Goal: Information Seeking & Learning: Find contact information

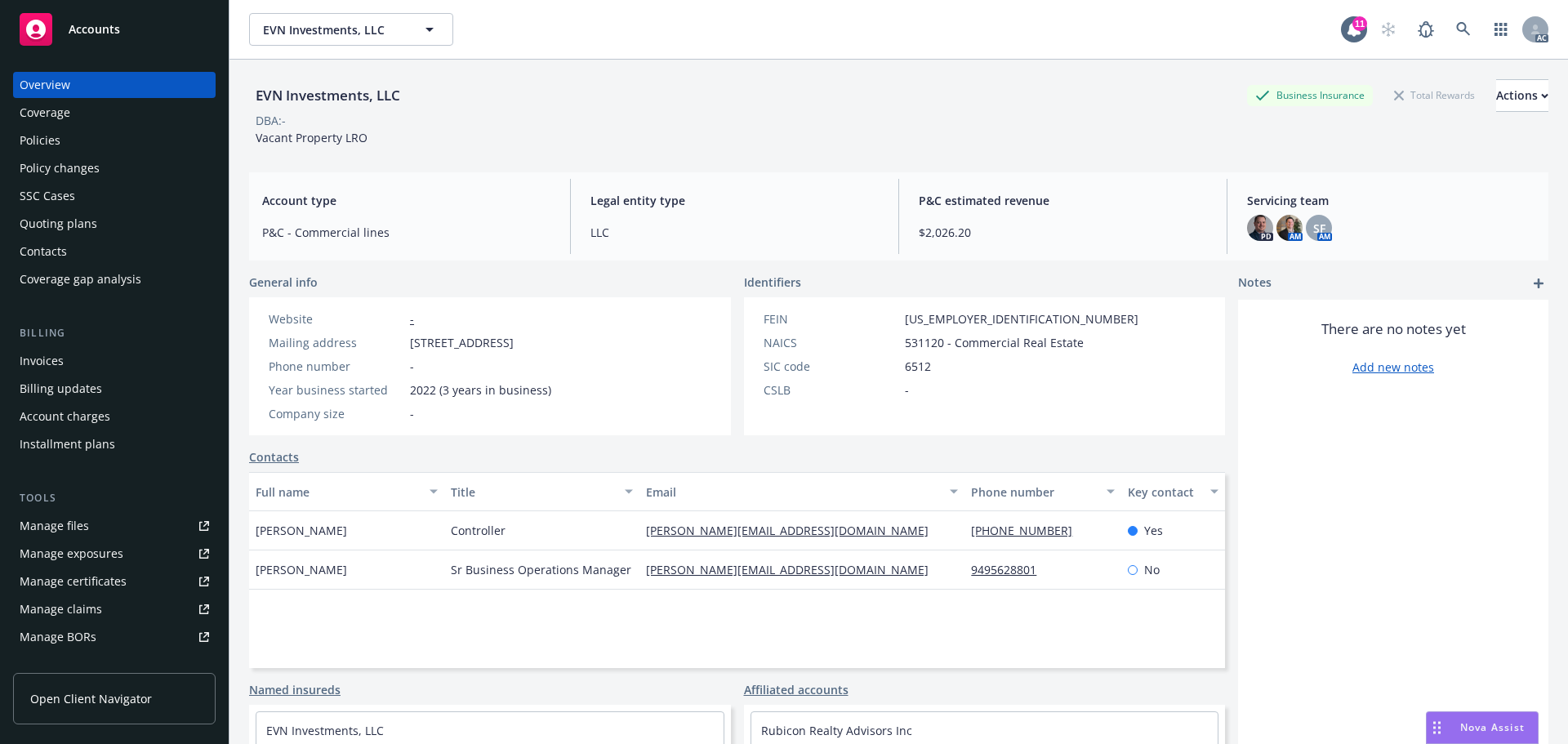
click at [1456, 29] on icon at bounding box center [1463, 29] width 15 height 15
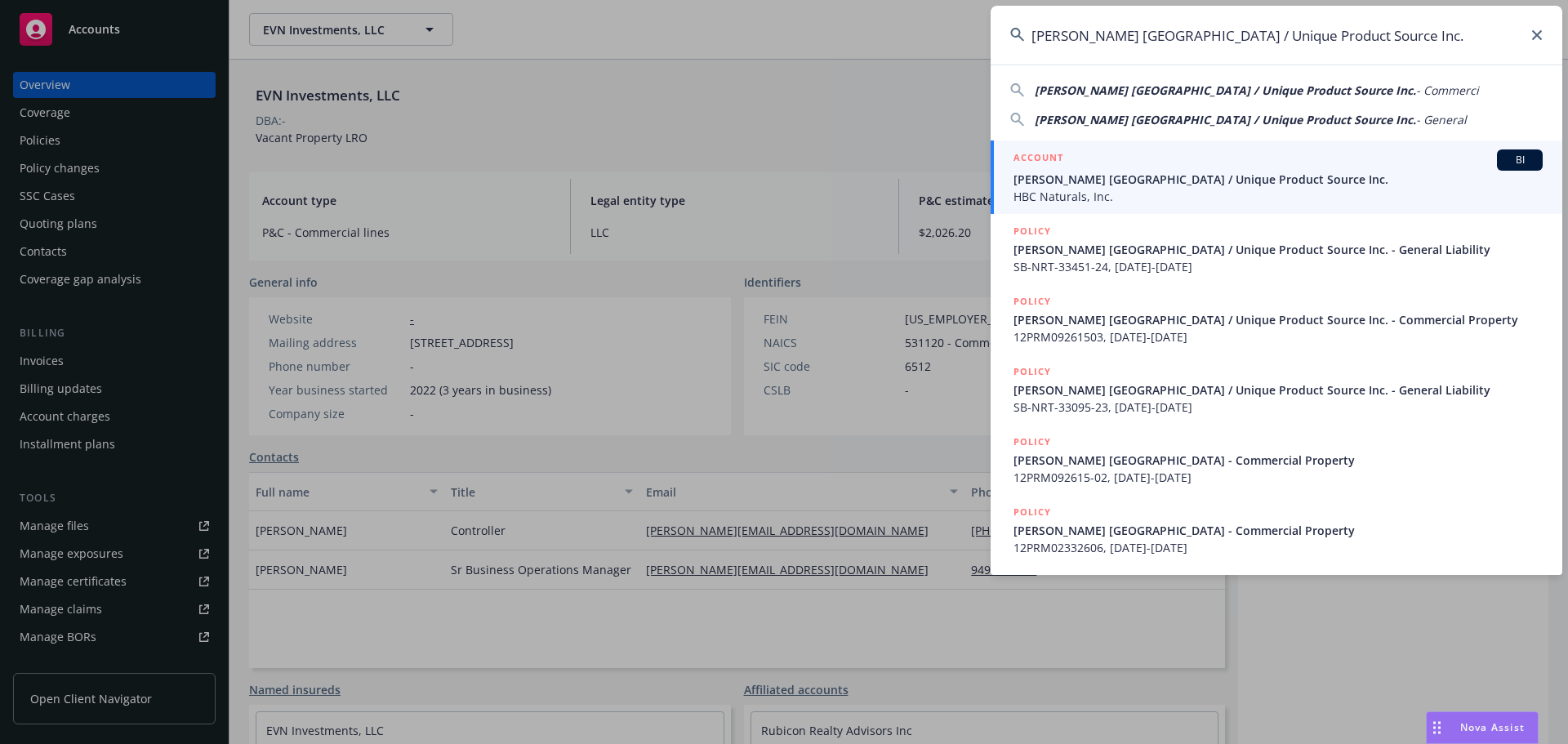
type input "[PERSON_NAME] [GEOGRAPHIC_DATA] / Unique Product Source Inc."
click at [1204, 188] on span "HBC Naturals, Inc." at bounding box center [1277, 196] width 529 height 17
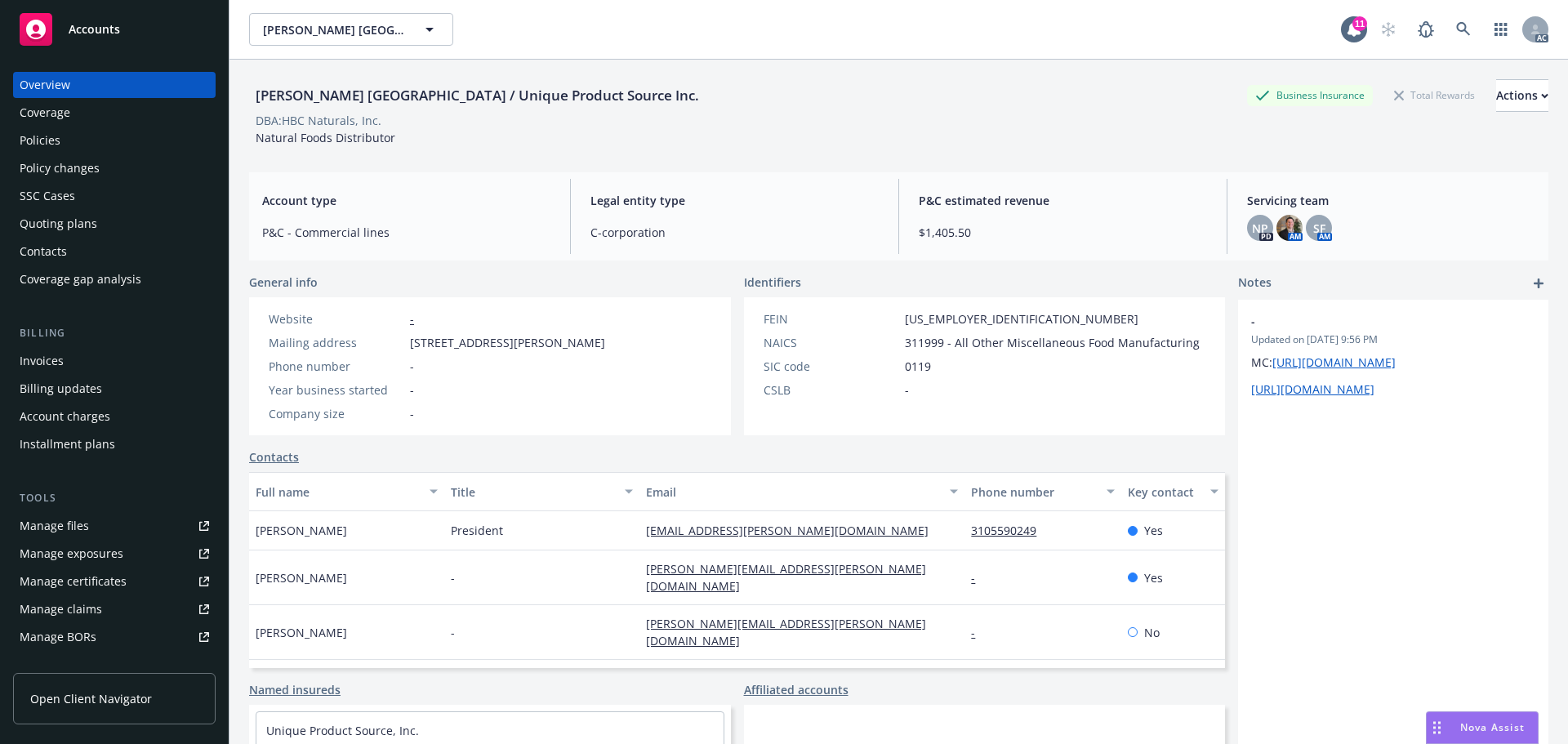
click at [86, 146] on div "Policies" at bounding box center [114, 140] width 189 height 26
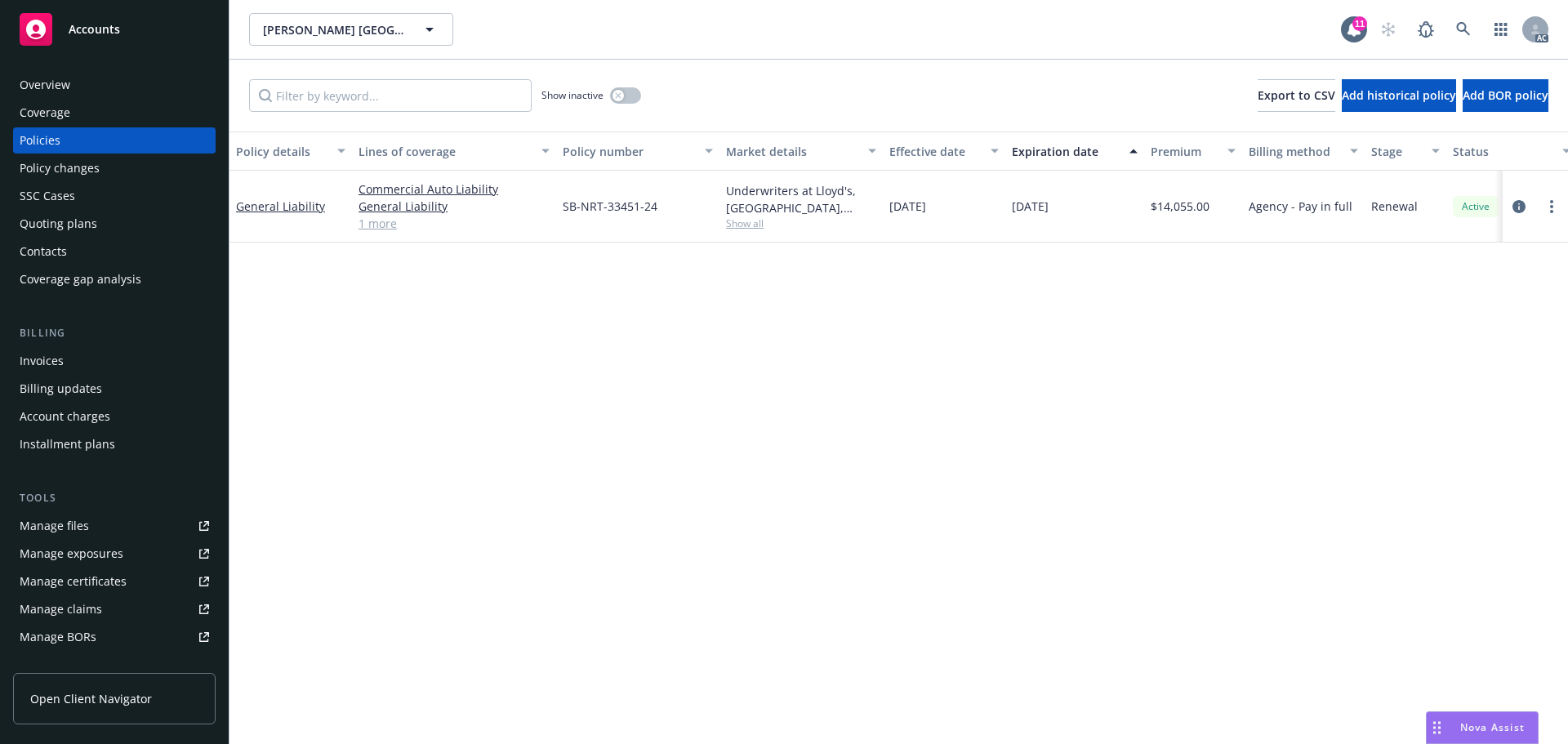
click at [1530, 210] on div at bounding box center [1534, 207] width 52 height 20
click at [1517, 207] on icon "circleInformation" at bounding box center [1518, 206] width 13 height 13
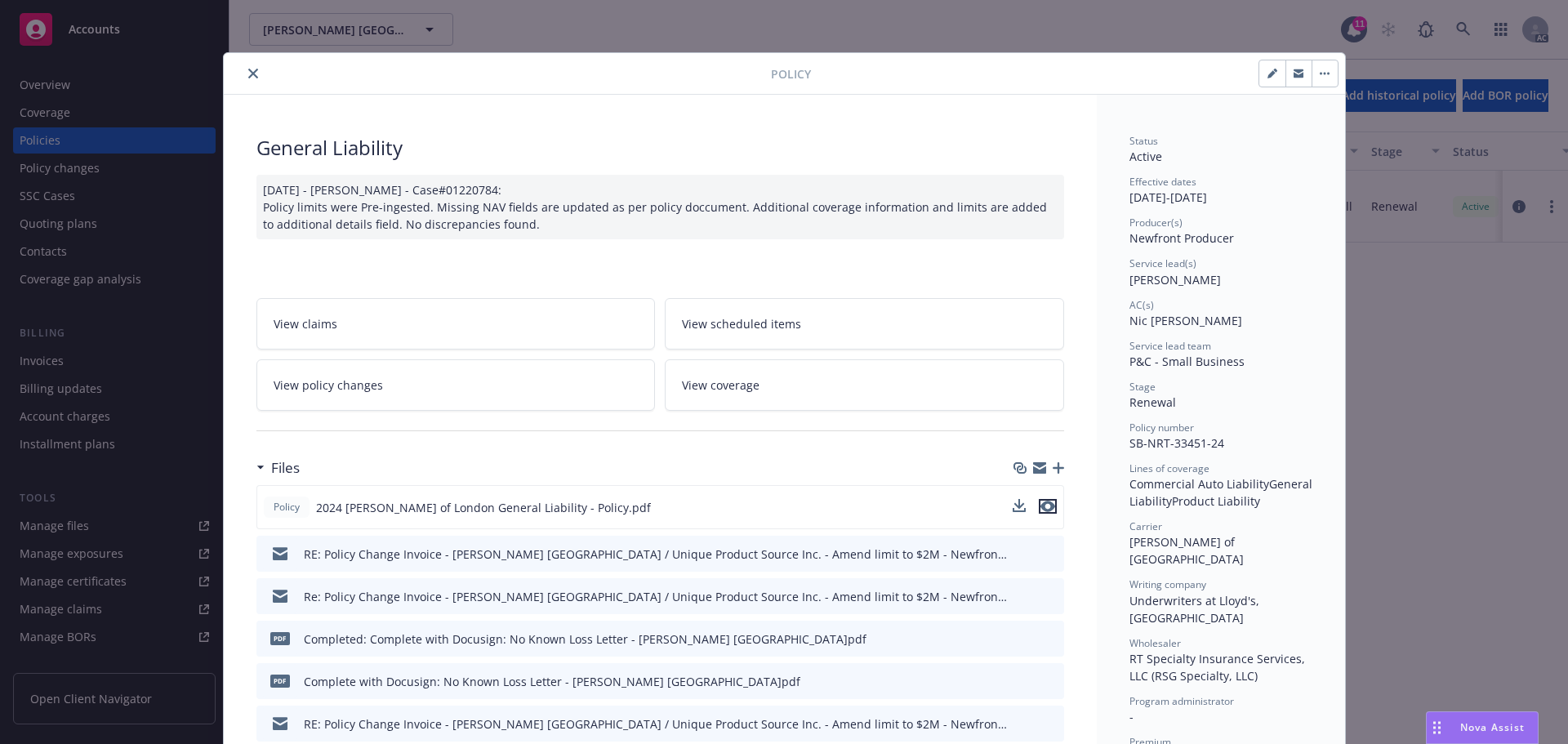
click at [1042, 502] on icon "preview file" at bounding box center [1047, 506] width 15 height 11
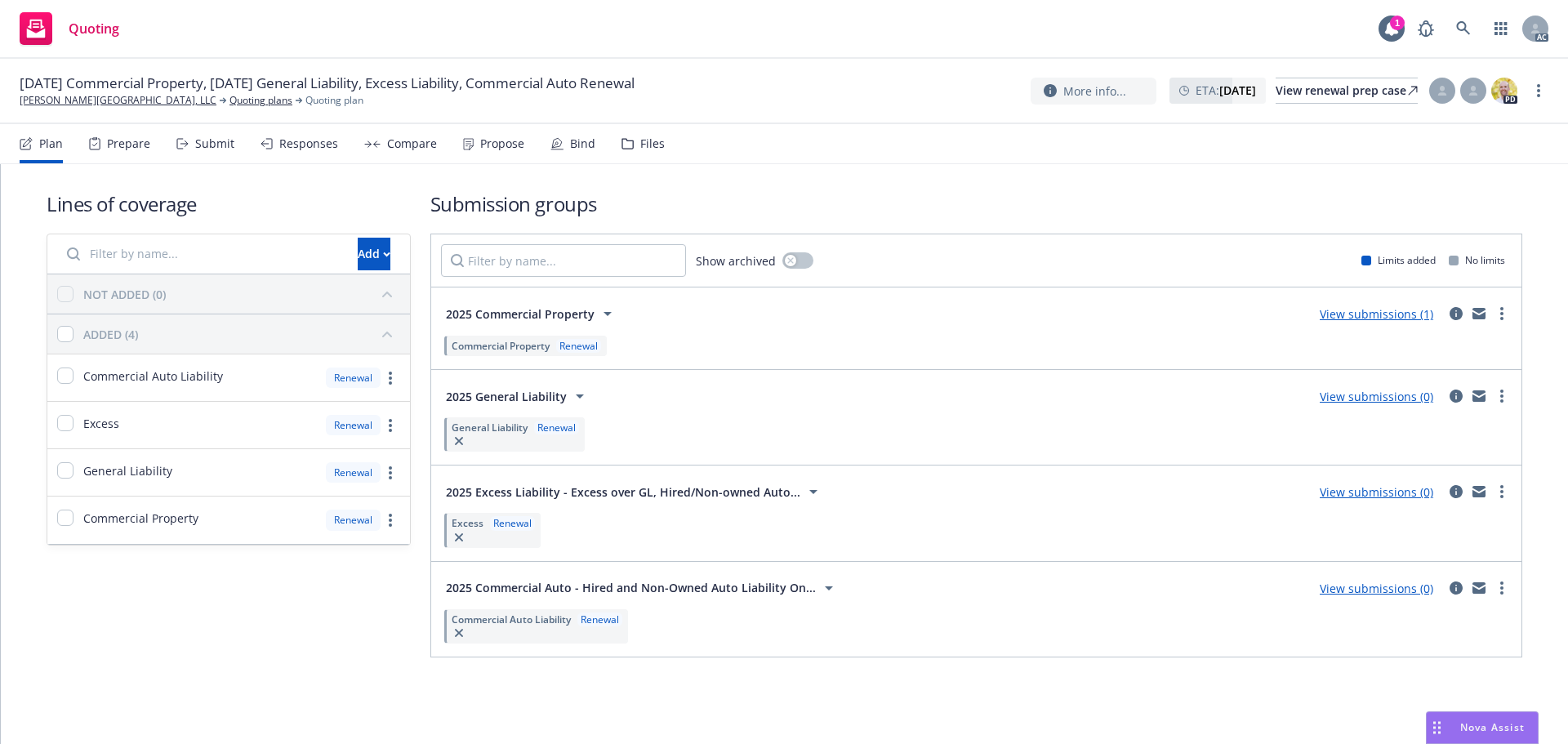
click at [142, 140] on div "Prepare" at bounding box center [128, 143] width 43 height 13
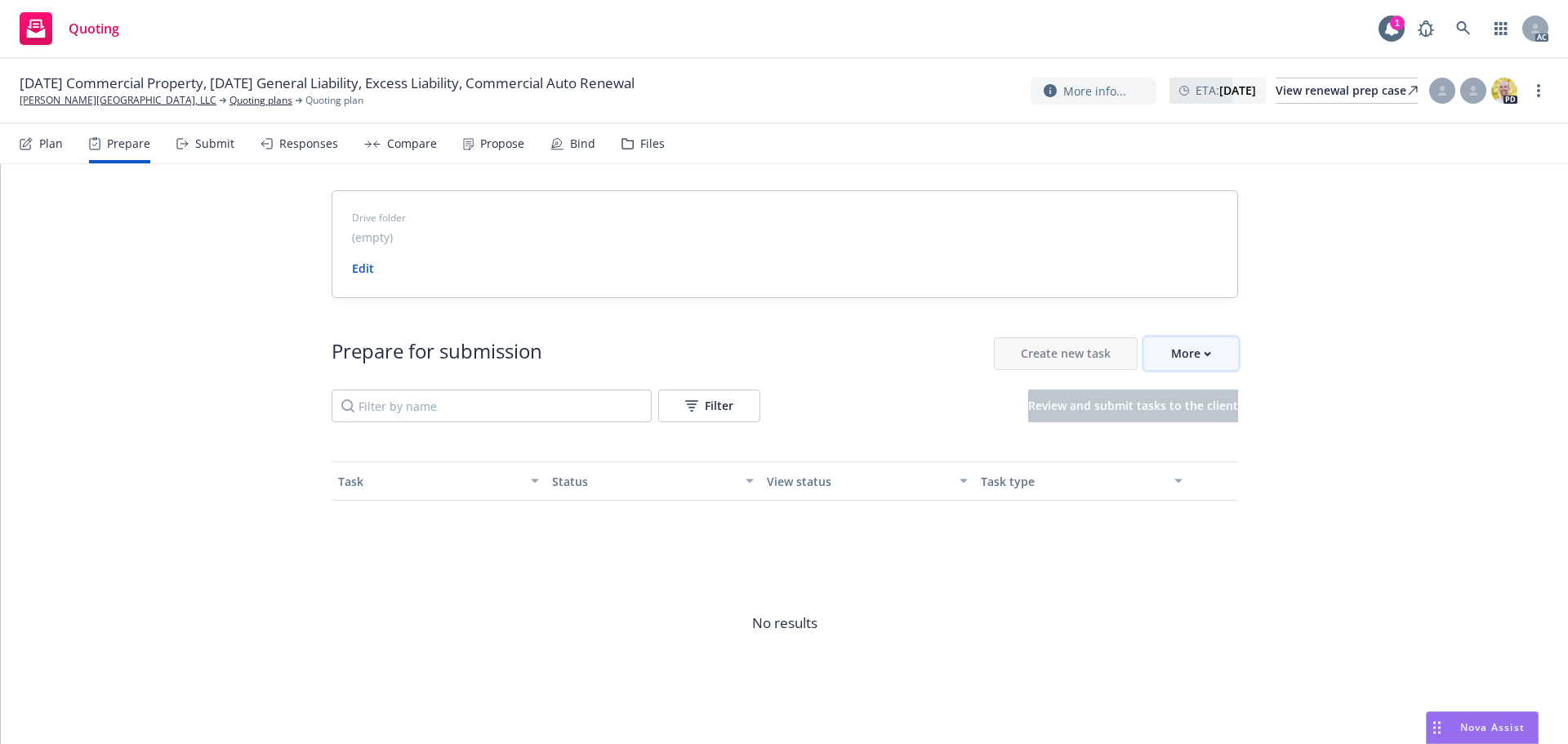
click at [1202, 364] on div "More" at bounding box center [1191, 354] width 40 height 31
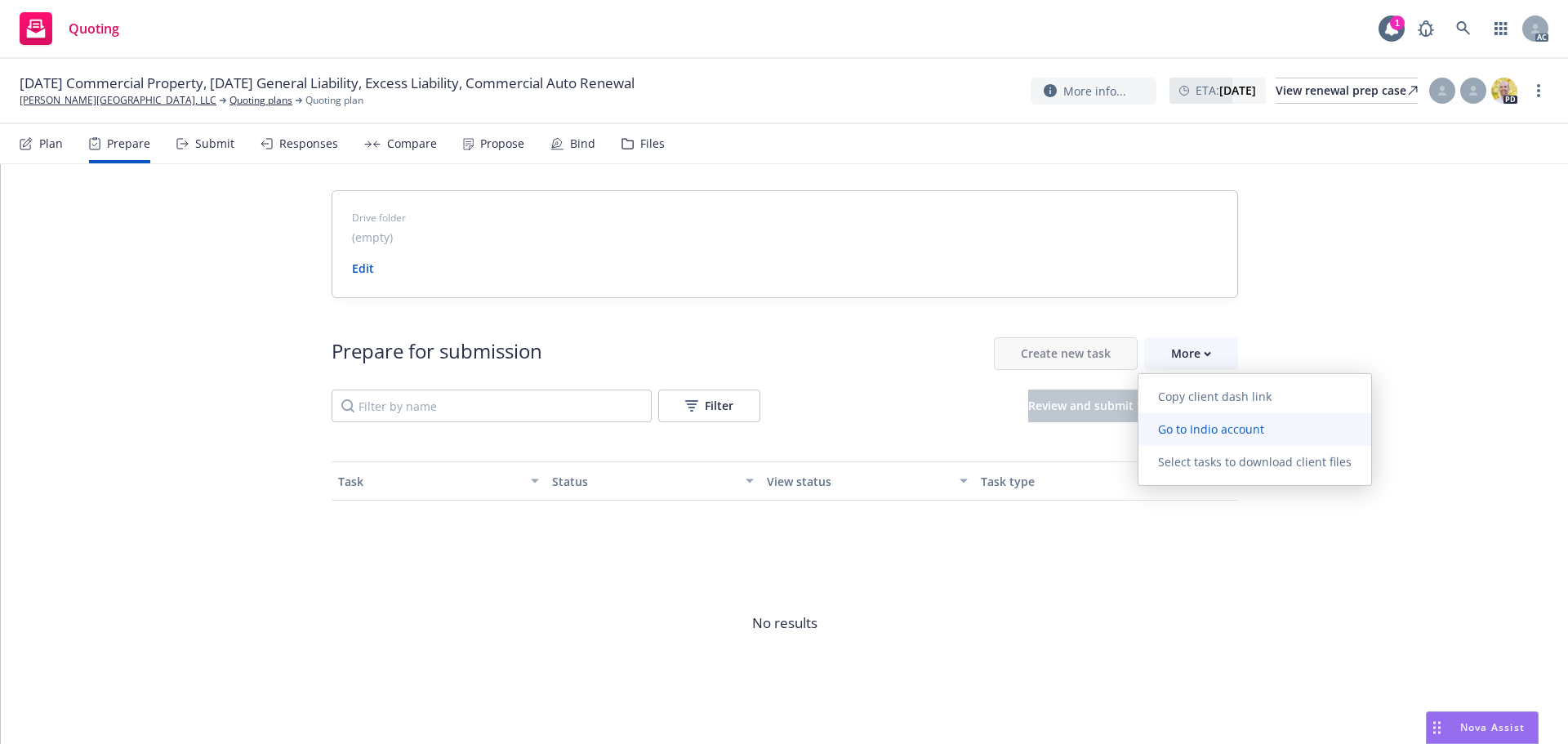
click at [1211, 426] on span "Go to Indio account" at bounding box center [1211, 430] width 145 height 16
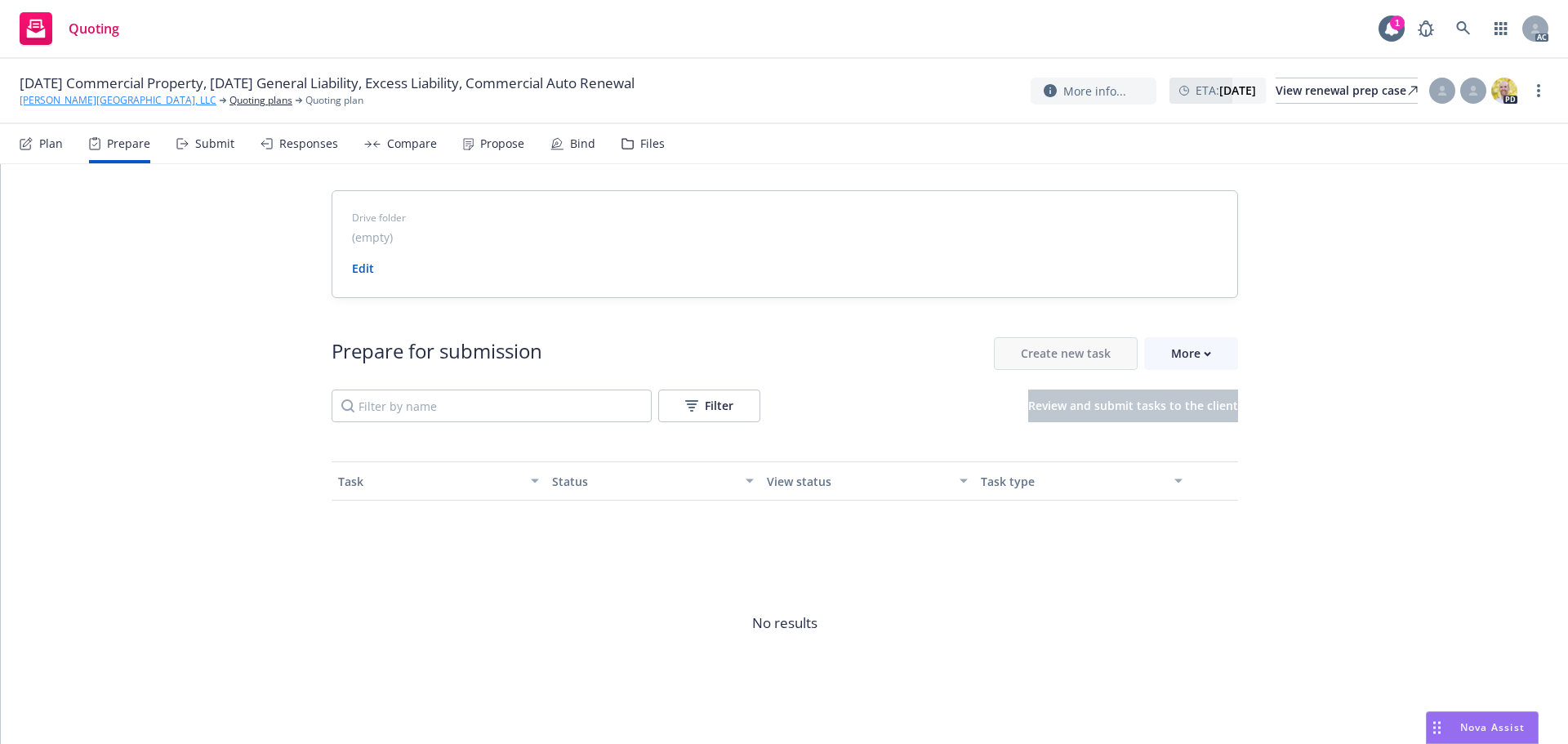
drag, startPoint x: 63, startPoint y: 115, endPoint x: 71, endPoint y: 95, distance: 21.5
click at [63, 114] on div "09/18/25 Commercial Property, 09/04/25 General Liability, Excess Liability, Com…" at bounding box center [784, 91] width 1568 height 65
click at [71, 94] on link "EC Palomar Industrial Center, LLC" at bounding box center [118, 100] width 197 height 15
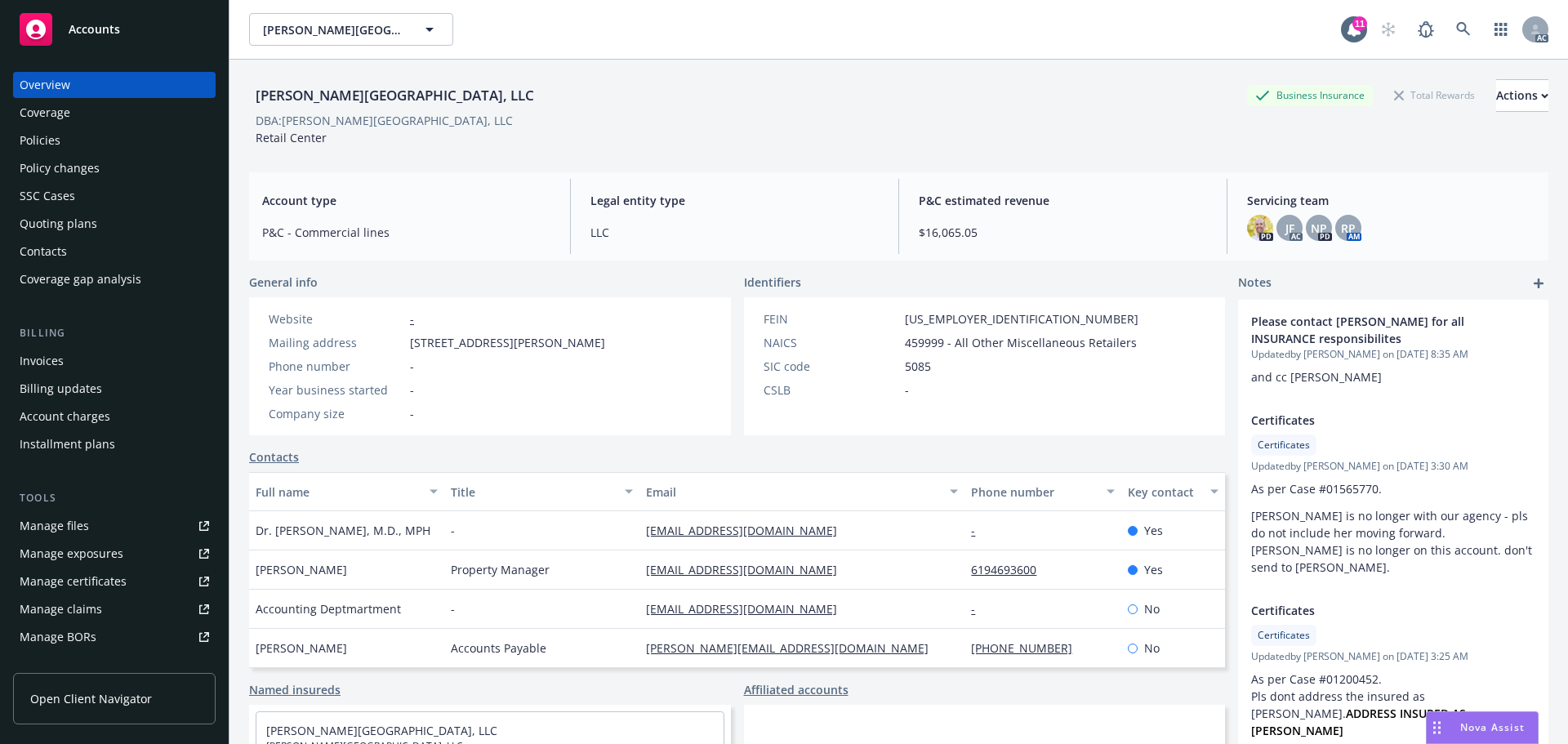
click at [76, 152] on div "Policies" at bounding box center [114, 140] width 189 height 26
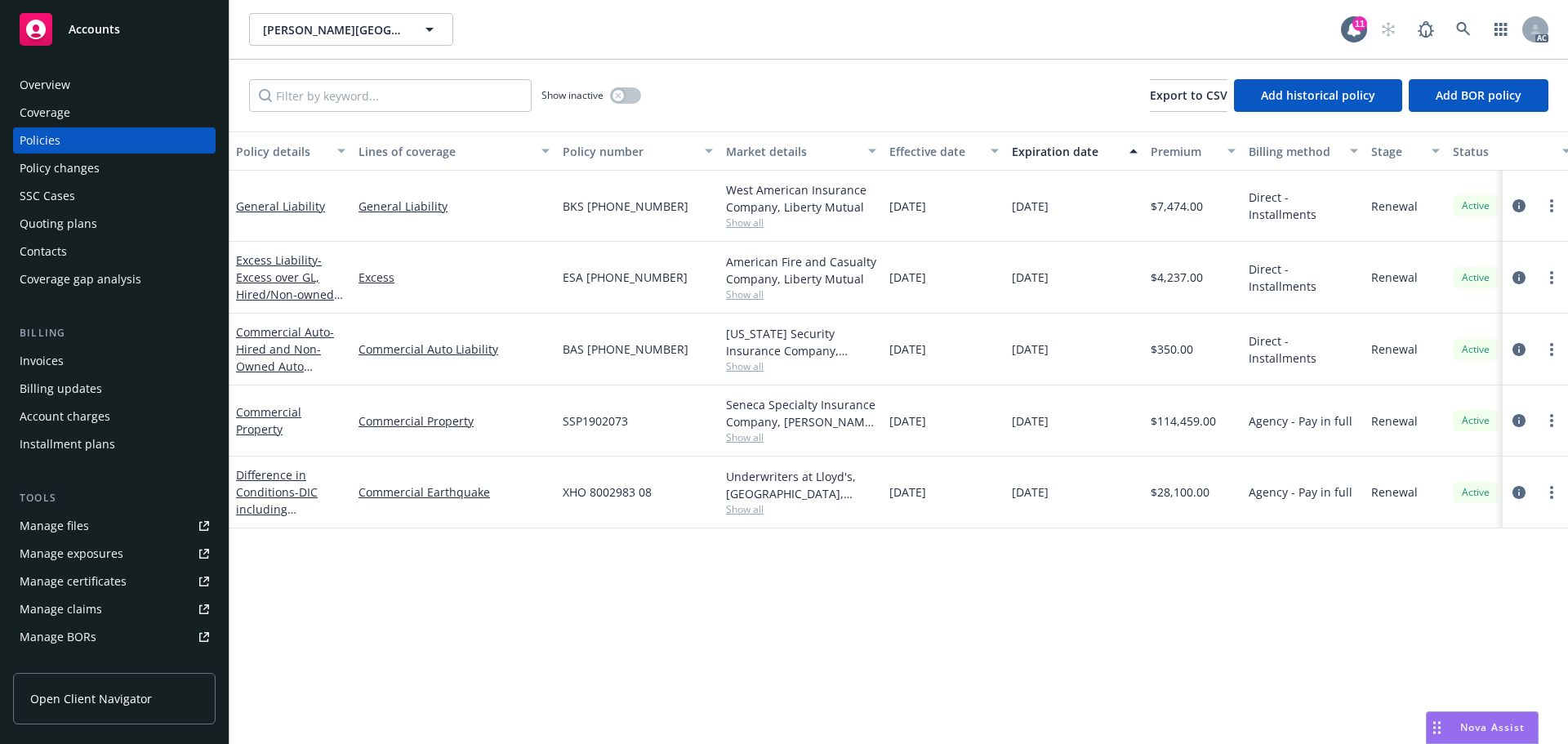
scroll to position [293, 0]
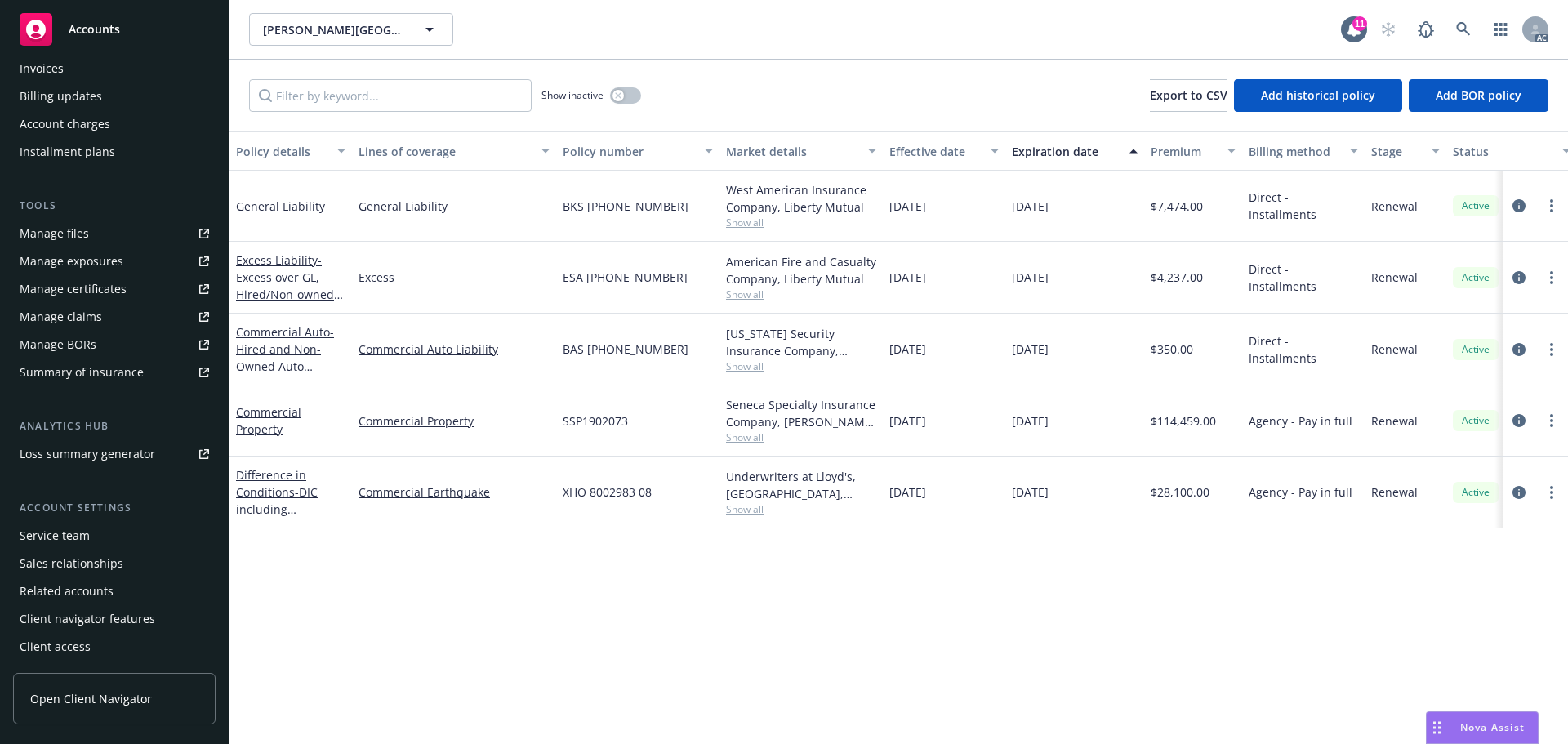
click at [59, 529] on div "Service team" at bounding box center [55, 536] width 71 height 26
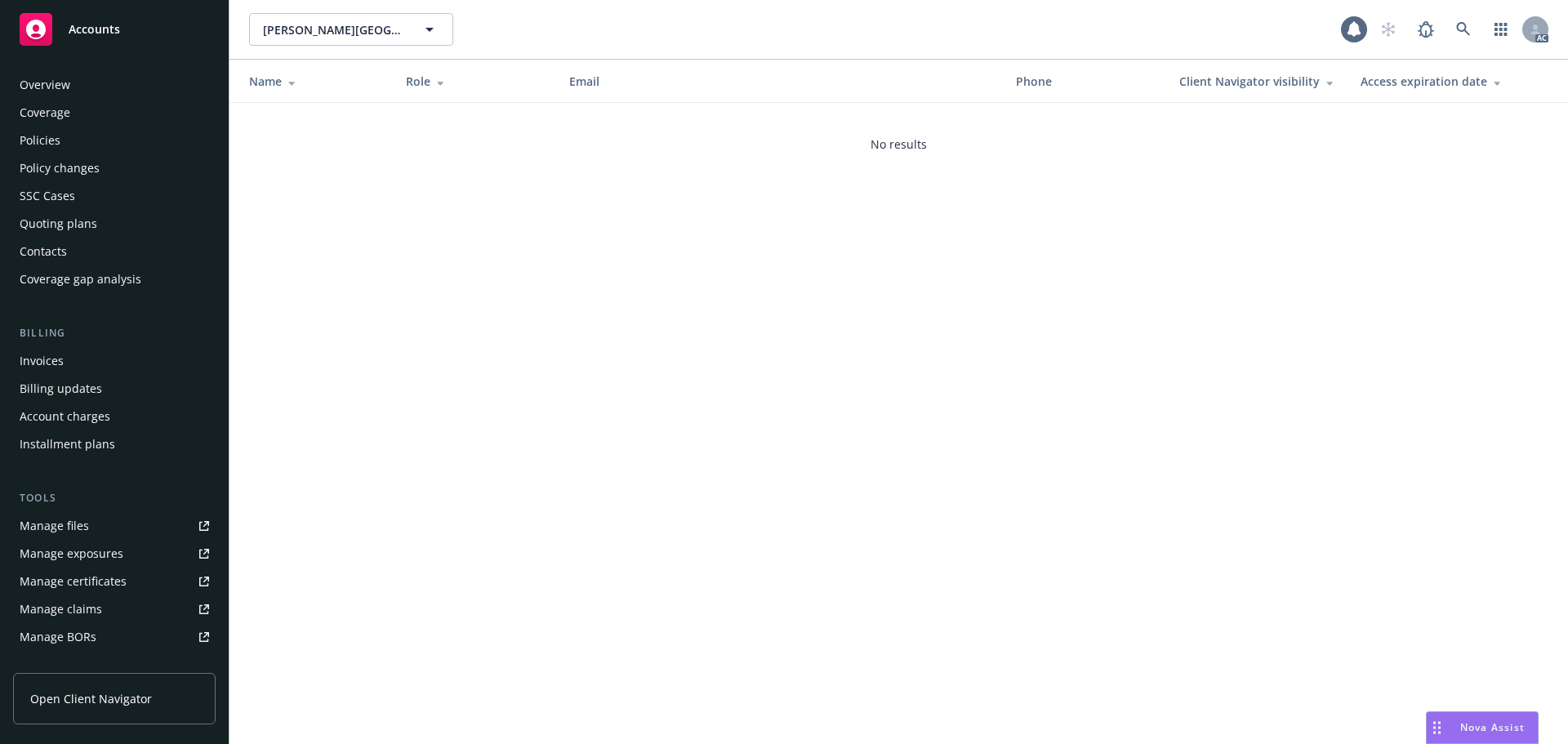
scroll to position [293, 0]
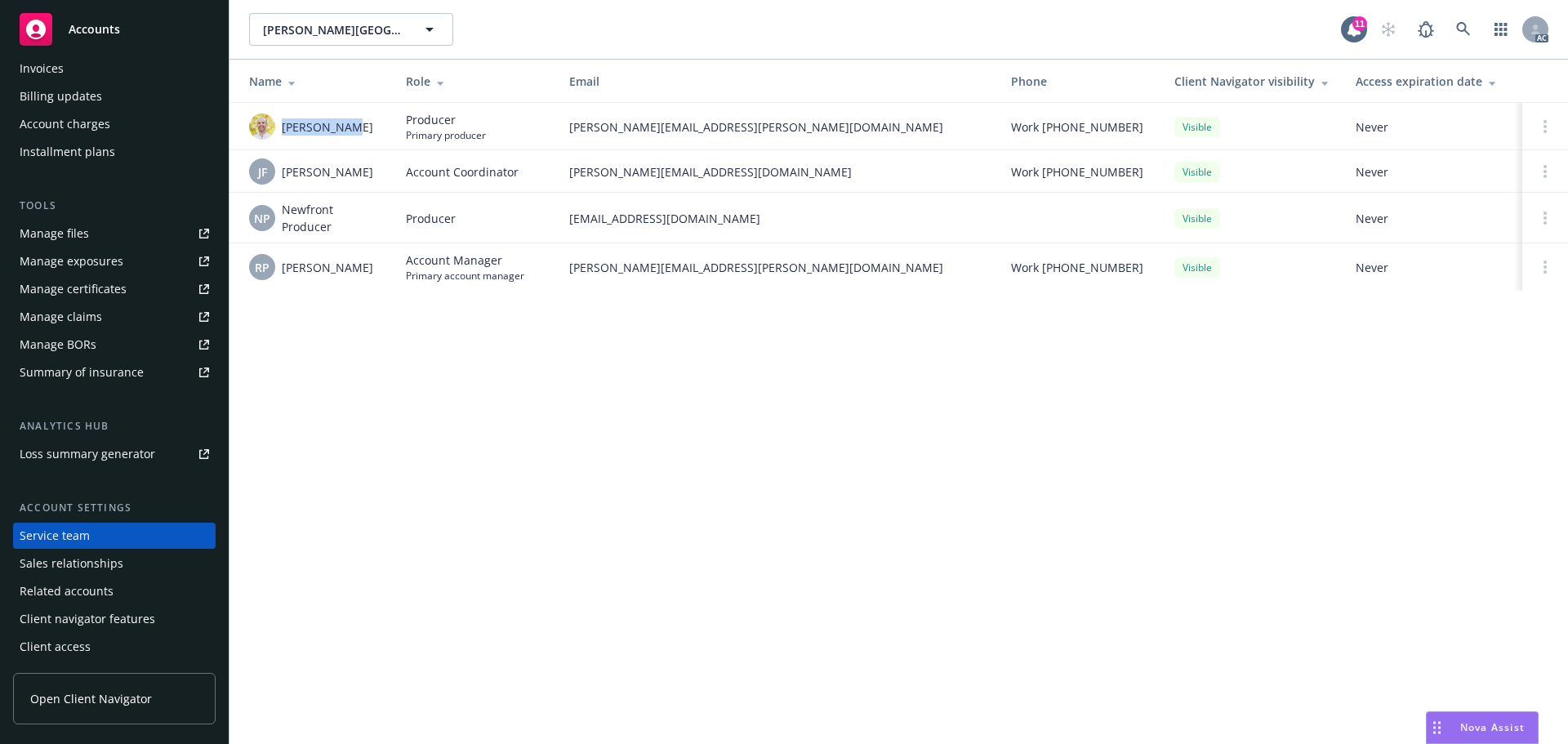
drag, startPoint x: 356, startPoint y: 127, endPoint x: 279, endPoint y: 134, distance: 77.3
click at [279, 134] on div "Chris James" at bounding box center [314, 127] width 131 height 26
copy span "Chris James"
click at [266, 120] on img at bounding box center [262, 127] width 26 height 26
click at [559, 337] on div "EC Palomar Industrial Center, LLC EC Palomar Industrial Center, LLC 11 AC Name …" at bounding box center [898, 372] width 1338 height 744
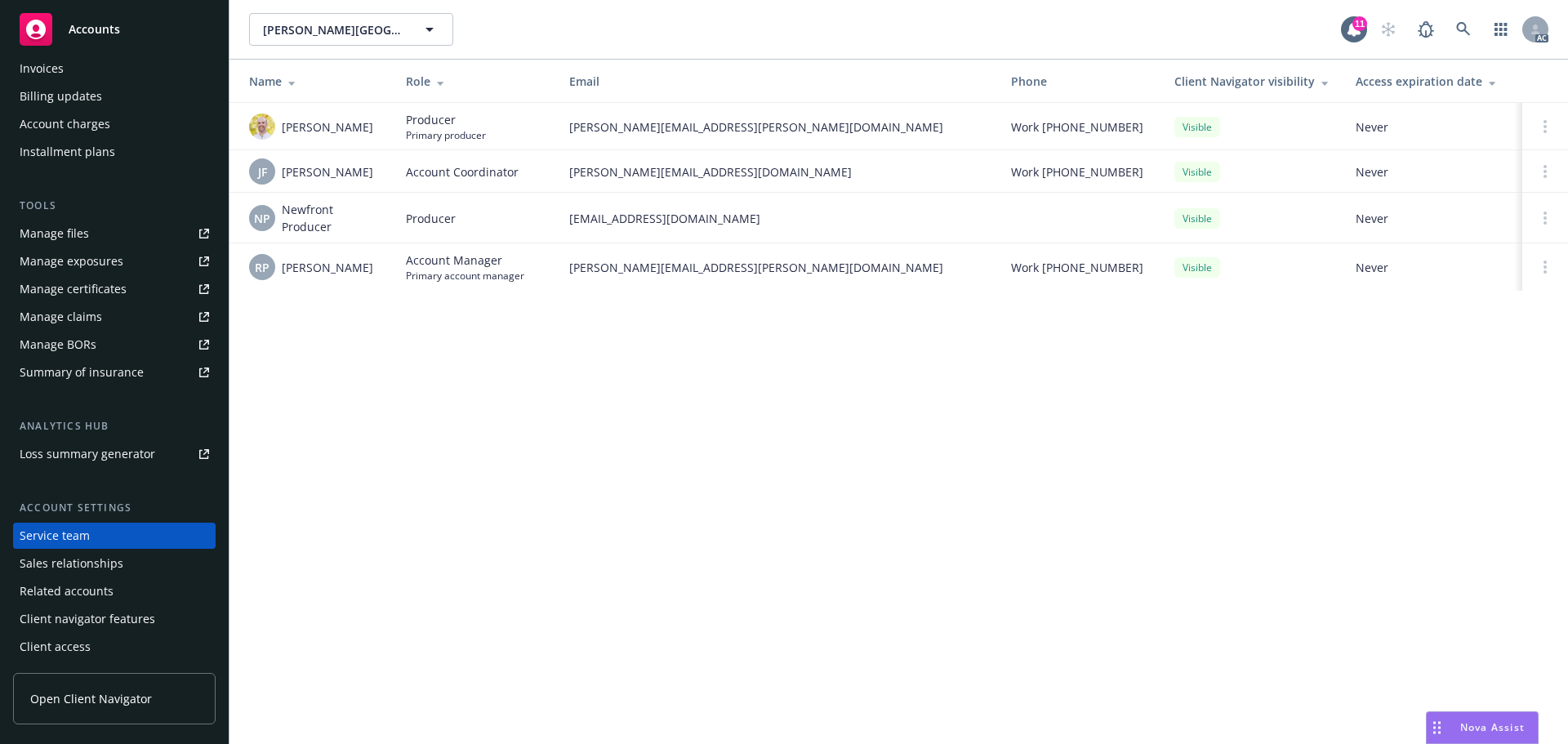
scroll to position [0, 0]
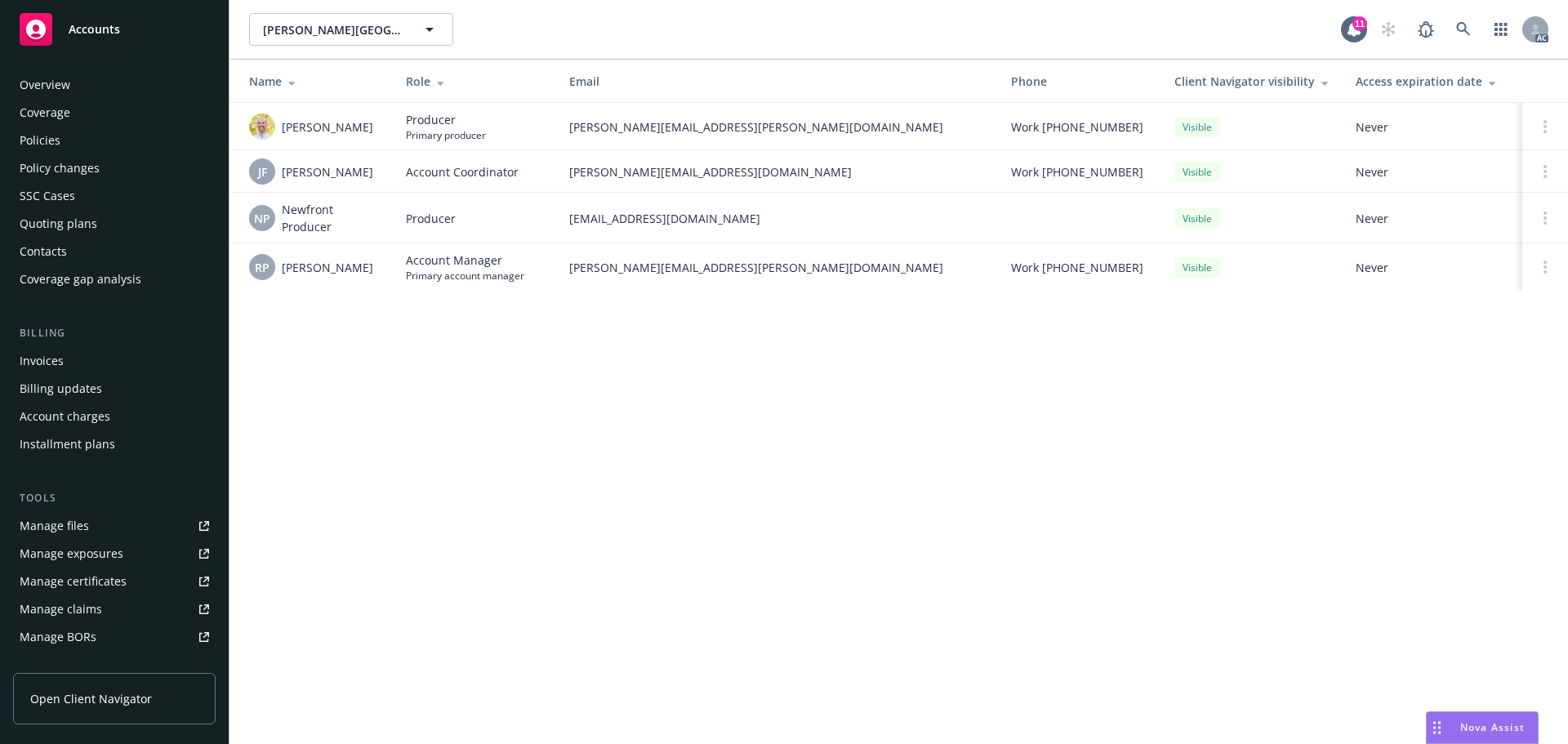
click at [82, 146] on div "Policies" at bounding box center [114, 140] width 189 height 26
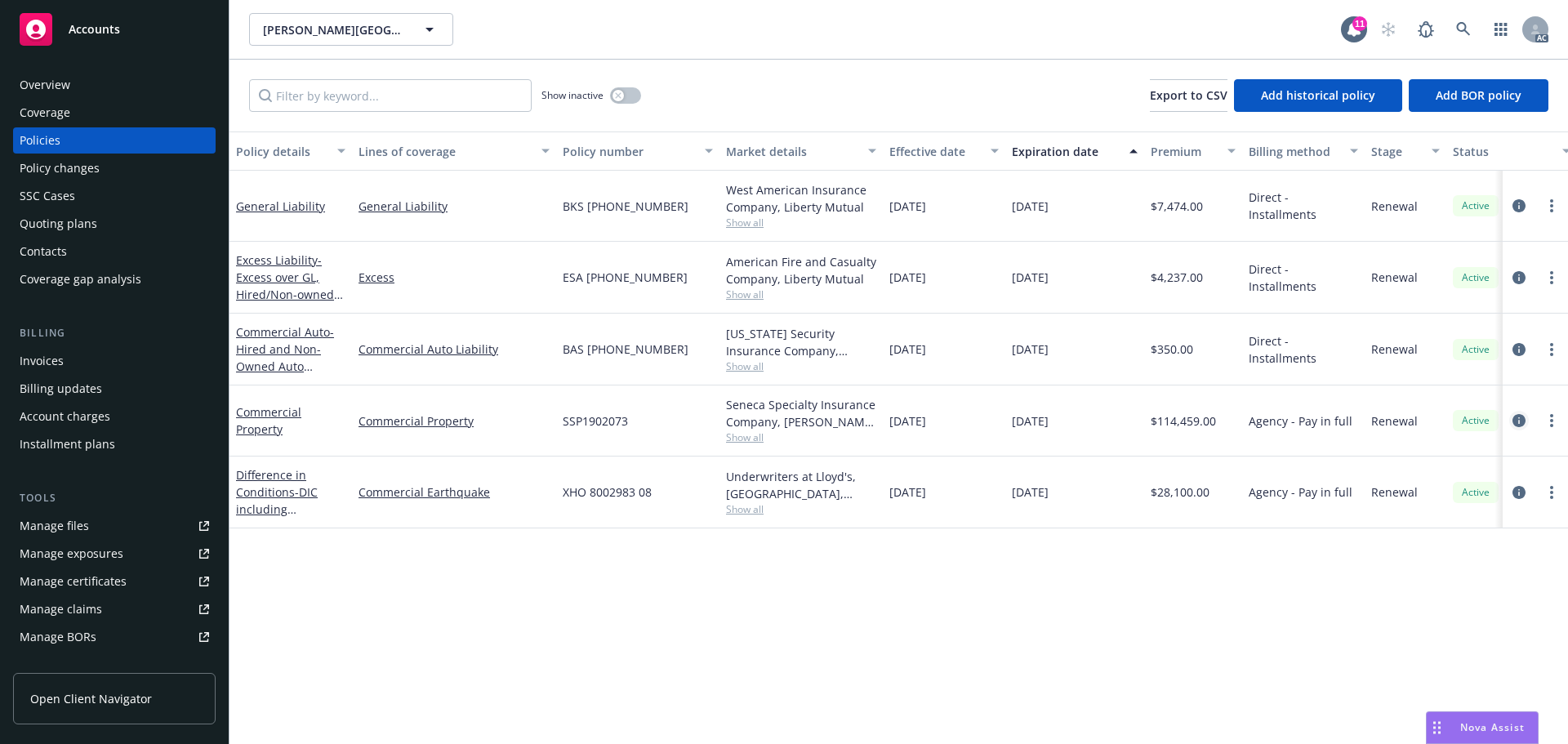
click at [1512, 420] on icon "circleInformation" at bounding box center [1518, 420] width 13 height 13
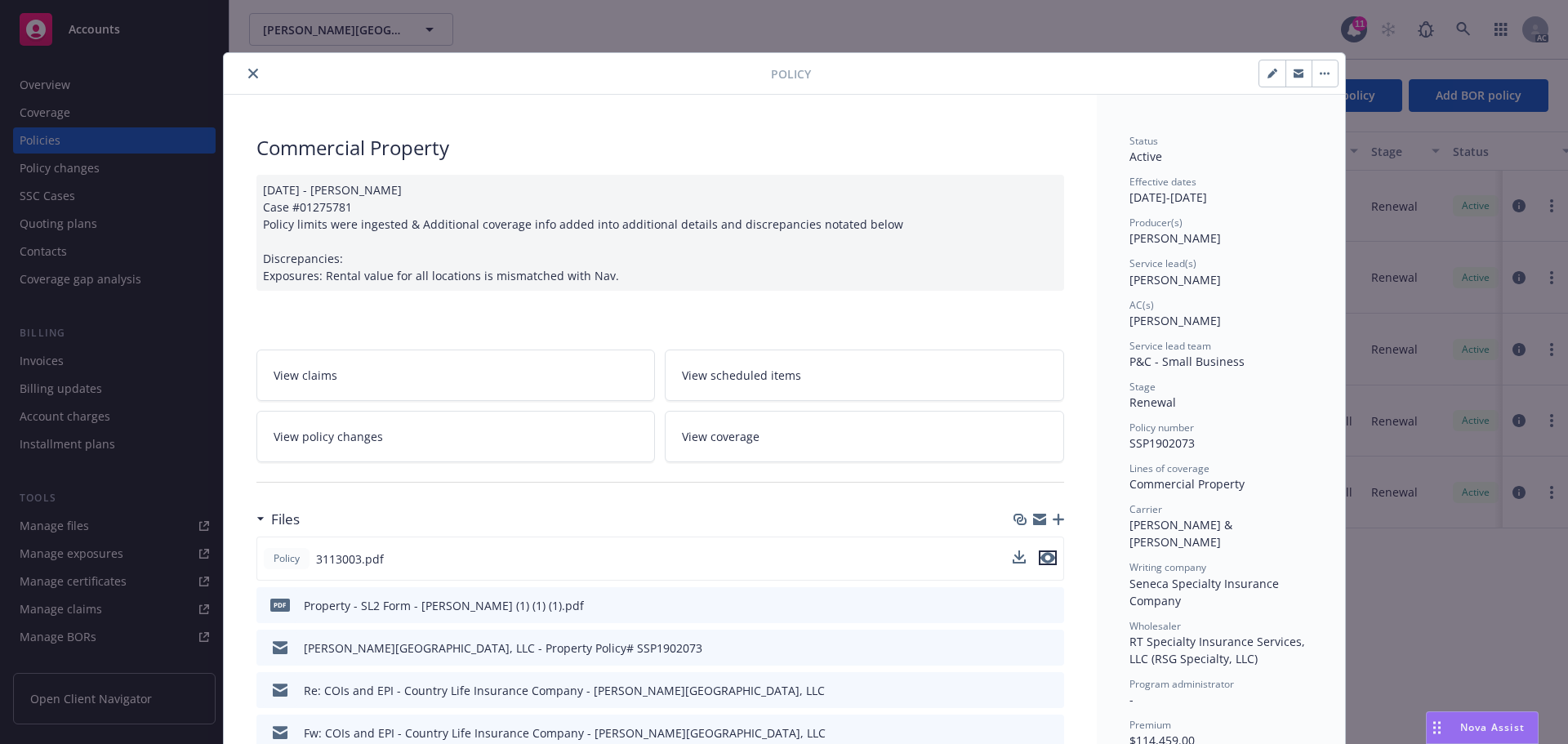
click at [1040, 561] on icon "preview file" at bounding box center [1047, 557] width 15 height 11
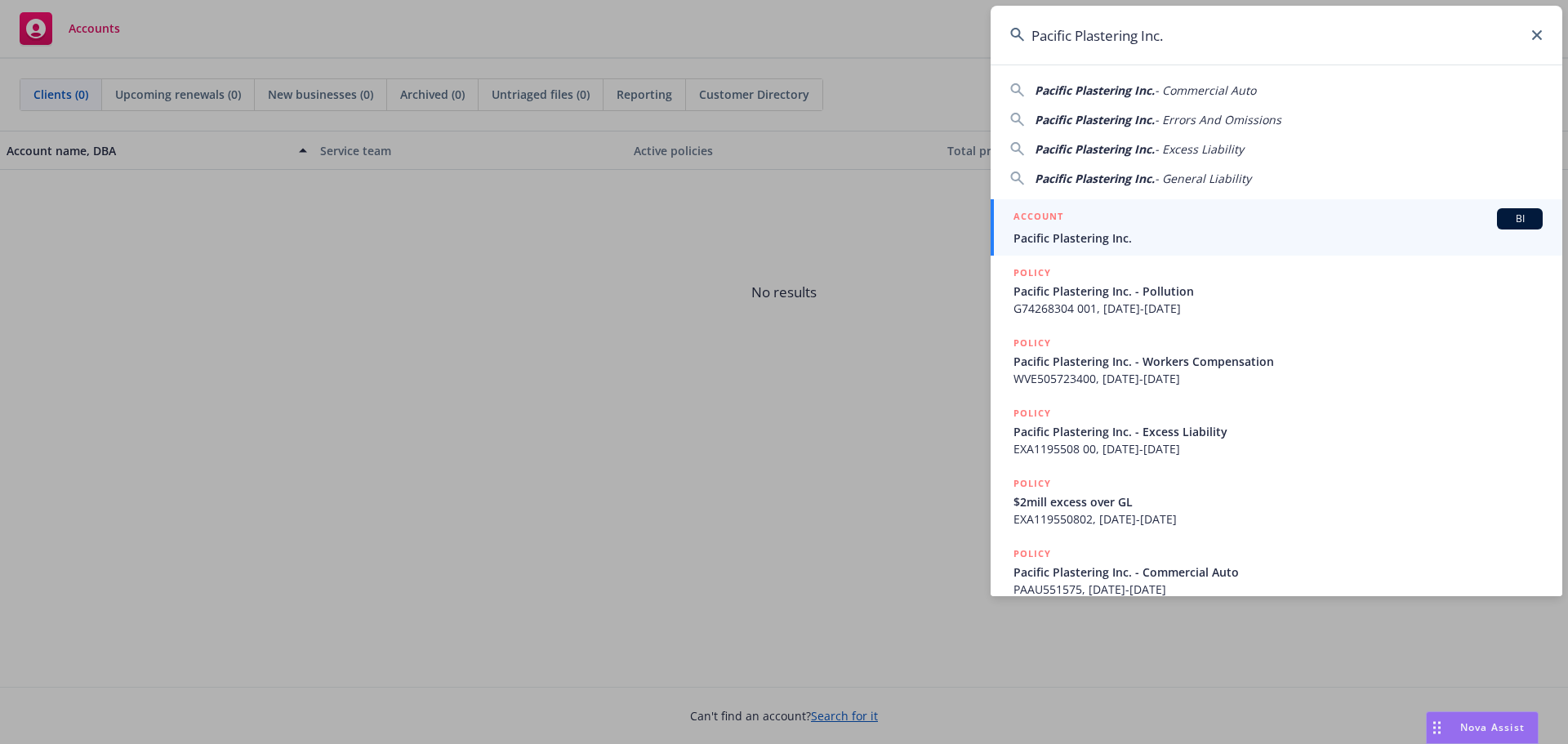
type input "Pacific Plastering Inc."
click at [1158, 233] on span "Pacific Plastering Inc." at bounding box center [1277, 239] width 529 height 17
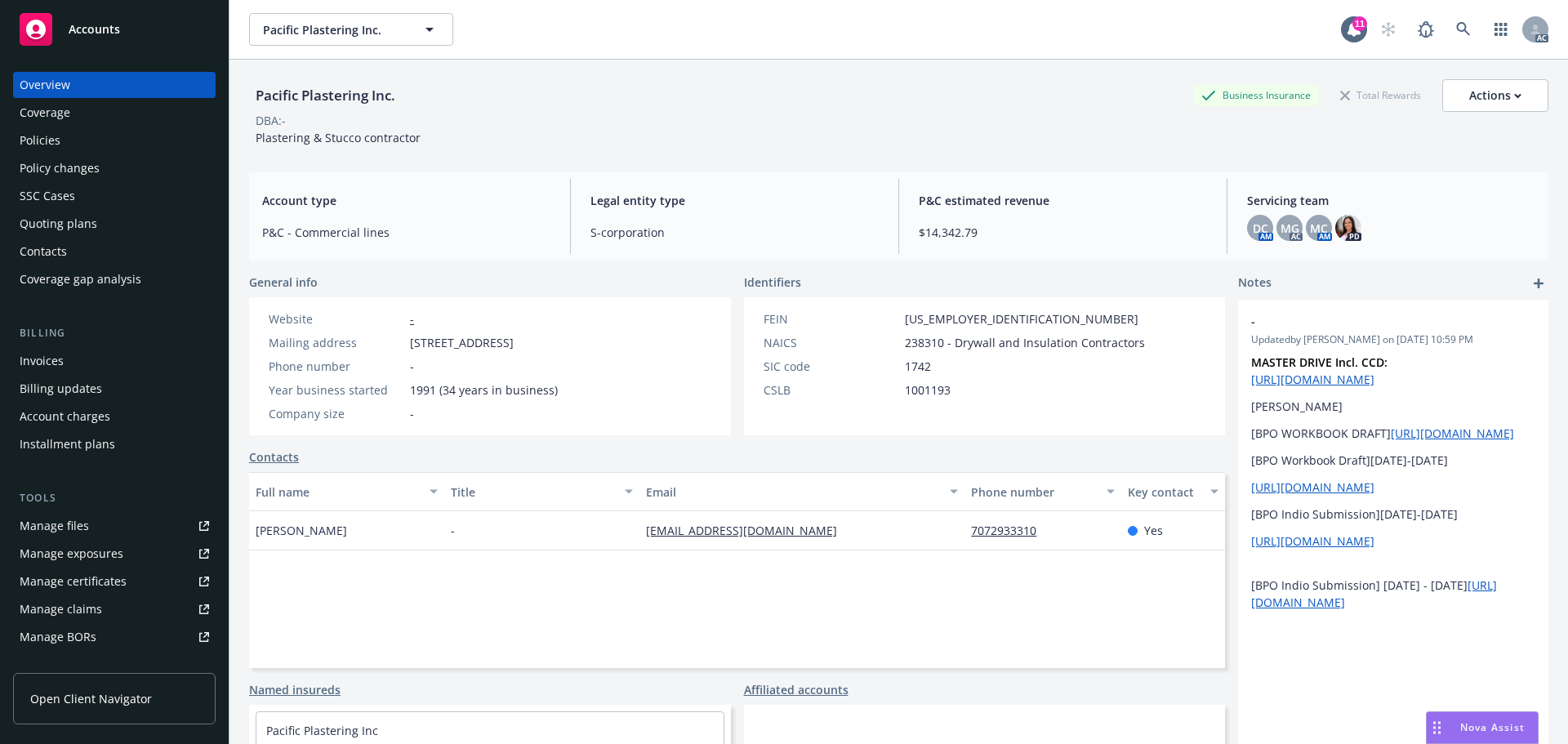
click at [78, 226] on div "Quoting plans" at bounding box center [59, 224] width 77 height 26
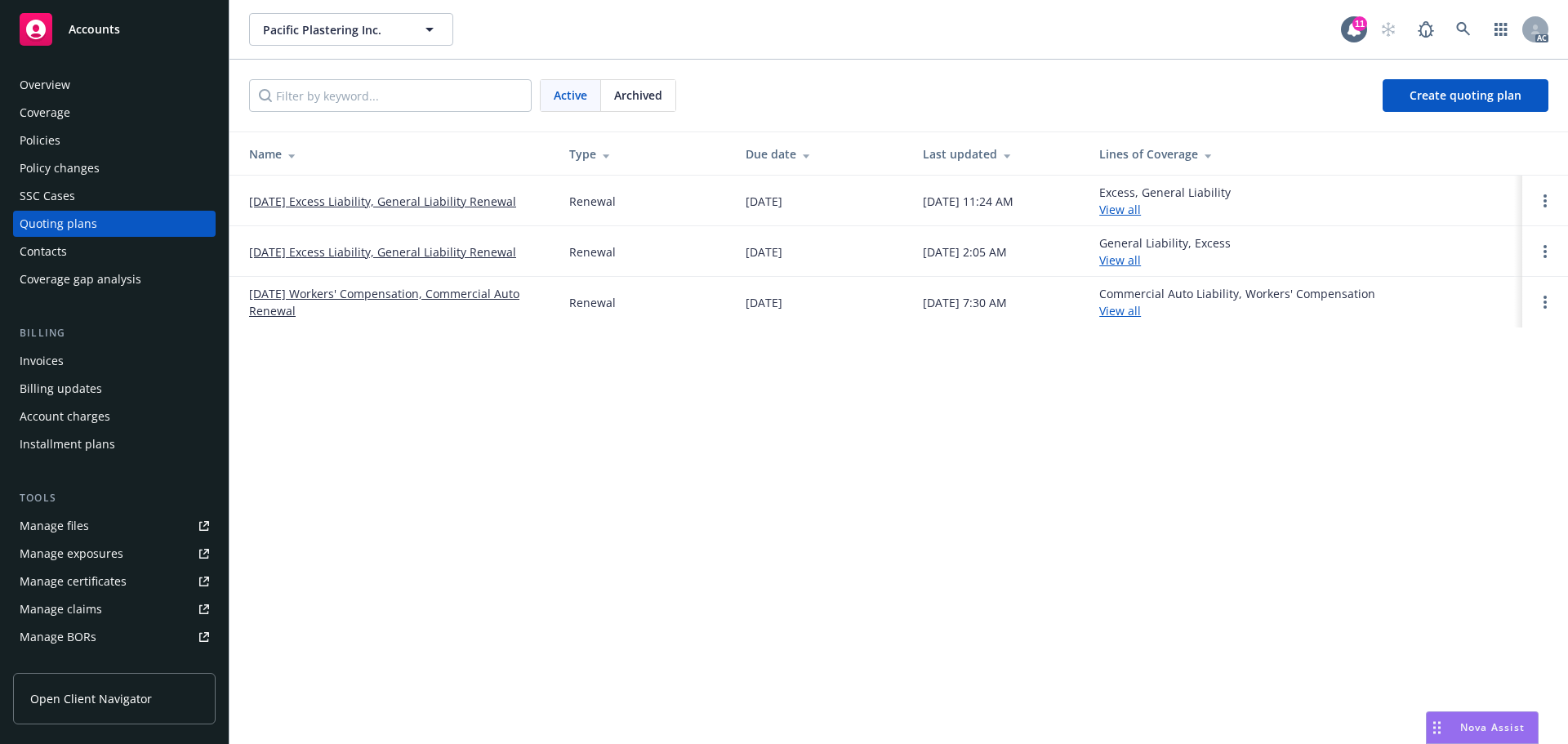
click at [358, 199] on link "12/01/25 Excess Liability, General Liability Renewal" at bounding box center [382, 202] width 267 height 17
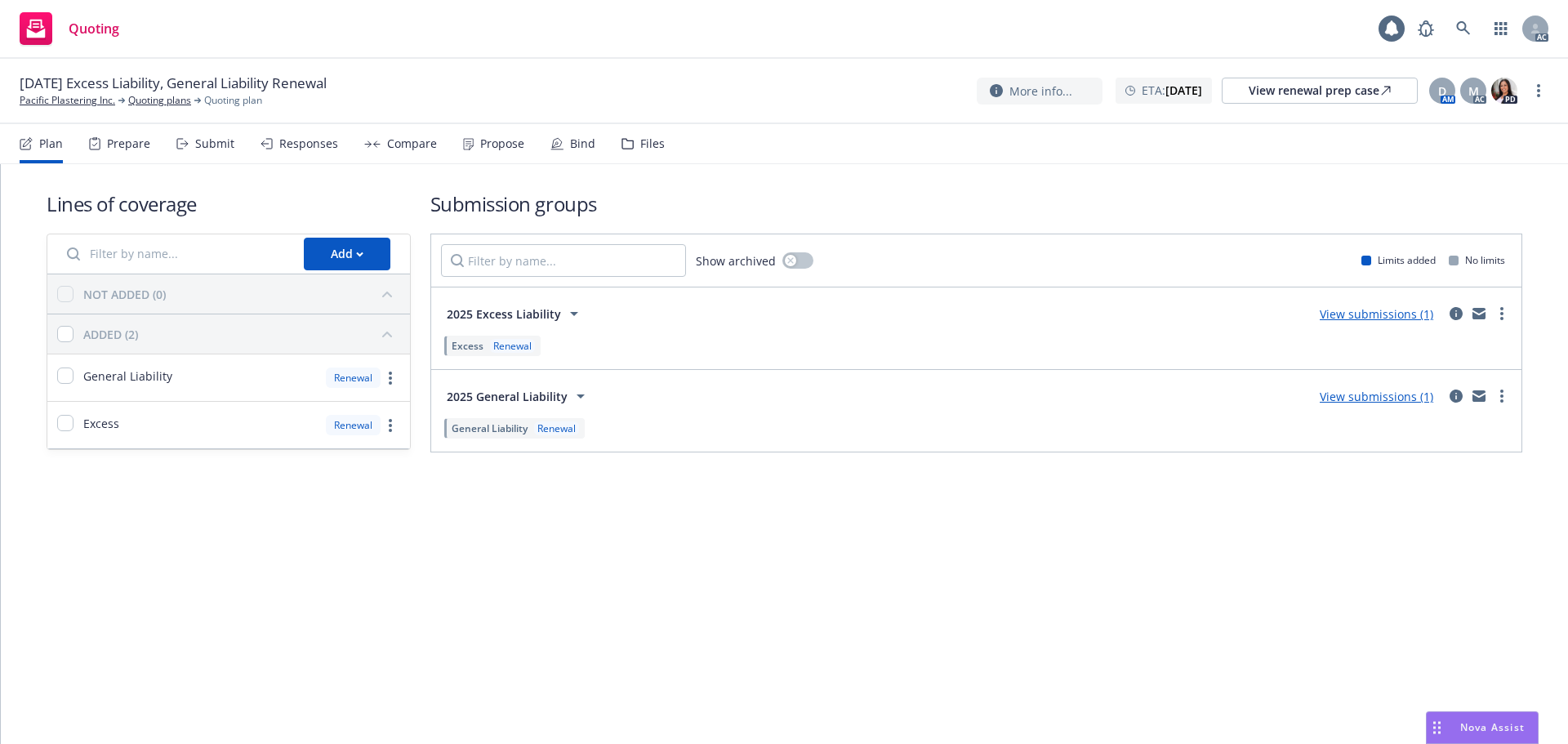
click at [116, 152] on div "Prepare" at bounding box center [119, 144] width 61 height 40
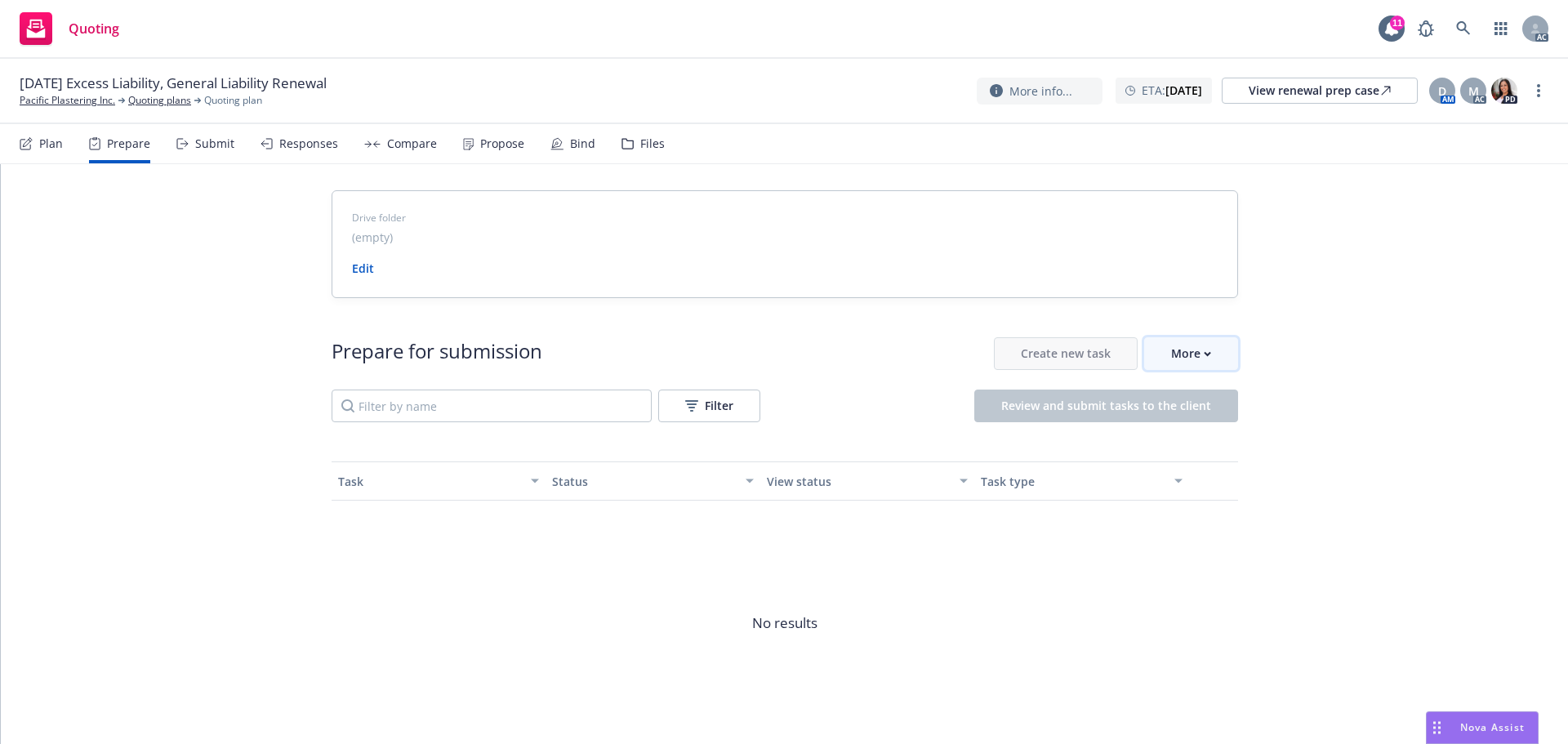
click at [1212, 360] on button "More" at bounding box center [1190, 354] width 94 height 33
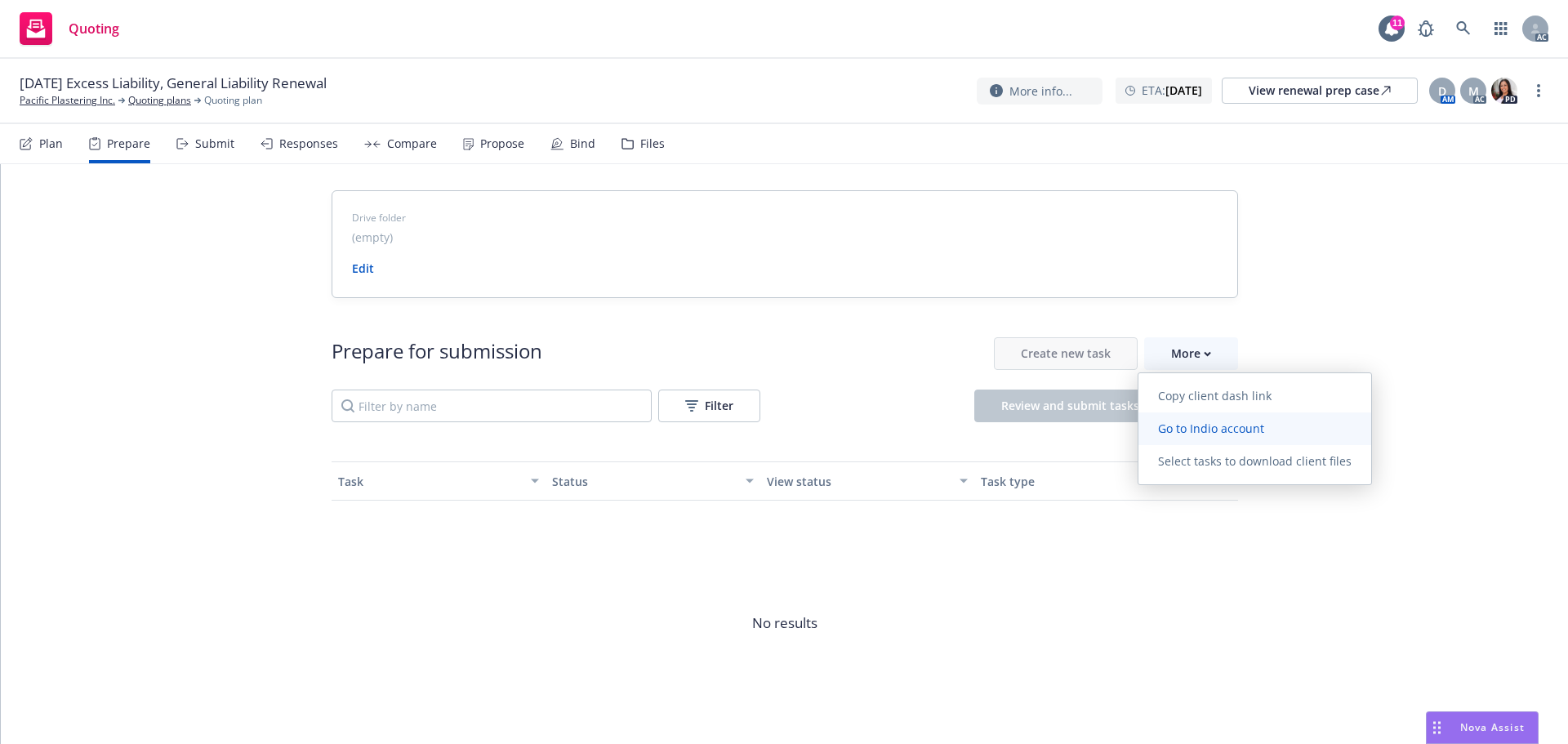
click at [1204, 421] on span "Go to Indio account" at bounding box center [1211, 429] width 145 height 16
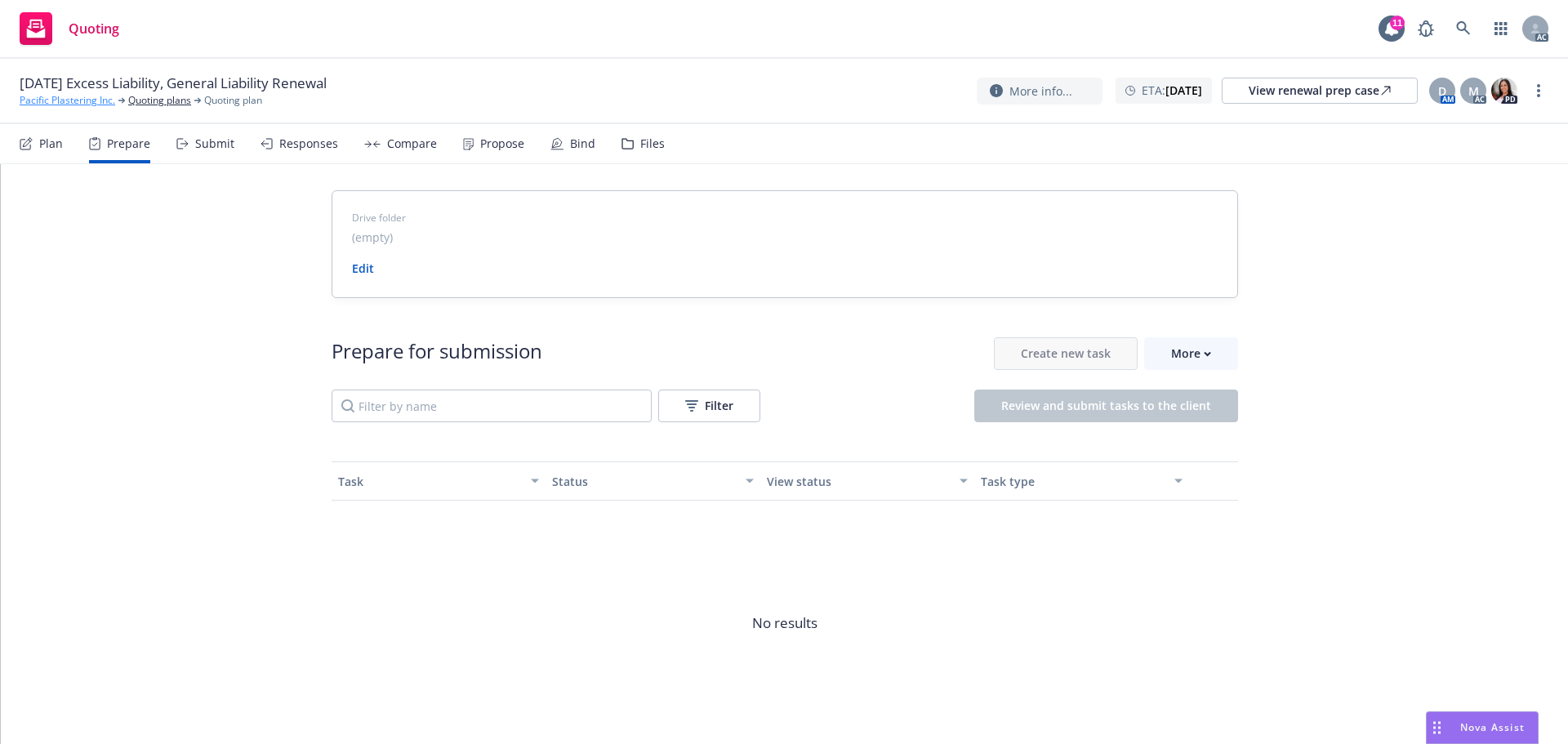
click at [78, 98] on link "Pacific Plastering Inc." at bounding box center [67, 100] width 96 height 15
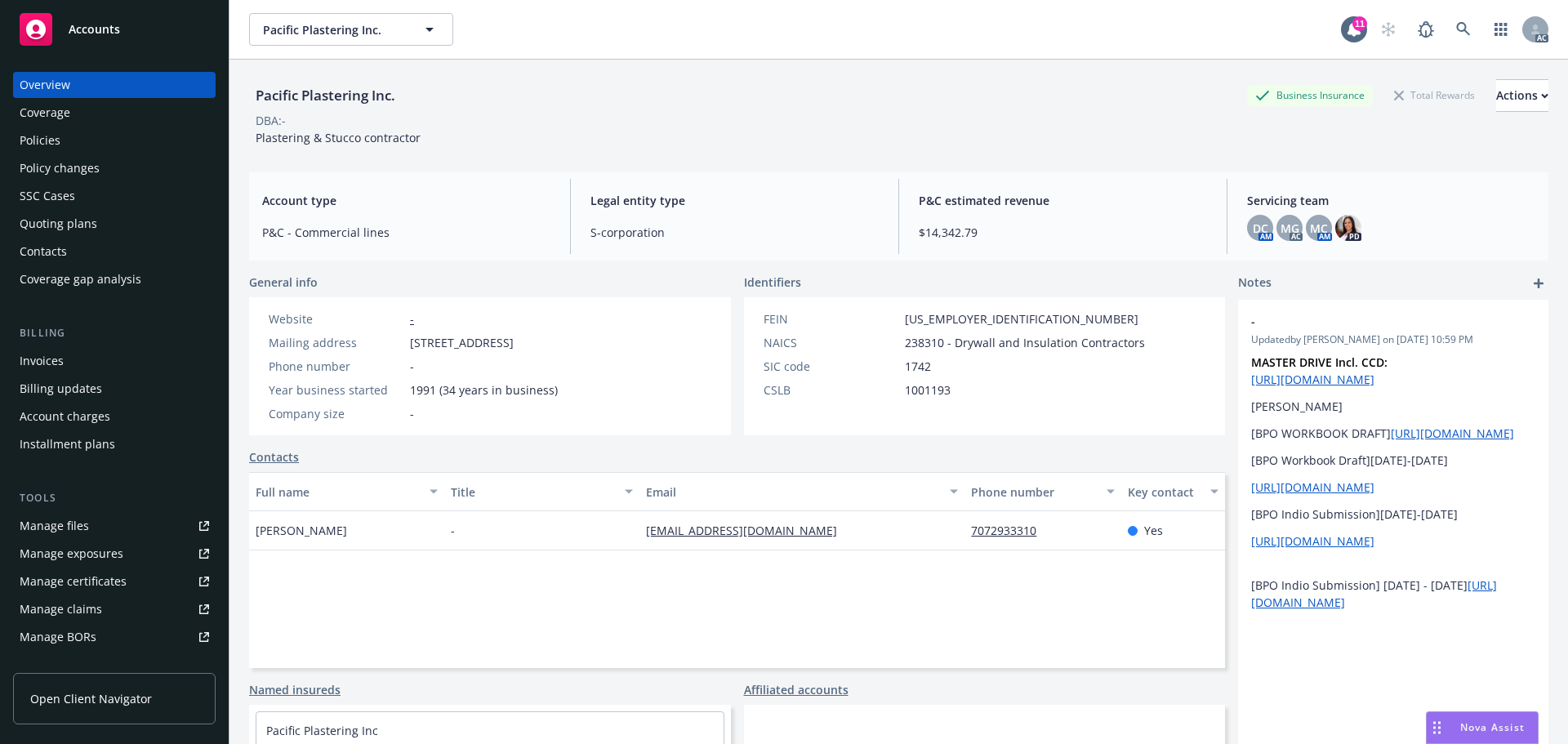
click at [1012, 109] on div "Pacific Plastering Inc. Business Insurance Total Rewards Actions" at bounding box center [898, 96] width 1299 height 33
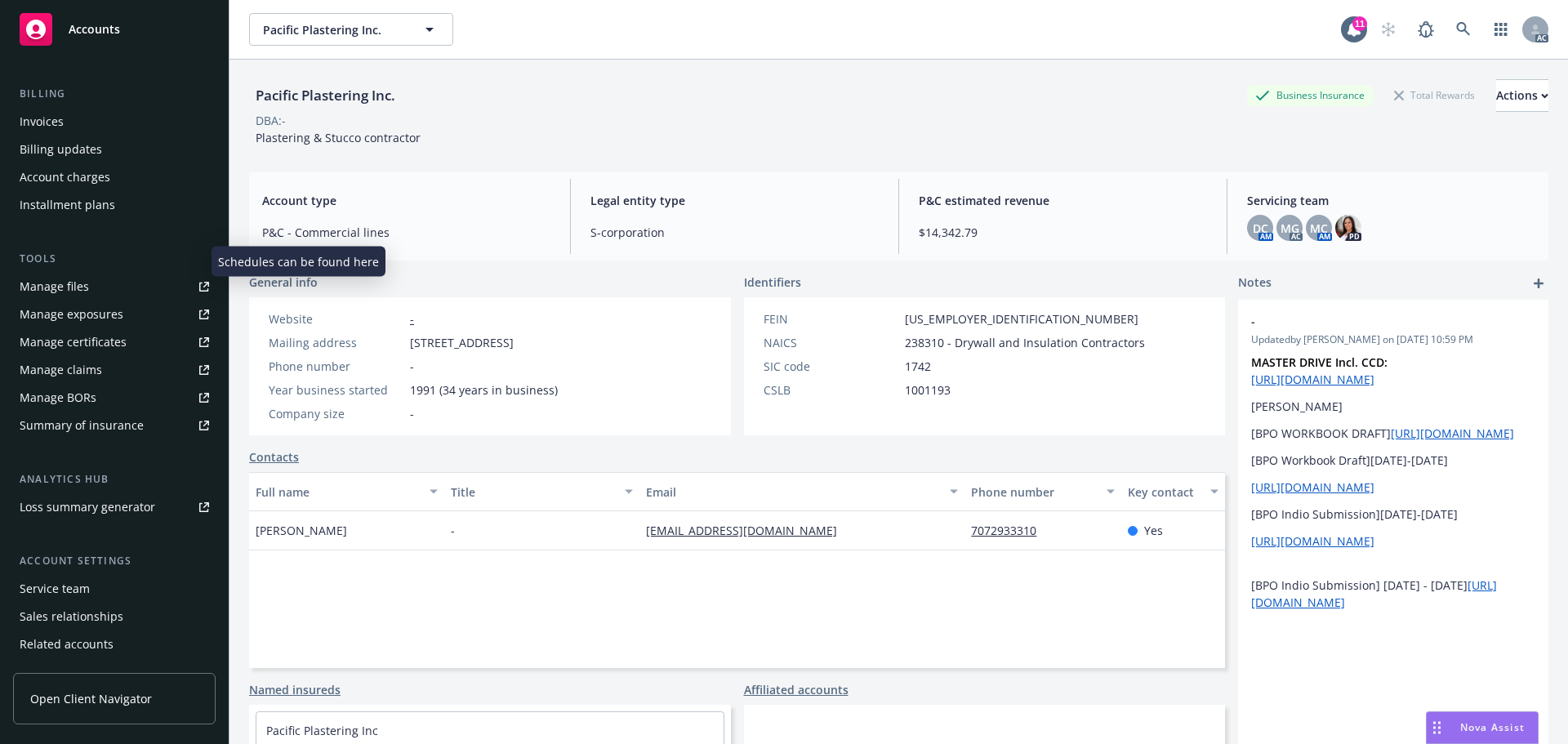
scroll to position [293, 0]
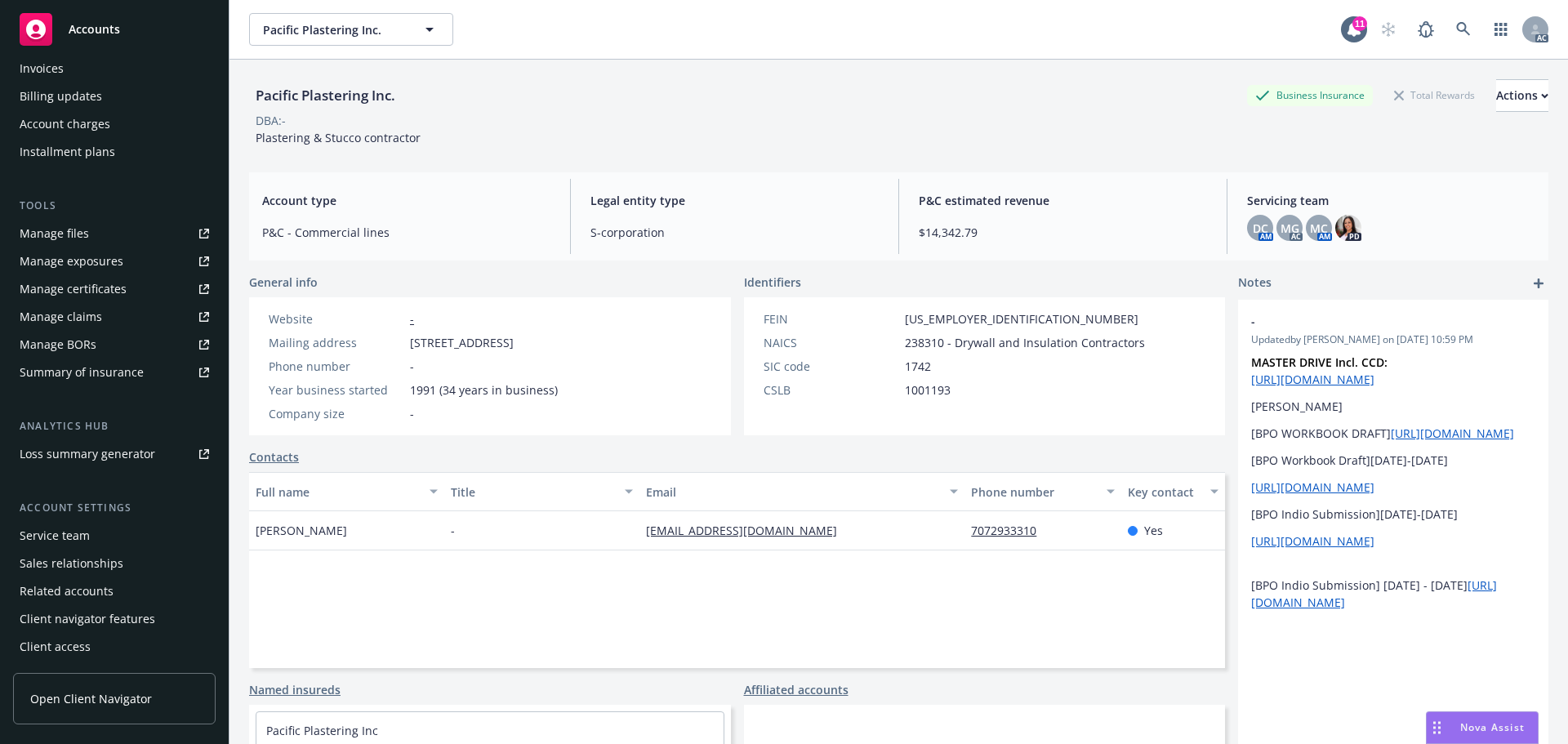
click at [61, 536] on div "Service team" at bounding box center [55, 536] width 71 height 26
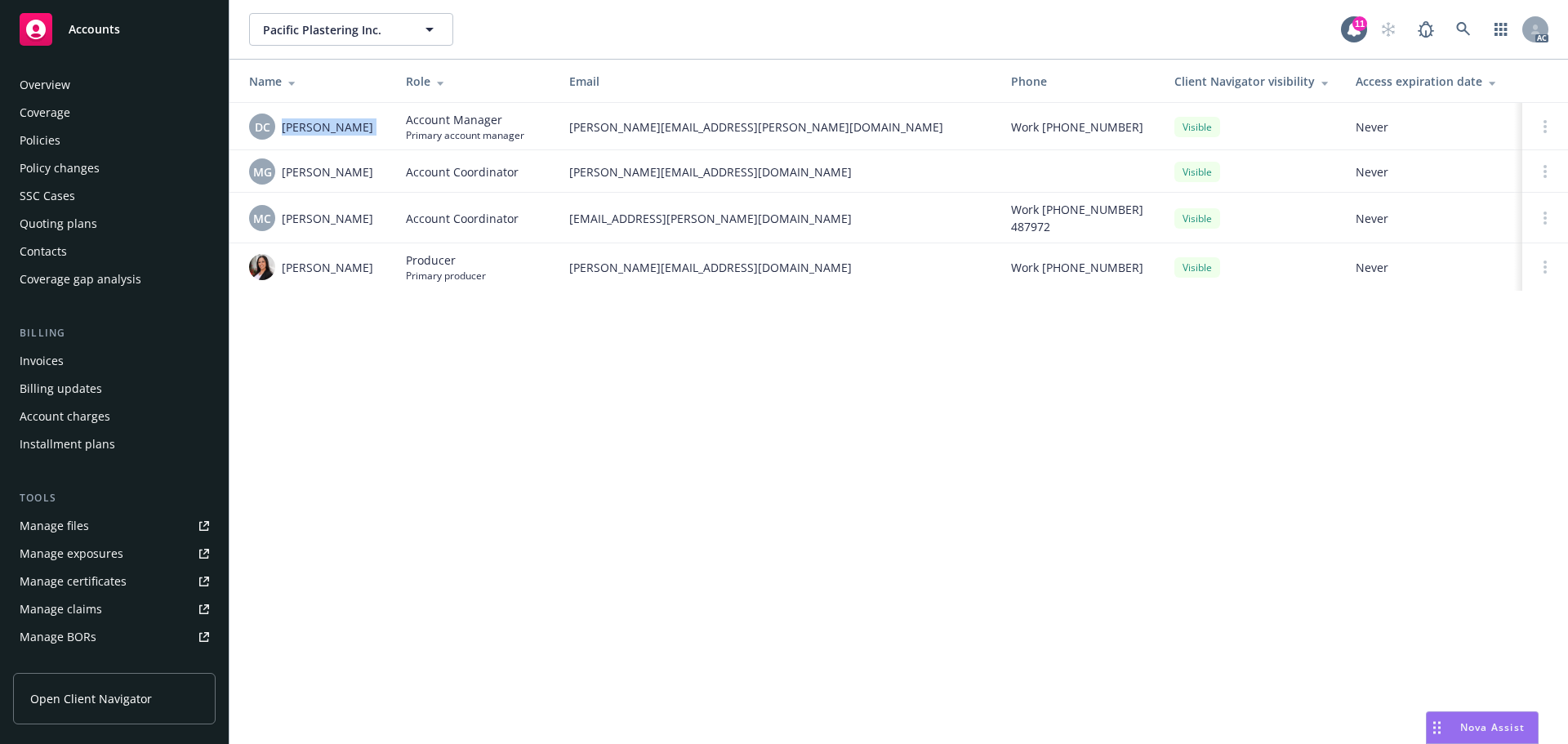
drag, startPoint x: 401, startPoint y: 127, endPoint x: 275, endPoint y: 127, distance: 126.0
click at [275, 127] on tr "DC [PERSON_NAME] Account Manager Primary account manager [PERSON_NAME][EMAIL_AD…" at bounding box center [898, 127] width 1338 height 47
drag, startPoint x: 361, startPoint y: 170, endPoint x: 279, endPoint y: 177, distance: 82.3
click at [279, 177] on div "MG Mike Gaite" at bounding box center [314, 171] width 131 height 26
copy span "Mike Gaite"
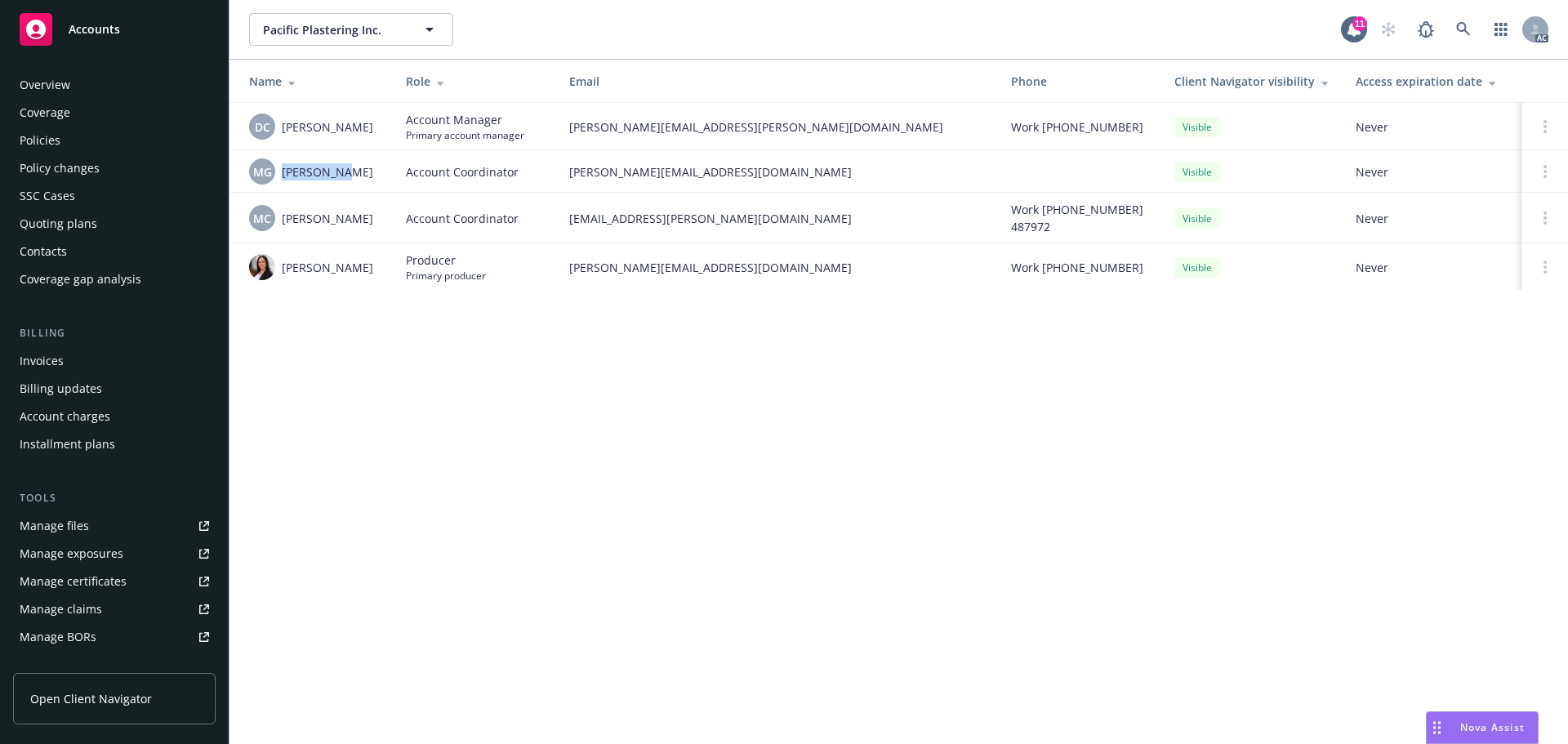
click at [68, 101] on div "Coverage" at bounding box center [45, 113] width 51 height 26
click at [71, 90] on div "Overview" at bounding box center [114, 84] width 189 height 26
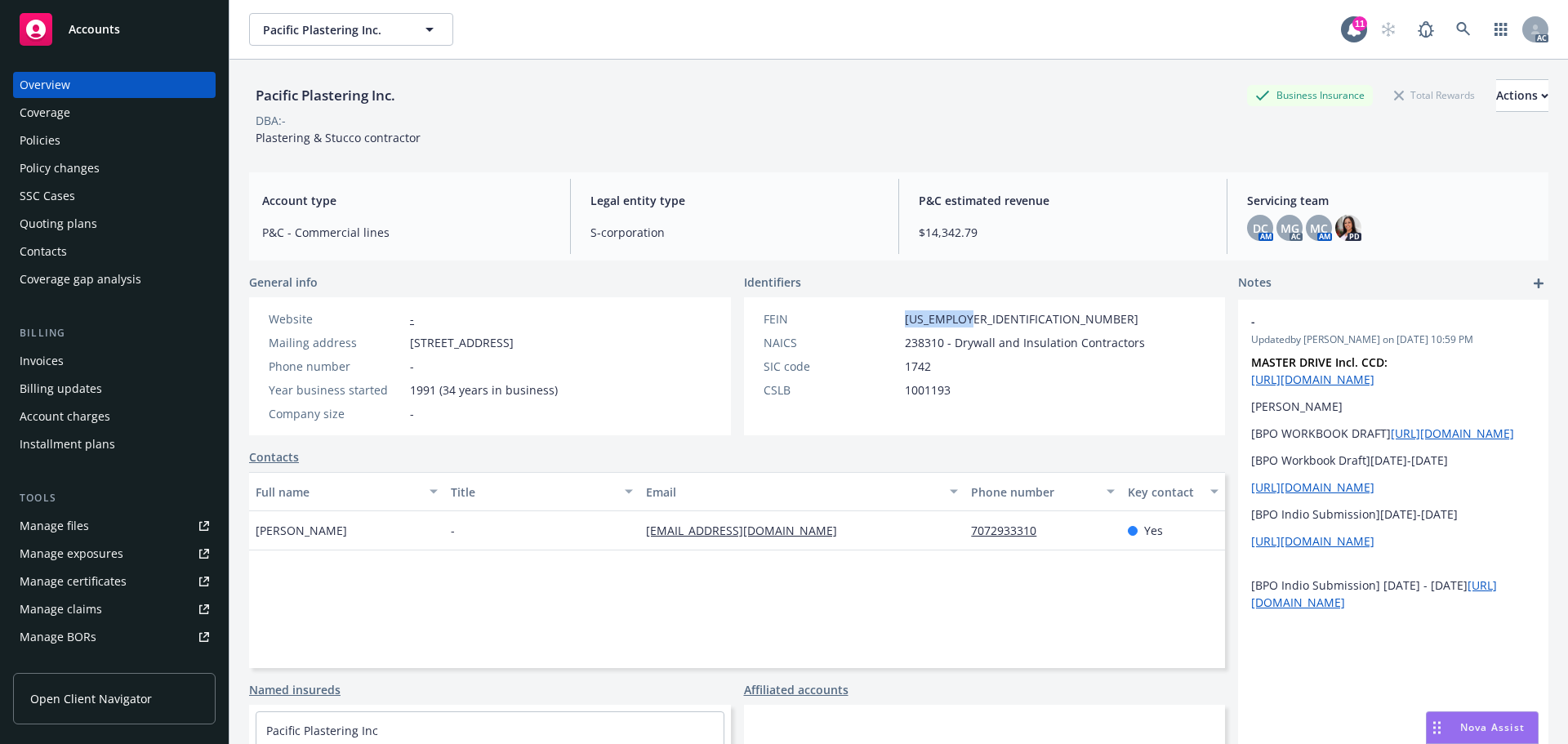
drag, startPoint x: 973, startPoint y: 321, endPoint x: 894, endPoint y: 318, distance: 79.1
click at [894, 318] on div "FEIN 61-1865344" at bounding box center [954, 319] width 394 height 17
copy div "61-1865344"
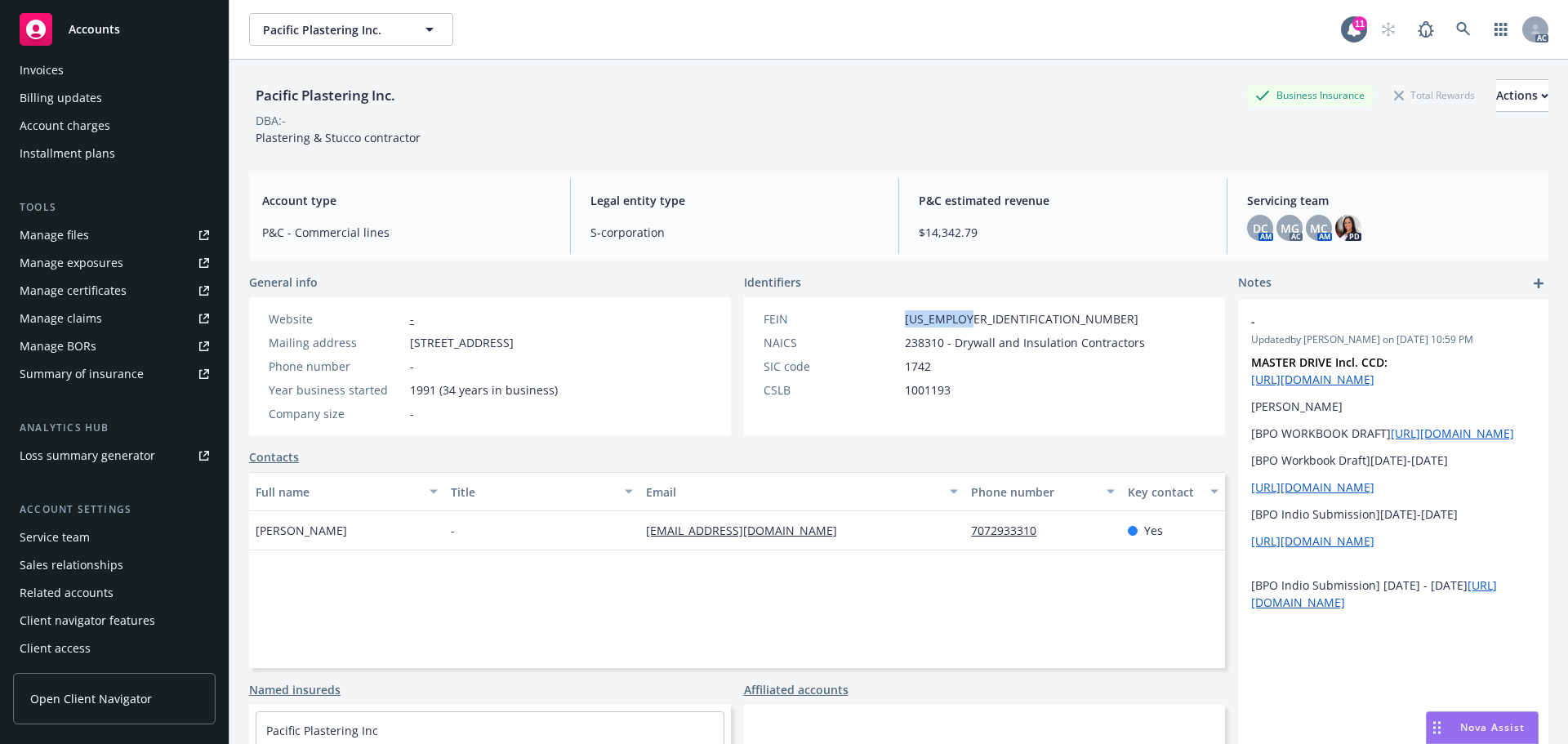
scroll to position [293, 0]
click at [90, 537] on div "Service team" at bounding box center [114, 536] width 189 height 26
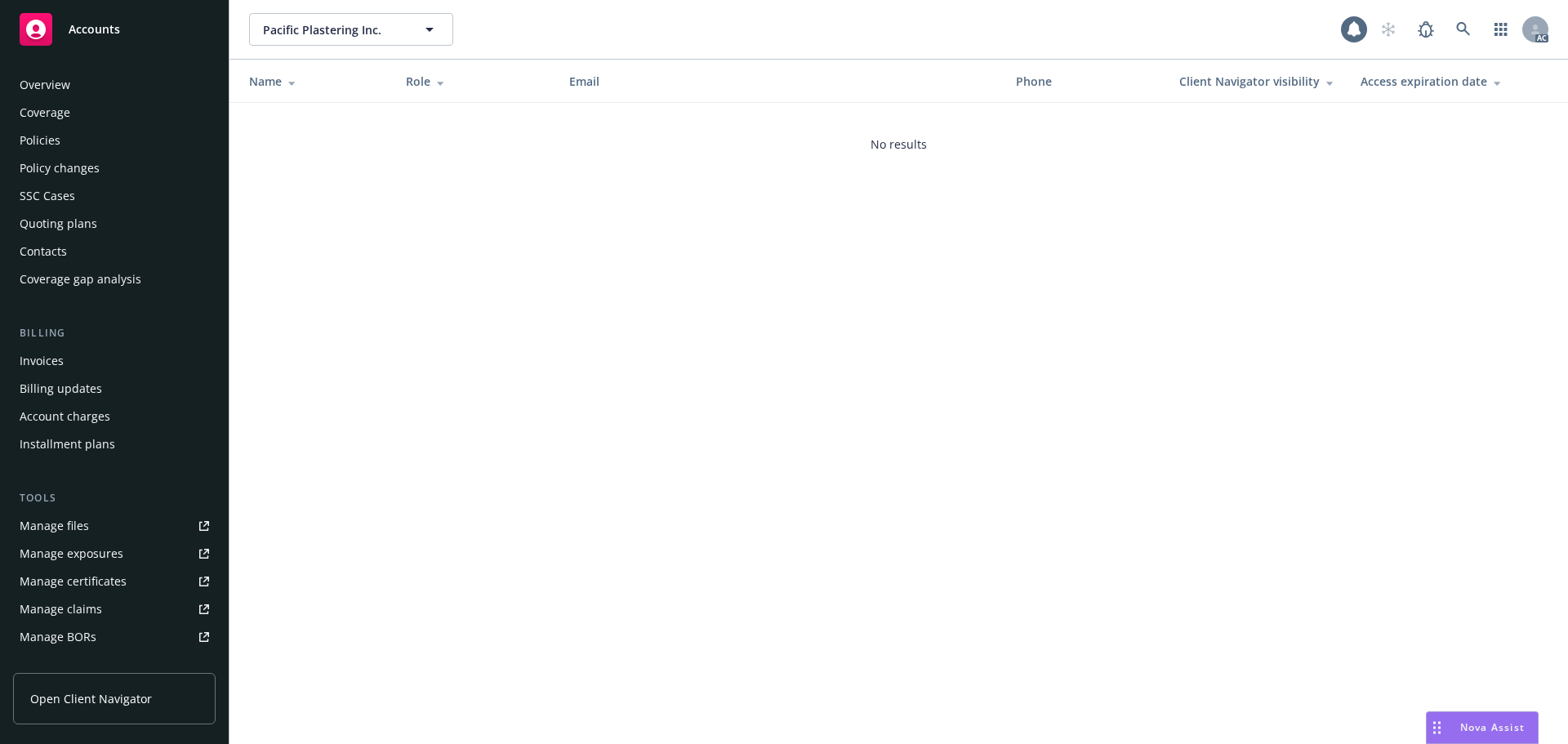
scroll to position [293, 0]
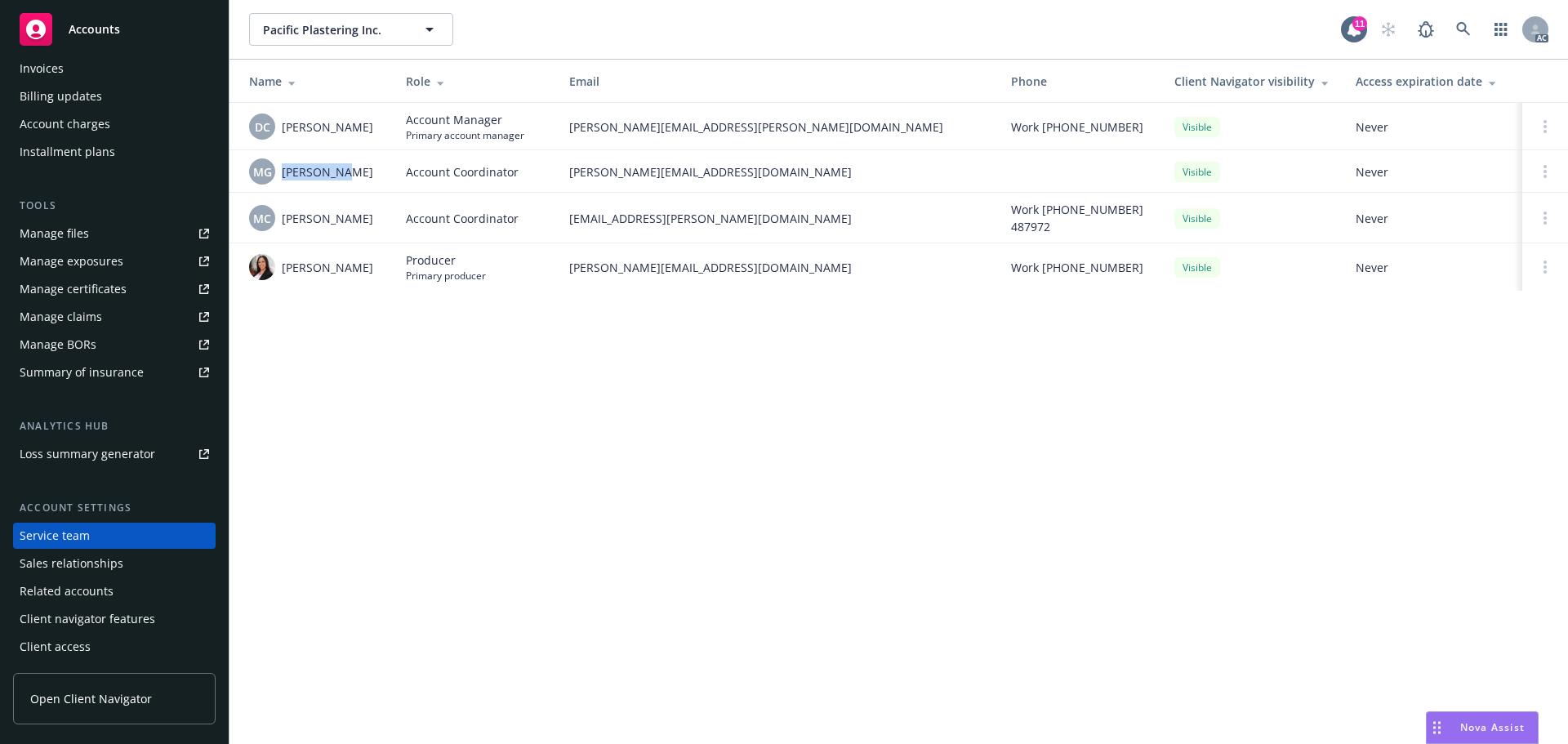
drag, startPoint x: 318, startPoint y: 175, endPoint x: 283, endPoint y: 177, distance: 35.1
click at [283, 177] on div "MG Mike Gaite" at bounding box center [314, 171] width 131 height 26
copy span "Mike Gaite"
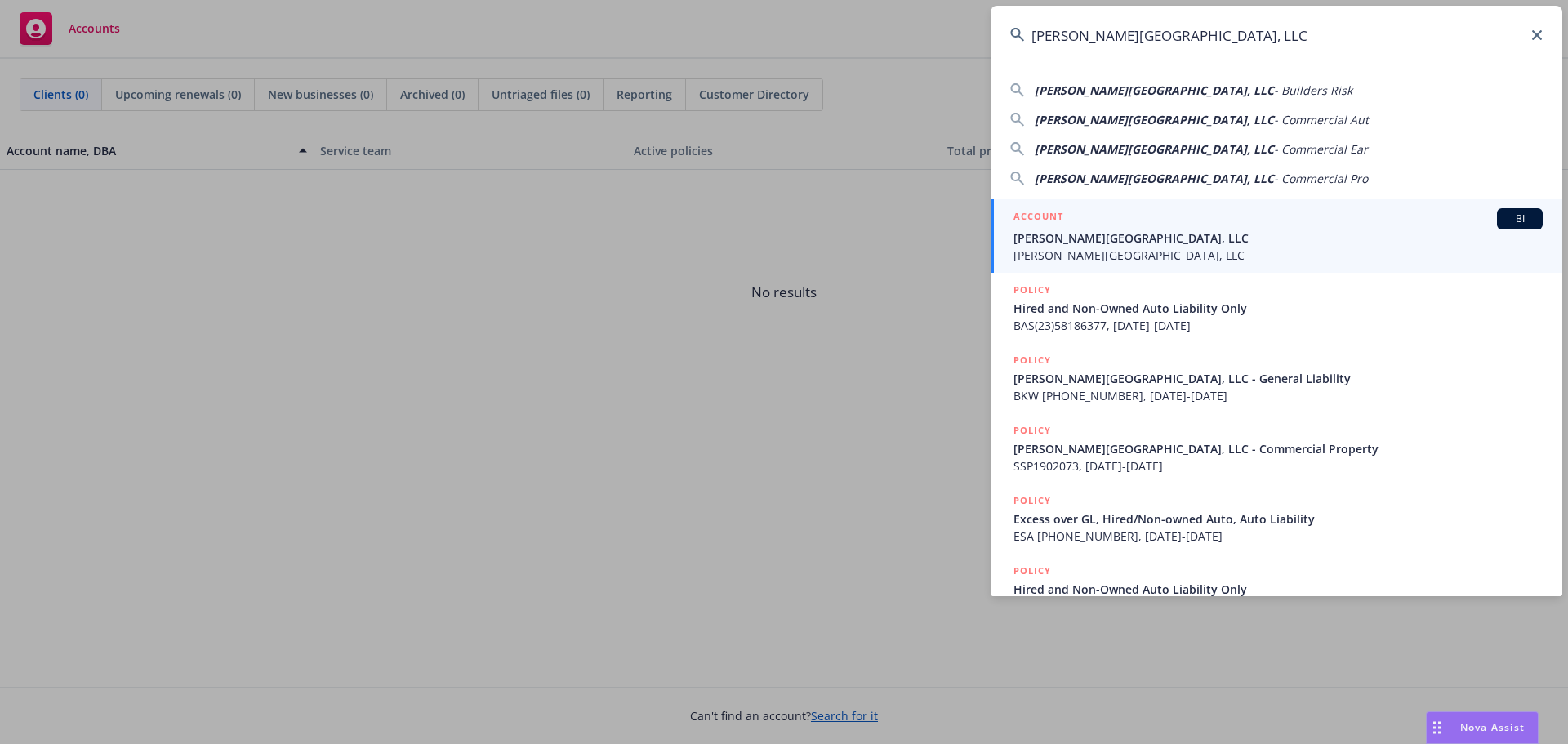
type input "[PERSON_NAME][GEOGRAPHIC_DATA], LLC"
click at [1096, 245] on span "[PERSON_NAME][GEOGRAPHIC_DATA], LLC" at bounding box center [1277, 239] width 529 height 17
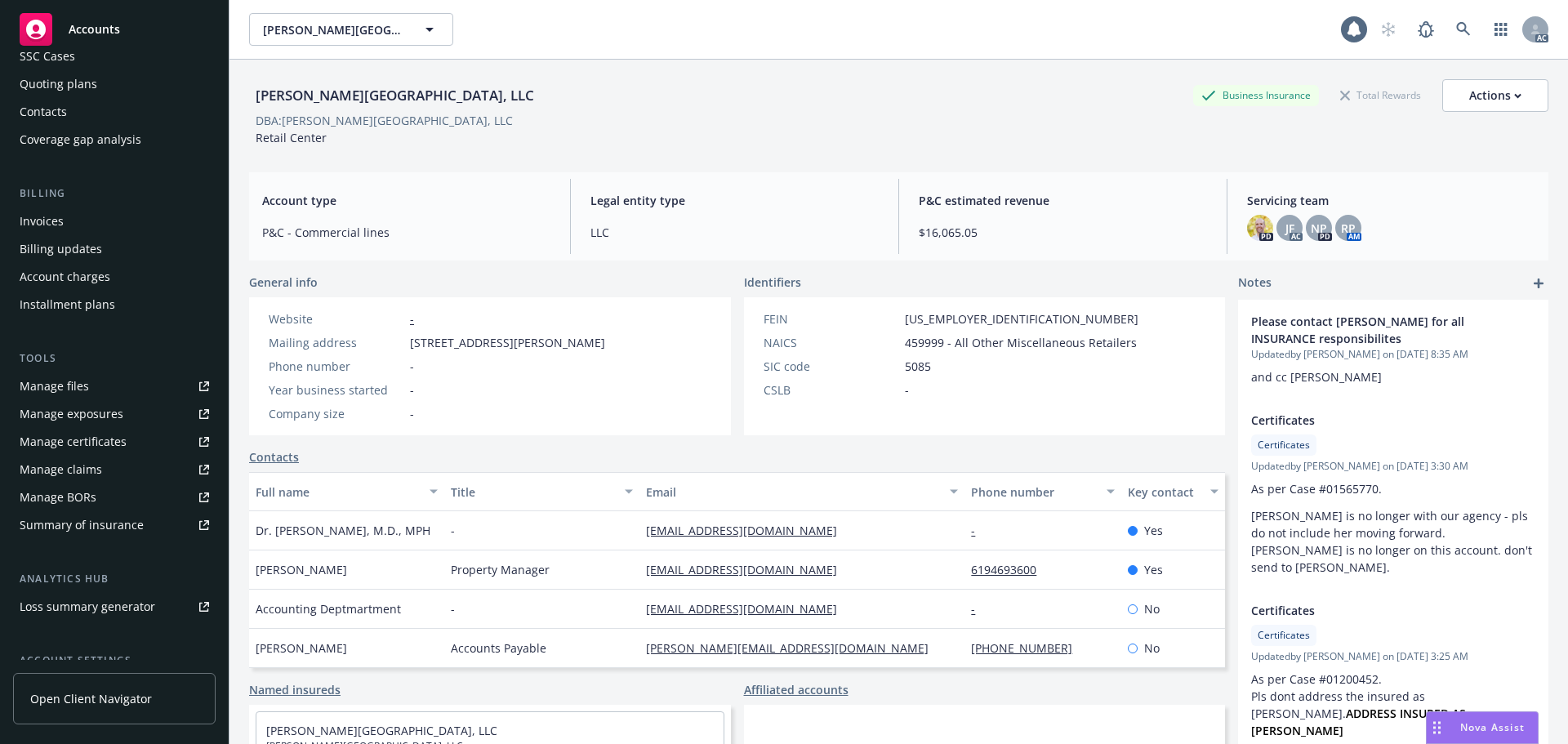
scroll to position [293, 0]
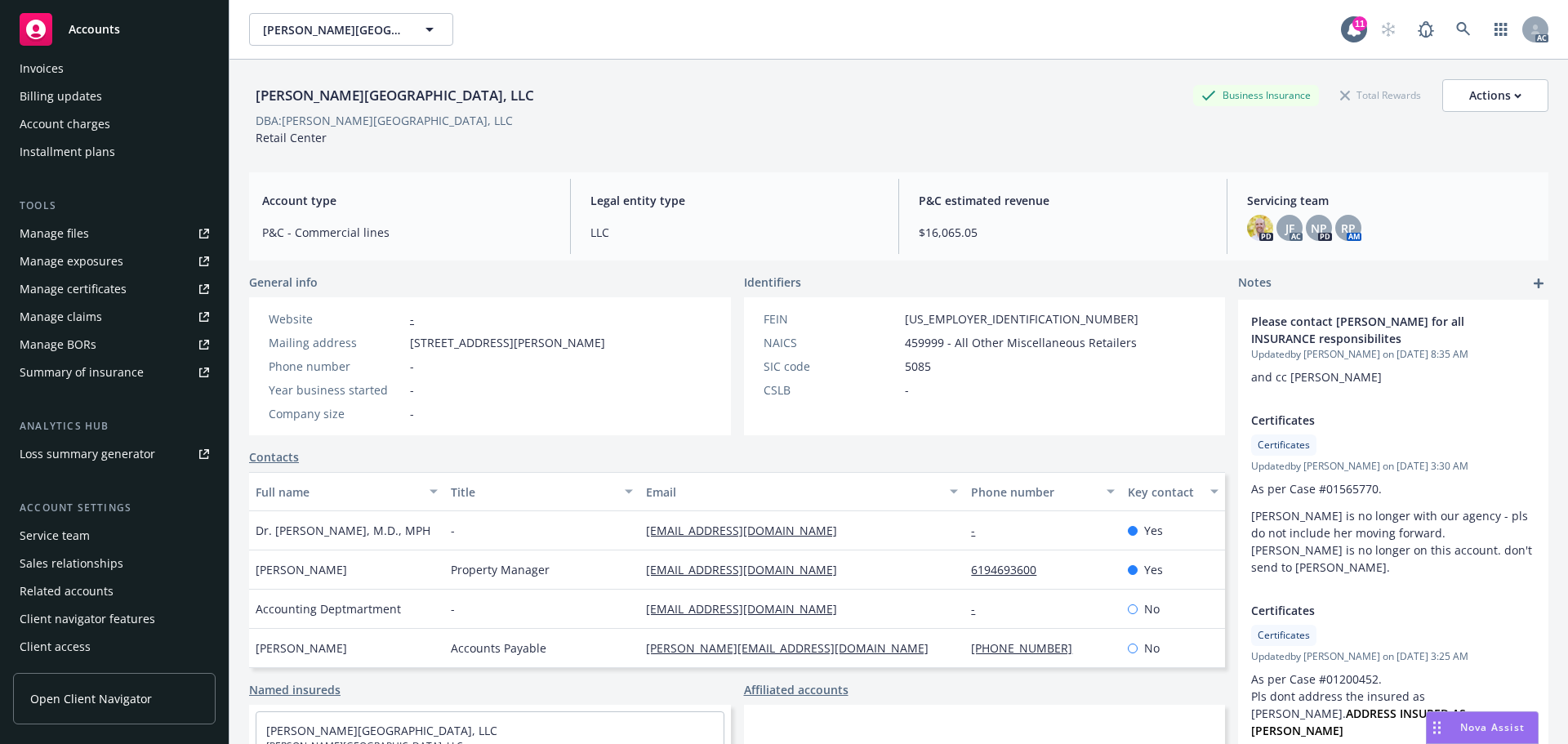
click at [57, 525] on div "Service team" at bounding box center [55, 536] width 71 height 26
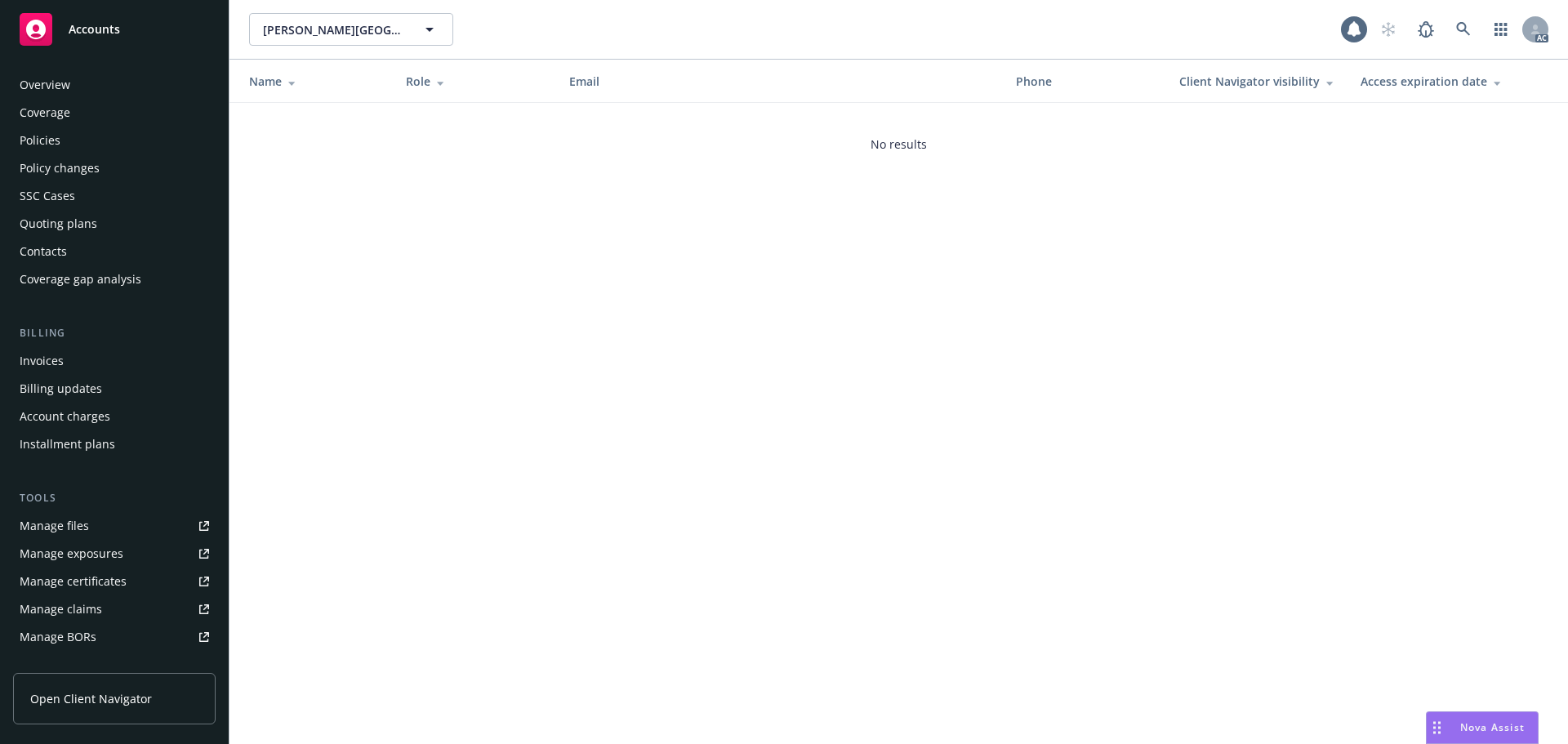
scroll to position [293, 0]
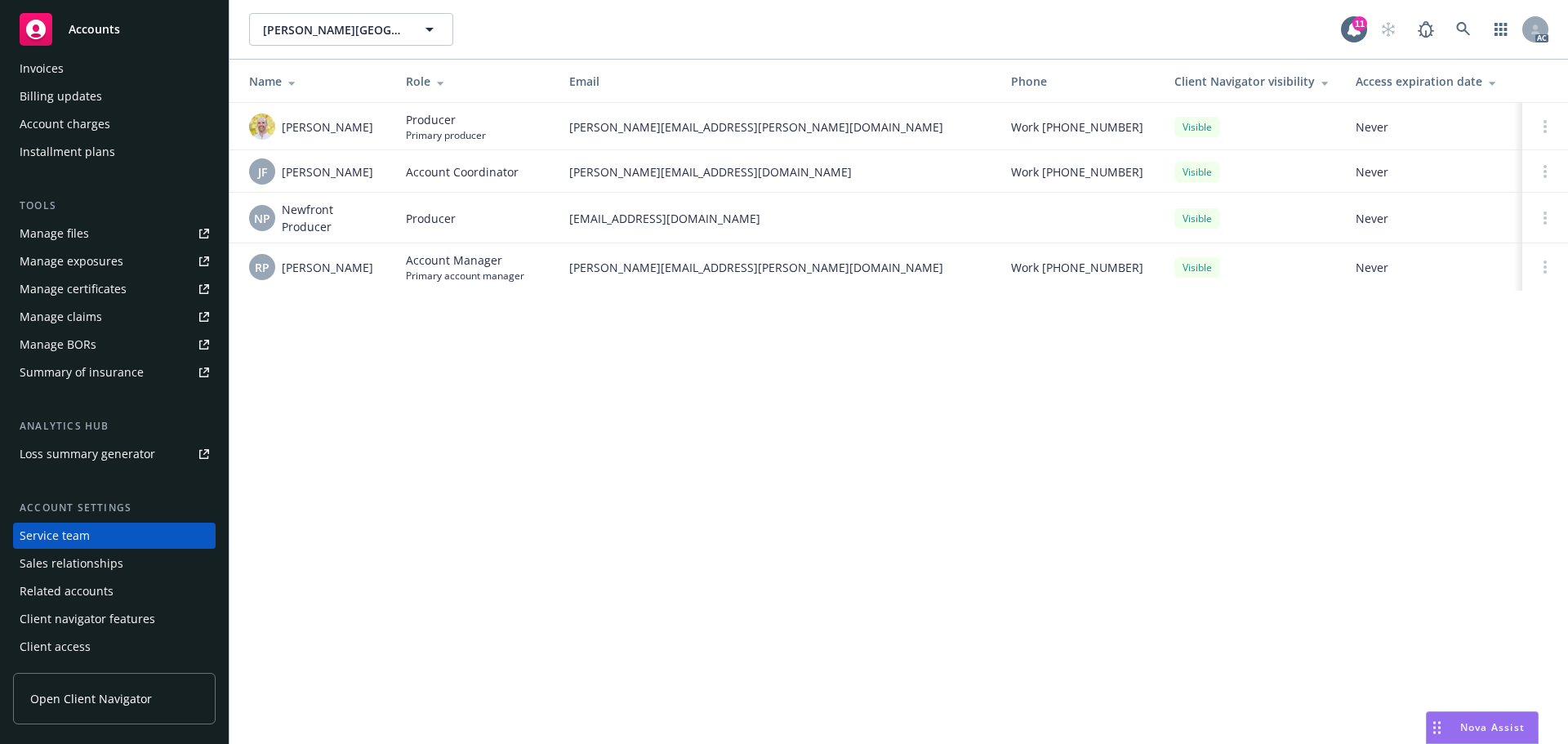
click at [349, 232] on span "Newfront Producer" at bounding box center [330, 218] width 98 height 34
click at [449, 383] on div "[PERSON_NAME][GEOGRAPHIC_DATA], LLC [PERSON_NAME][GEOGRAPHIC_DATA], LLC 11 AC N…" at bounding box center [898, 372] width 1338 height 744
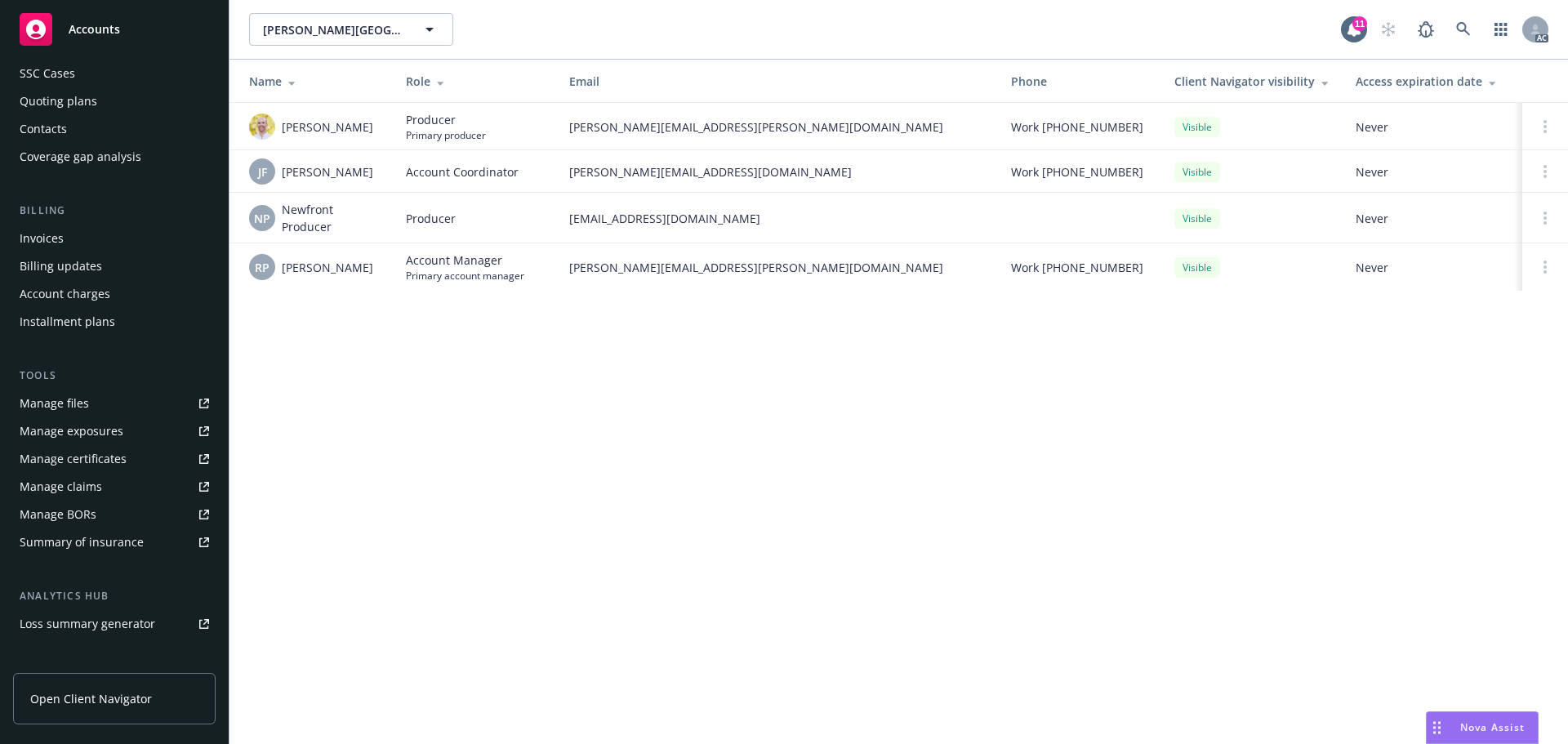
scroll to position [0, 0]
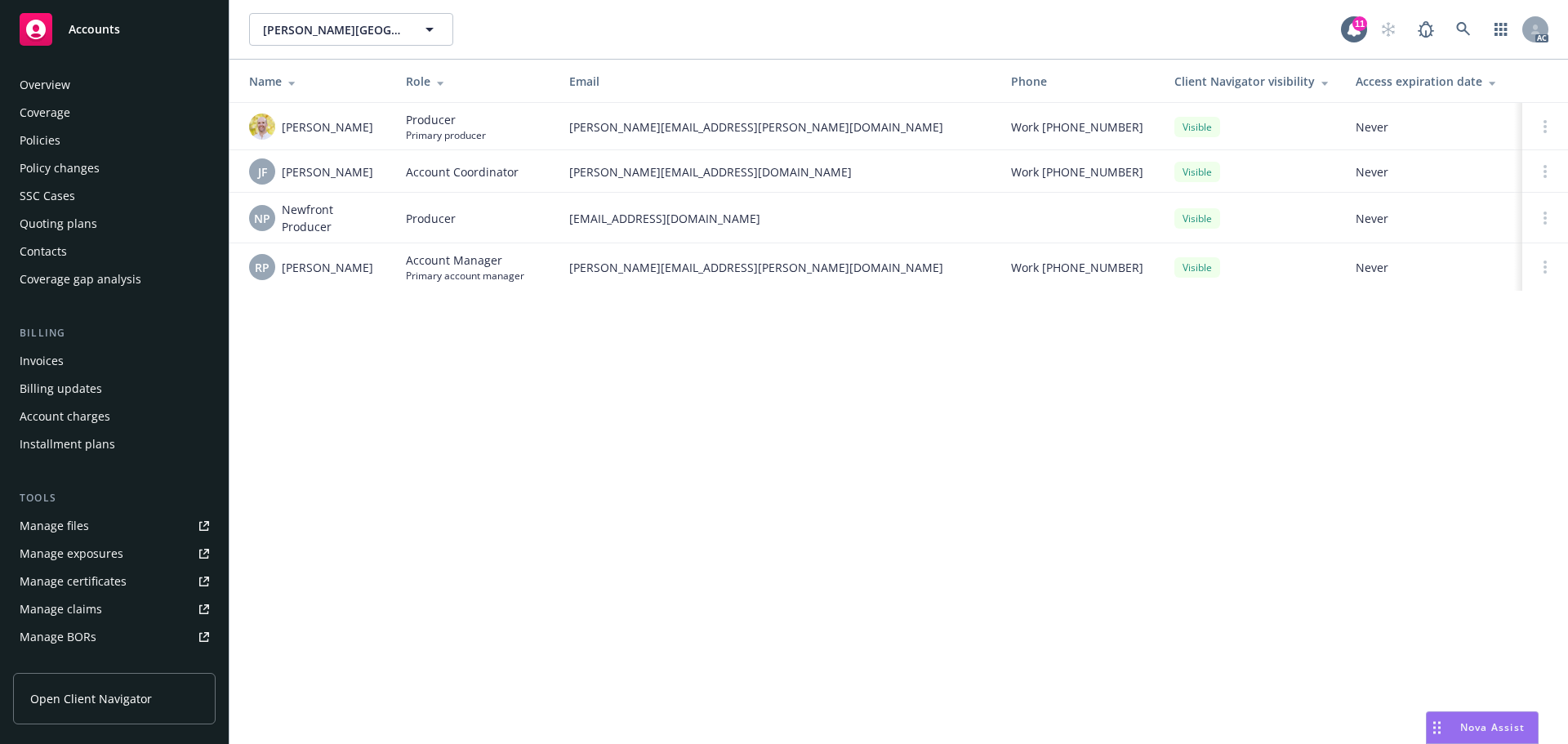
click at [86, 82] on div "Overview" at bounding box center [114, 84] width 189 height 26
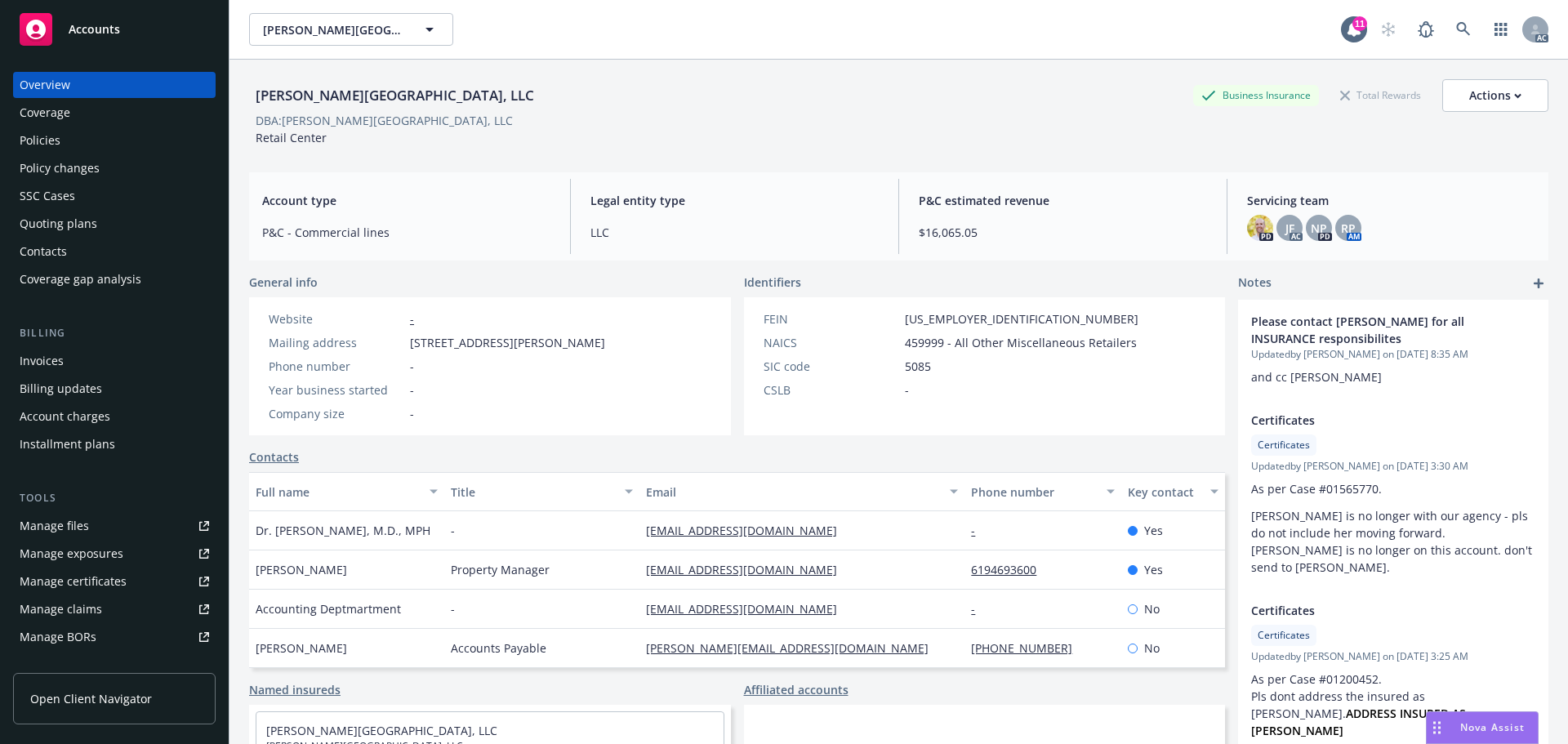
click at [737, 126] on div "DBA: [PERSON_NAME] Retail Center, LLC" at bounding box center [898, 121] width 1299 height 17
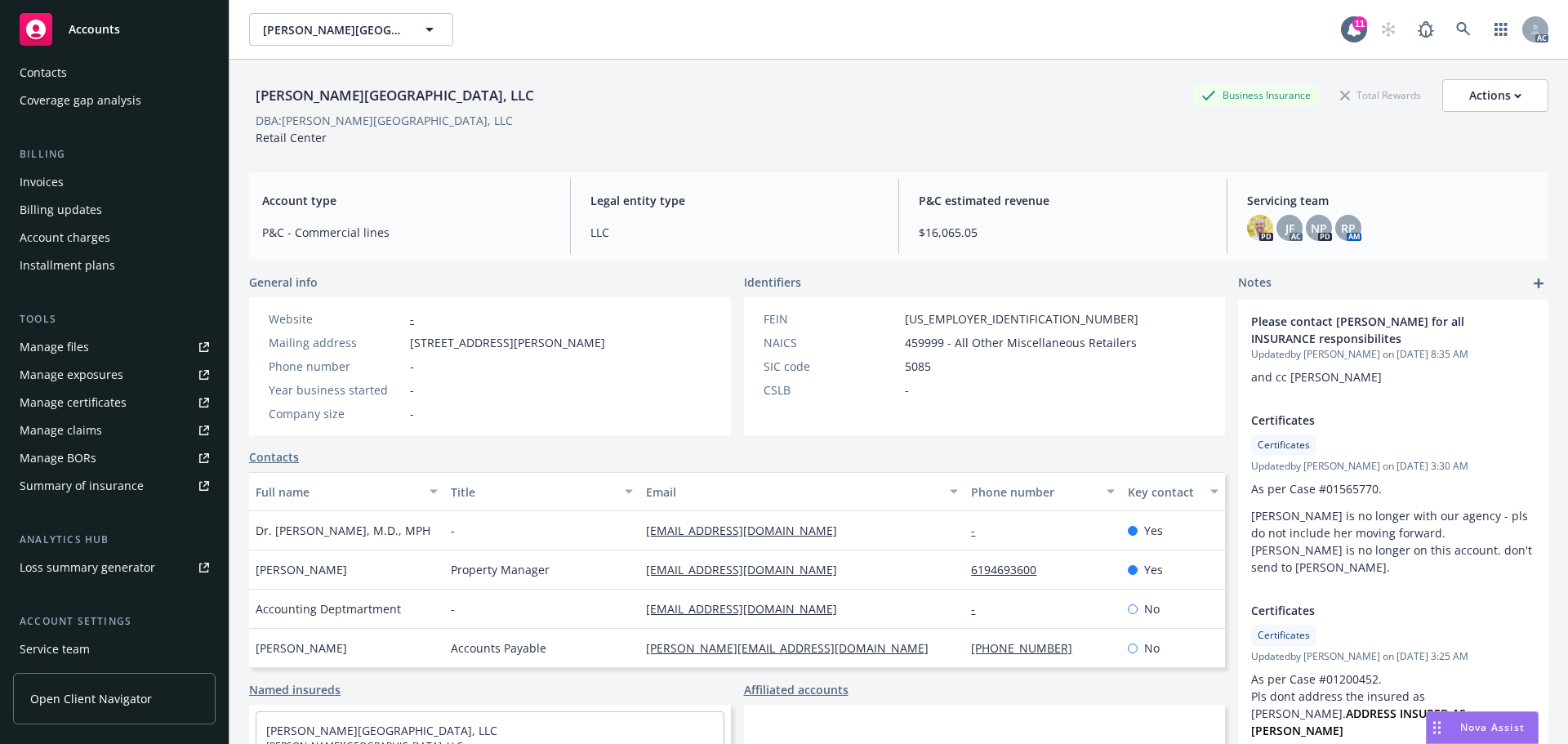
scroll to position [293, 0]
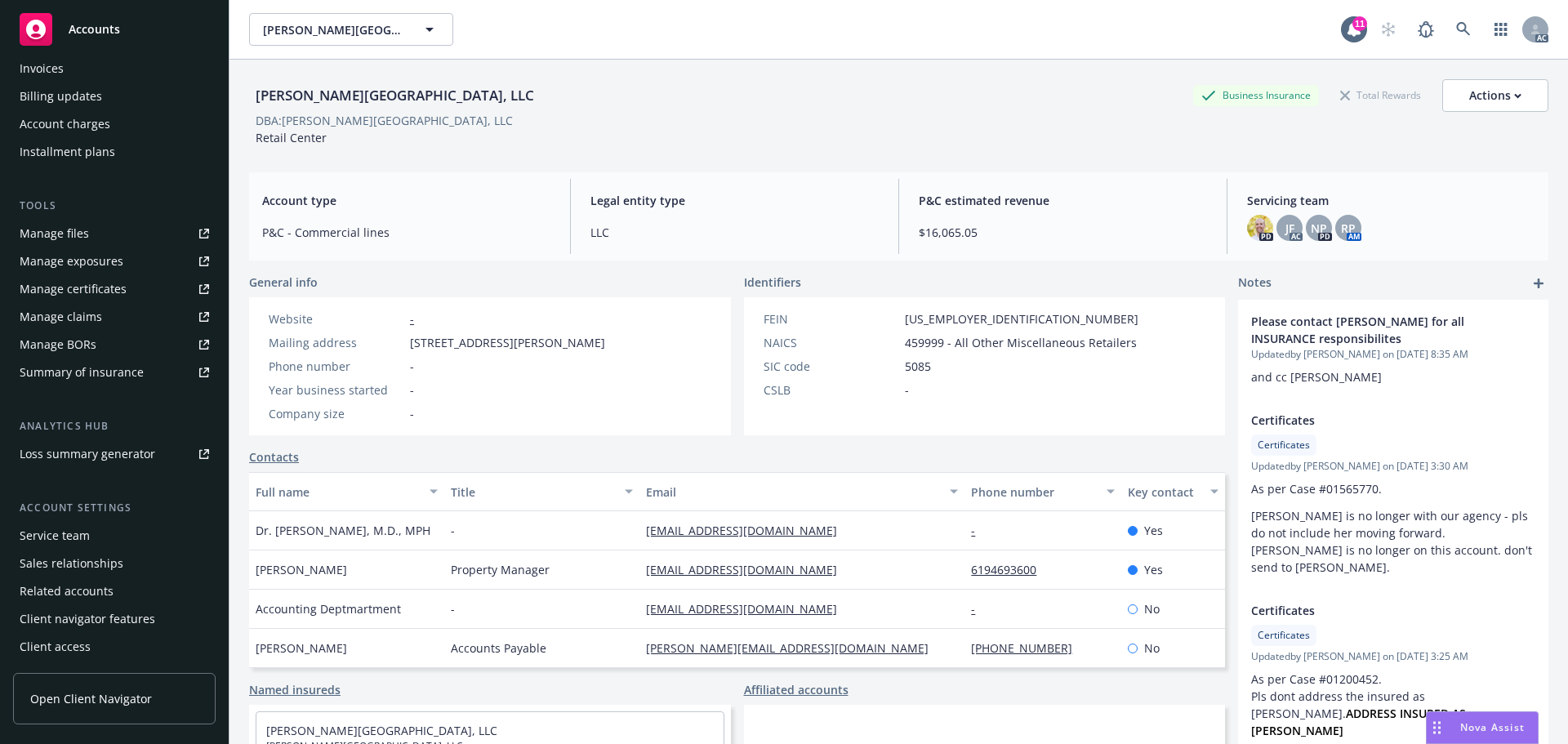
click at [74, 529] on div "Service team" at bounding box center [55, 536] width 71 height 26
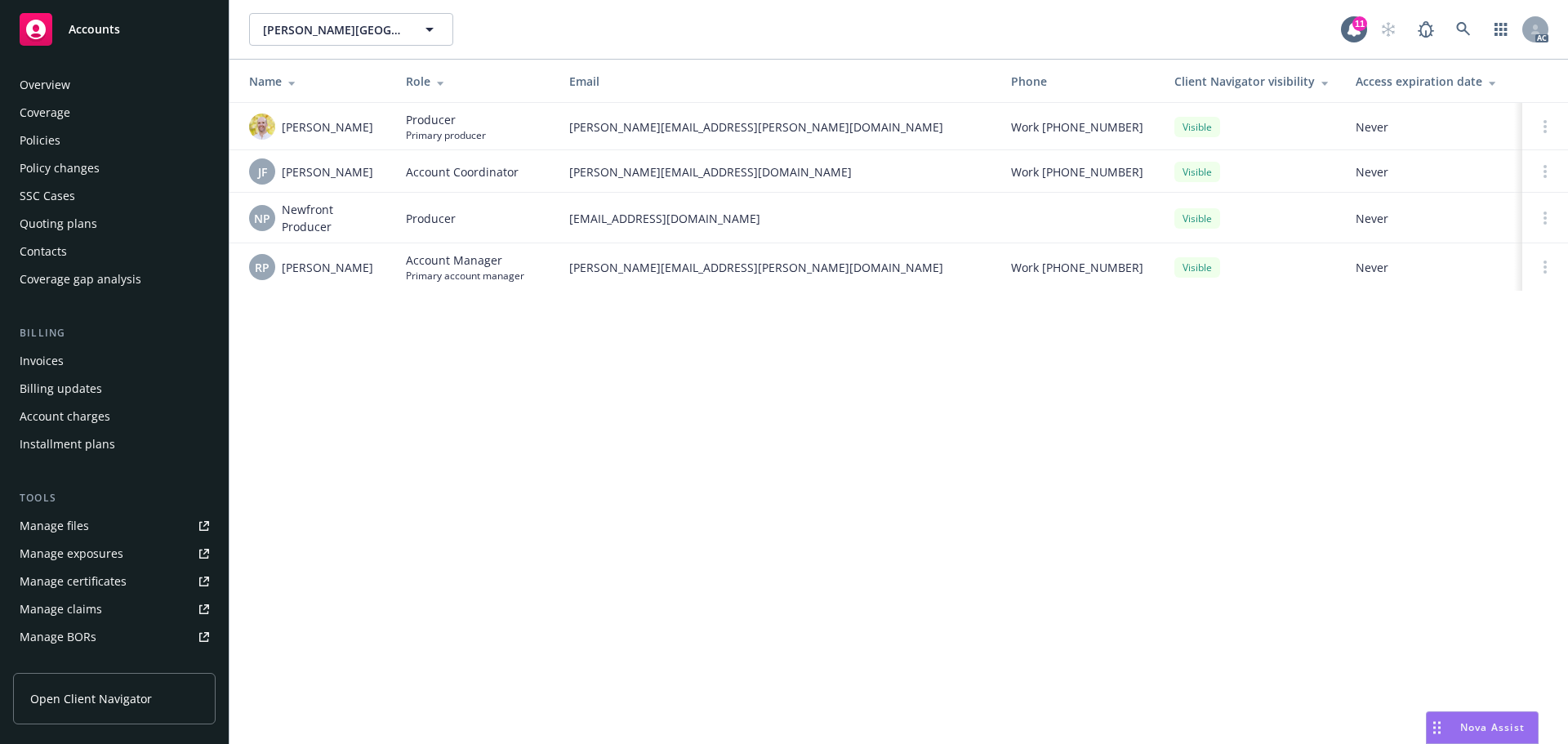
scroll to position [293, 0]
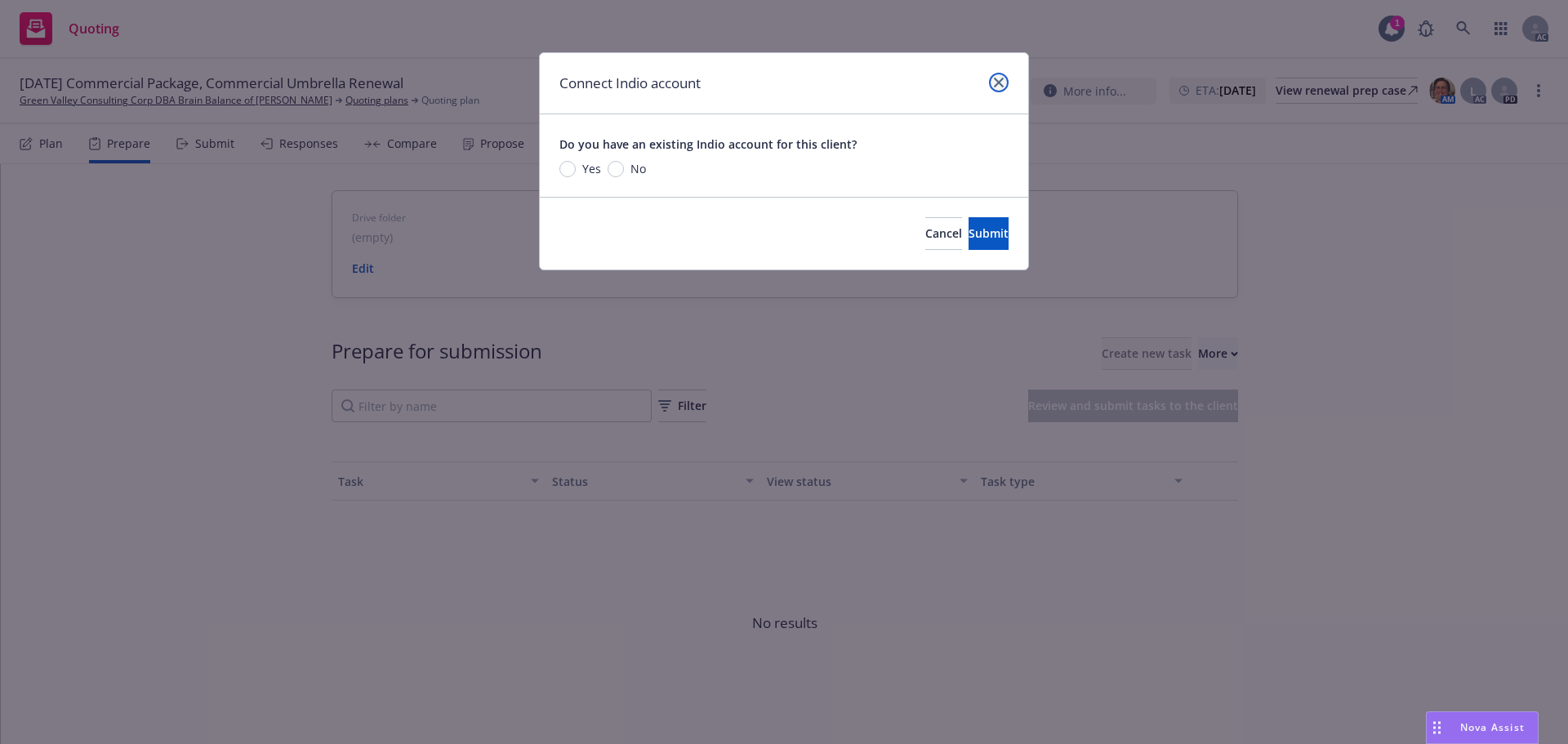
click at [998, 76] on link "close" at bounding box center [998, 82] width 20 height 20
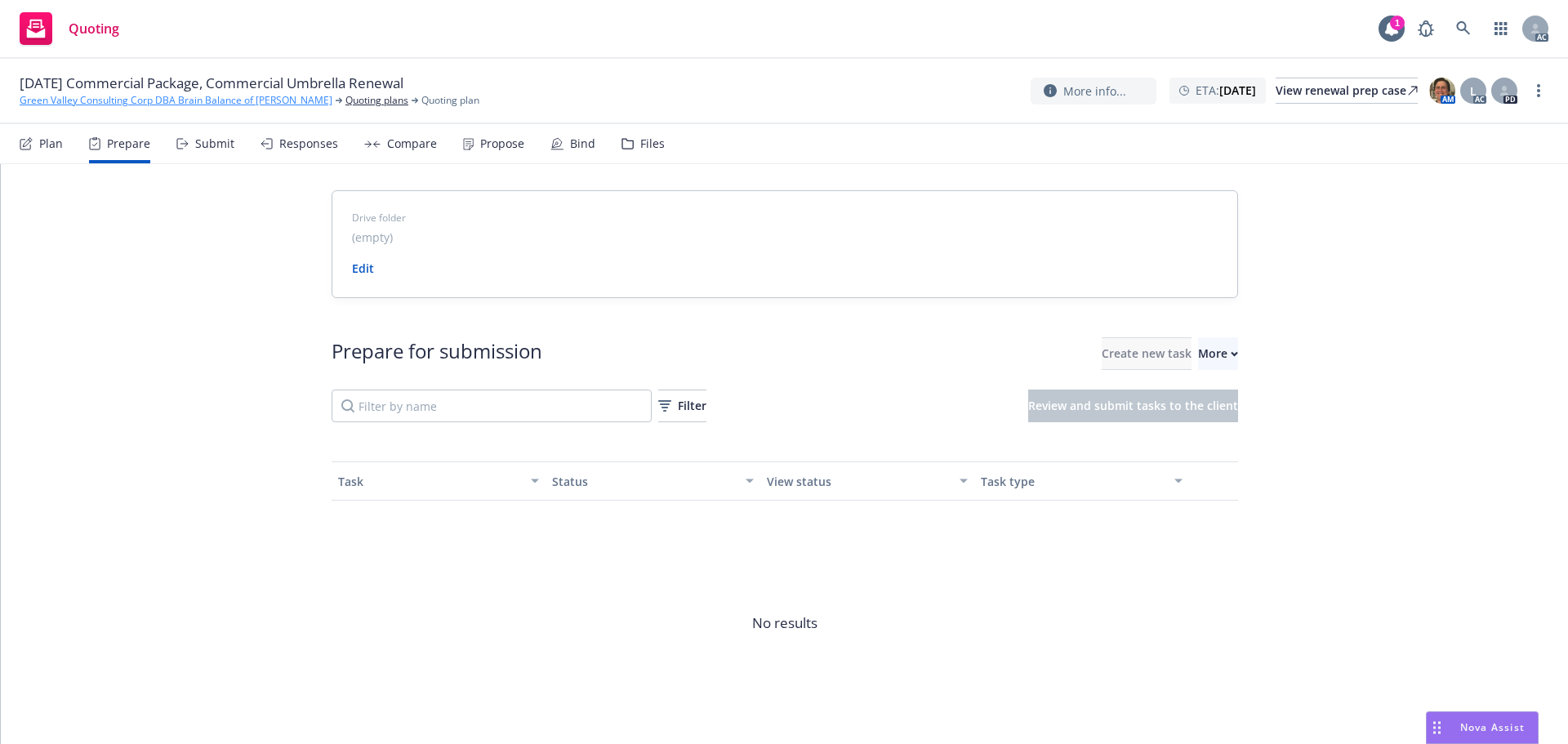
click at [124, 94] on link "Green Valley Consulting Corp DBA Brain Balance of [PERSON_NAME]" at bounding box center [176, 100] width 312 height 15
click at [1198, 354] on div "More" at bounding box center [1218, 354] width 40 height 31
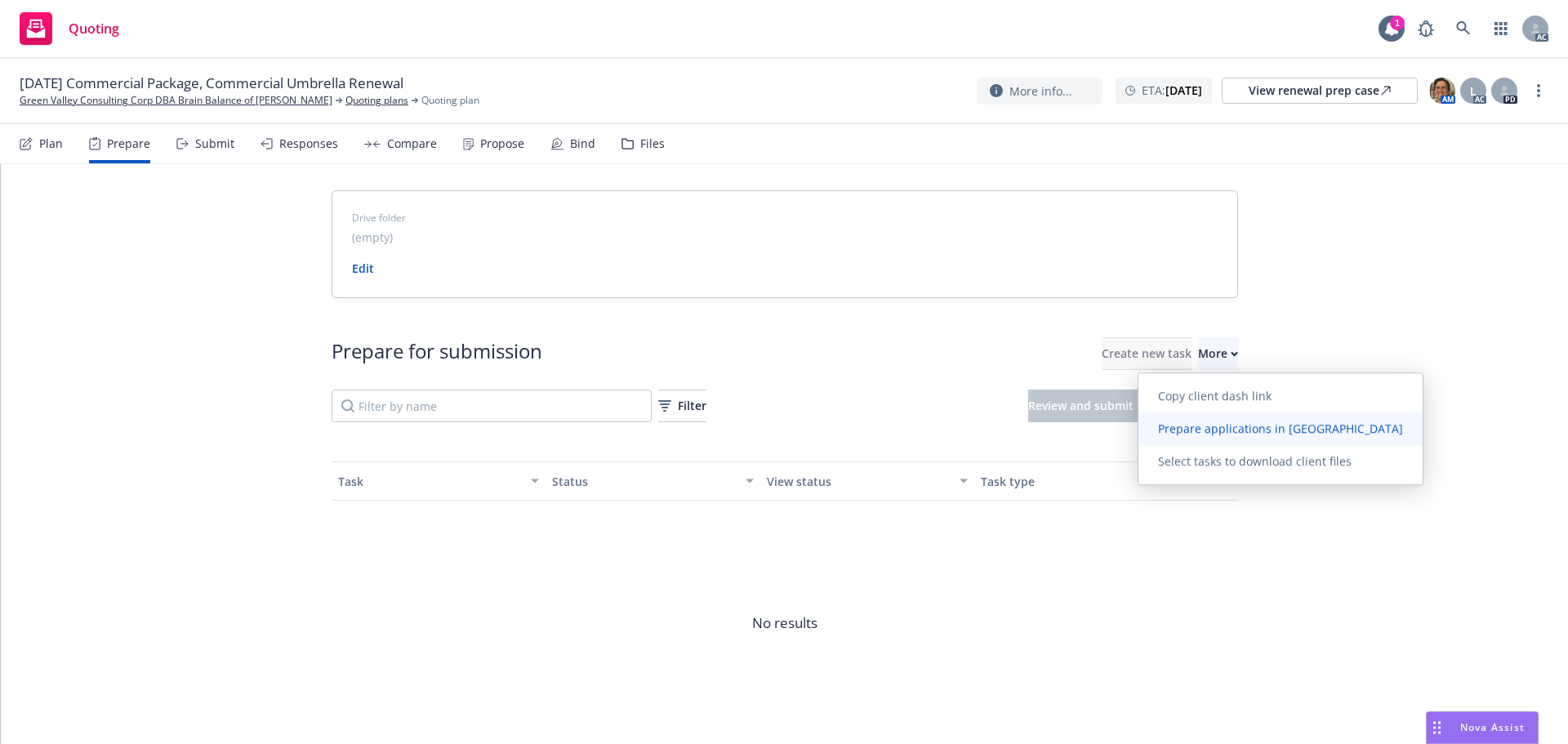
click at [1177, 439] on link "Prepare applications in Indio" at bounding box center [1281, 429] width 284 height 33
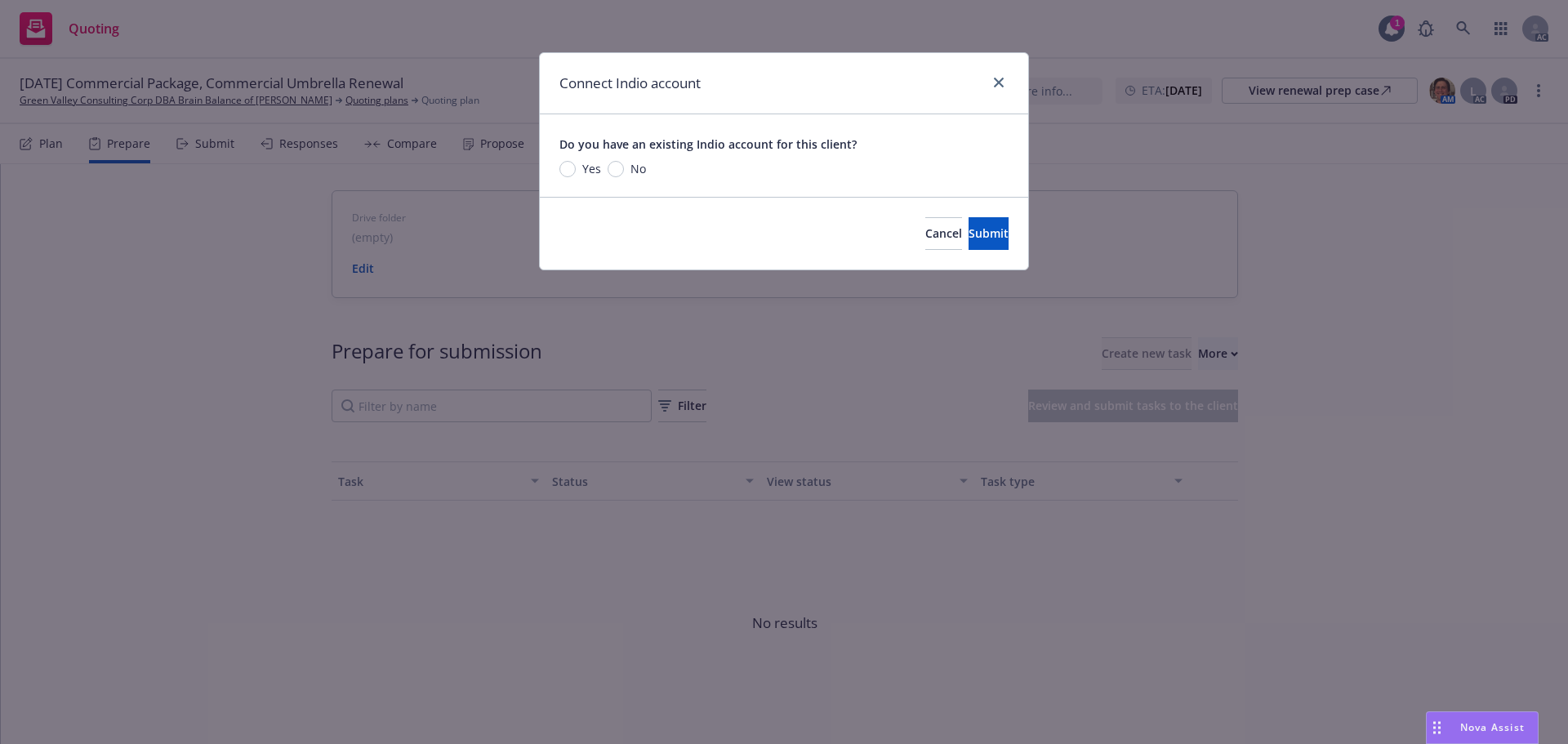
click at [580, 170] on span "Yes" at bounding box center [588, 169] width 25 height 17
click at [576, 170] on input "Yes" at bounding box center [567, 169] width 16 height 16
radio input "true"
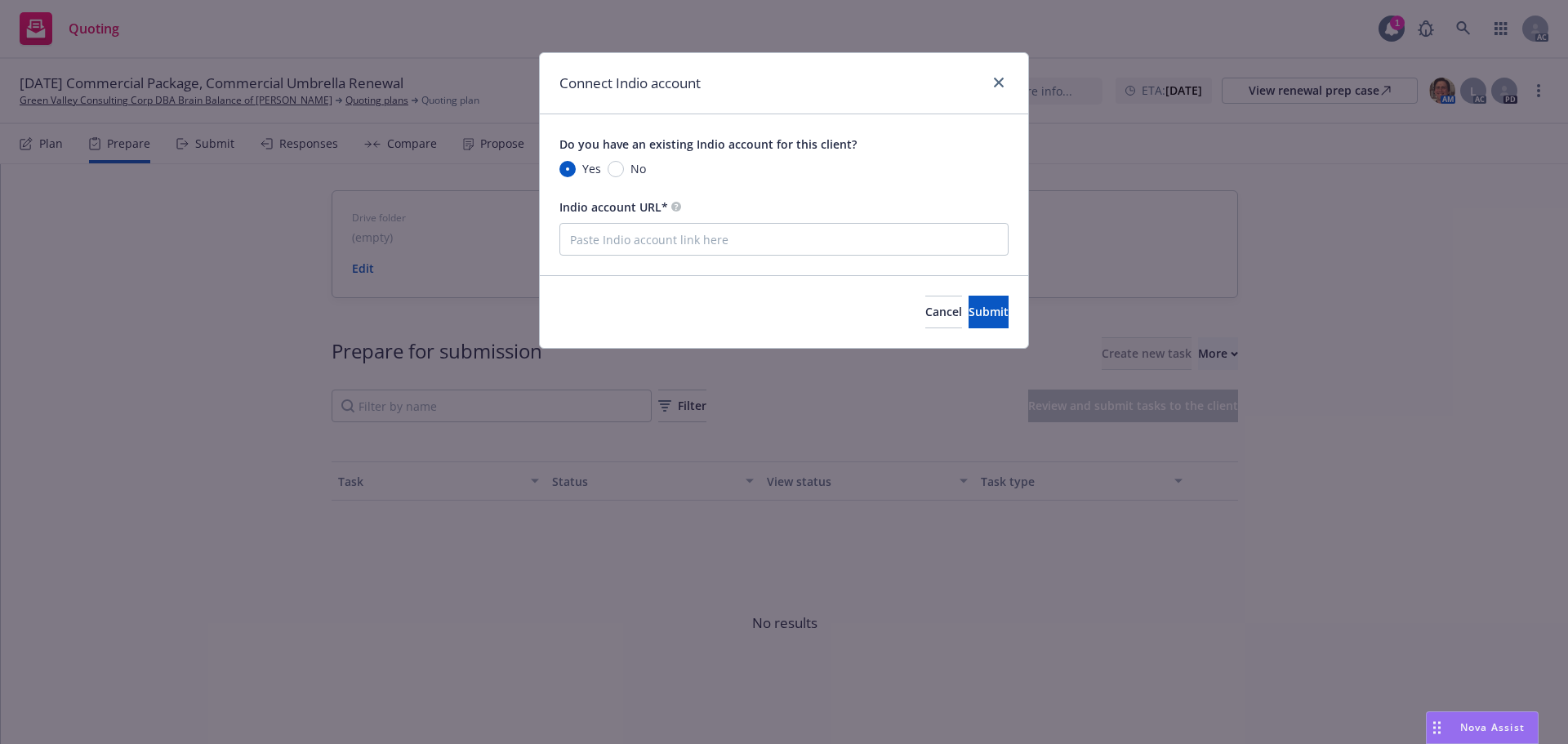
click at [767, 273] on div "Do you have an existing Indio account for this client? Yes No Indio account URL*" at bounding box center [783, 195] width 488 height 161
click at [780, 245] on input "Indio account URL*" at bounding box center [784, 239] width 449 height 33
paste input "https://newfront.useindio.com/accounts/1288395/submissions"
type input "https://newfront.useindio.com/accounts/1288395/submissions"
click at [1009, 320] on div "Cancel Submit" at bounding box center [783, 312] width 488 height 72
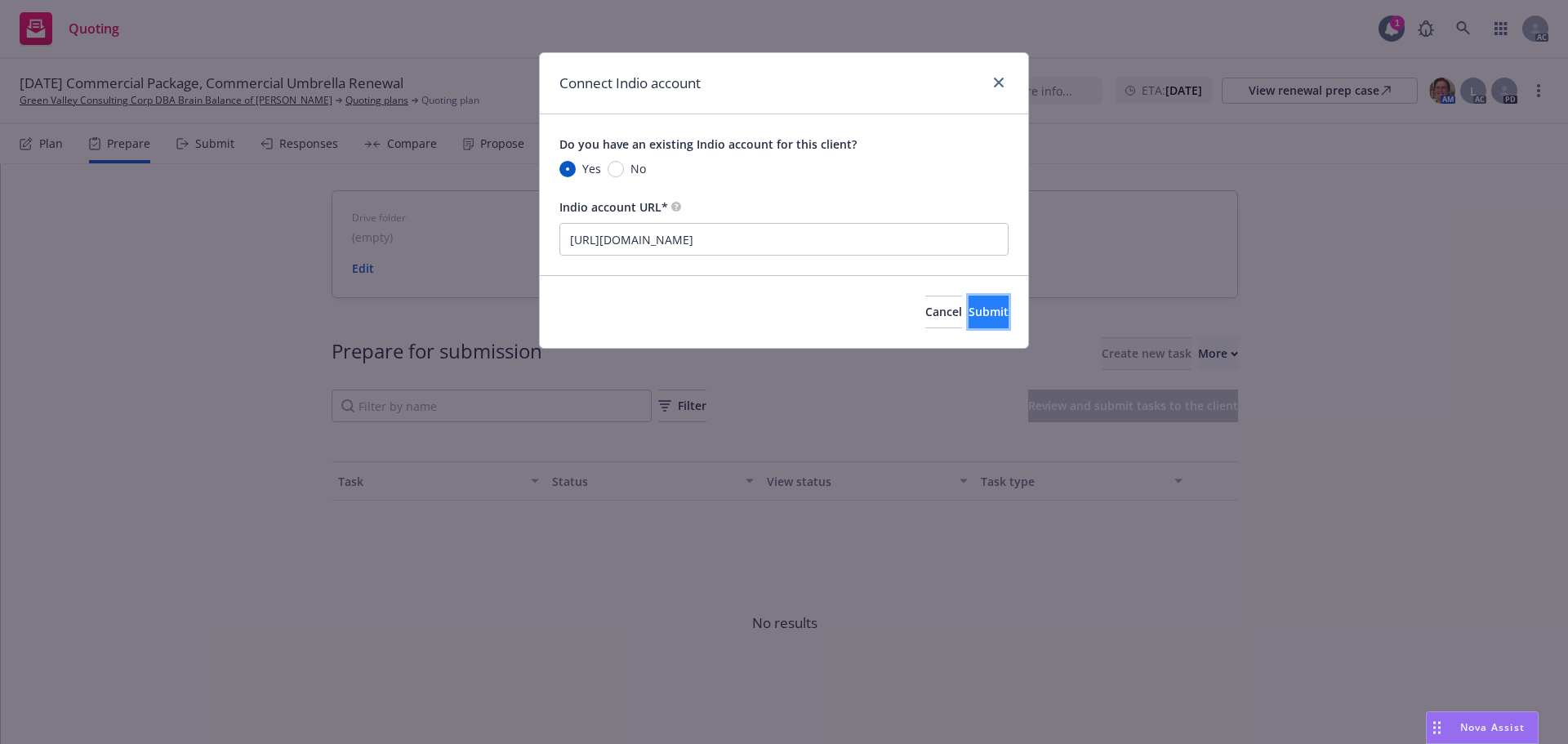
click at [983, 313] on button "Submit" at bounding box center [988, 312] width 40 height 33
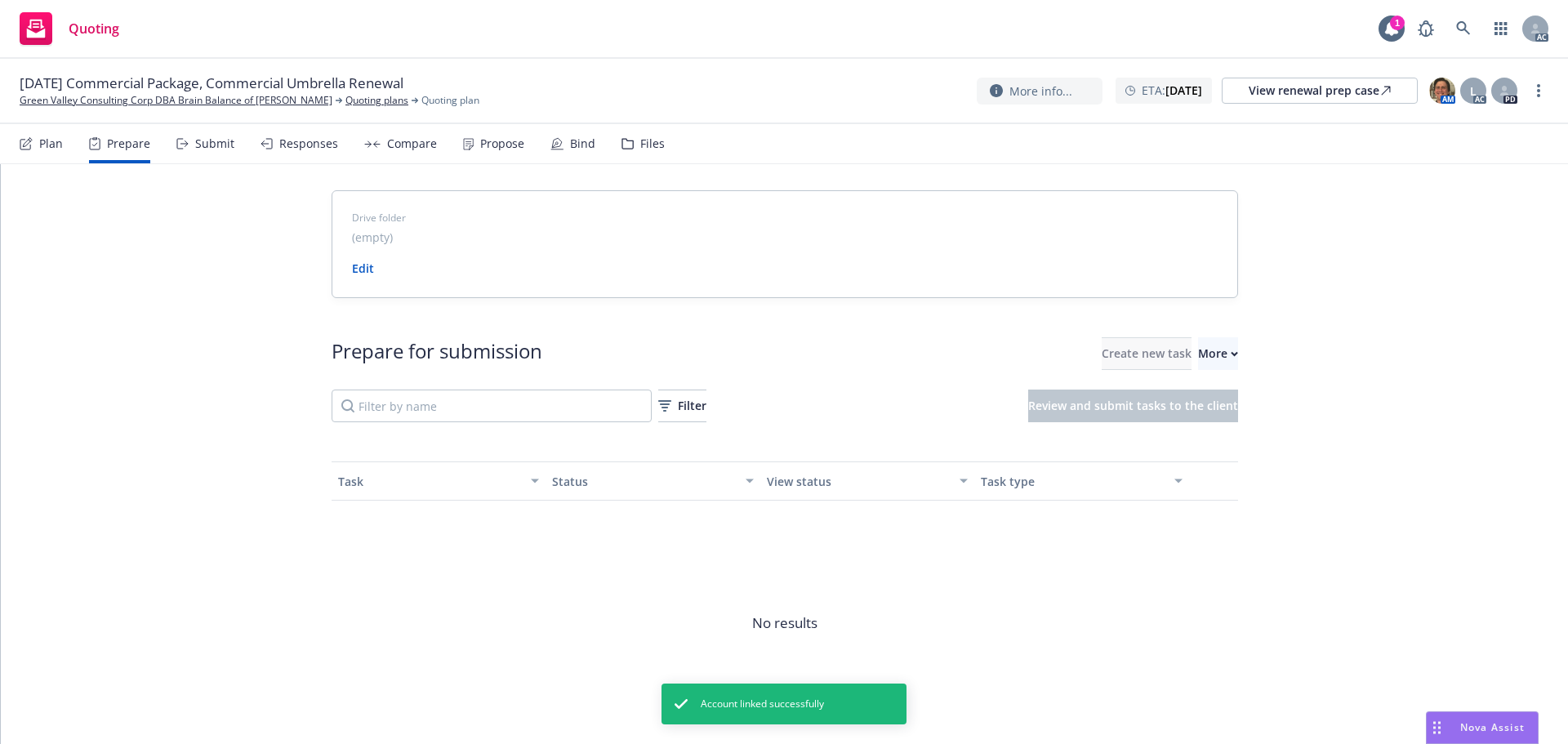
click at [103, 92] on span "10/31/25 Commercial Package, Commercial Umbrella Renewal" at bounding box center [212, 83] width 384 height 20
click at [100, 97] on link "Green Valley Consulting Corp DBA Brain Balance of [PERSON_NAME]" at bounding box center [176, 100] width 312 height 15
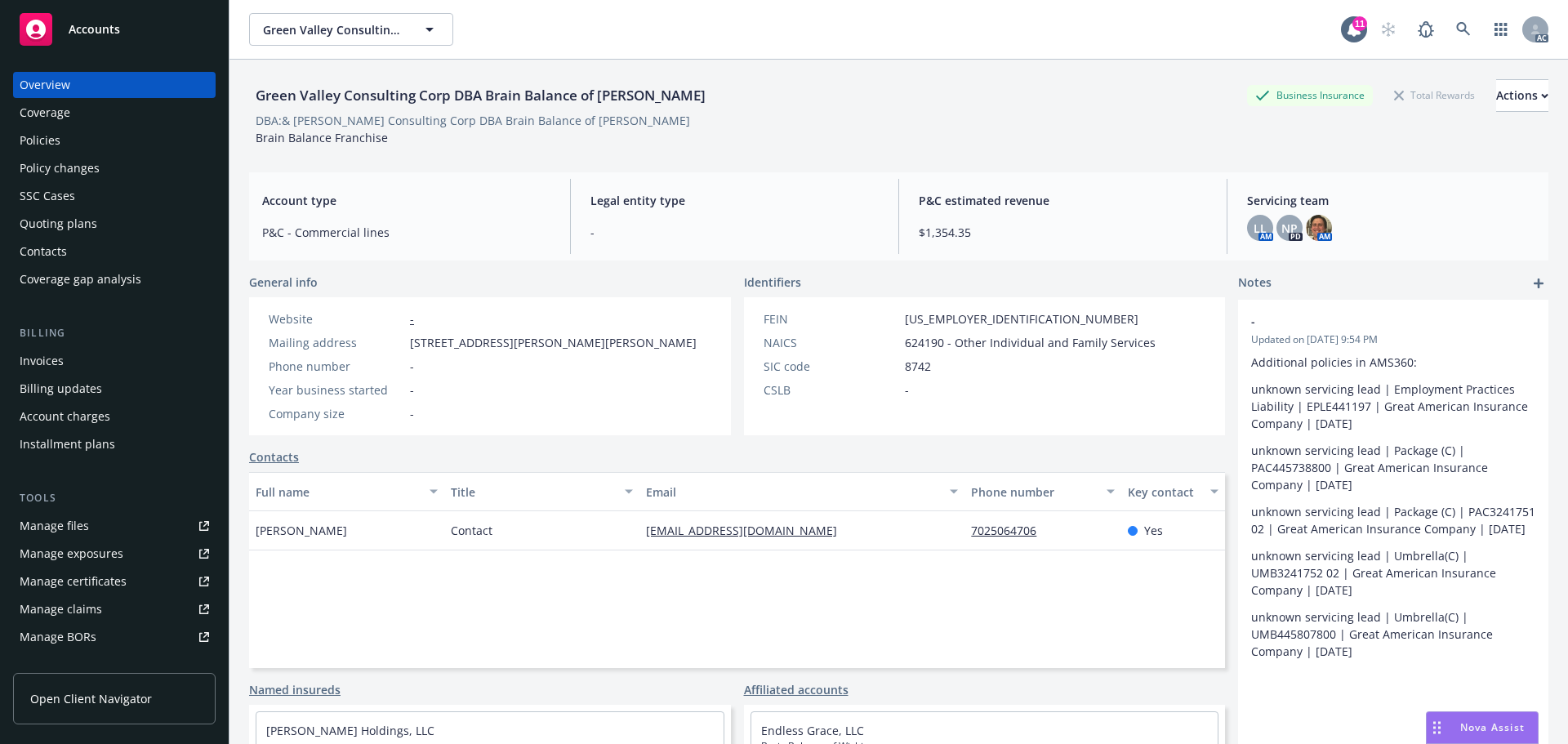
click at [109, 131] on div "Policies" at bounding box center [114, 140] width 189 height 26
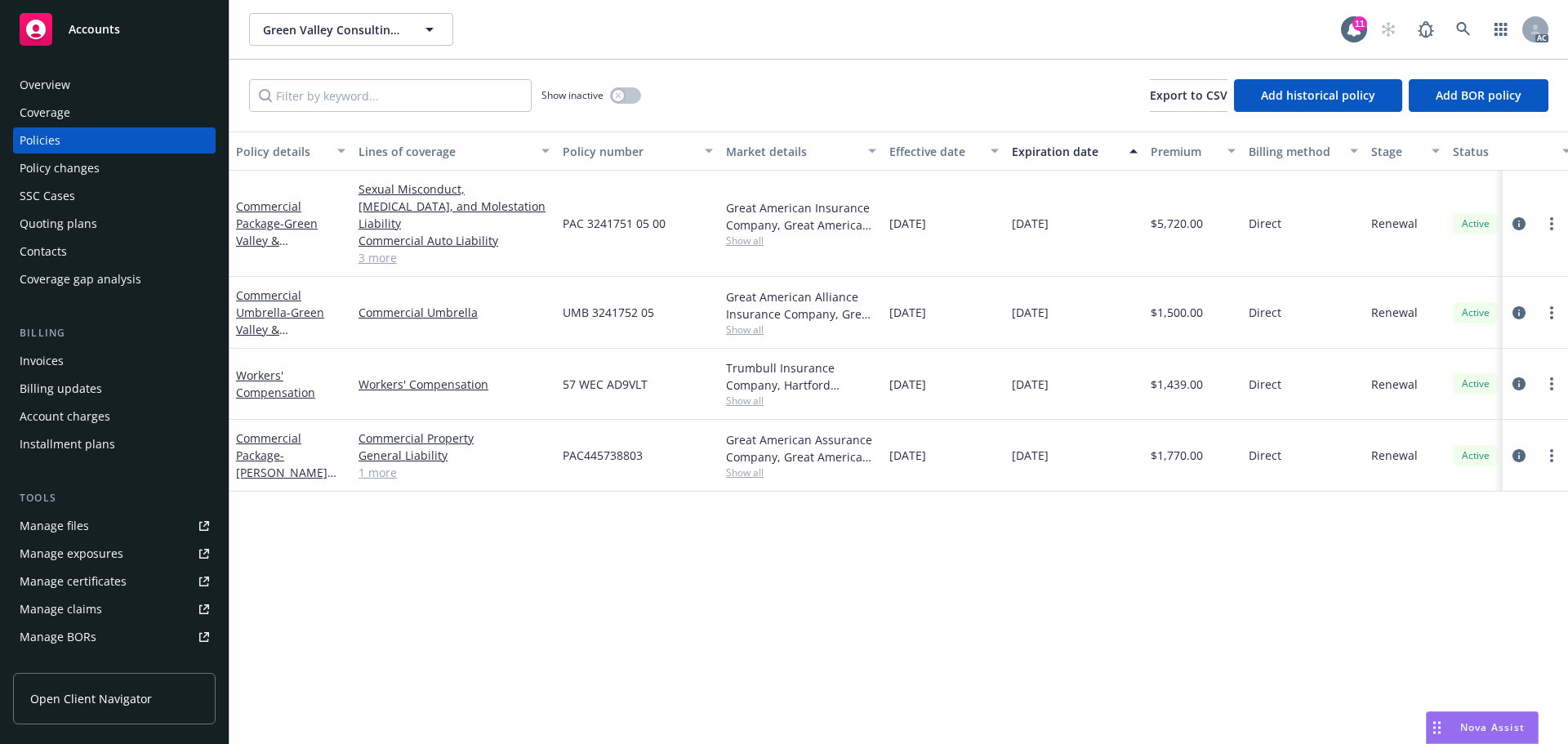
drag, startPoint x: 1041, startPoint y: 229, endPoint x: 1012, endPoint y: 238, distance: 30.4
click at [1012, 238] on div "10/31/2025" at bounding box center [1074, 223] width 139 height 106
copy span "10/31/2025"
drag, startPoint x: 231, startPoint y: 183, endPoint x: 281, endPoint y: 216, distance: 59.9
click at [281, 216] on div "Commercial Package - Green Valley & Summerlin" at bounding box center [291, 223] width 122 height 106
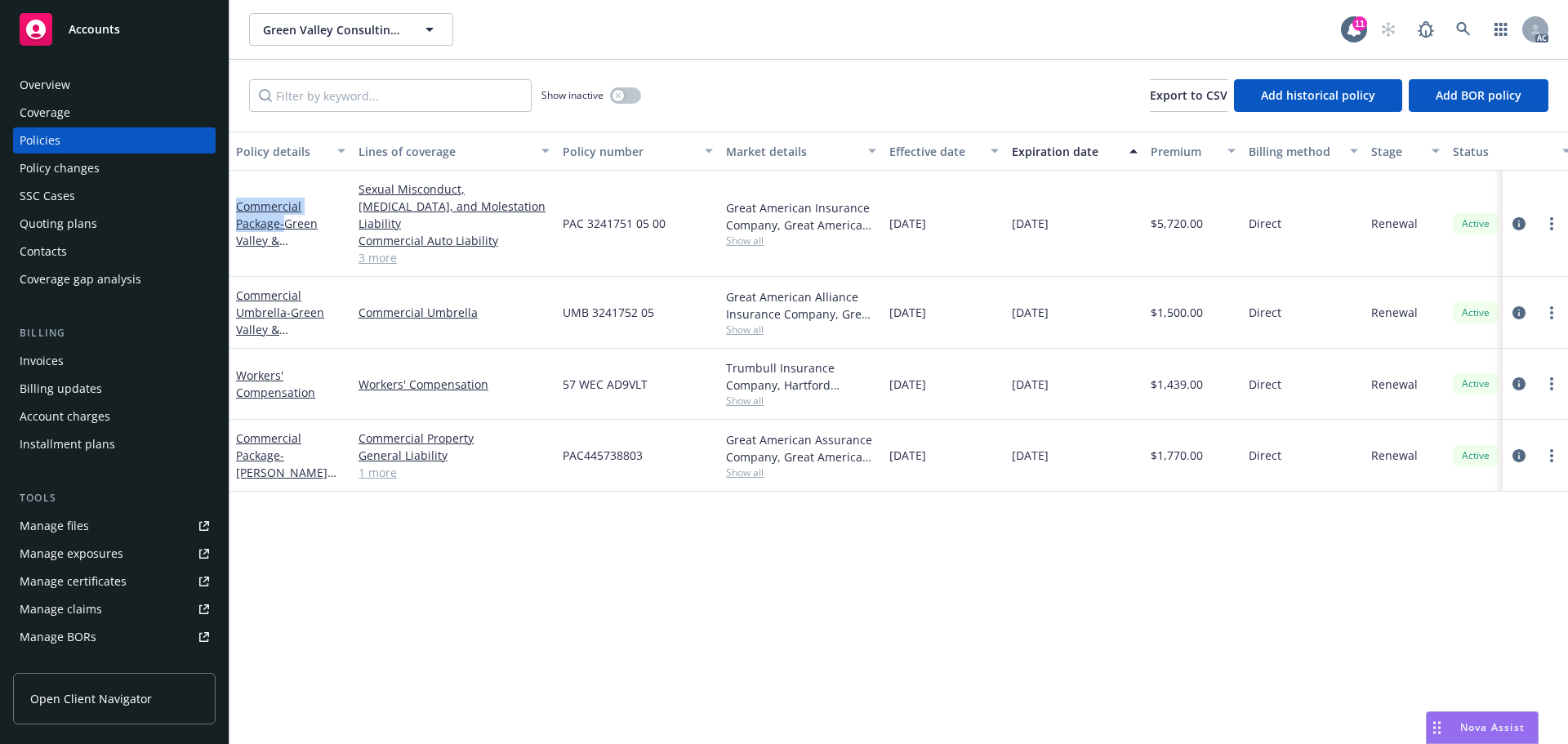
copy link "Commercial Package"
drag, startPoint x: 240, startPoint y: 269, endPoint x: 263, endPoint y: 281, distance: 25.9
click at [263, 281] on div "Commercial Umbrella - Green Valley & Summerlin" at bounding box center [291, 313] width 122 height 71
click at [871, 42] on div "Green Valley Consulting Corp DBA Brain Balance of Henderson Green Valley Consul…" at bounding box center [794, 29] width 1091 height 33
drag, startPoint x: 230, startPoint y: 264, endPoint x: 286, endPoint y: 299, distance: 66.0
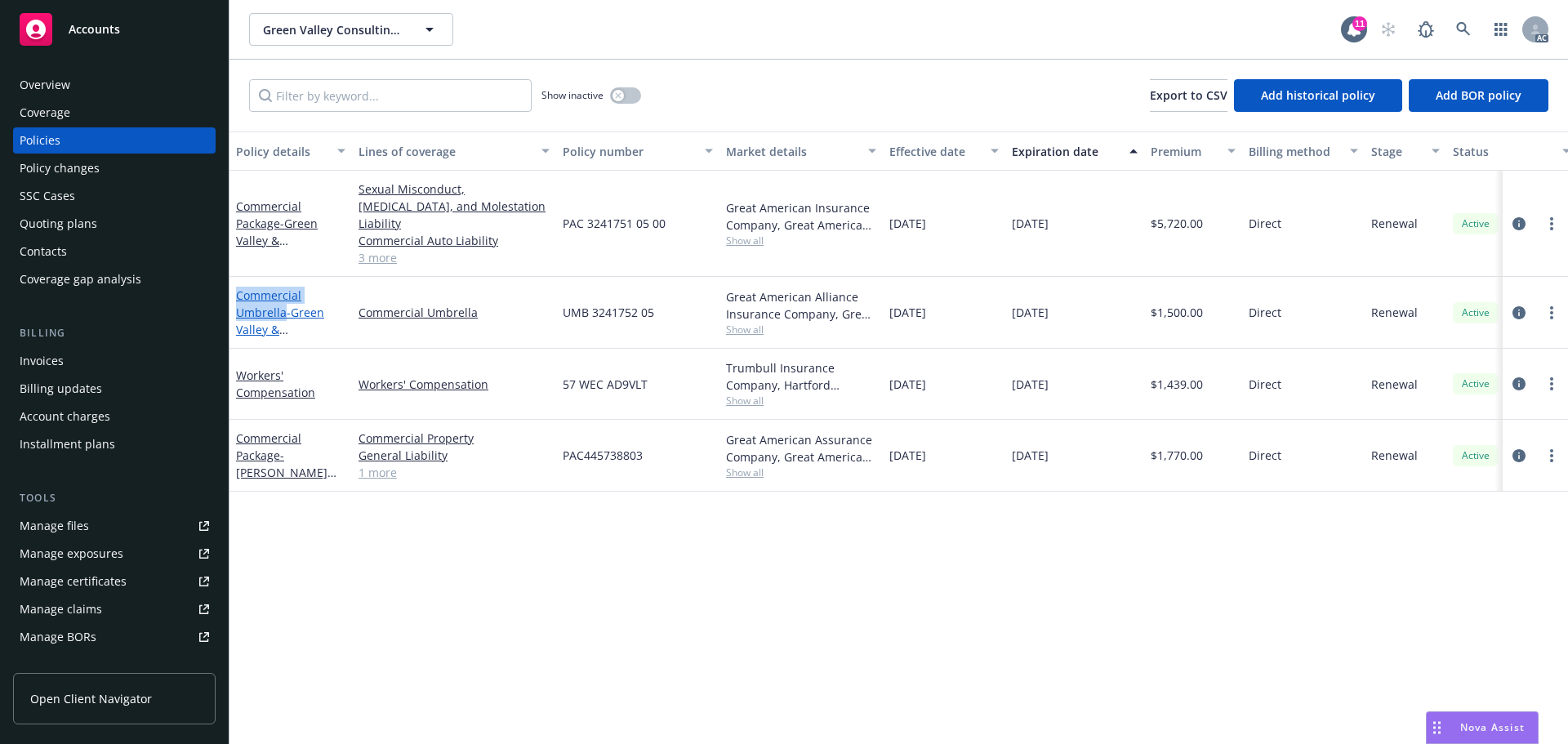
click at [286, 299] on div "Commercial Umbrella - Green Valley & Summerlin" at bounding box center [291, 313] width 122 height 71
copy link "Commercial Umbrella"
click at [1509, 214] on link "circleInformation" at bounding box center [1518, 224] width 20 height 20
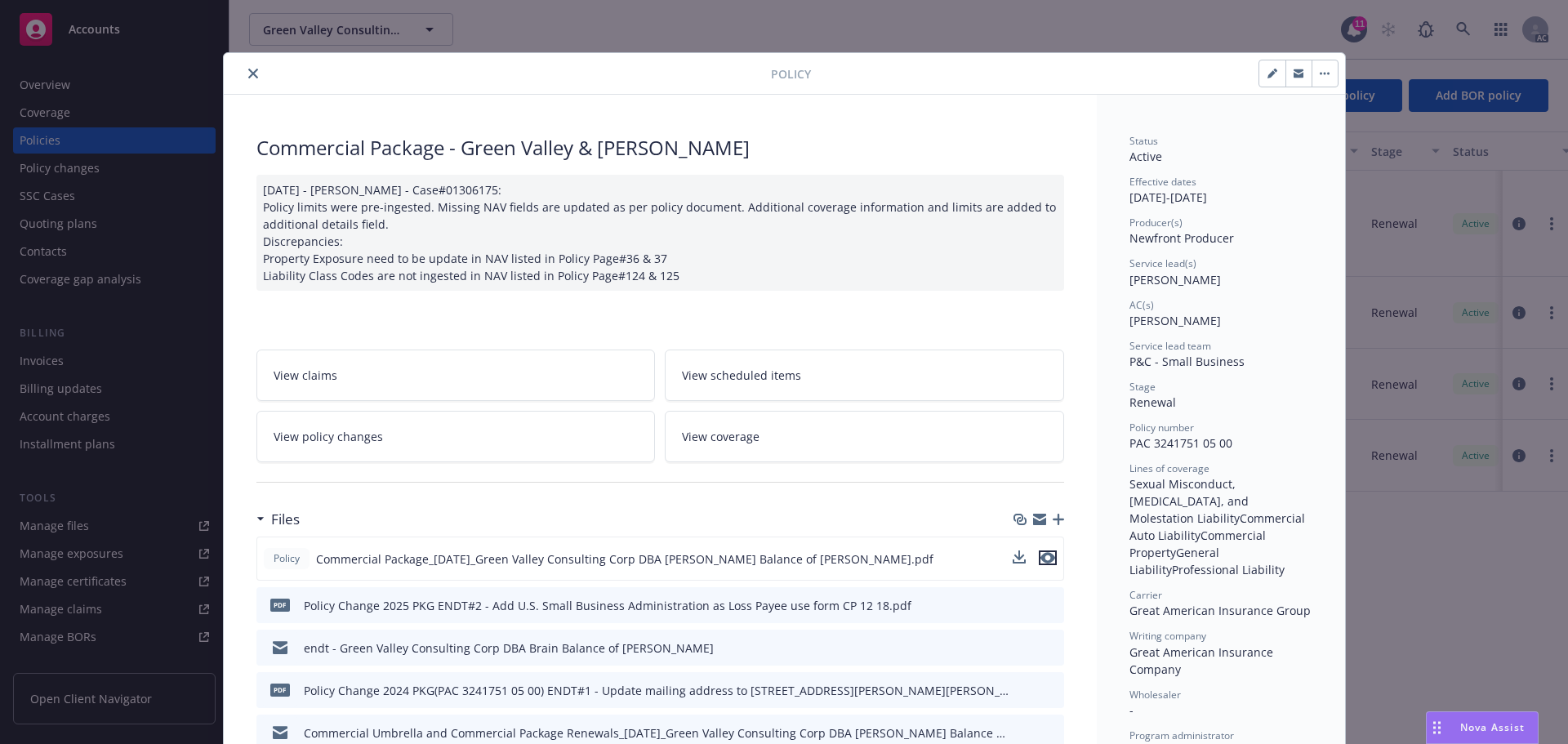
click at [1040, 559] on icon "preview file" at bounding box center [1047, 557] width 15 height 11
click at [235, 61] on div "Policy" at bounding box center [784, 74] width 1121 height 41
click at [247, 68] on button "close" at bounding box center [253, 73] width 20 height 20
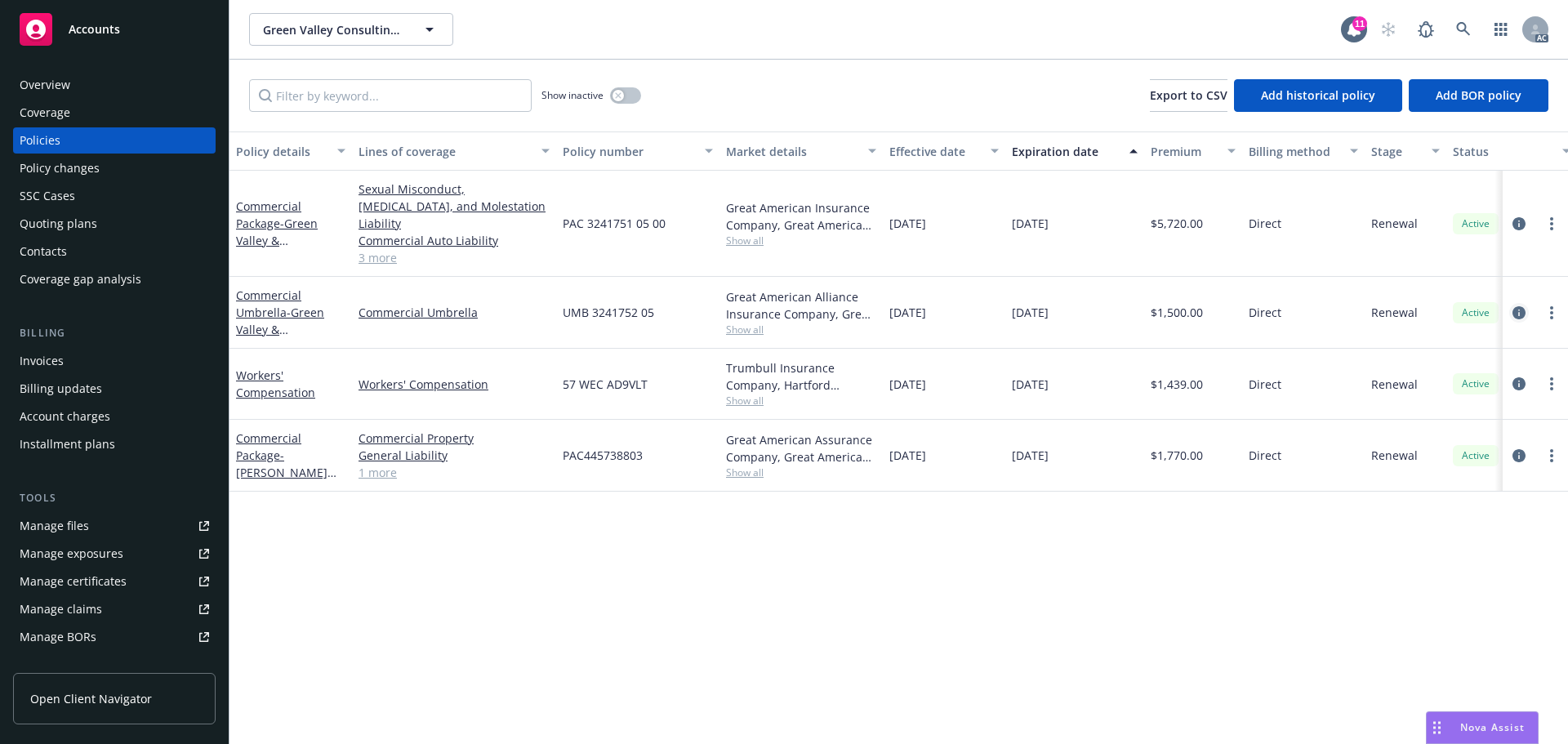
click at [1522, 307] on icon "circleInformation" at bounding box center [1518, 313] width 13 height 13
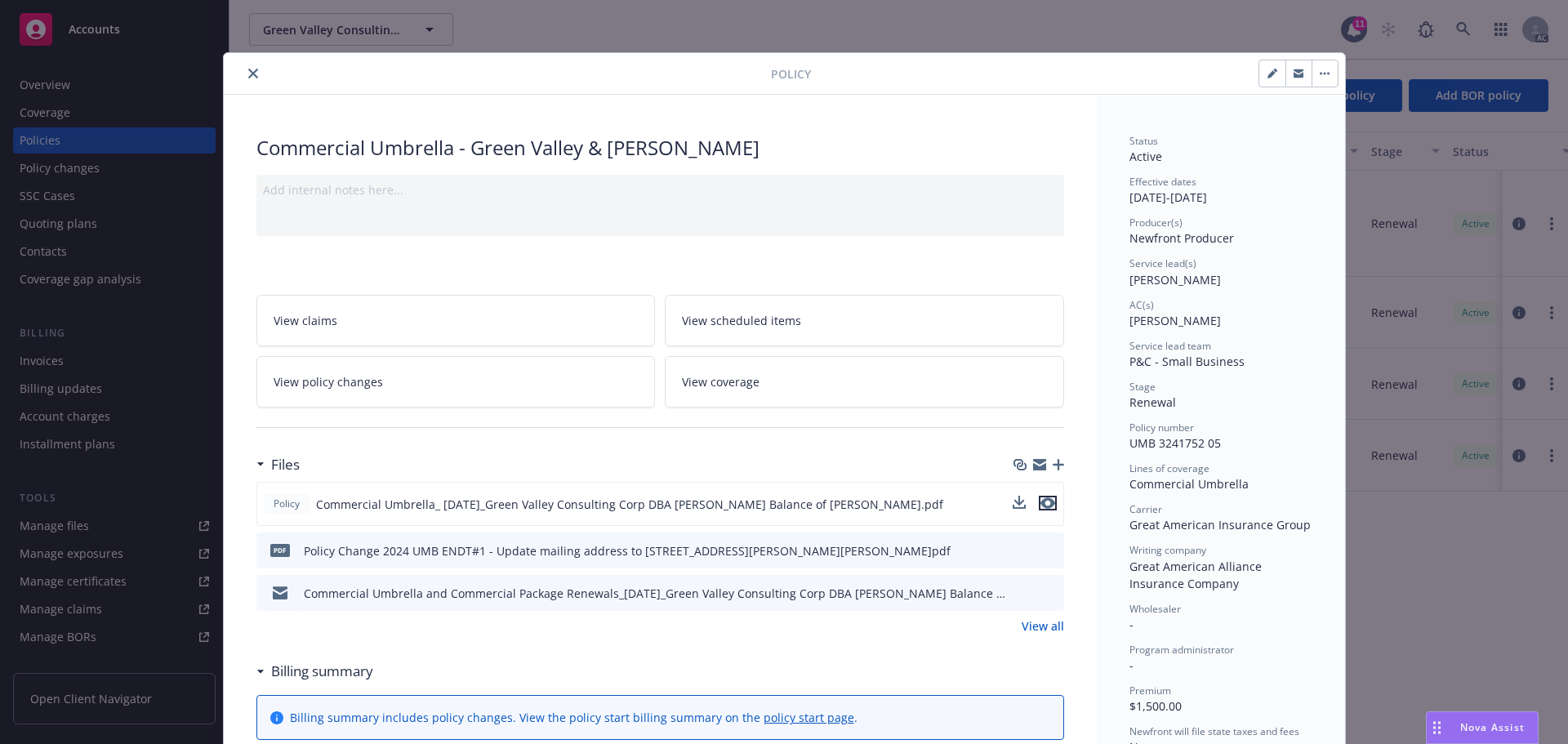
click at [1040, 504] on icon "preview file" at bounding box center [1047, 503] width 15 height 11
click at [248, 71] on icon "close" at bounding box center [252, 73] width 9 height 9
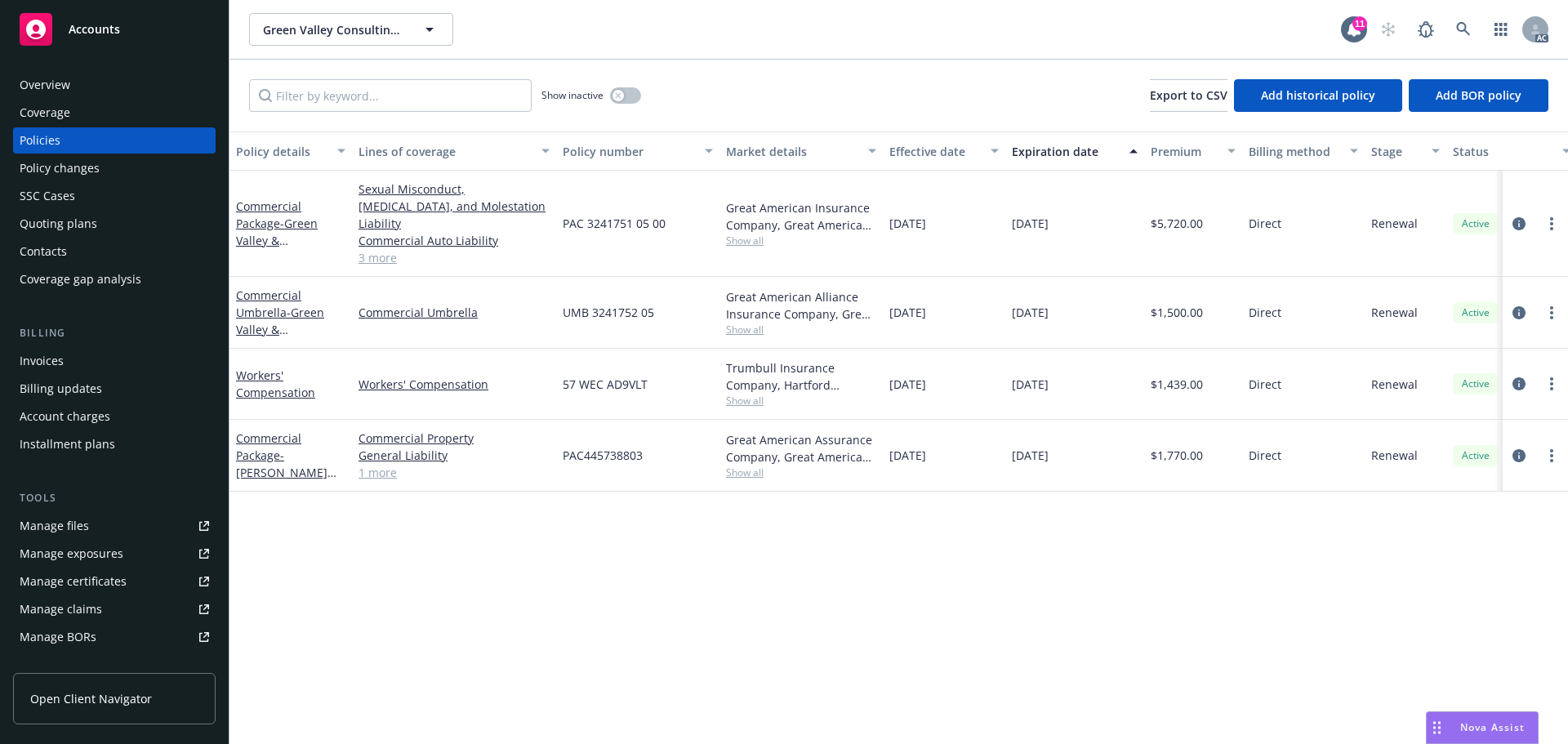
click at [79, 521] on div "Manage files" at bounding box center [54, 526] width 70 height 26
click at [84, 77] on div "Overview" at bounding box center [114, 84] width 189 height 26
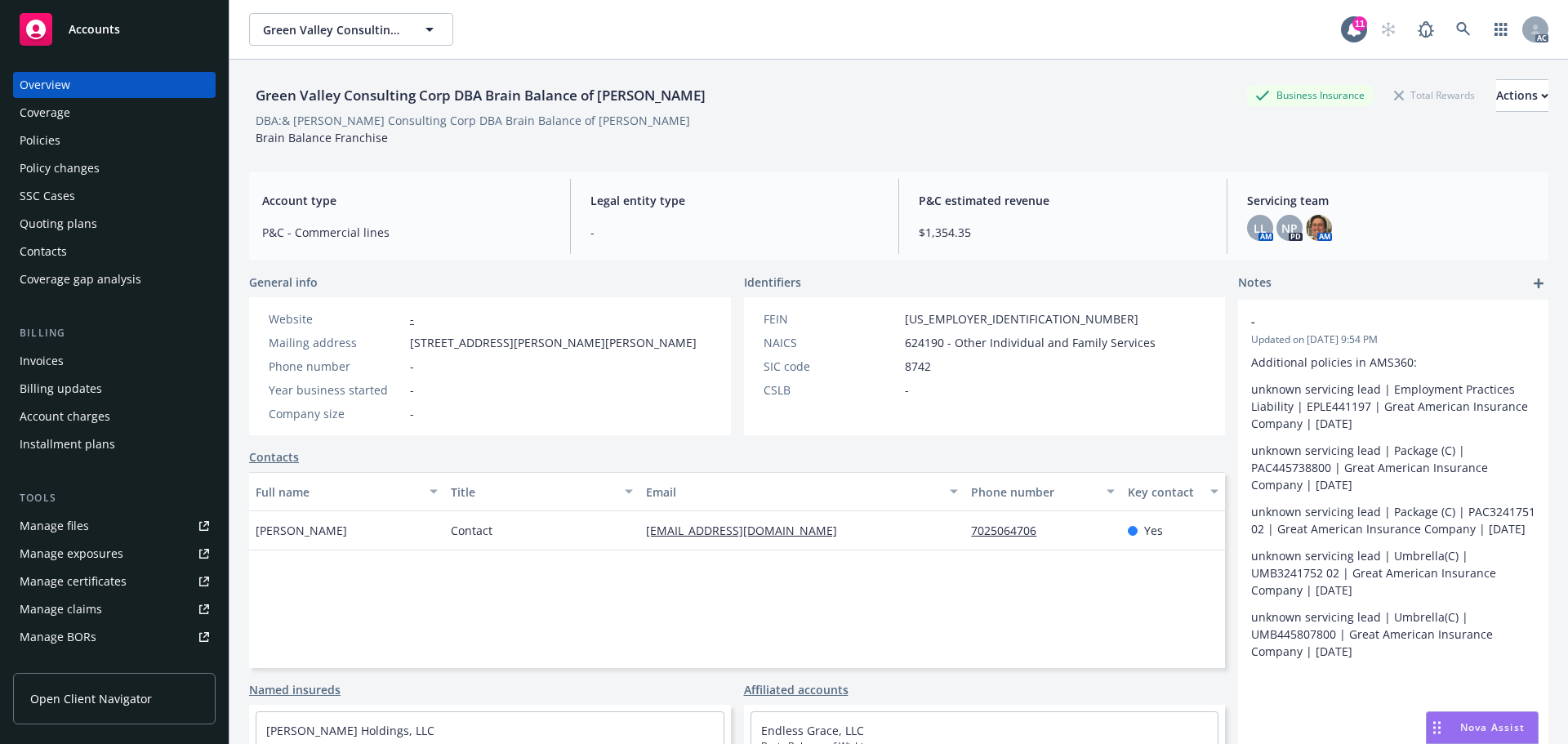
click at [1006, 88] on div "Green Valley Consulting Corp DBA Brain Balance of Henderson Business Insurance …" at bounding box center [898, 96] width 1299 height 33
drag, startPoint x: 940, startPoint y: 540, endPoint x: 1050, endPoint y: 540, distance: 110.0
click at [1050, 540] on div "Susan DeVito Contact sdevito@brainbalance.com 7025064706 Yes" at bounding box center [737, 531] width 976 height 40
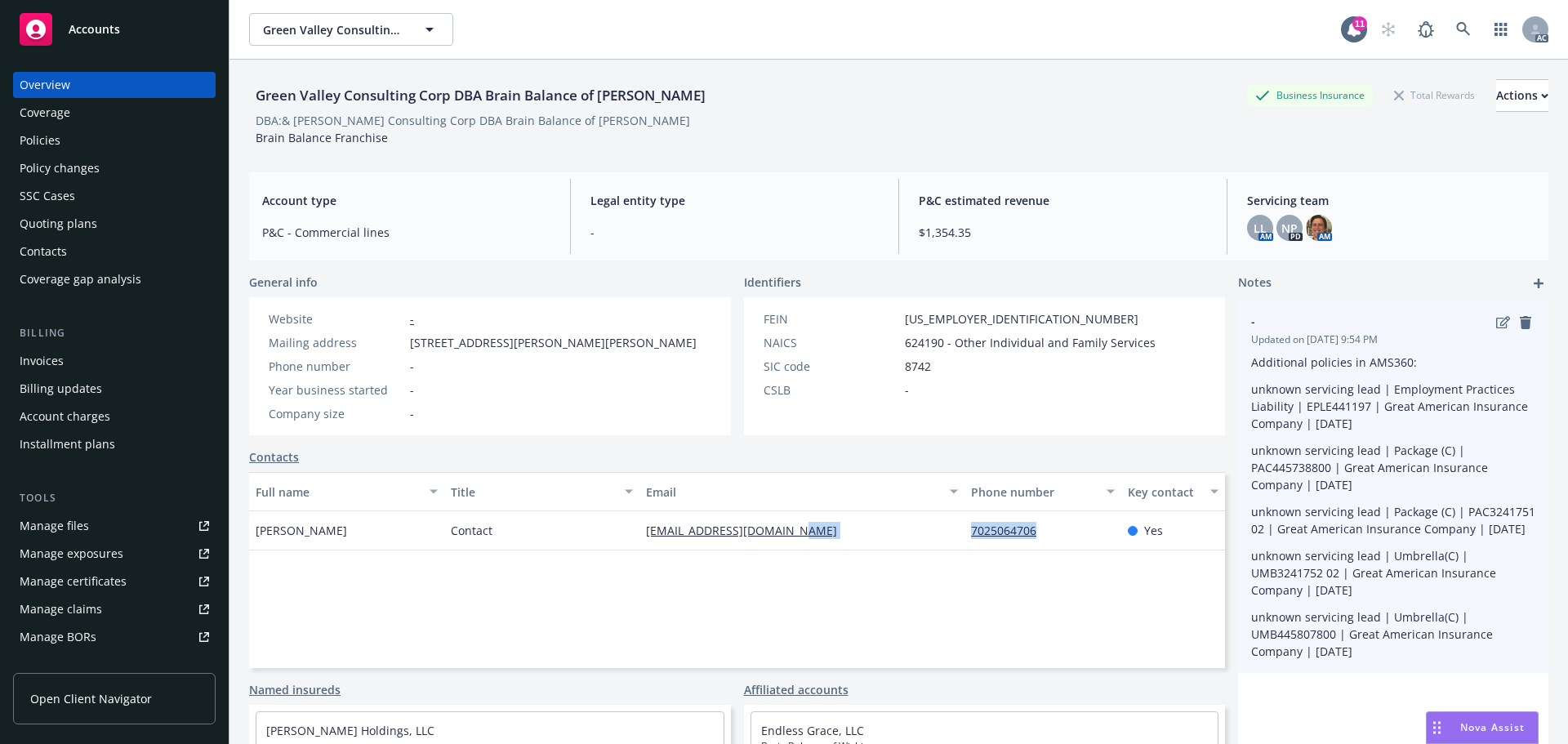
copy div "7025064706"
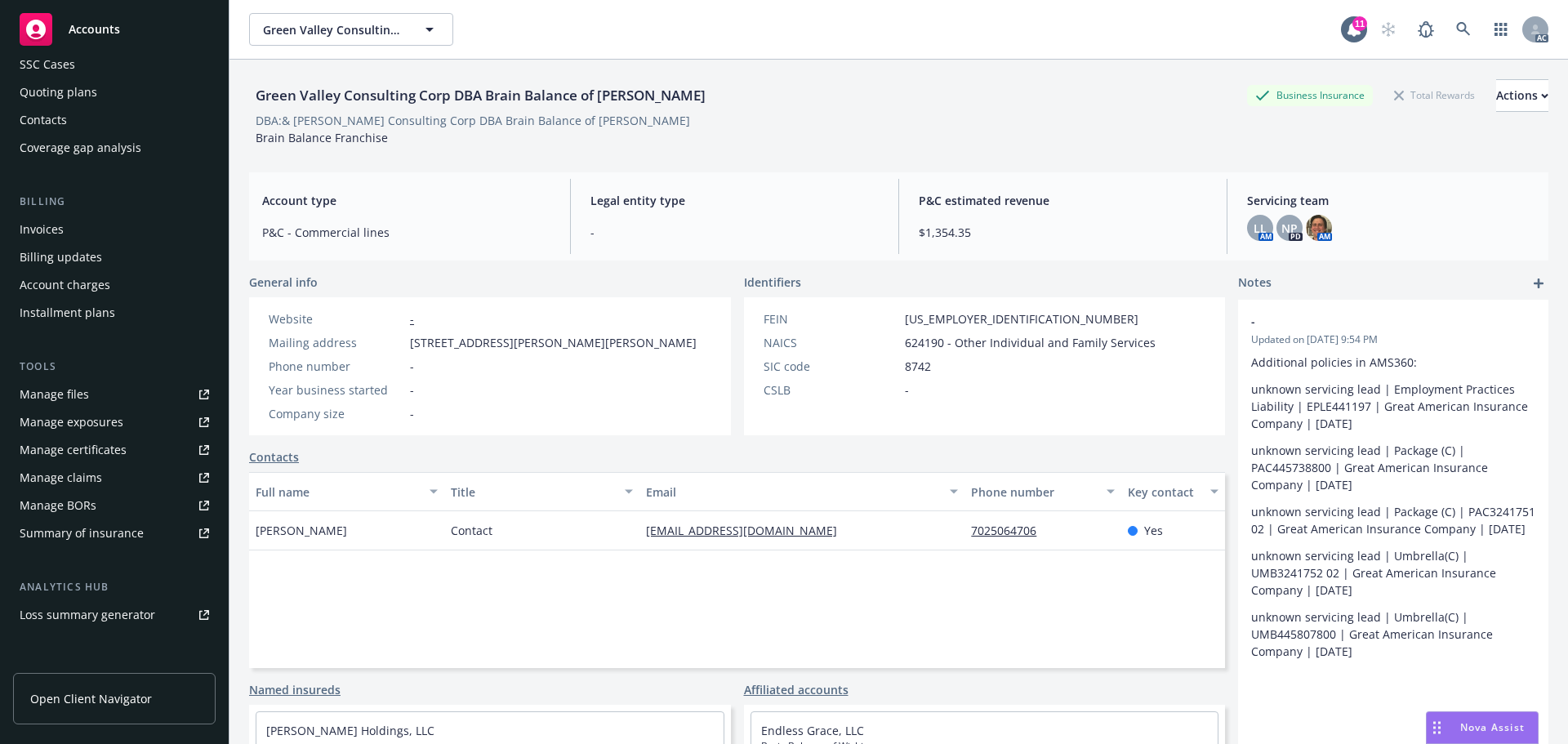
scroll to position [293, 0]
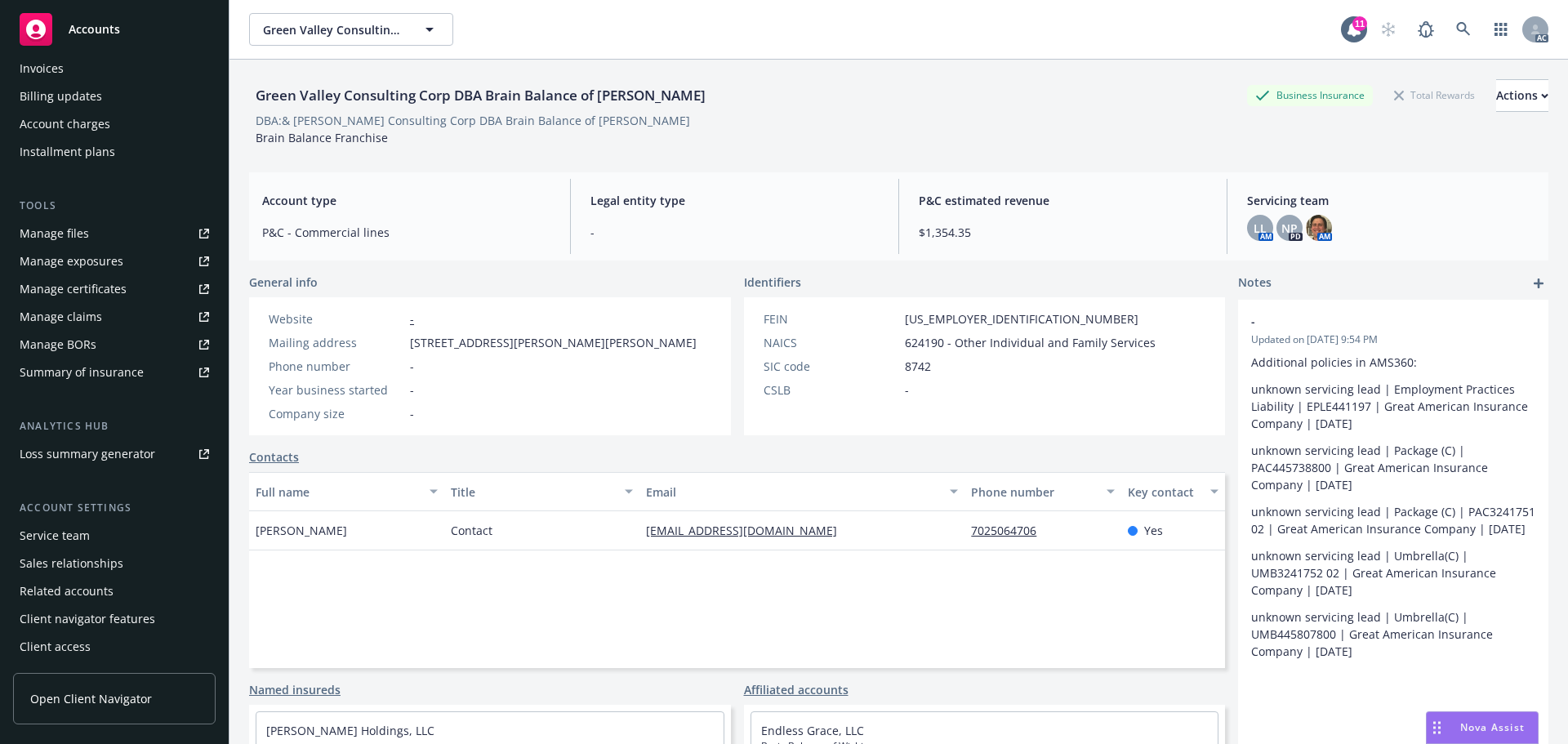
click at [59, 556] on div "Sales relationships" at bounding box center [71, 563] width 103 height 26
click at [67, 535] on div "Service team" at bounding box center [55, 536] width 71 height 26
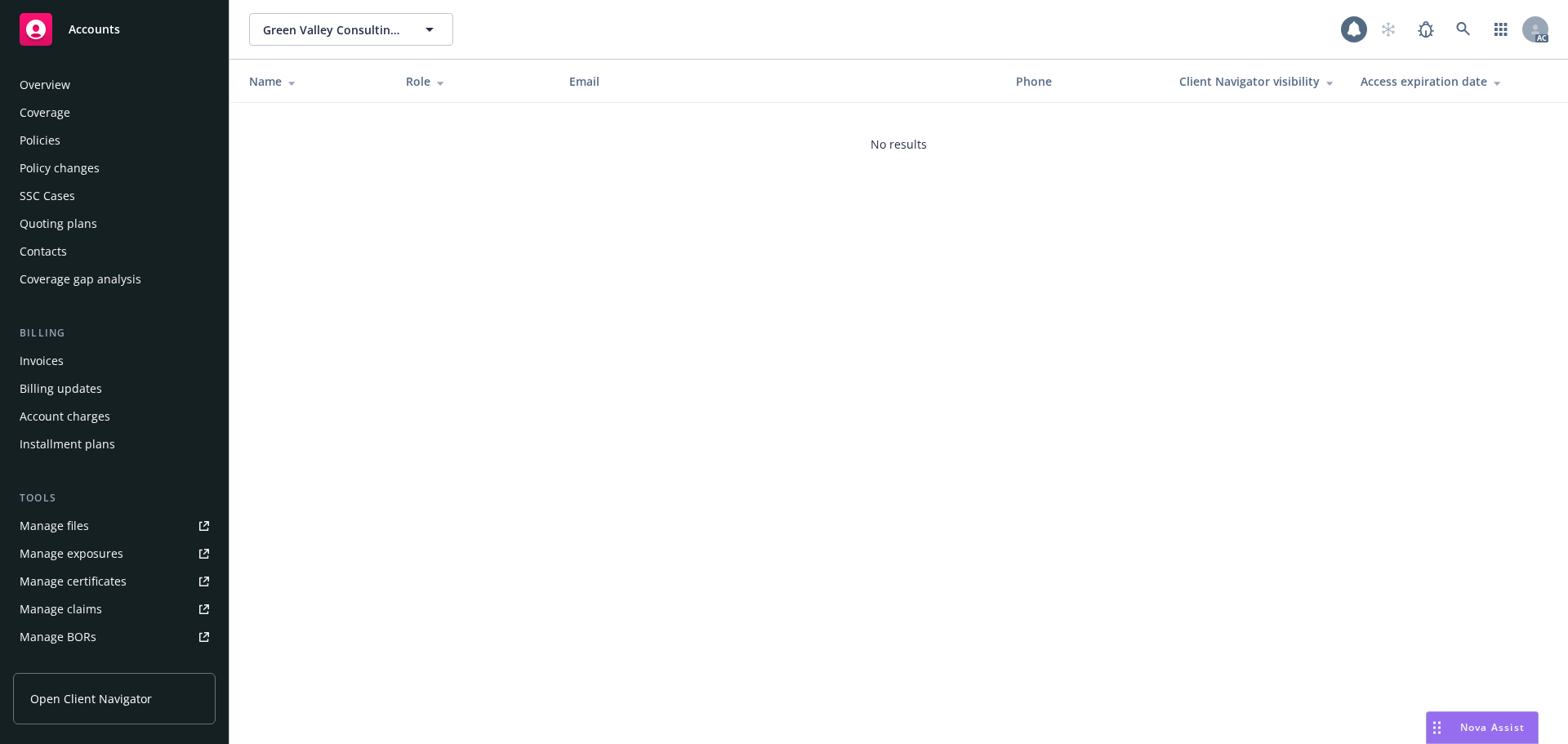
scroll to position [293, 0]
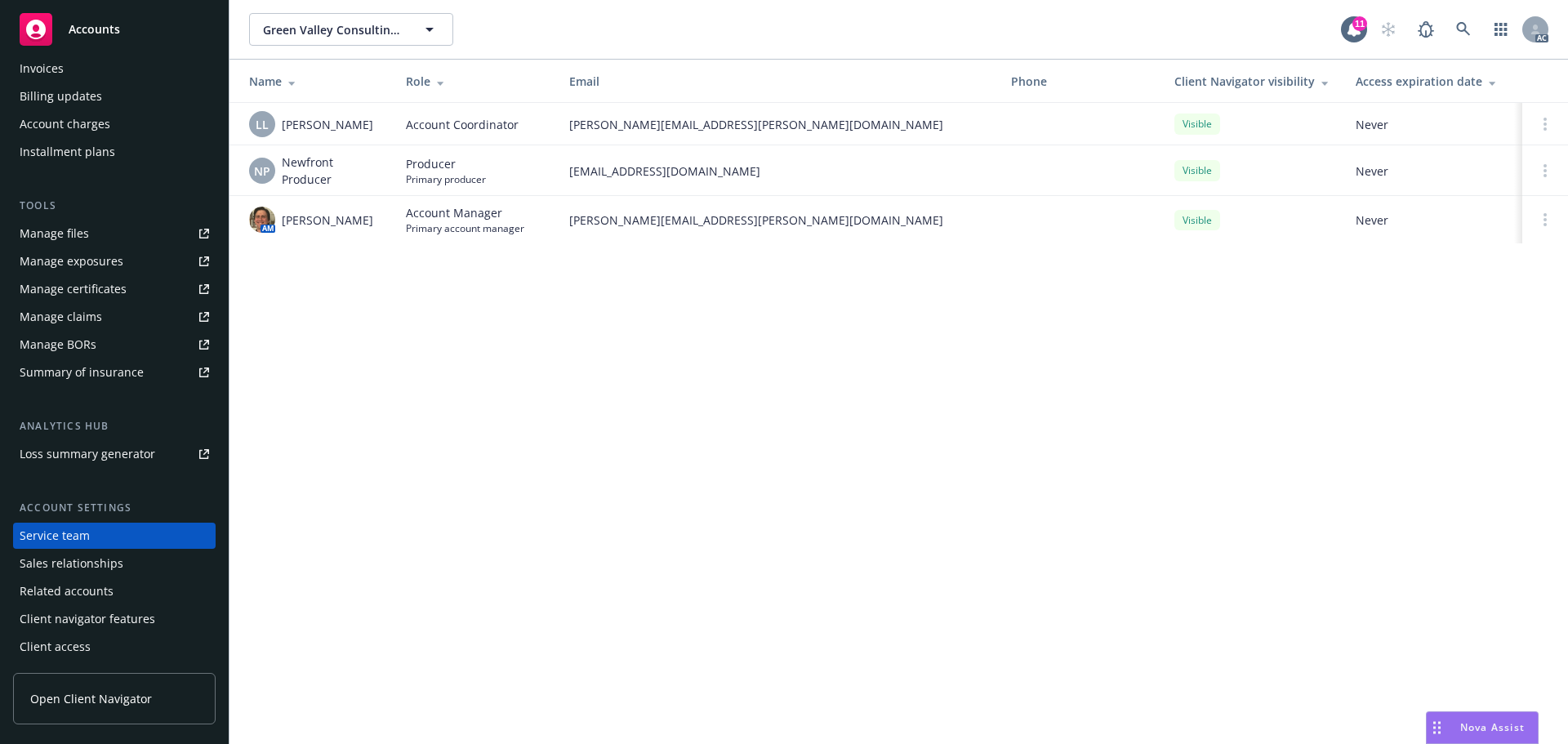
drag, startPoint x: 381, startPoint y: 221, endPoint x: 285, endPoint y: 222, distance: 96.0
click at [285, 222] on td "AM Nicholas Baldwin" at bounding box center [312, 220] width 164 height 47
copy span "Nicholas Baldwin"
drag, startPoint x: 353, startPoint y: 126, endPoint x: 279, endPoint y: 133, distance: 74.3
click at [279, 133] on div "LL Lacy Lipetzky" at bounding box center [314, 124] width 131 height 26
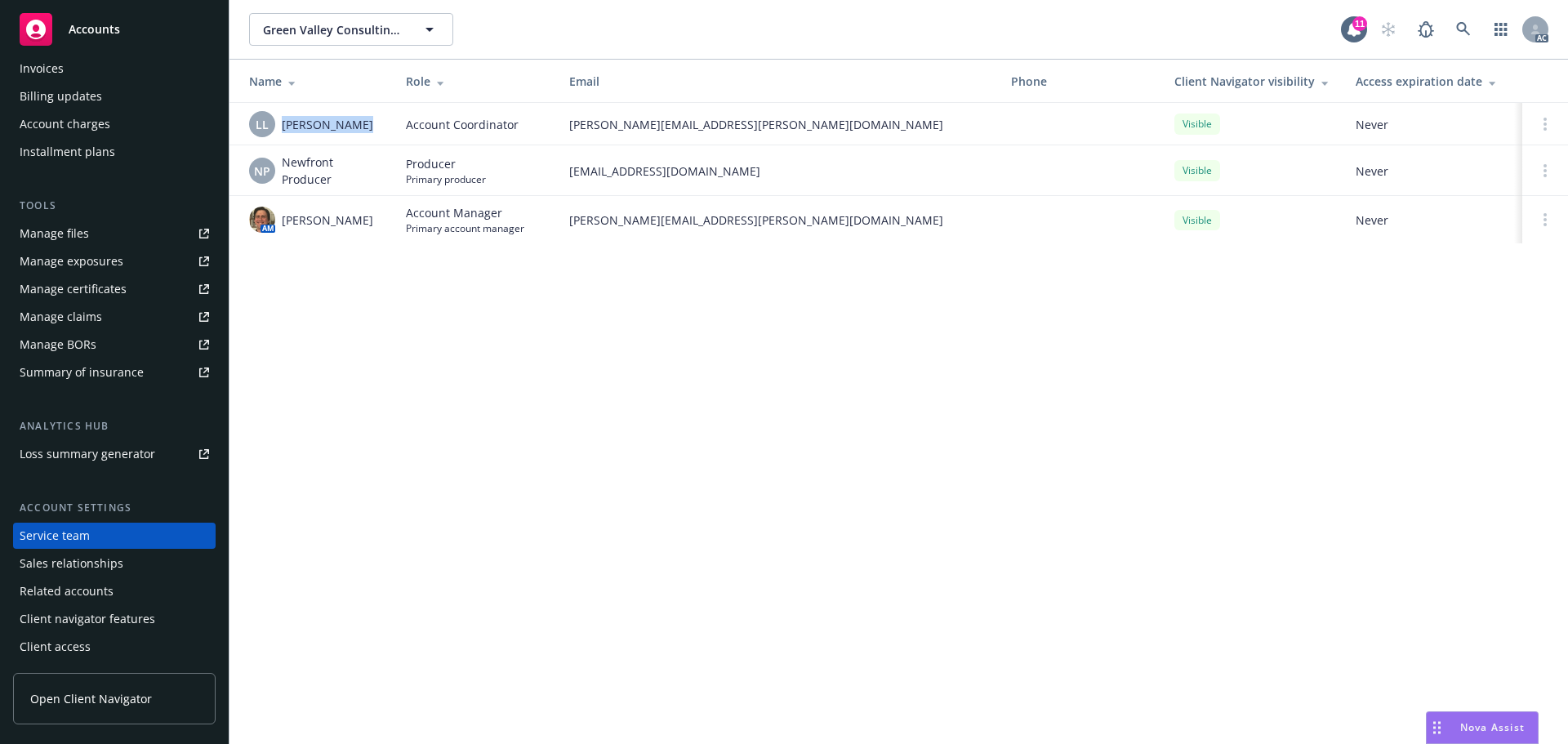
copy span "Lacy Lipetzky"
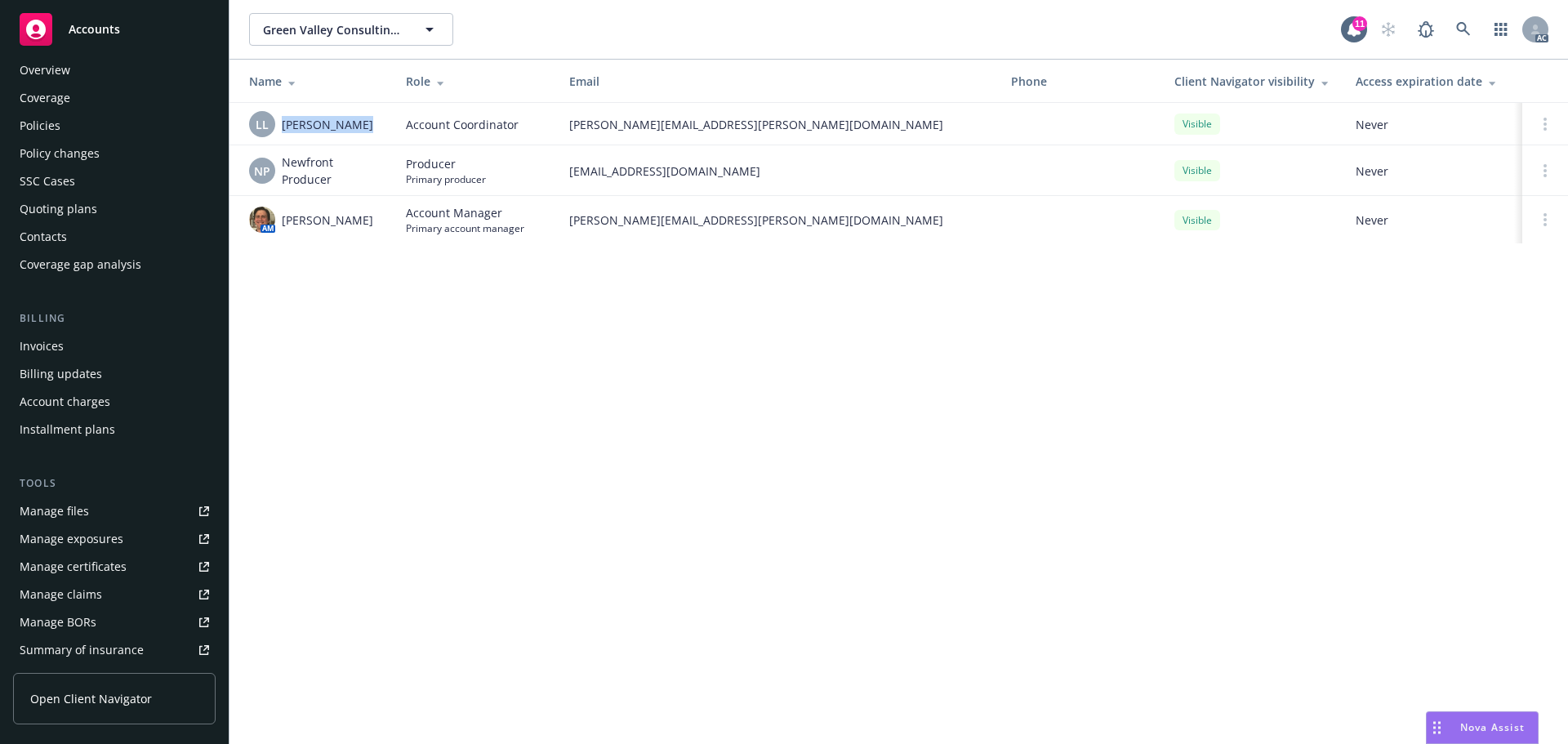
scroll to position [0, 0]
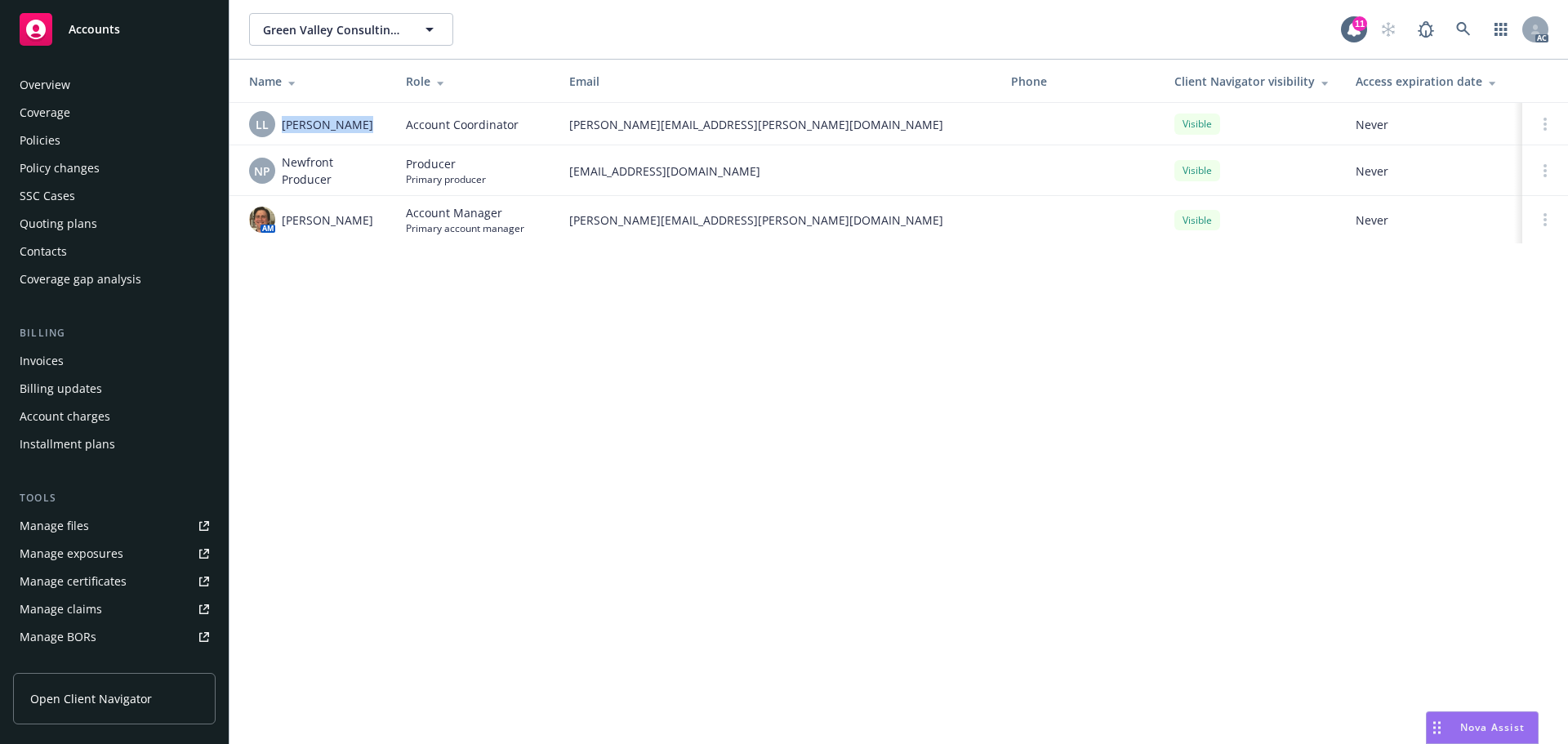
click at [73, 94] on div "Overview" at bounding box center [114, 84] width 189 height 26
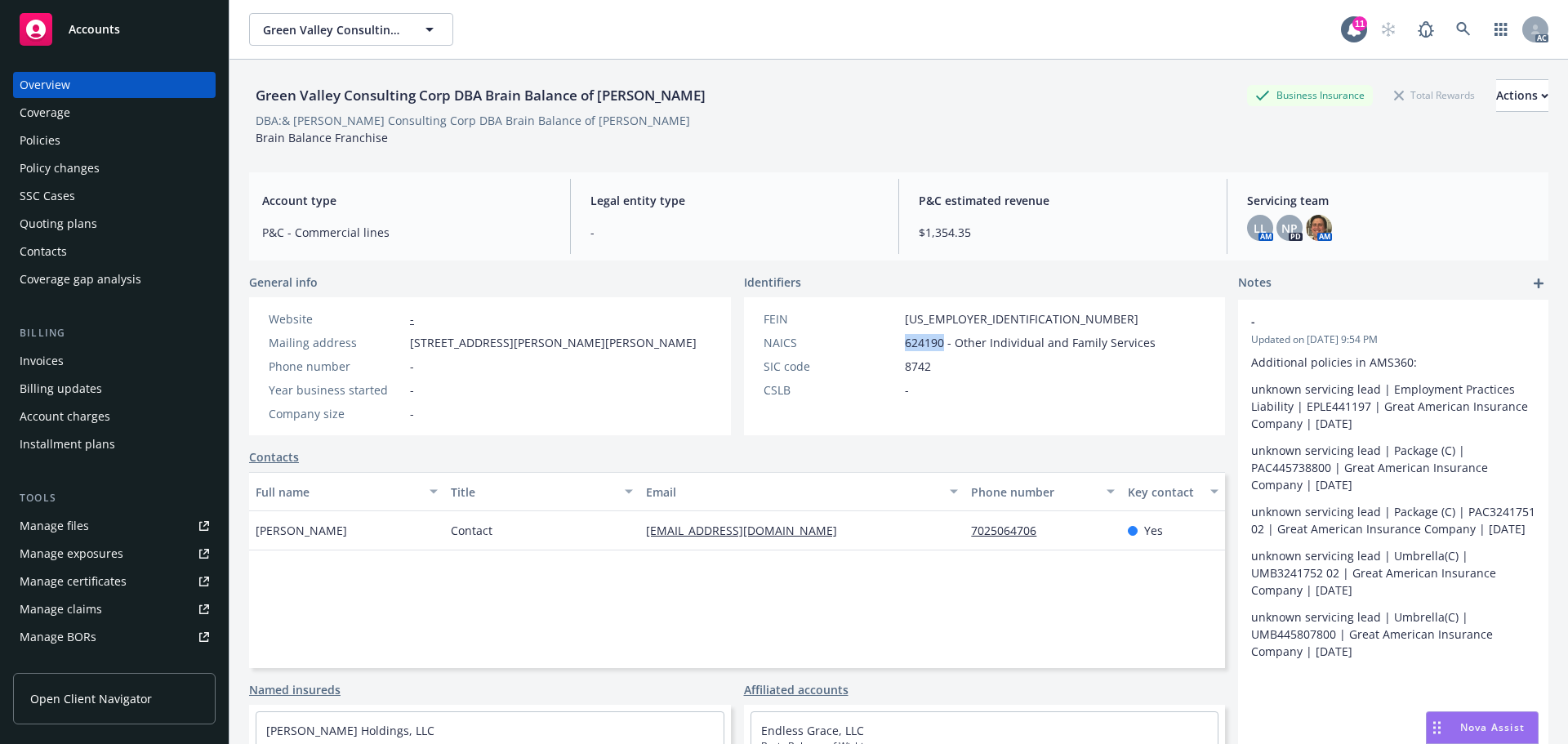
drag, startPoint x: 938, startPoint y: 339, endPoint x: 883, endPoint y: 340, distance: 55.0
click at [883, 340] on div "NAICS 624190 - Other Individual and Family Services" at bounding box center [960, 343] width 405 height 17
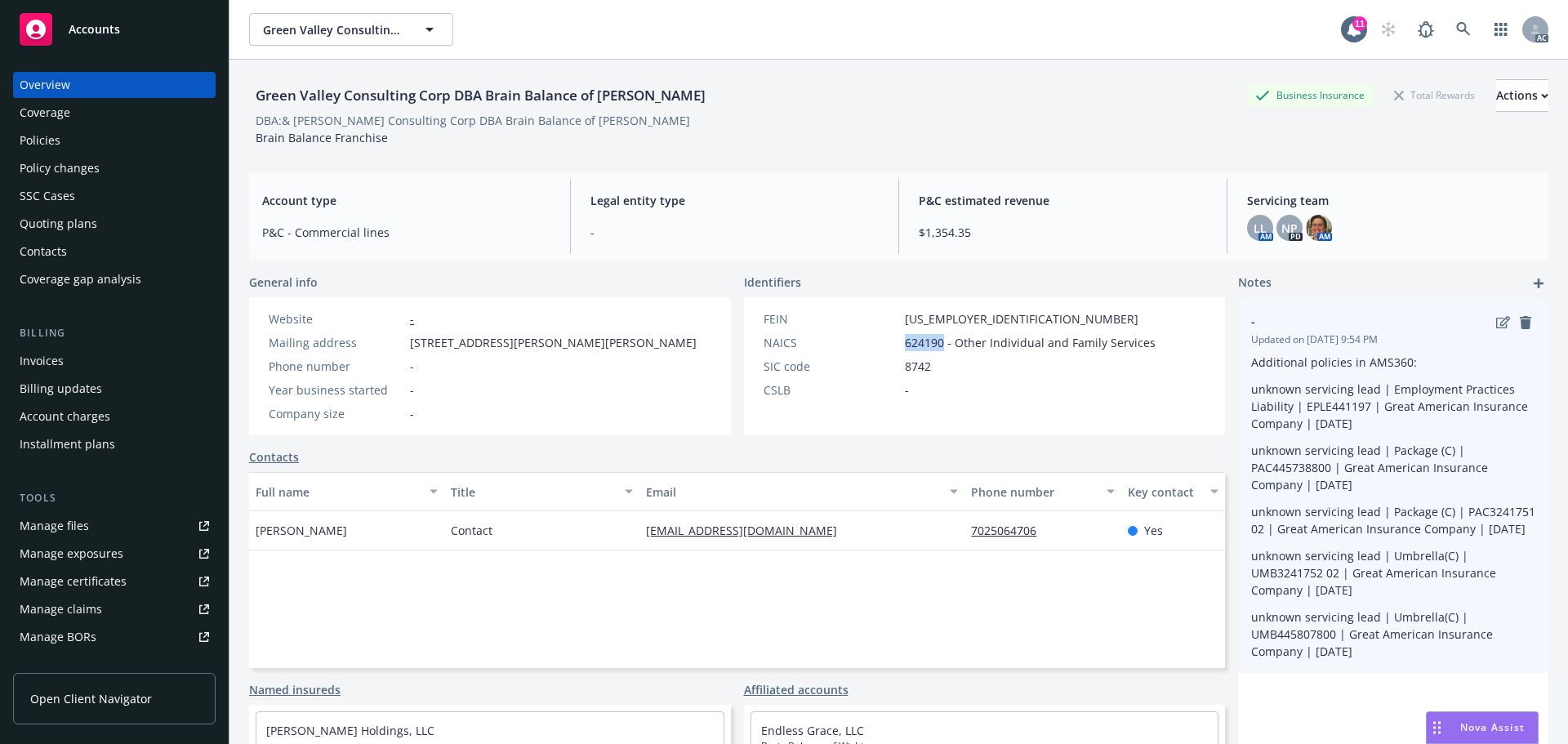
copy div "624190"
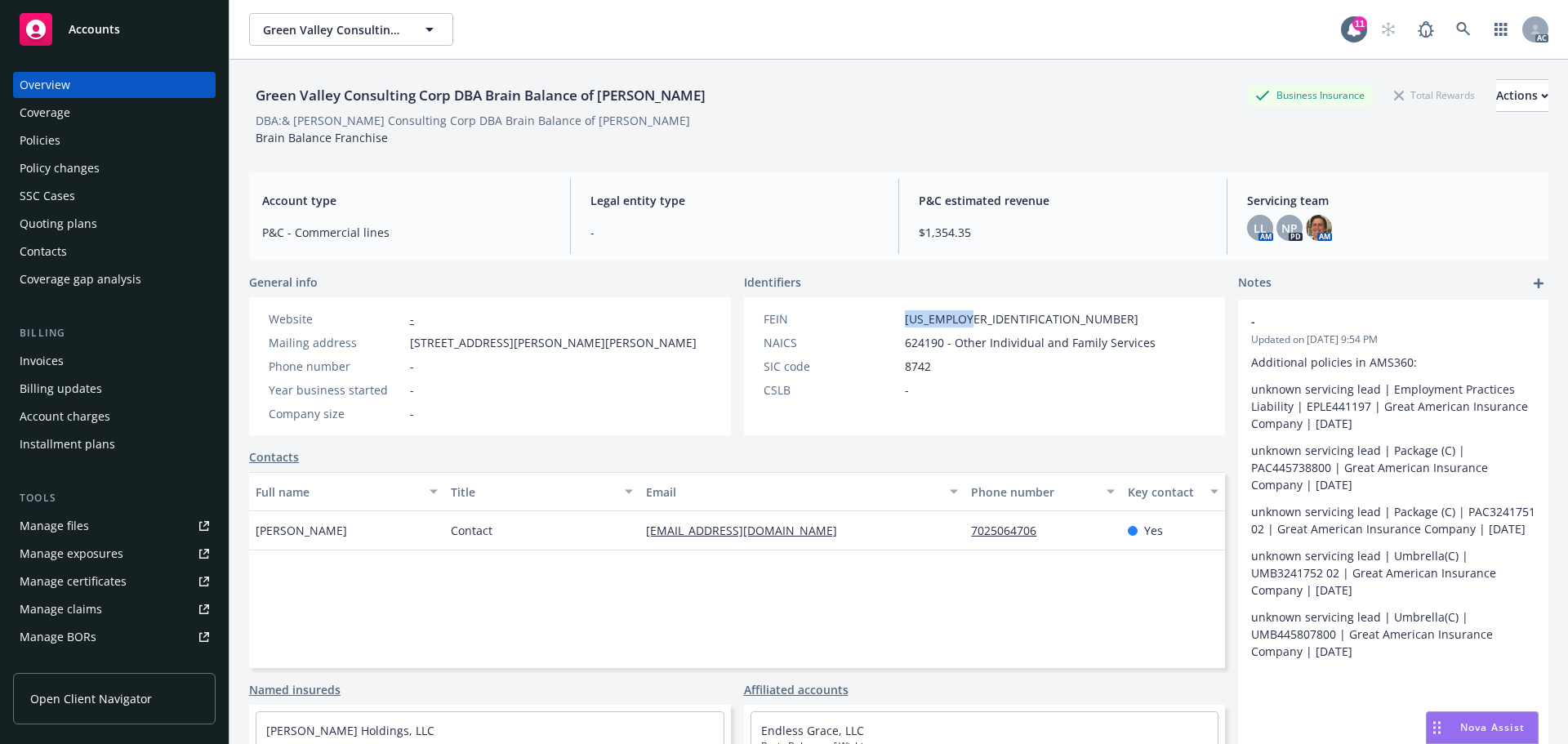
drag, startPoint x: 966, startPoint y: 312, endPoint x: 872, endPoint y: 316, distance: 94.1
click at [872, 316] on div "FEIN 56-2506195" at bounding box center [960, 319] width 405 height 17
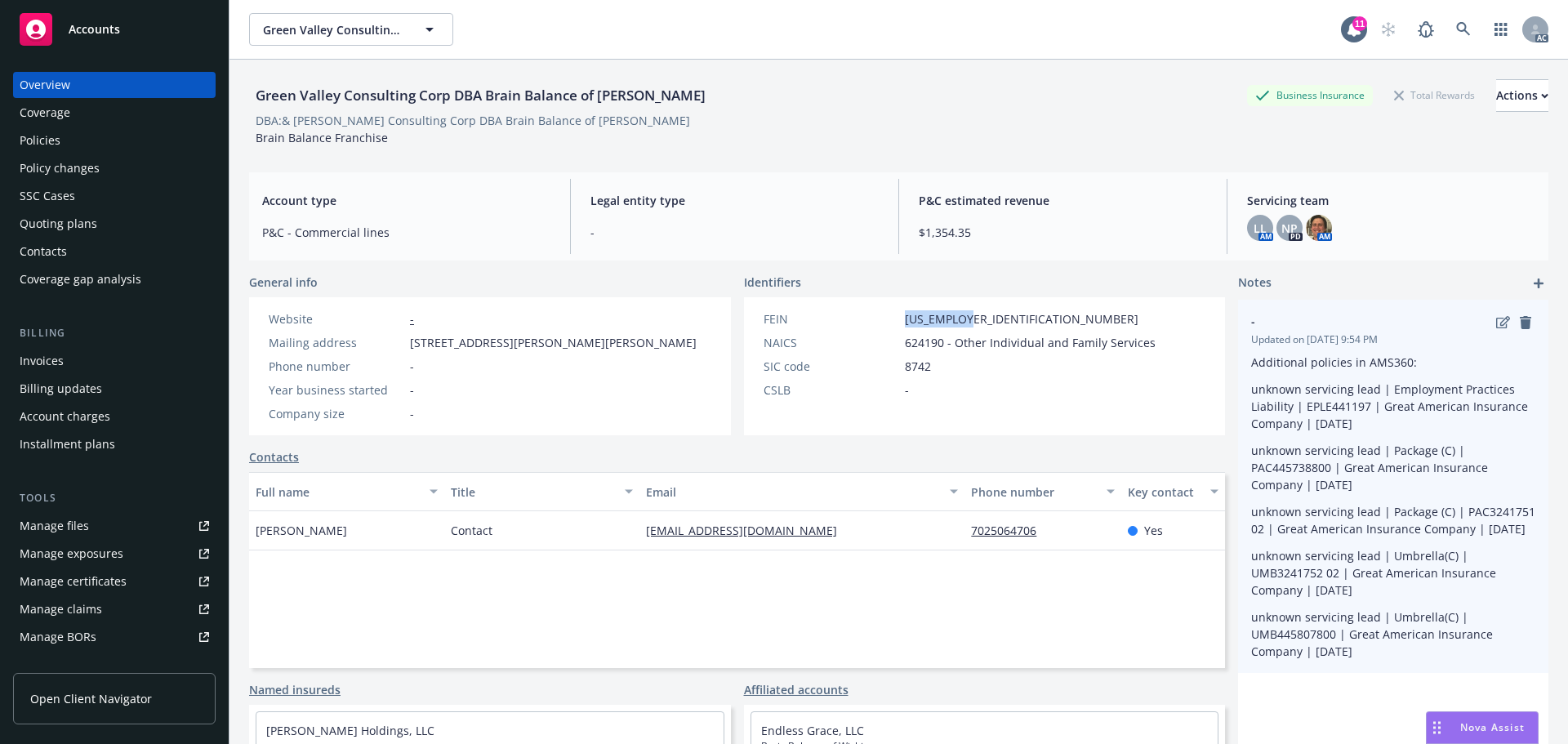
copy div "56-2506195"
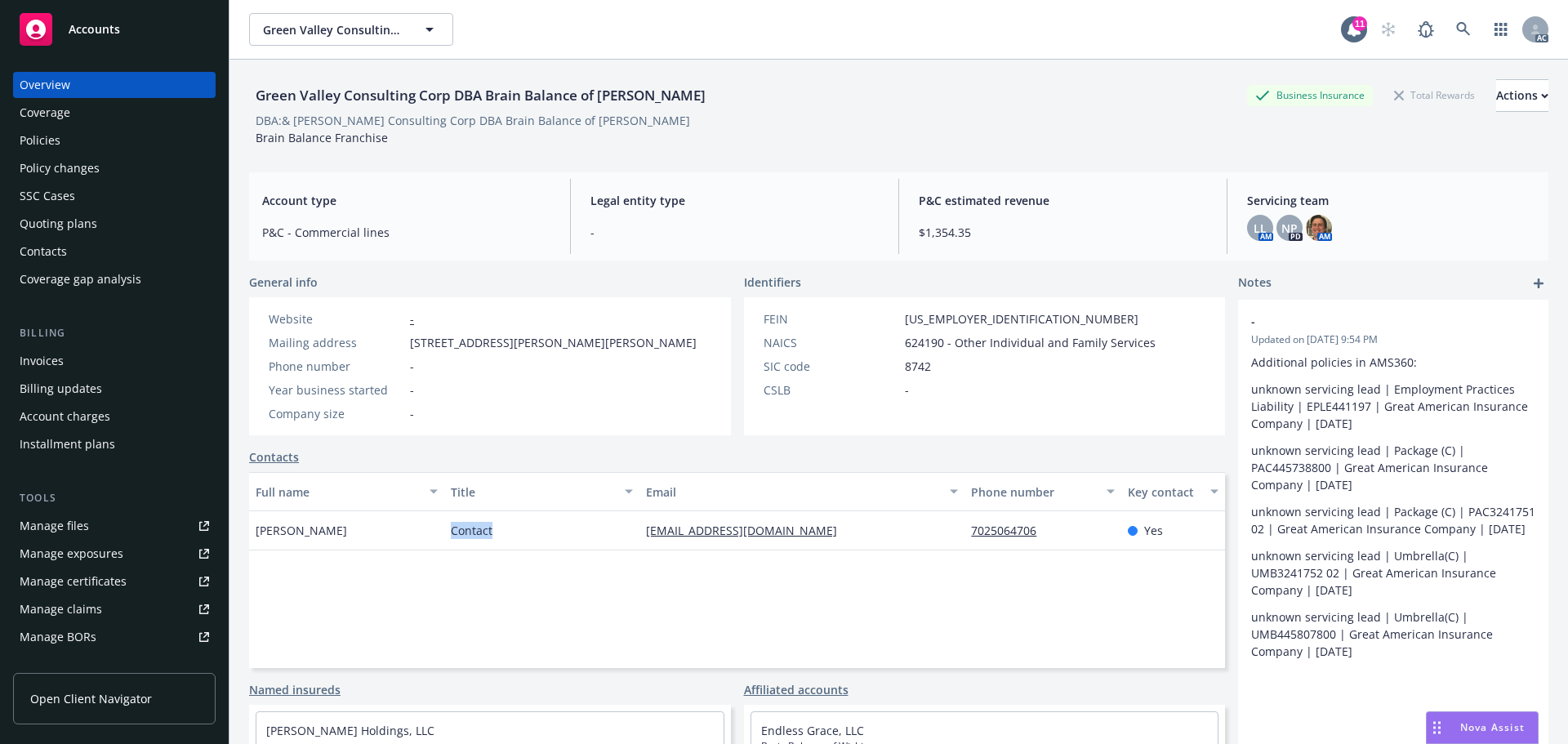
drag, startPoint x: 513, startPoint y: 530, endPoint x: 446, endPoint y: 536, distance: 67.3
click at [446, 536] on div "Contact" at bounding box center [541, 531] width 195 height 40
copy span "Contact"
drag, startPoint x: 336, startPoint y: 538, endPoint x: 257, endPoint y: 542, distance: 79.1
click at [257, 542] on div "Susan DeVito" at bounding box center [346, 531] width 195 height 40
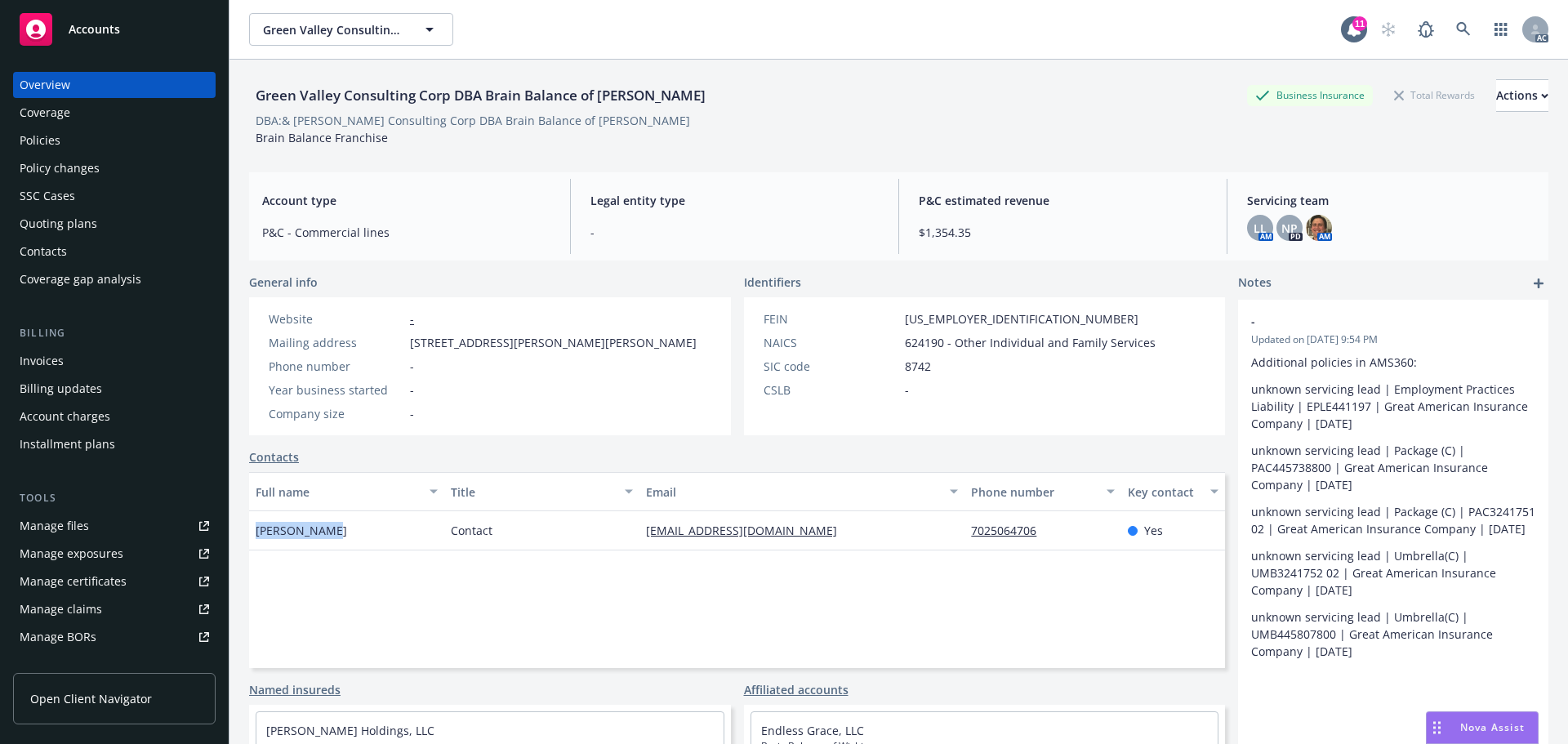
copy span "Susan DeVito"
drag, startPoint x: 1034, startPoint y: 524, endPoint x: 1078, endPoint y: 522, distance: 44.0
click at [1078, 522] on div "Susan DeVito Contact sdevito@brainbalance.com 7025064706 Yes" at bounding box center [737, 531] width 976 height 40
drag, startPoint x: 623, startPoint y: 543, endPoint x: 824, endPoint y: 543, distance: 201.0
click at [824, 543] on div "Susan DeVito Contact sdevito@brainbalance.com 7025064706 Yes" at bounding box center [737, 531] width 976 height 40
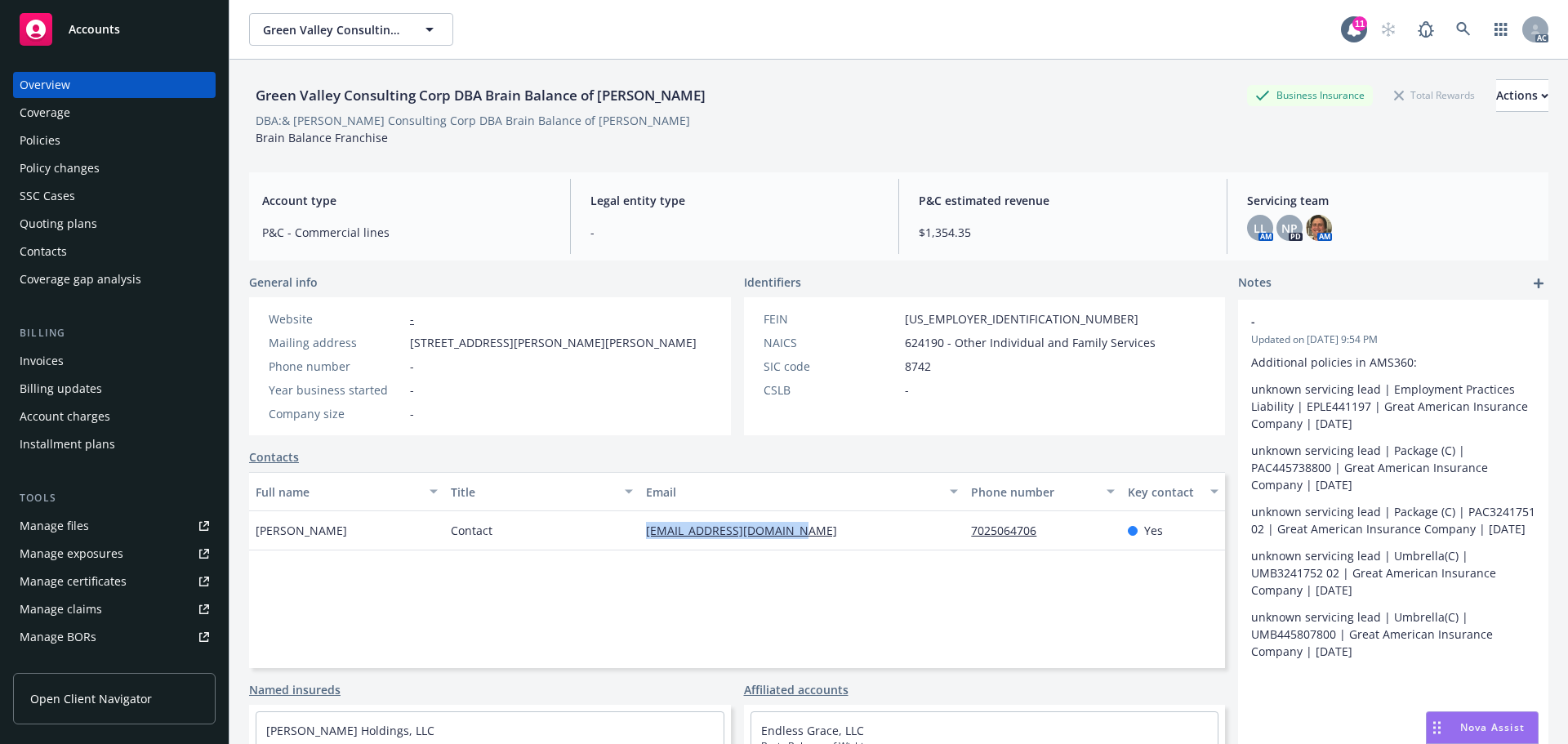
click at [104, 543] on div "Manage exposures" at bounding box center [71, 554] width 103 height 26
drag, startPoint x: 411, startPoint y: 149, endPoint x: 242, endPoint y: 152, distance: 169.0
click at [242, 152] on div "Green Valley Consulting Corp DBA Brain Balance of Henderson Business Insurance …" at bounding box center [898, 431] width 1338 height 744
click at [101, 147] on div "Policies" at bounding box center [114, 140] width 189 height 26
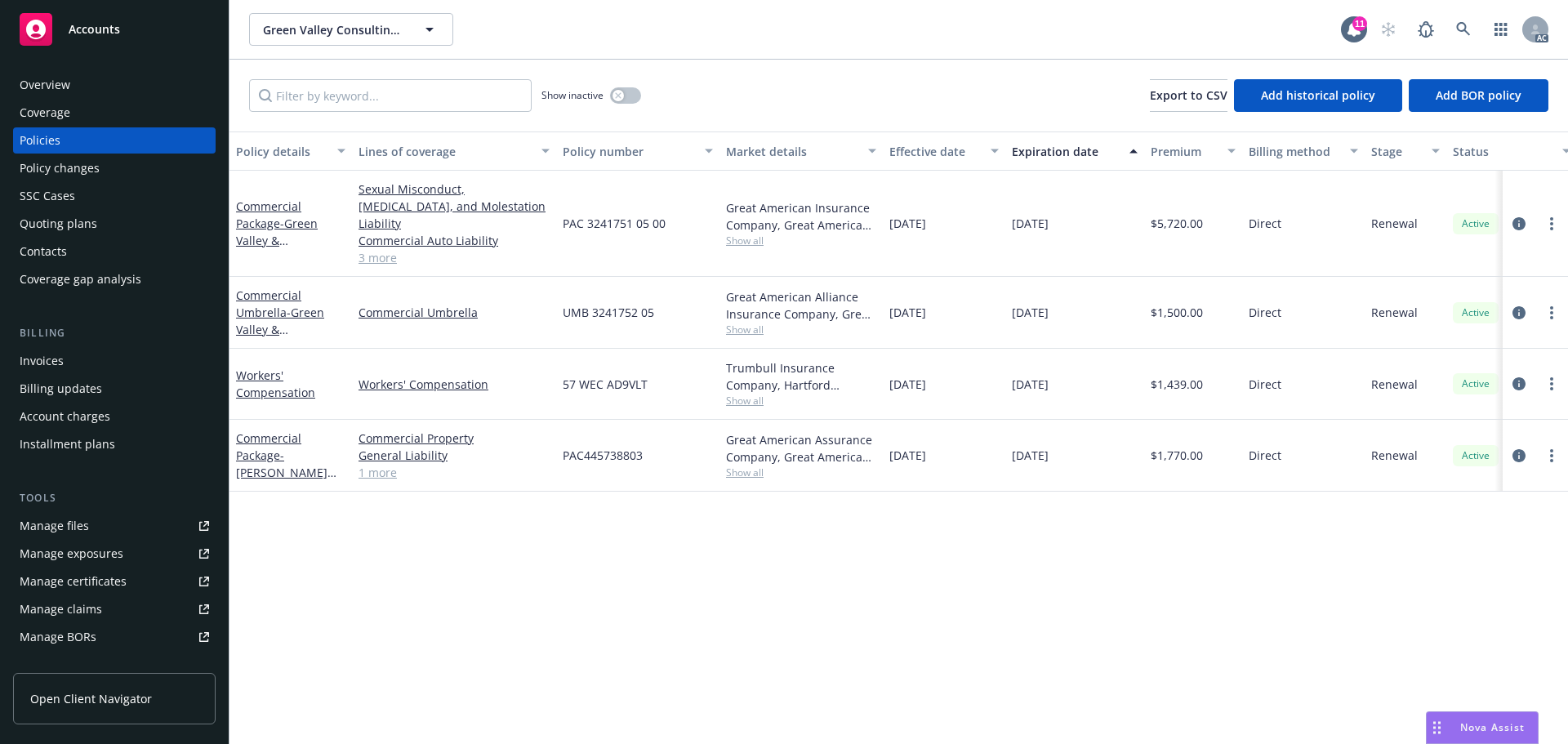
drag, startPoint x: 952, startPoint y: 219, endPoint x: 926, endPoint y: 225, distance: 26.7
click at [926, 225] on div "10/31/2024" at bounding box center [944, 223] width 122 height 106
drag, startPoint x: 1102, startPoint y: 224, endPoint x: 1048, endPoint y: 223, distance: 54.0
click at [1048, 223] on div "10/31/2025" at bounding box center [1074, 223] width 139 height 106
click at [762, 233] on span "Show all" at bounding box center [800, 240] width 151 height 14
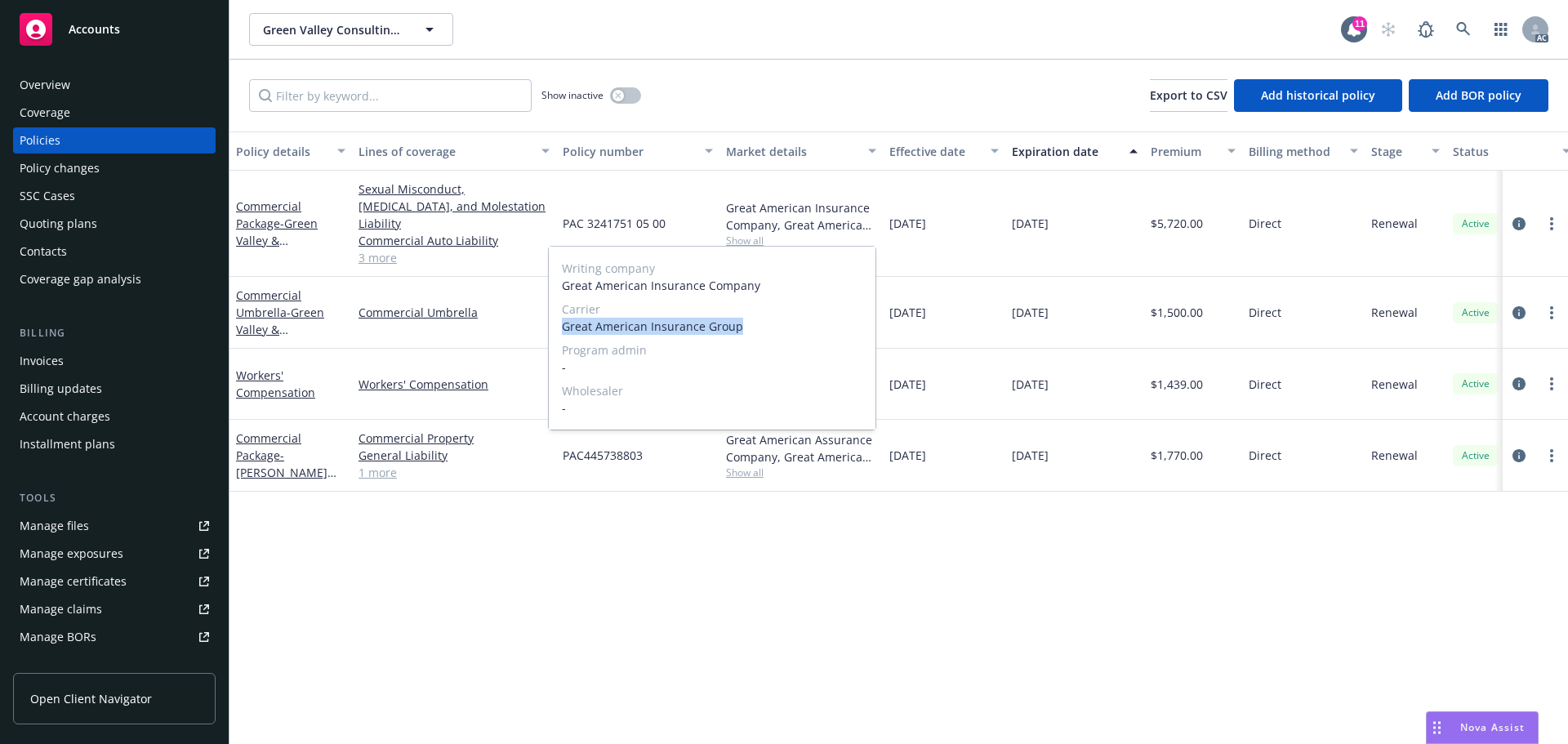
drag, startPoint x: 762, startPoint y: 319, endPoint x: 562, endPoint y: 336, distance: 200.7
click at [562, 336] on div "Writing company Great American Insurance Company Carrier Great American Insuran…" at bounding box center [713, 338] width 327 height 183
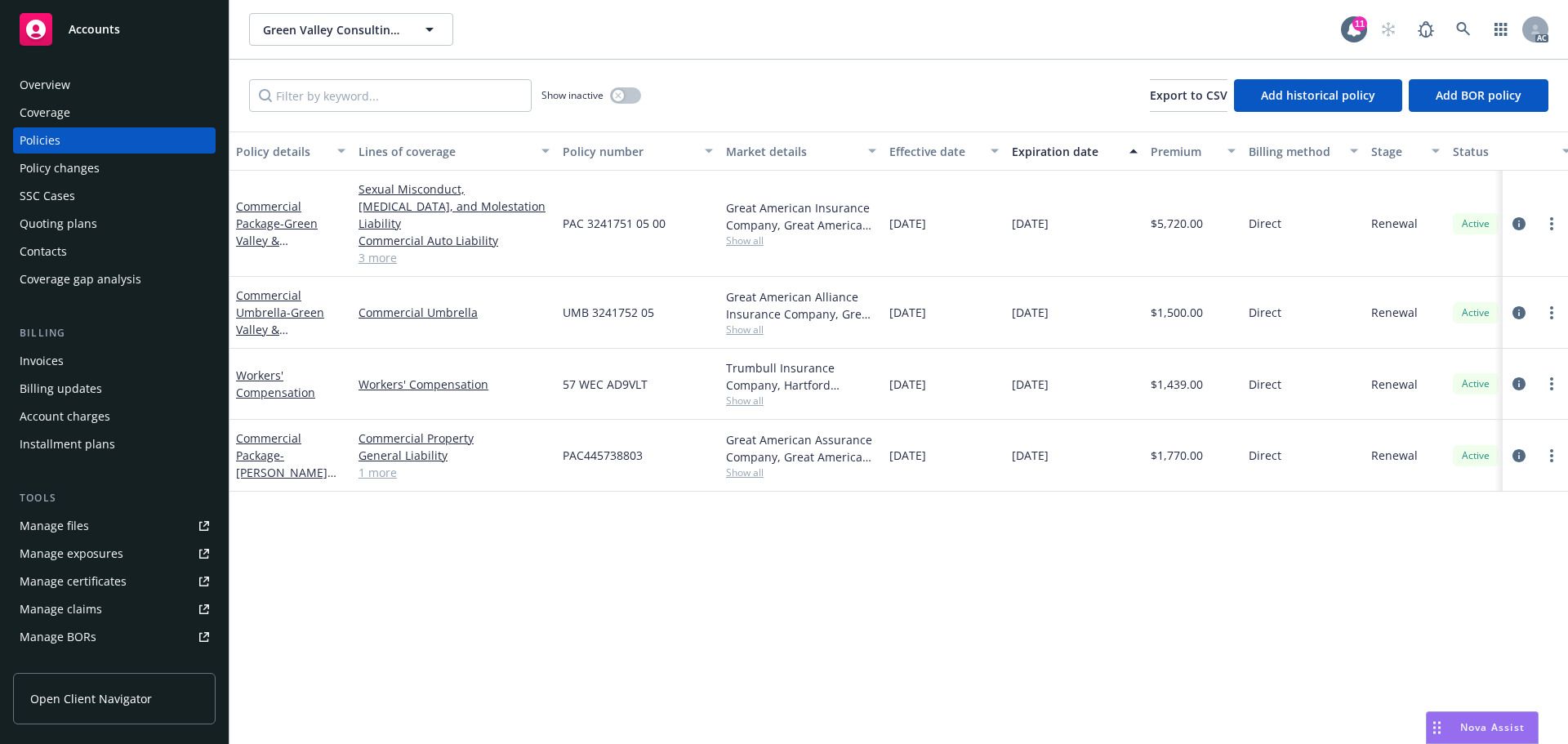
click at [1195, 400] on div "$1,439.00" at bounding box center [1193, 384] width 98 height 71
drag, startPoint x: 676, startPoint y: 213, endPoint x: 559, endPoint y: 218, distance: 117.1
click at [559, 218] on div "PAC 3241751 05 00" at bounding box center [638, 223] width 164 height 106
drag, startPoint x: 1210, startPoint y: 214, endPoint x: 1159, endPoint y: 224, distance: 52.0
click at [1159, 224] on div "$5,720.00" at bounding box center [1193, 223] width 98 height 106
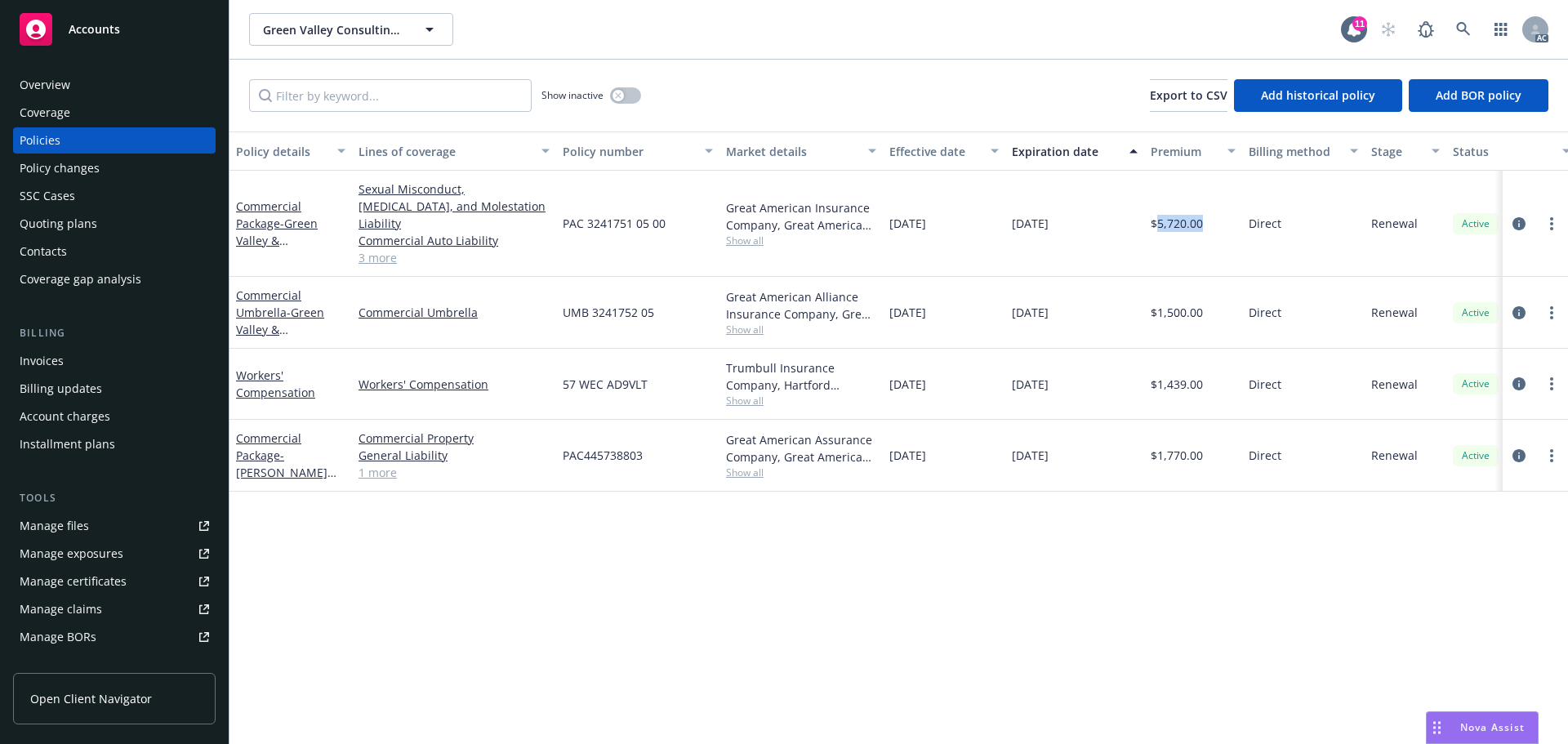
drag, startPoint x: 944, startPoint y: 219, endPoint x: 890, endPoint y: 224, distance: 54.2
click at [890, 224] on div "10/31/2024" at bounding box center [944, 223] width 122 height 106
drag, startPoint x: 1084, startPoint y: 232, endPoint x: 991, endPoint y: 226, distance: 93.2
click at [991, 226] on div "Commercial Package - Green Valley & Summerlin Sexual Misconduct, Physical Abuse…" at bounding box center [1017, 223] width 1576 height 106
drag, startPoint x: 762, startPoint y: 225, endPoint x: 762, endPoint y: 233, distance: 8.0
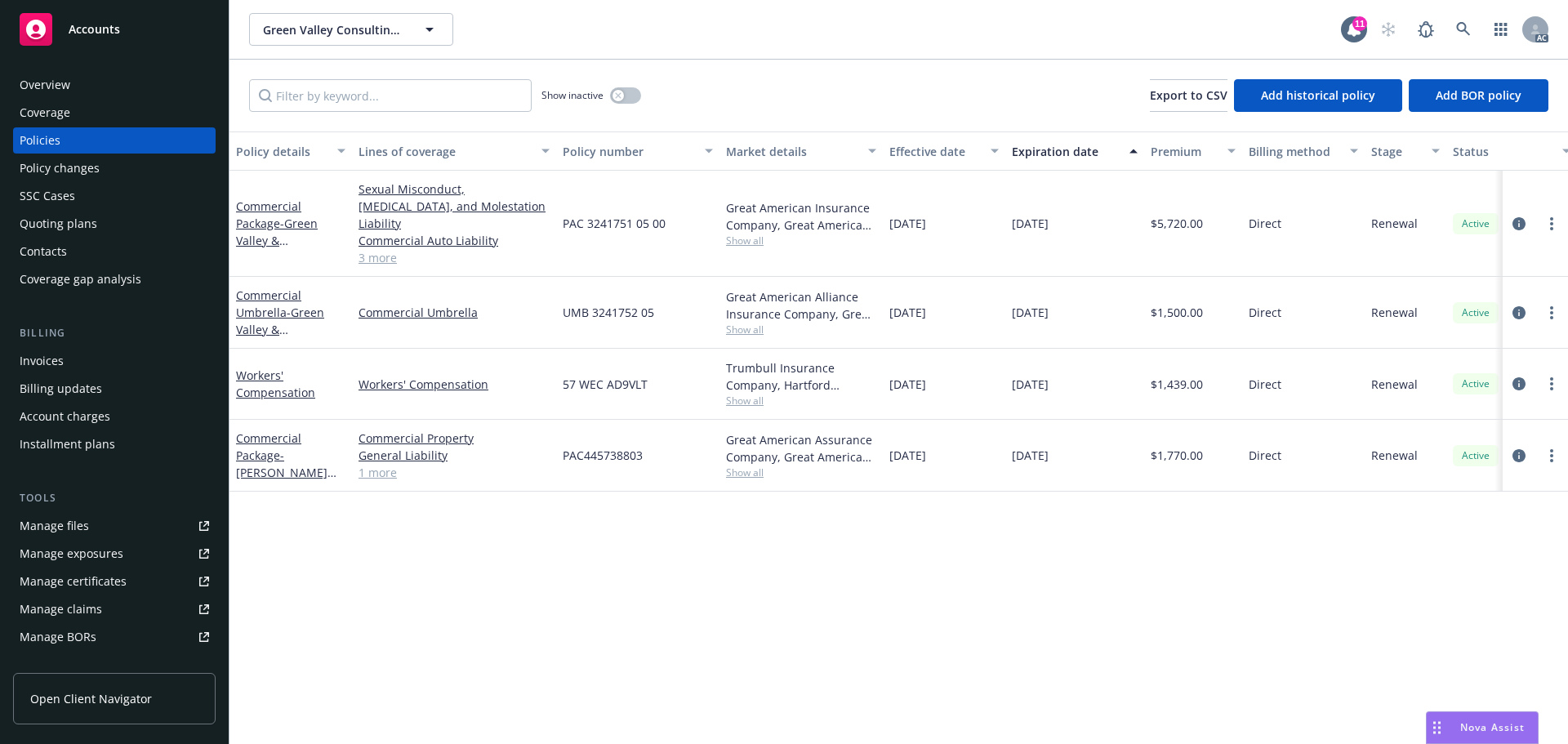
click at [762, 233] on span "Show all" at bounding box center [800, 240] width 151 height 14
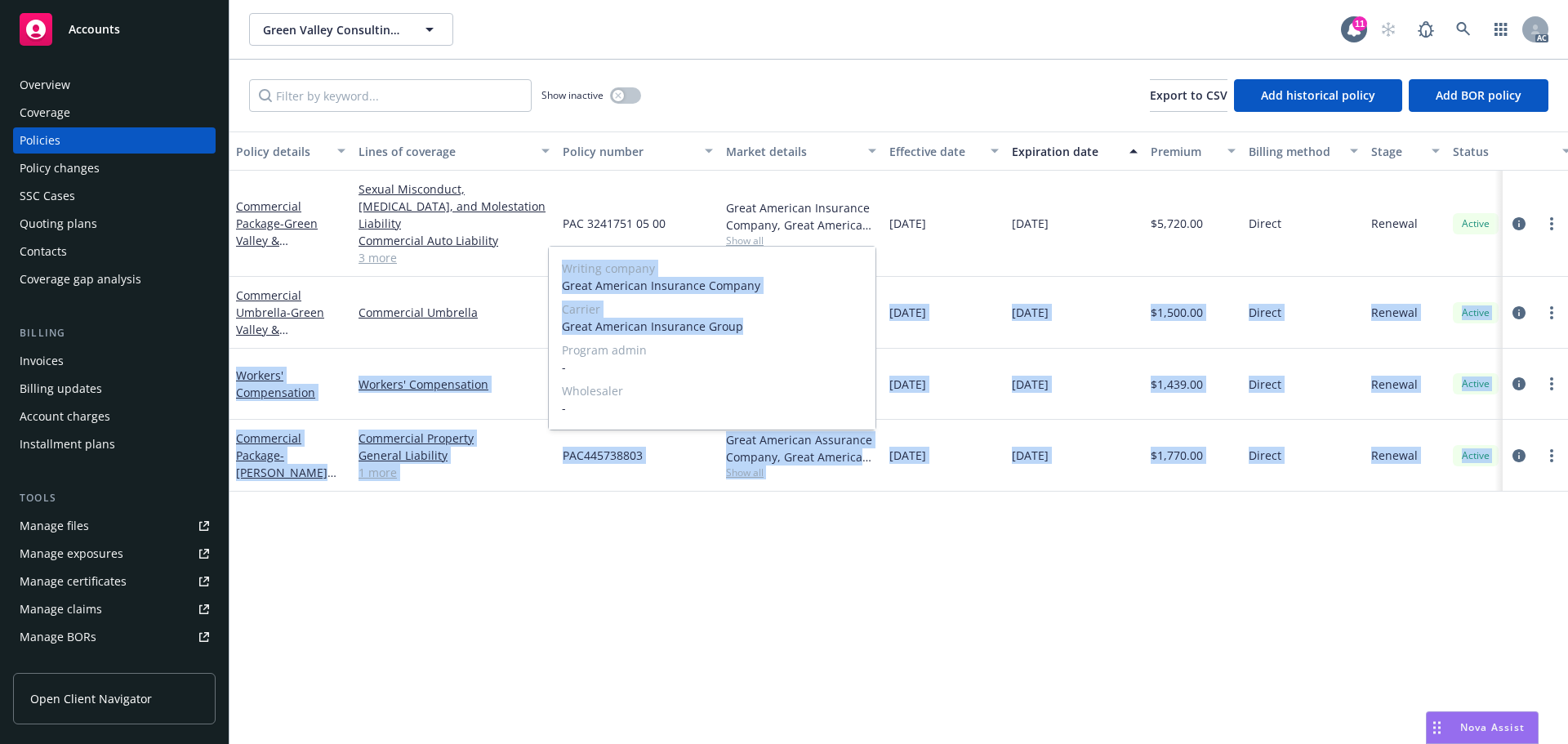
drag, startPoint x: 752, startPoint y: 324, endPoint x: 546, endPoint y: 330, distance: 206.1
click at [546, 330] on body "Accounts Overview Coverage Policies Policy changes SSC Cases Quoting plans Cont…" at bounding box center [784, 372] width 1568 height 744
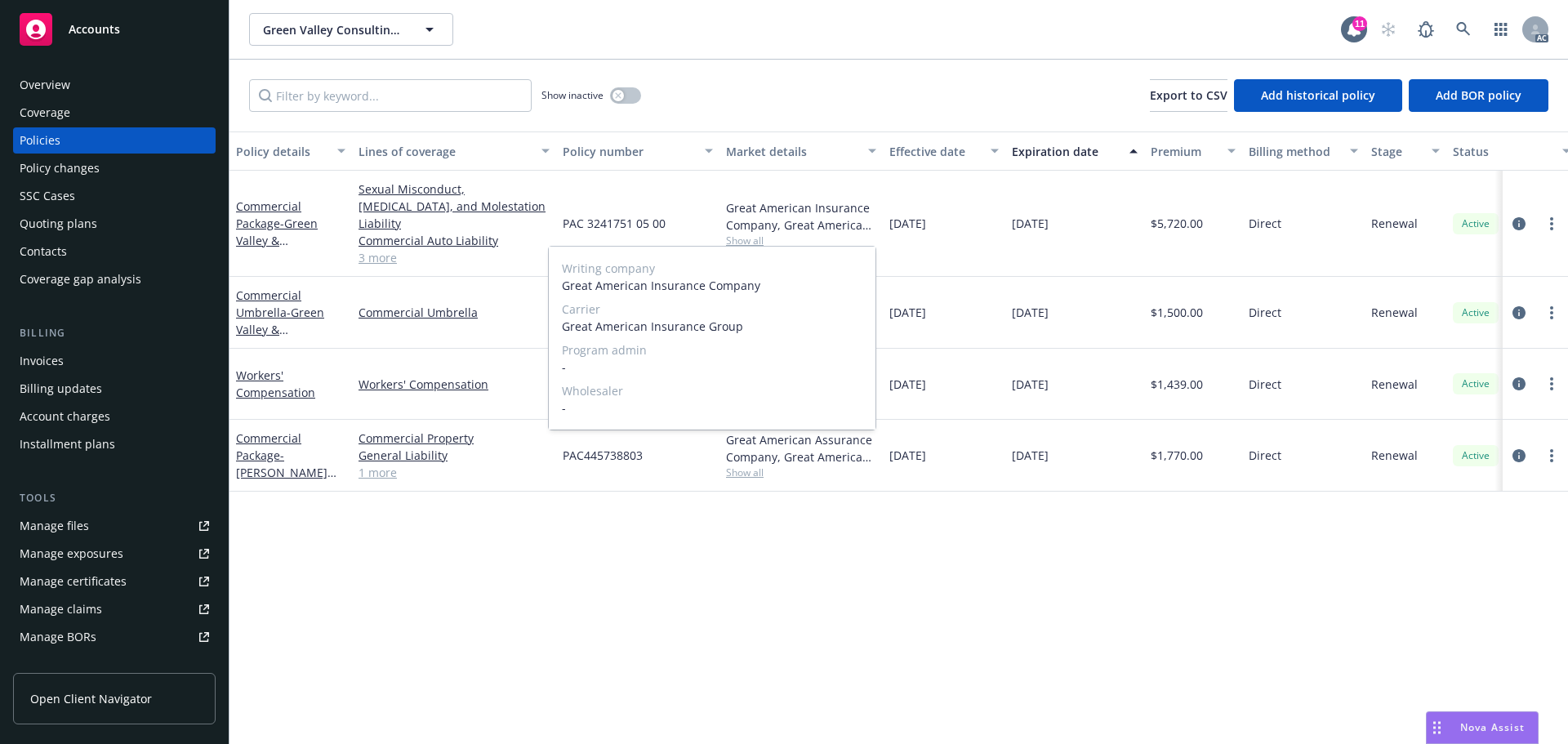
click at [682, 338] on div "Writing company Great American Insurance Company Carrier Great American Insuran…" at bounding box center [713, 338] width 327 height 183
drag, startPoint x: 753, startPoint y: 329, endPoint x: 563, endPoint y: 335, distance: 190.1
click at [563, 335] on div "Writing company Great American Insurance Company Carrier Great American Insuran…" at bounding box center [713, 338] width 327 height 183
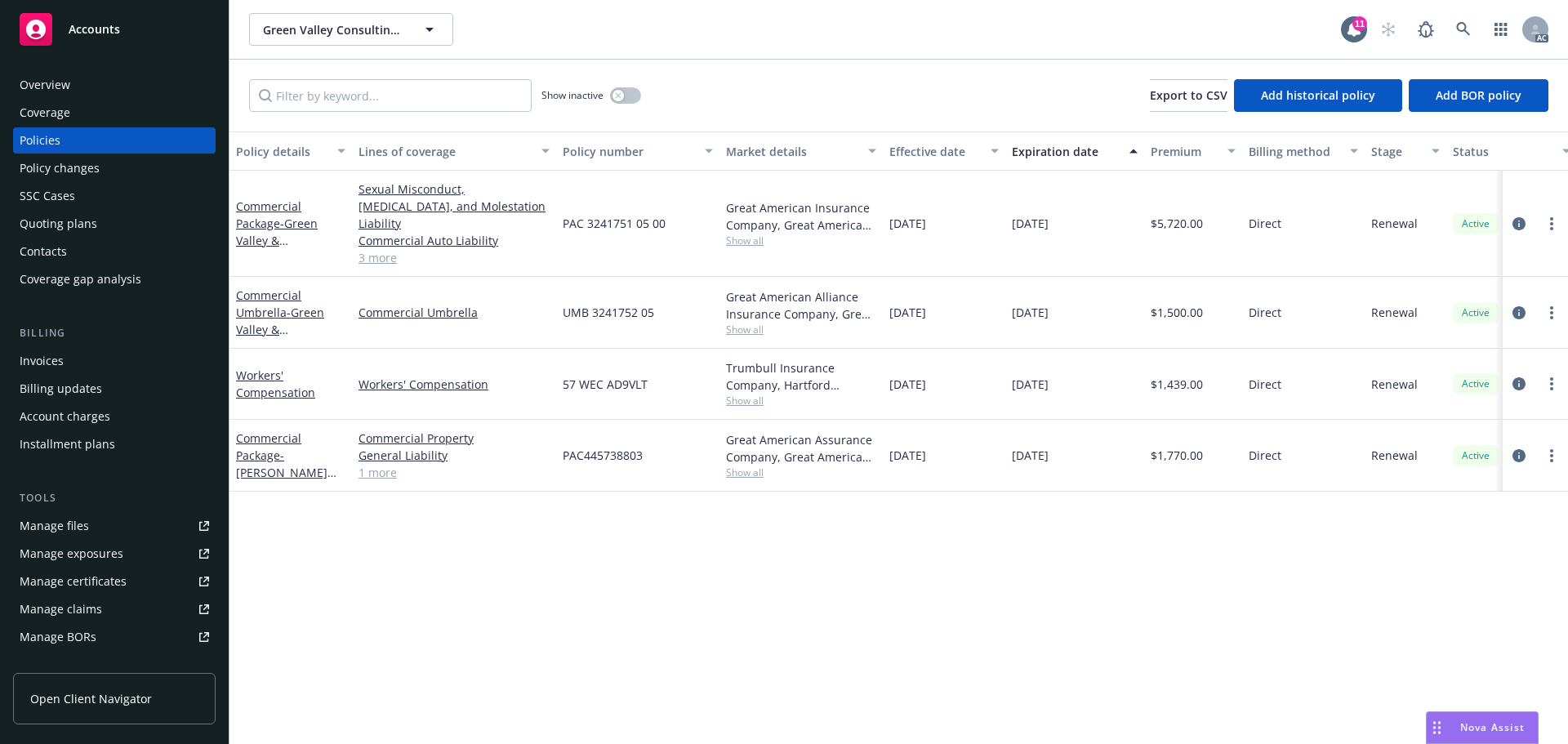
drag, startPoint x: 713, startPoint y: 163, endPoint x: 707, endPoint y: 202, distance: 39.5
click at [709, 179] on div "Policy details Lines of coverage Policy number Market details Effective date Ex…" at bounding box center [898, 438] width 1338 height 613
drag, startPoint x: 695, startPoint y: 208, endPoint x: 550, endPoint y: 216, distance: 145.2
click at [550, 216] on div "Commercial Package - Green Valley & Summerlin Sexual Misconduct, Physical Abuse…" at bounding box center [1016, 223] width 1573 height 106
click at [672, 226] on div "PAC 3241751 05 00" at bounding box center [636, 223] width 161 height 106
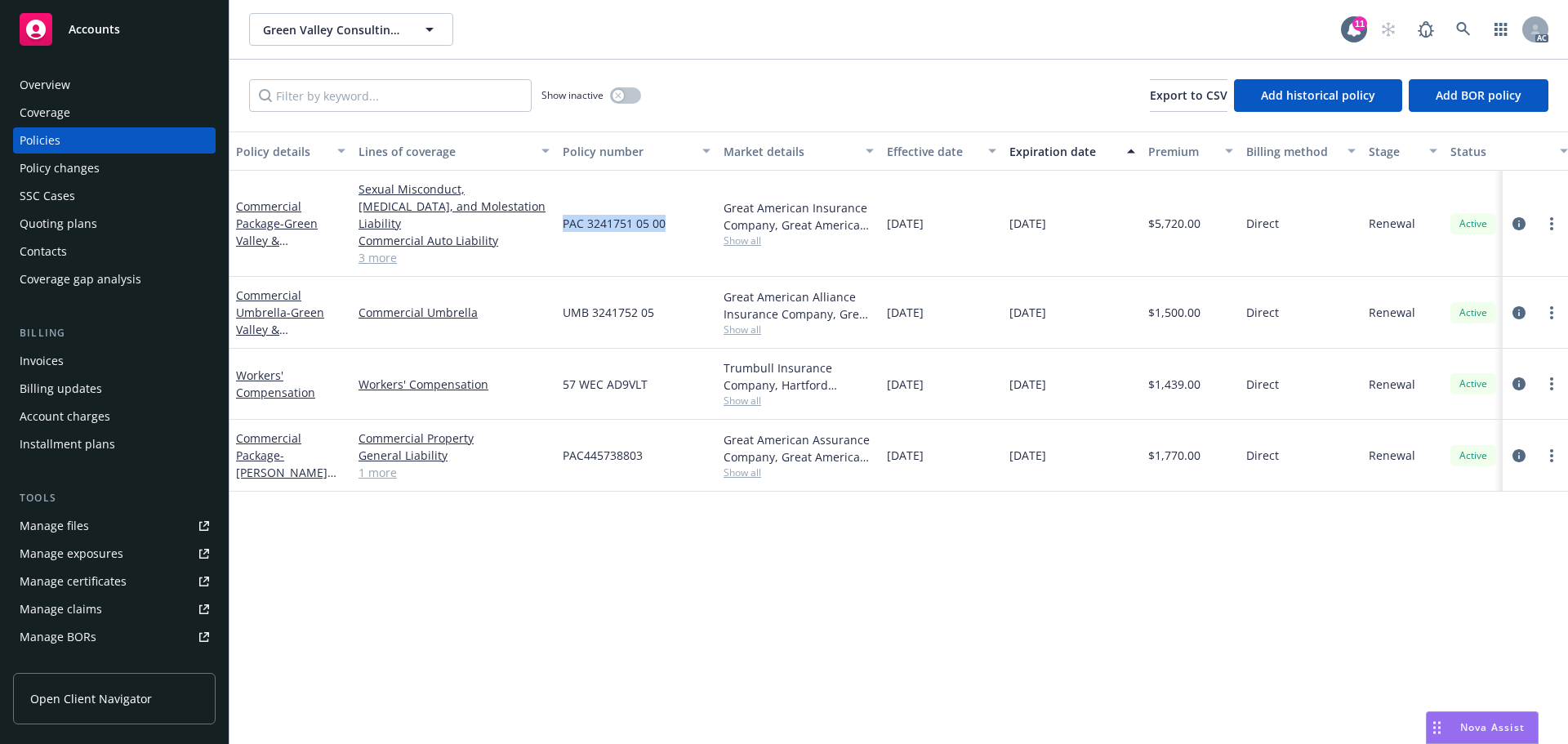
drag, startPoint x: 680, startPoint y: 216, endPoint x: 561, endPoint y: 220, distance: 119.1
click at [561, 220] on div "PAC 3241751 05 00" at bounding box center [636, 223] width 161 height 106
drag, startPoint x: 1294, startPoint y: 225, endPoint x: 1263, endPoint y: 220, distance: 31.4
click at [1278, 223] on div "Direct" at bounding box center [1300, 223] width 122 height 106
drag, startPoint x: 1199, startPoint y: 219, endPoint x: 1155, endPoint y: 225, distance: 44.4
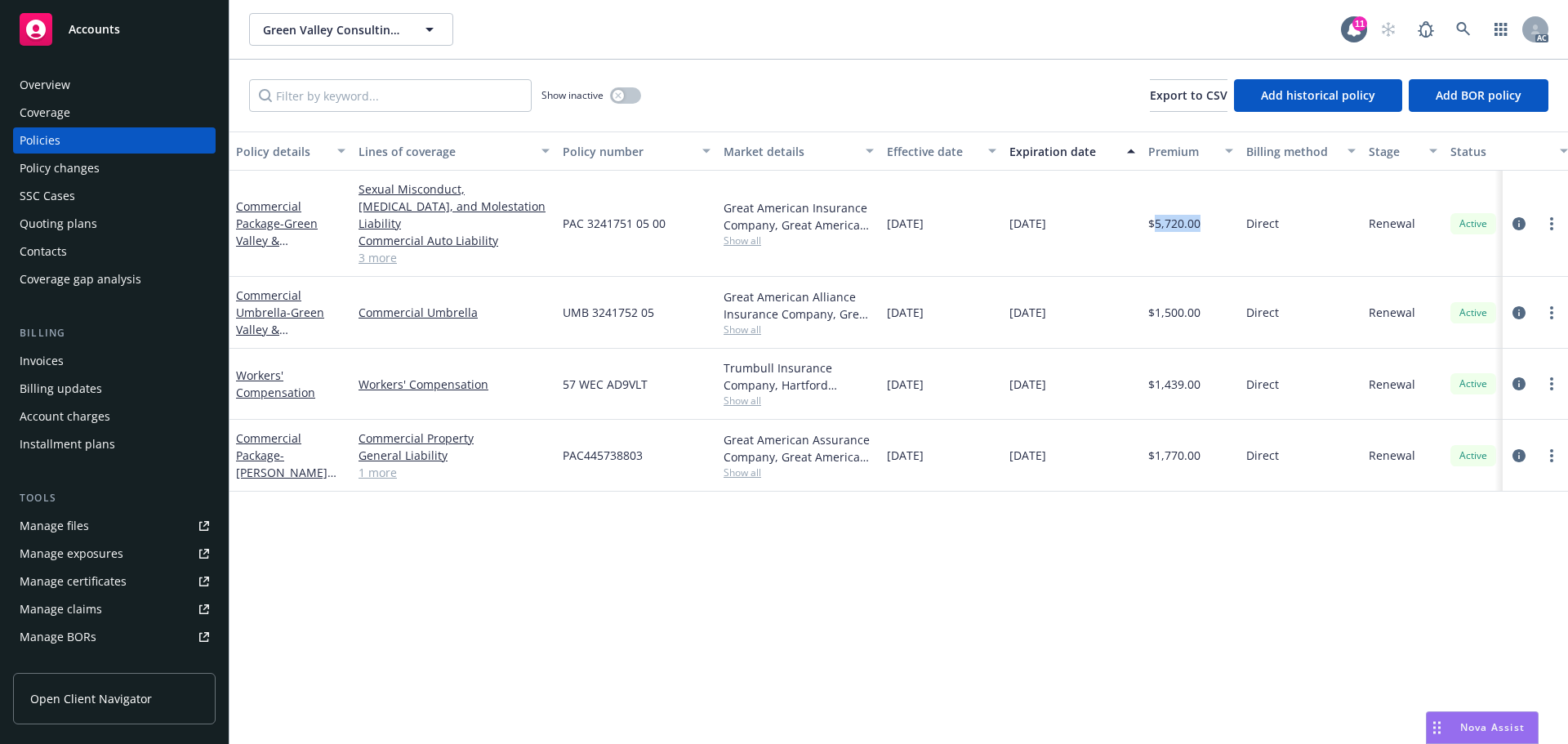
click at [1155, 225] on div "$5,720.00" at bounding box center [1190, 223] width 98 height 106
drag, startPoint x: 968, startPoint y: 217, endPoint x: 886, endPoint y: 219, distance: 82.0
click at [886, 219] on div "10/31/2024" at bounding box center [941, 223] width 122 height 106
drag, startPoint x: 1069, startPoint y: 215, endPoint x: 1005, endPoint y: 223, distance: 64.5
click at [1005, 223] on div "10/31/2025" at bounding box center [1071, 223] width 139 height 106
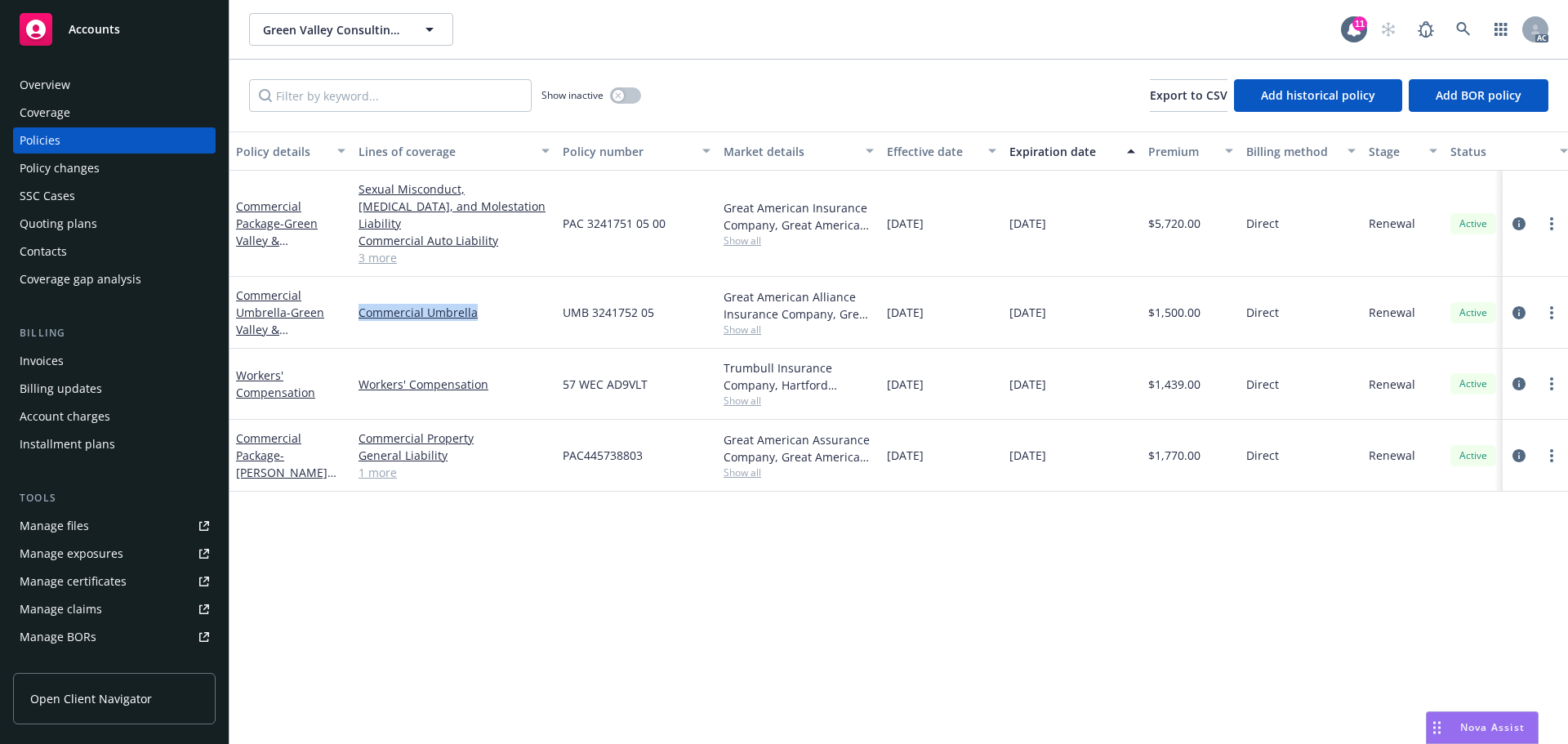
drag, startPoint x: 505, startPoint y: 290, endPoint x: 349, endPoint y: 309, distance: 157.2
click at [349, 309] on div "Commercial Umbrella - Green Valley & Summerlin Commercial Umbrella UMB 3241752 …" at bounding box center [1016, 313] width 1573 height 71
click at [740, 323] on span "Show all" at bounding box center [799, 330] width 151 height 14
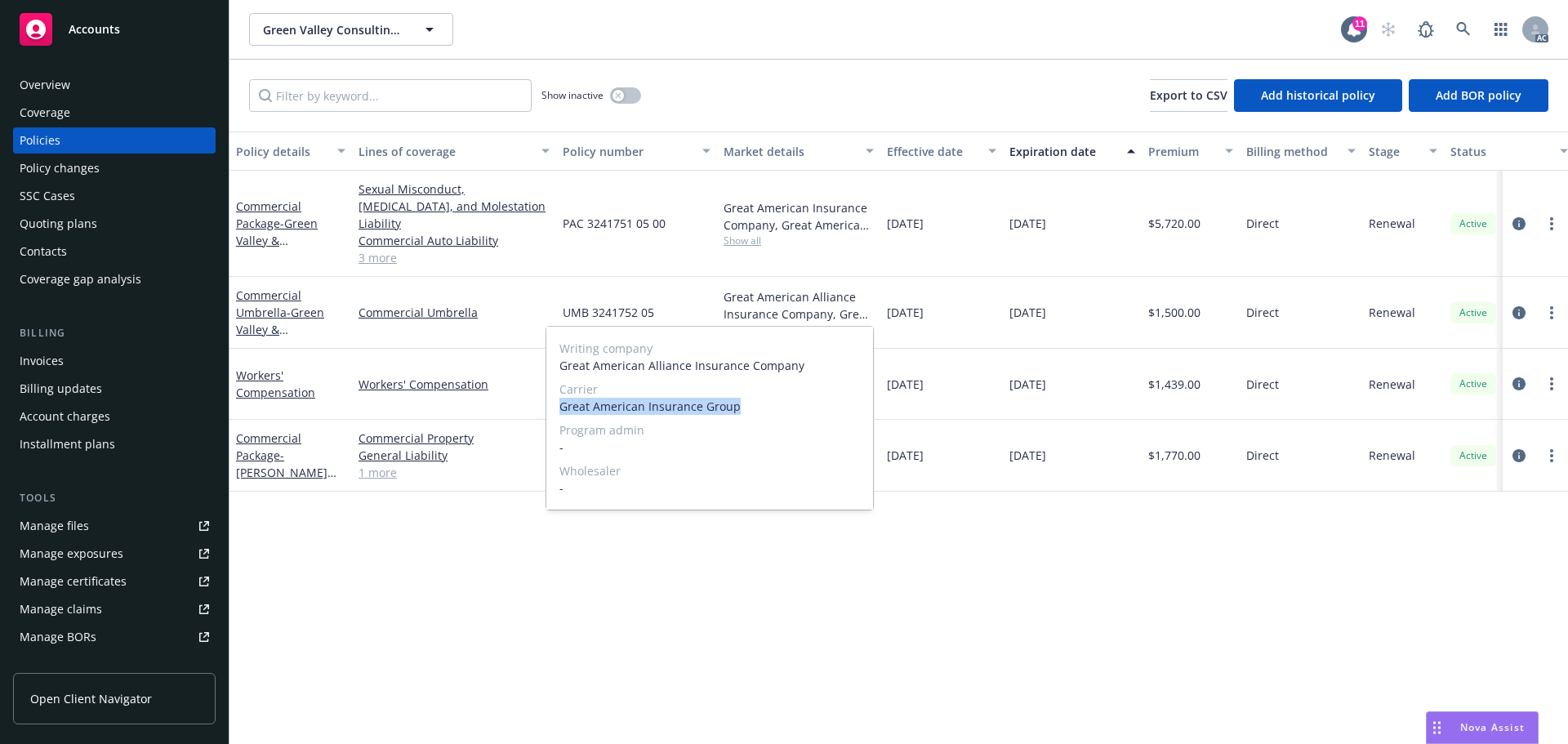
drag, startPoint x: 750, startPoint y: 414, endPoint x: 558, endPoint y: 409, distance: 192.1
click at [558, 409] on div "Writing company Great American Alliance Insurance Company Carrier Great America…" at bounding box center [710, 418] width 327 height 183
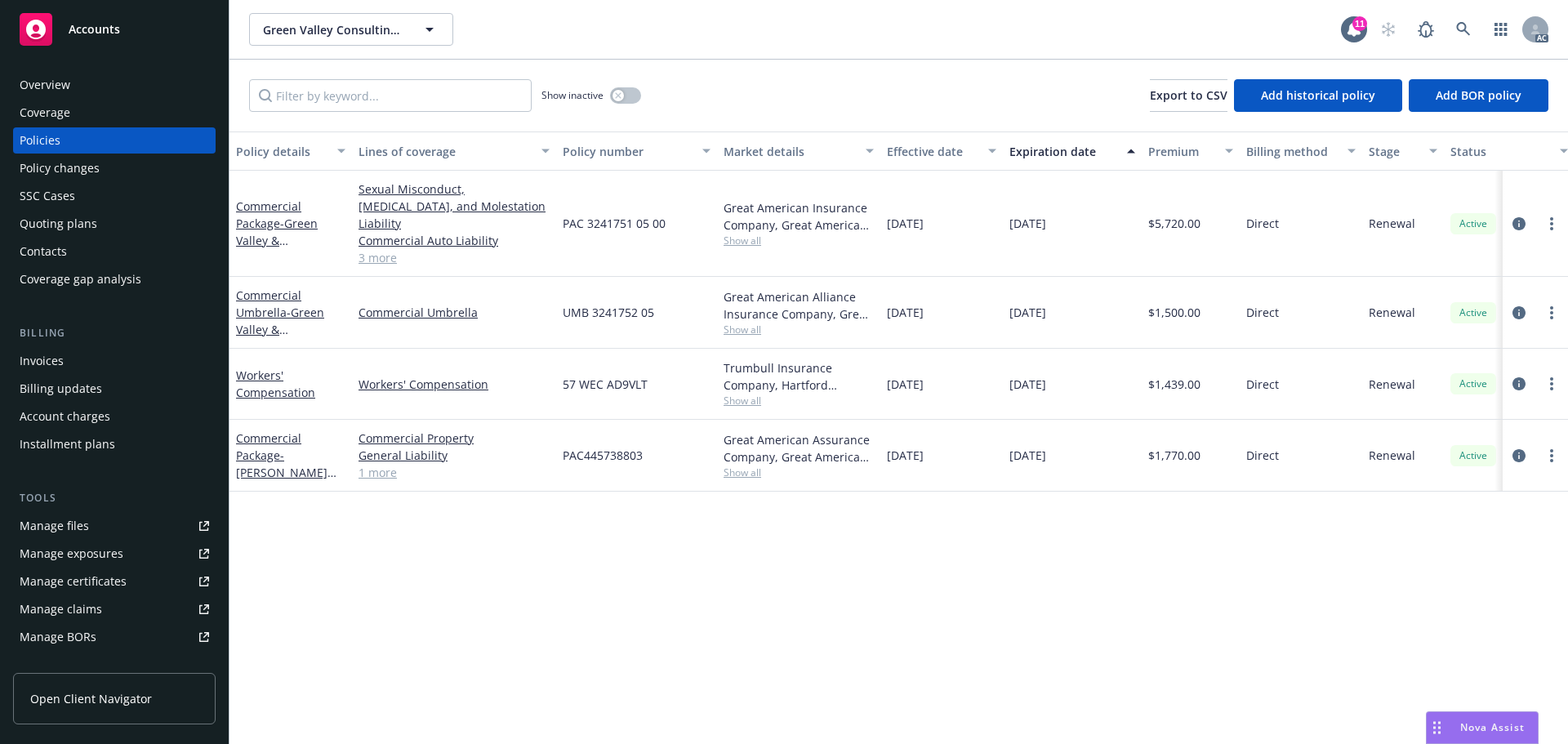
drag, startPoint x: 1304, startPoint y: 327, endPoint x: 1181, endPoint y: 326, distance: 123.0
click at [1297, 327] on div "Direct" at bounding box center [1300, 313] width 122 height 71
drag, startPoint x: 670, startPoint y: 289, endPoint x: 562, endPoint y: 299, distance: 108.5
click at [562, 299] on div "UMB 3241752 05" at bounding box center [636, 313] width 161 height 71
drag, startPoint x: 1234, startPoint y: 299, endPoint x: 1155, endPoint y: 305, distance: 79.2
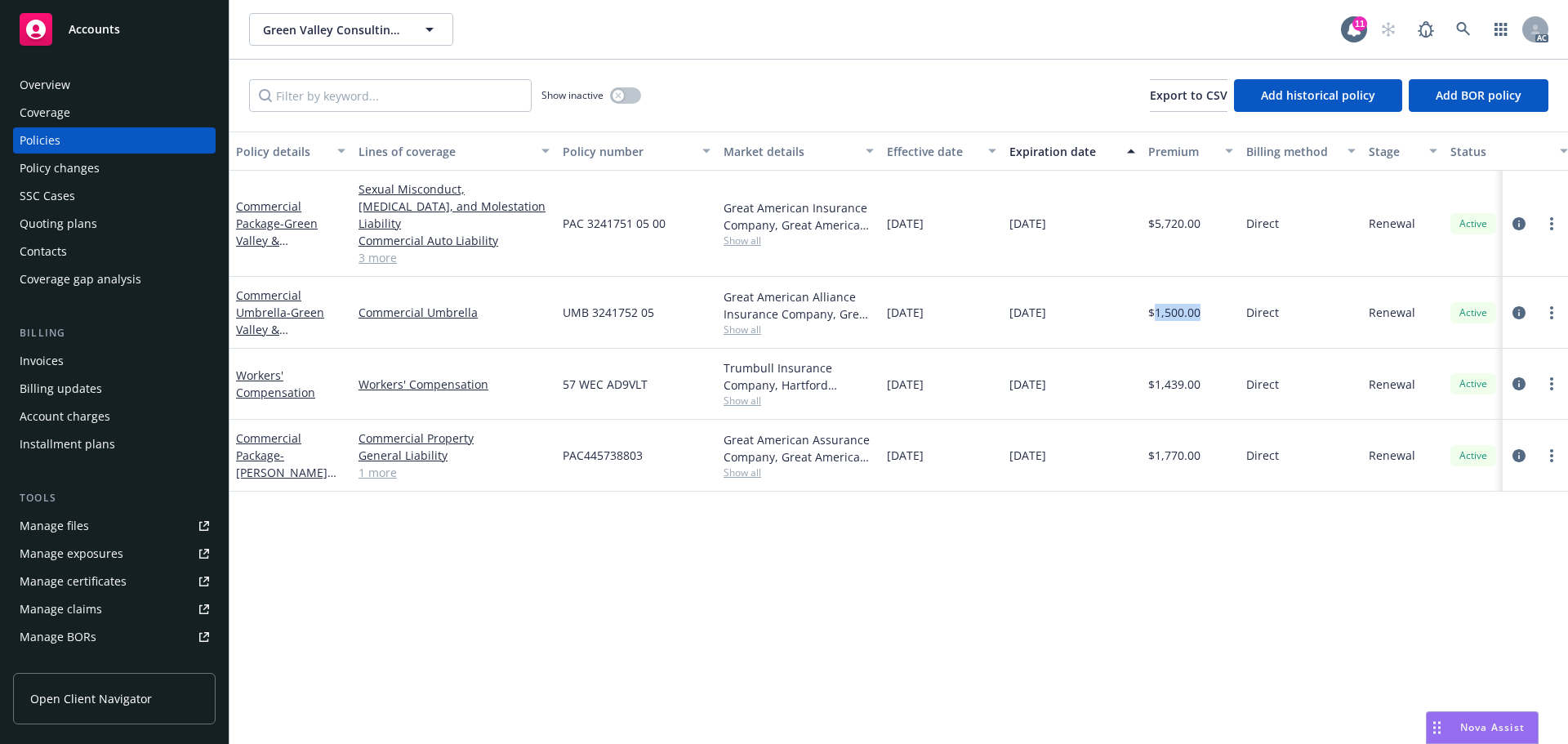
click at [1155, 305] on div "$1,500.00" at bounding box center [1190, 313] width 98 height 71
drag, startPoint x: 1015, startPoint y: 289, endPoint x: 882, endPoint y: 296, distance: 133.2
click at [882, 296] on div "Commercial Umbrella - Green Valley & Summerlin Commercial Umbrella UMB 3241752 …" at bounding box center [1016, 313] width 1573 height 71
click at [949, 296] on div "10/31/2024" at bounding box center [941, 313] width 122 height 71
drag, startPoint x: 972, startPoint y: 297, endPoint x: 887, endPoint y: 297, distance: 85.0
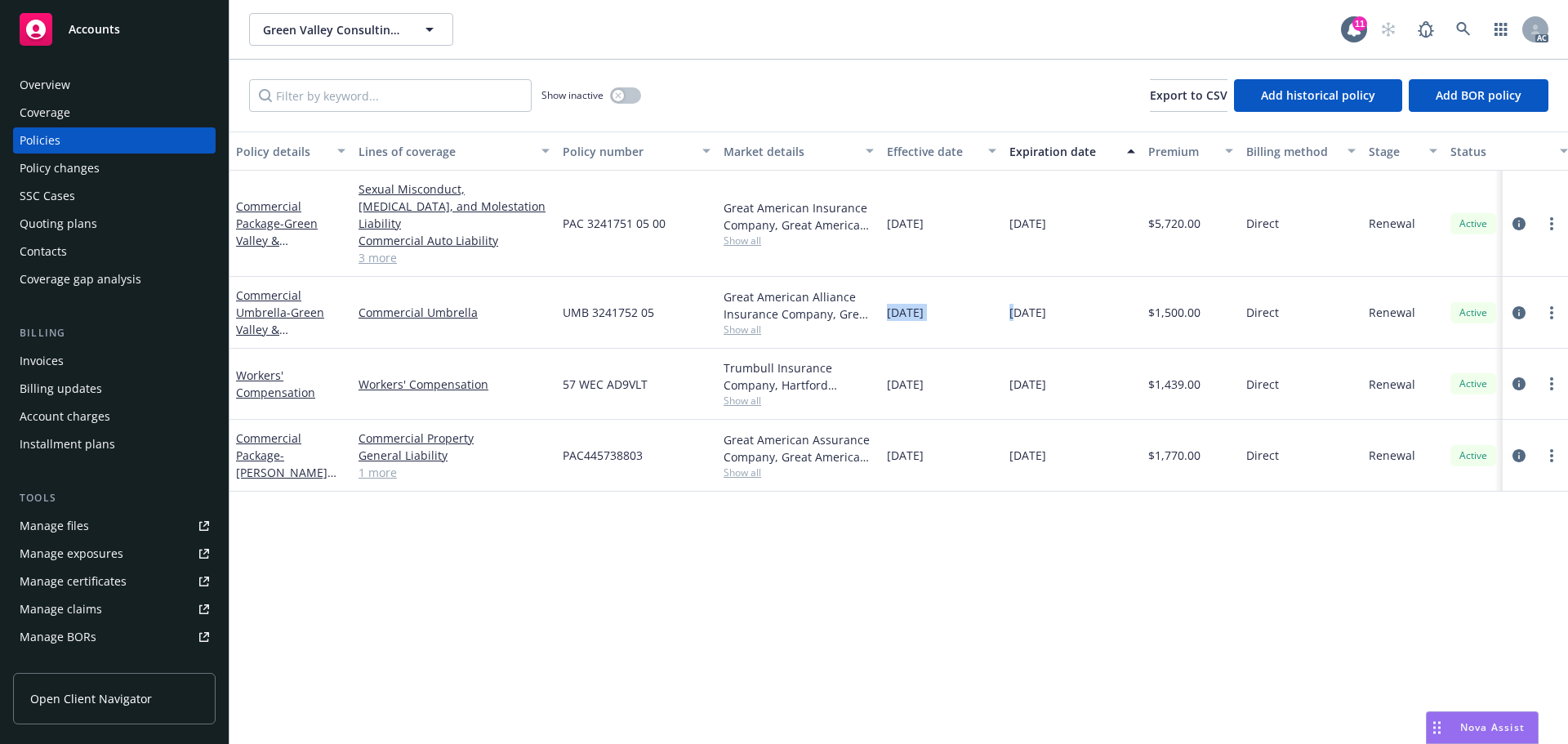
click at [887, 297] on div "10/31/2024" at bounding box center [941, 313] width 122 height 71
drag, startPoint x: 1103, startPoint y: 302, endPoint x: 998, endPoint y: 301, distance: 105.0
click at [998, 301] on div "Commercial Umbrella - Green Valley & Summerlin Commercial Umbrella UMB 3241752 …" at bounding box center [1016, 313] width 1573 height 71
drag, startPoint x: 238, startPoint y: 183, endPoint x: 356, endPoint y: 230, distance: 127.0
click at [356, 230] on div "Commercial Package - Green Valley & Summerlin Sexual Misconduct, Physical Abuse…" at bounding box center [1016, 223] width 1573 height 106
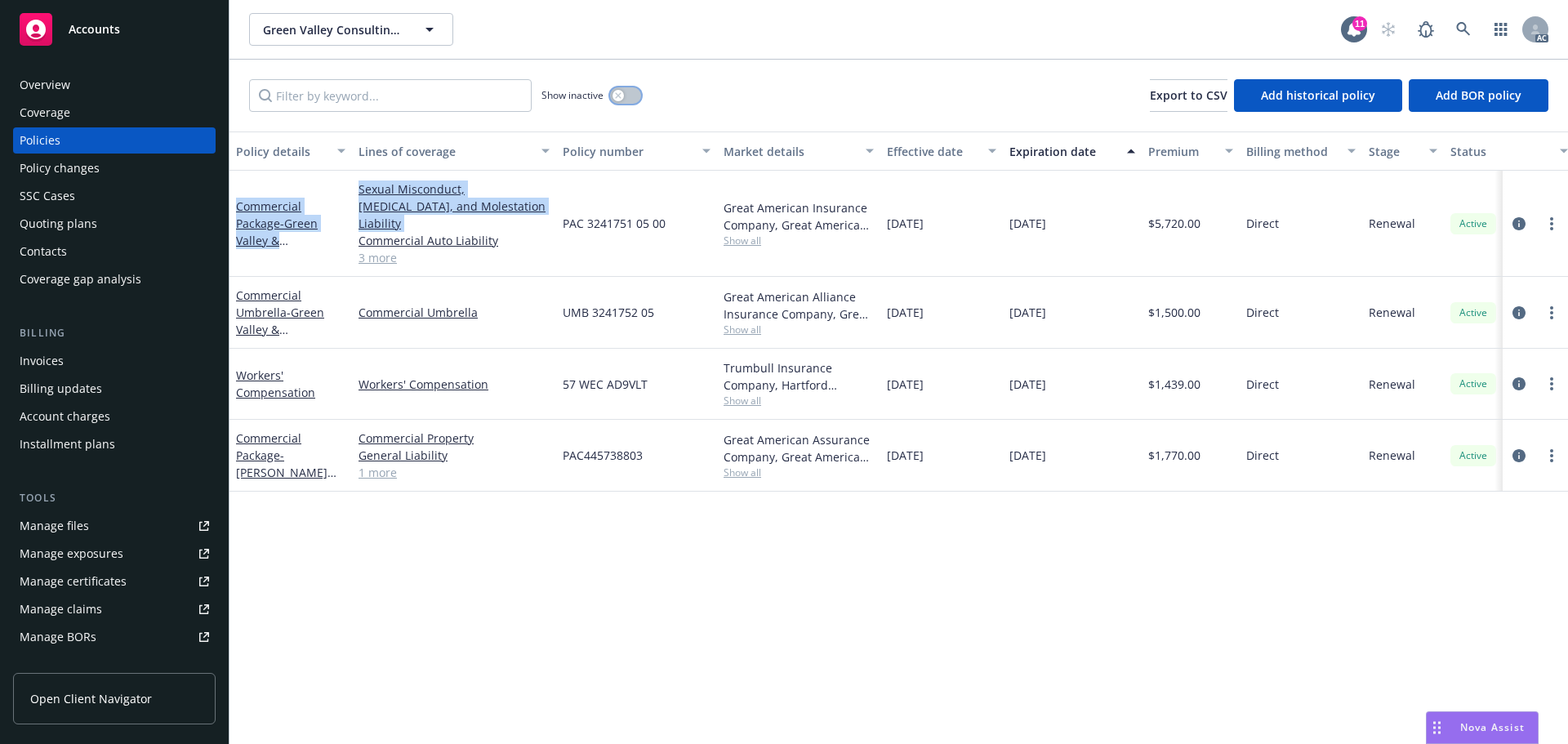
click at [620, 91] on div "button" at bounding box center [618, 95] width 11 height 11
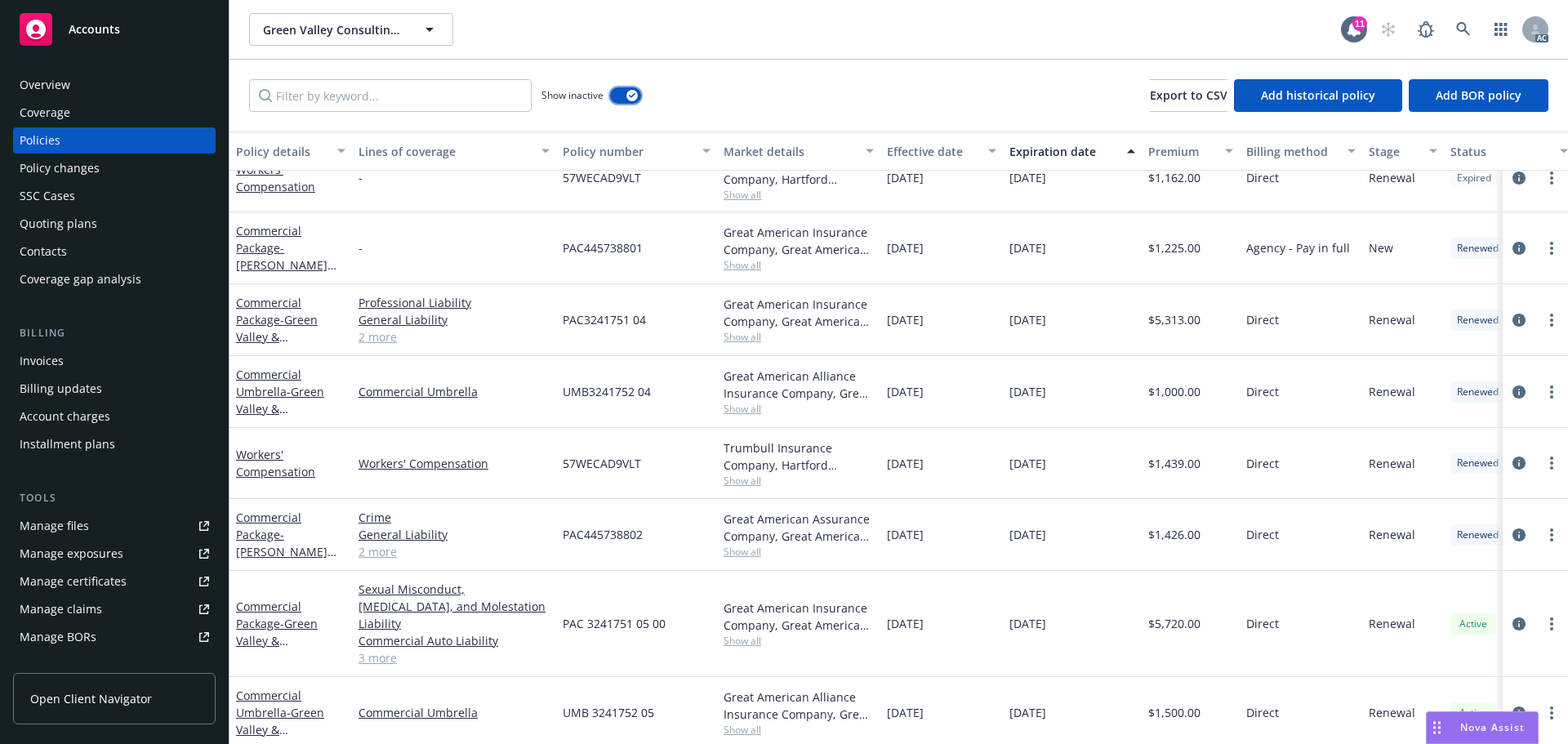
scroll to position [1138, 0]
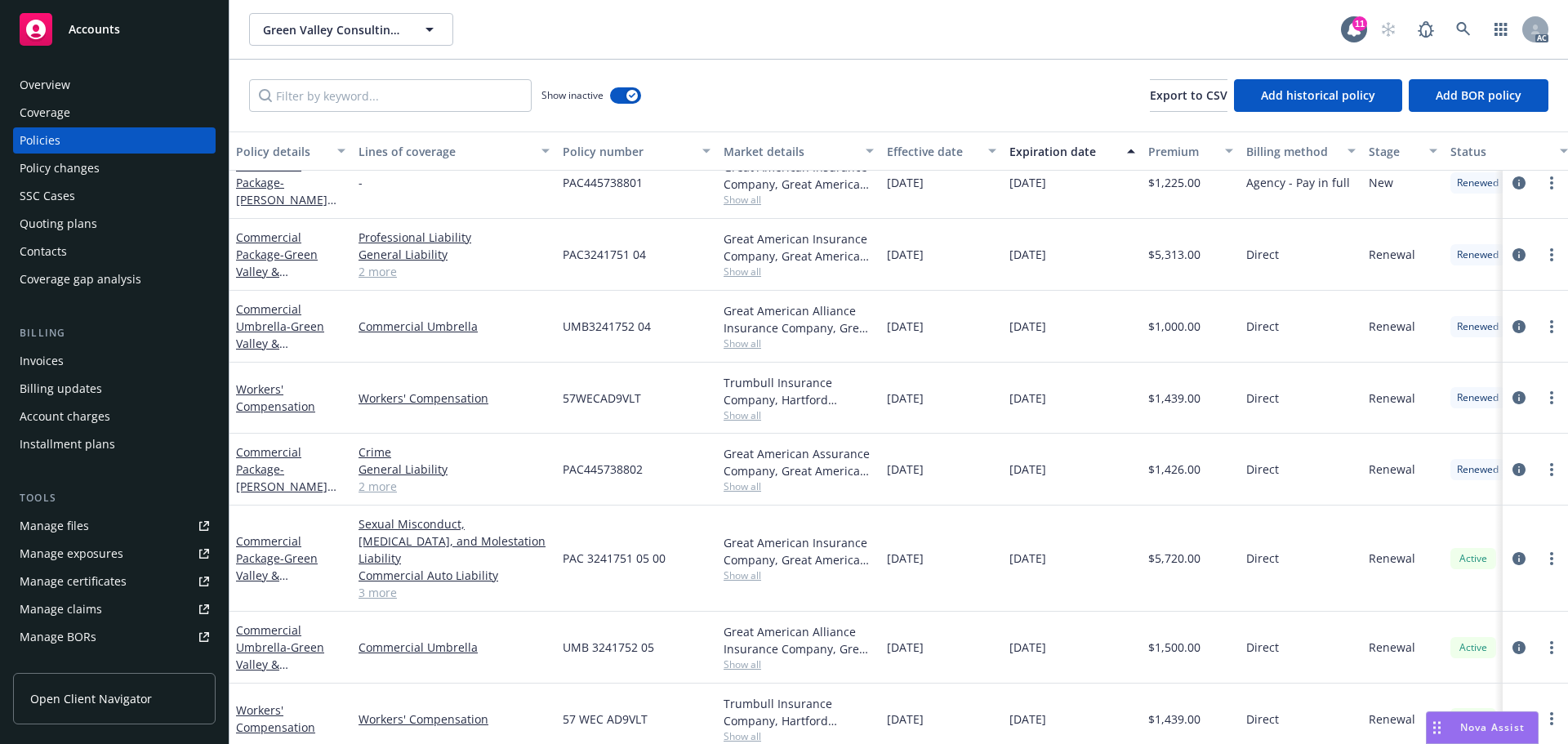
click at [383, 270] on link "2 more" at bounding box center [454, 272] width 191 height 17
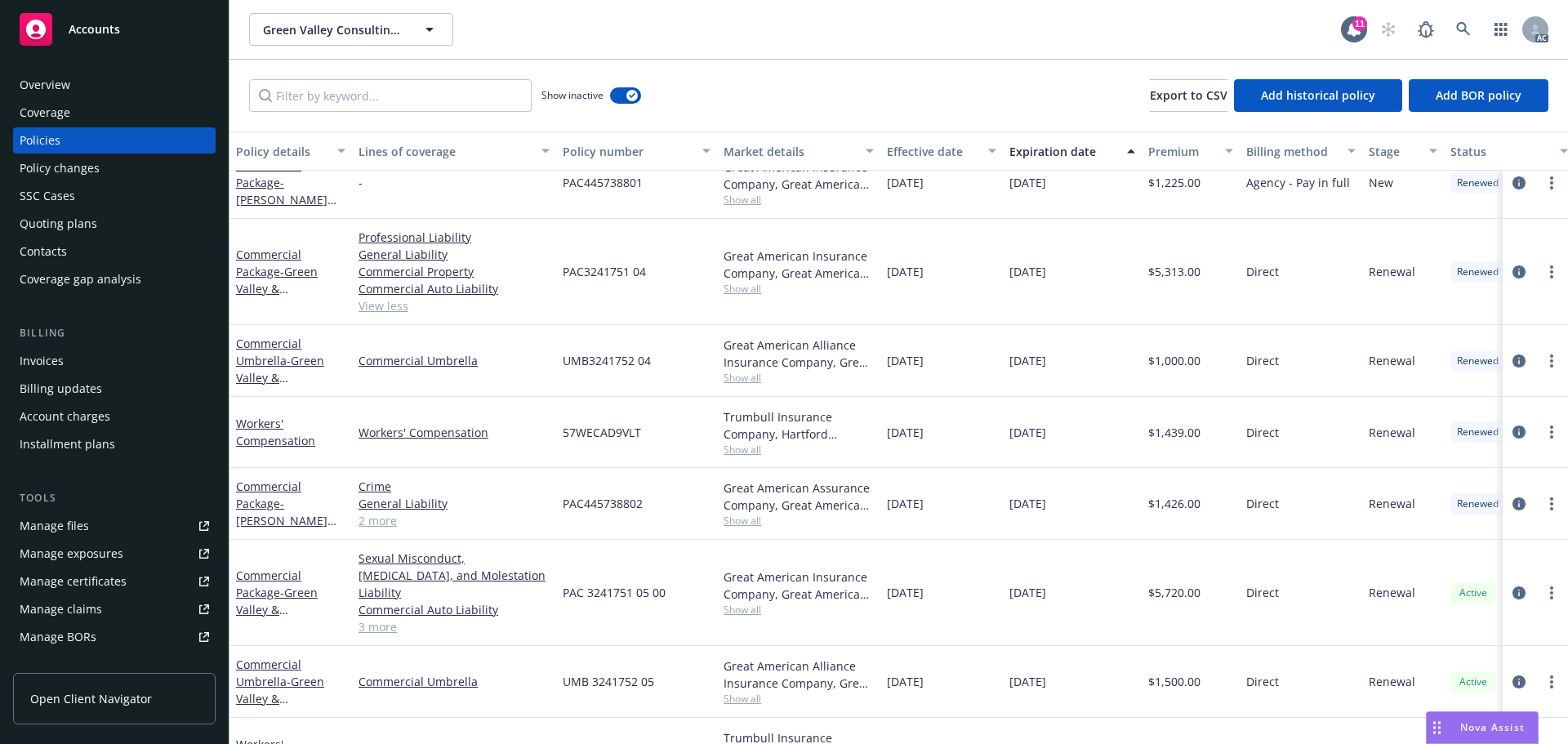
drag, startPoint x: 960, startPoint y: 281, endPoint x: 917, endPoint y: 280, distance: 43.0
click at [917, 280] on div "10/31/2023" at bounding box center [941, 271] width 122 height 106
click at [973, 291] on div "10/31/2023" at bounding box center [941, 271] width 122 height 106
drag, startPoint x: 968, startPoint y: 273, endPoint x: 923, endPoint y: 276, distance: 45.1
click at [923, 276] on div "10/31/2023" at bounding box center [941, 271] width 122 height 106
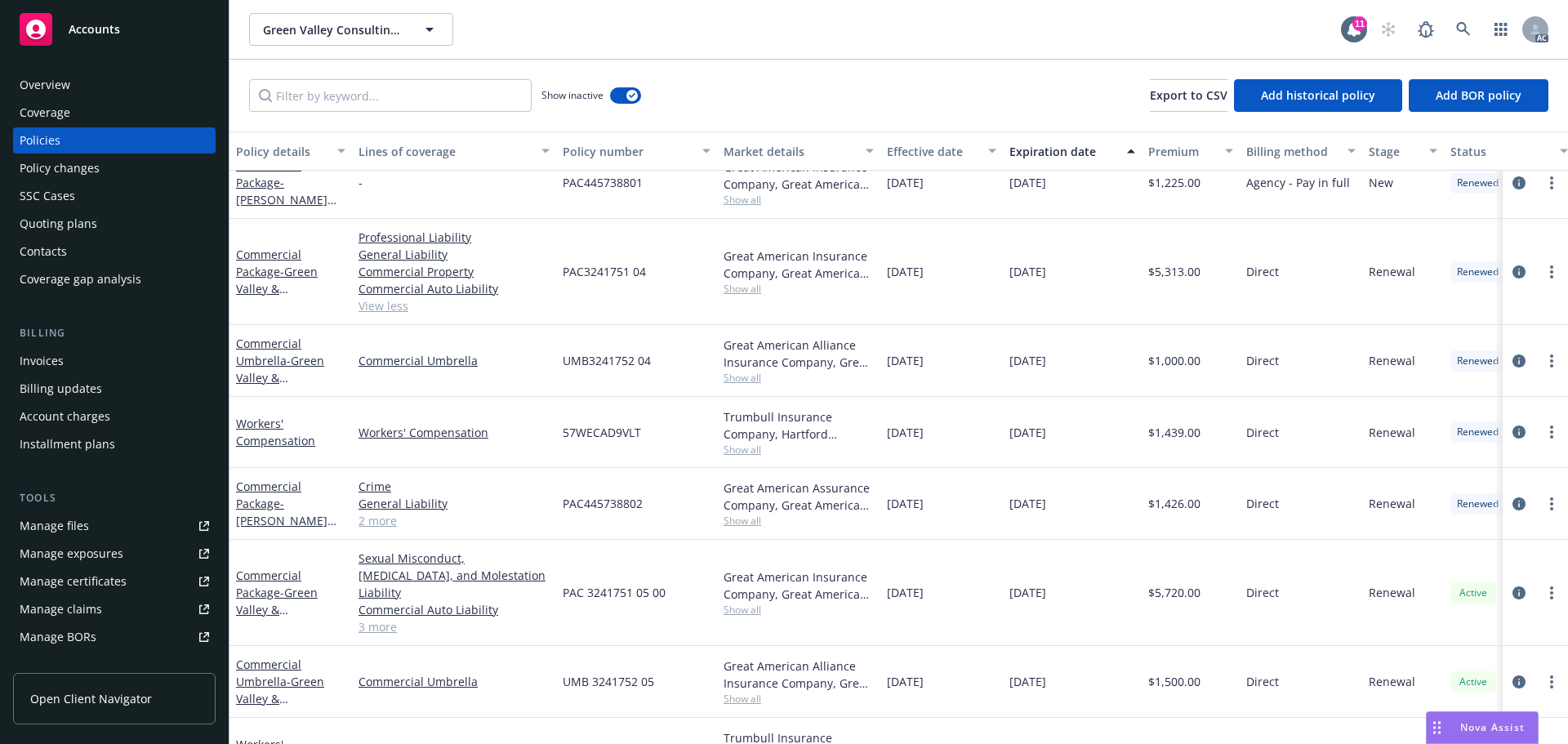
drag, startPoint x: 1095, startPoint y: 283, endPoint x: 1046, endPoint y: 283, distance: 49.0
click at [1046, 283] on div "10/31/2024" at bounding box center [1071, 271] width 139 height 106
click at [743, 285] on span "Show all" at bounding box center [799, 288] width 151 height 14
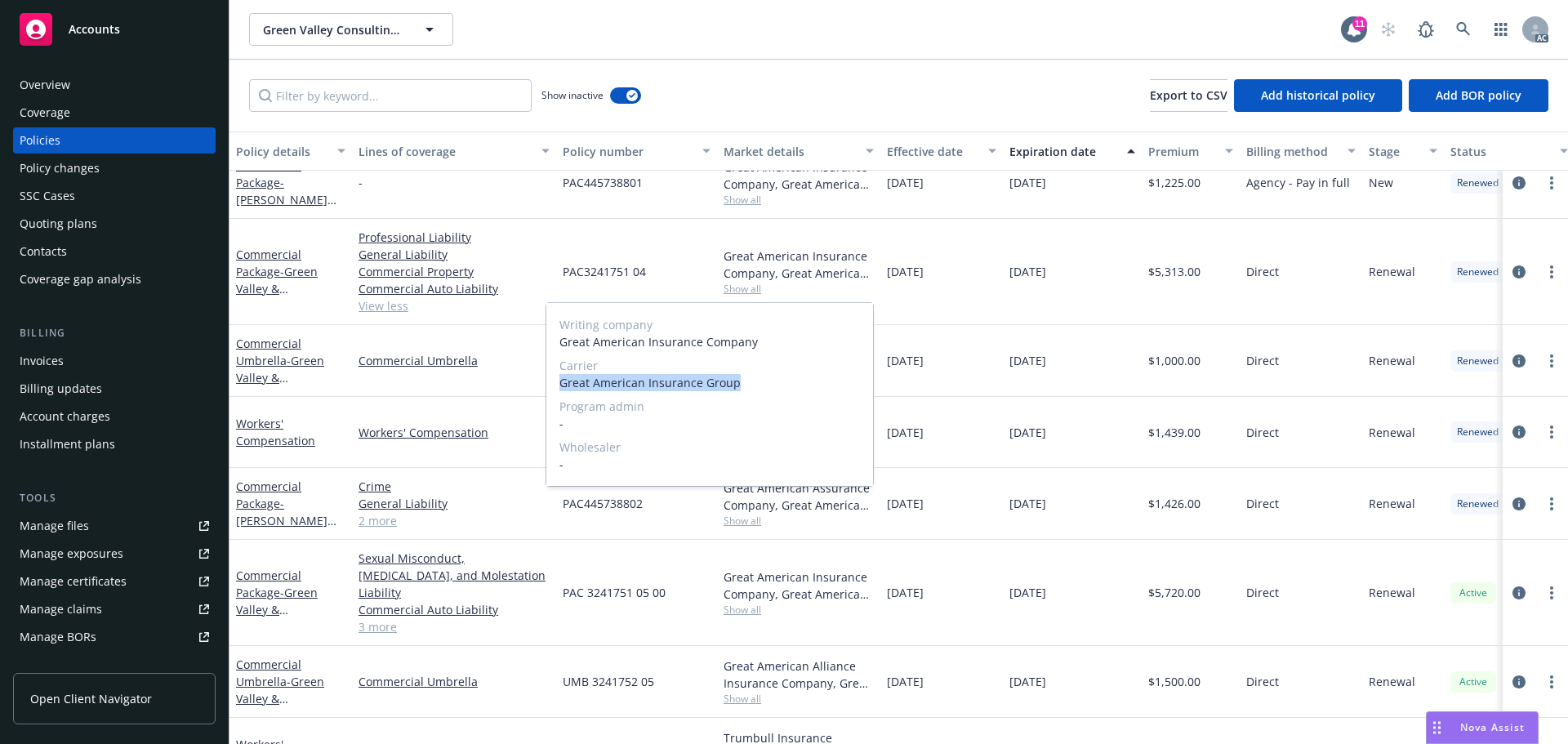
drag, startPoint x: 756, startPoint y: 376, endPoint x: 775, endPoint y: 393, distance: 25.5
click at [553, 384] on div "Writing company Great American Insurance Company Carrier Great American Insuran…" at bounding box center [710, 394] width 327 height 183
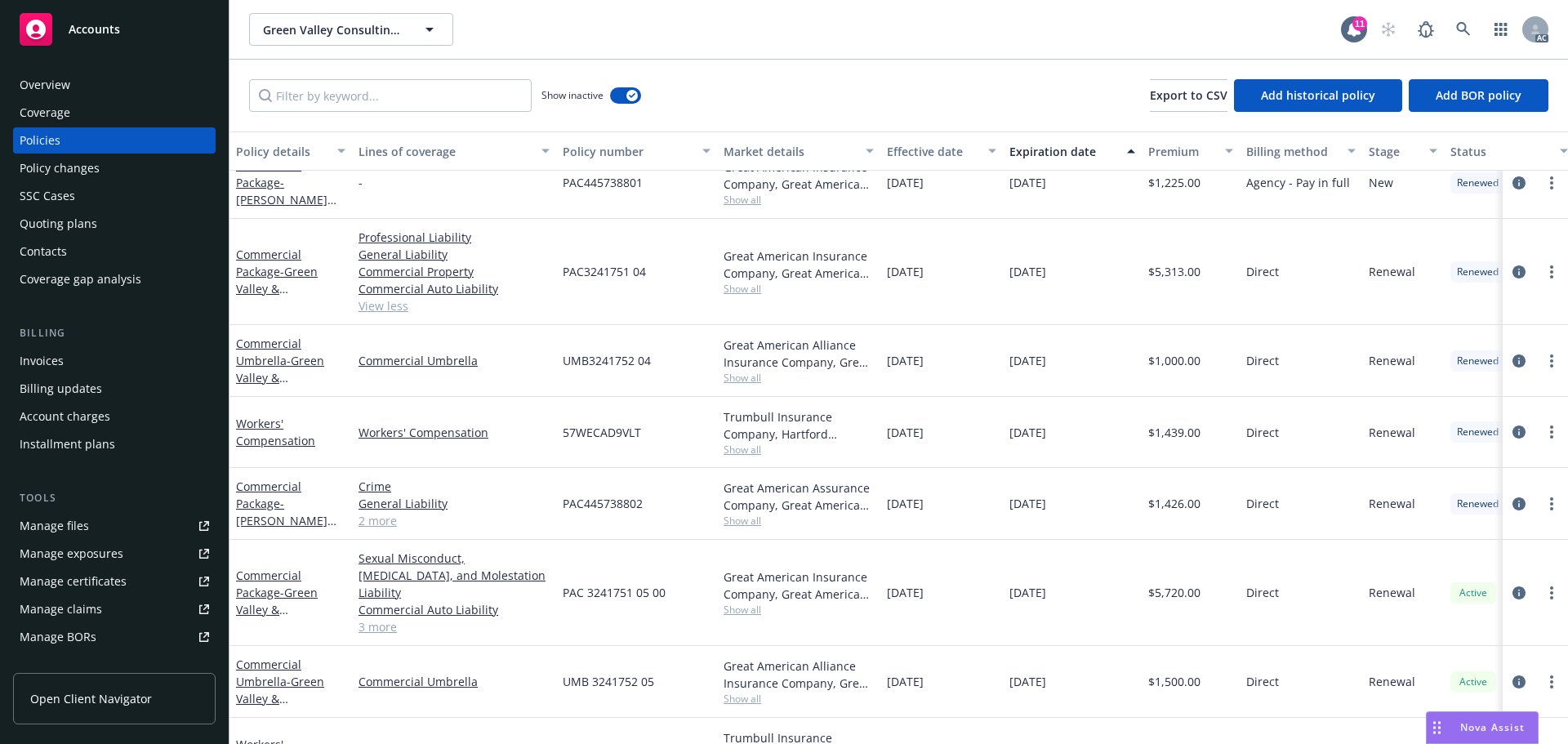
click at [936, 331] on div "10/31/2023" at bounding box center [941, 361] width 122 height 71
drag, startPoint x: 692, startPoint y: 277, endPoint x: 1272, endPoint y: 406, distance: 594.2
click at [567, 288] on div "PAC3241751 04" at bounding box center [636, 271] width 161 height 106
drag, startPoint x: 1222, startPoint y: 282, endPoint x: 1155, endPoint y: 285, distance: 67.1
click at [1155, 285] on div "$5,313.00" at bounding box center [1190, 271] width 98 height 106
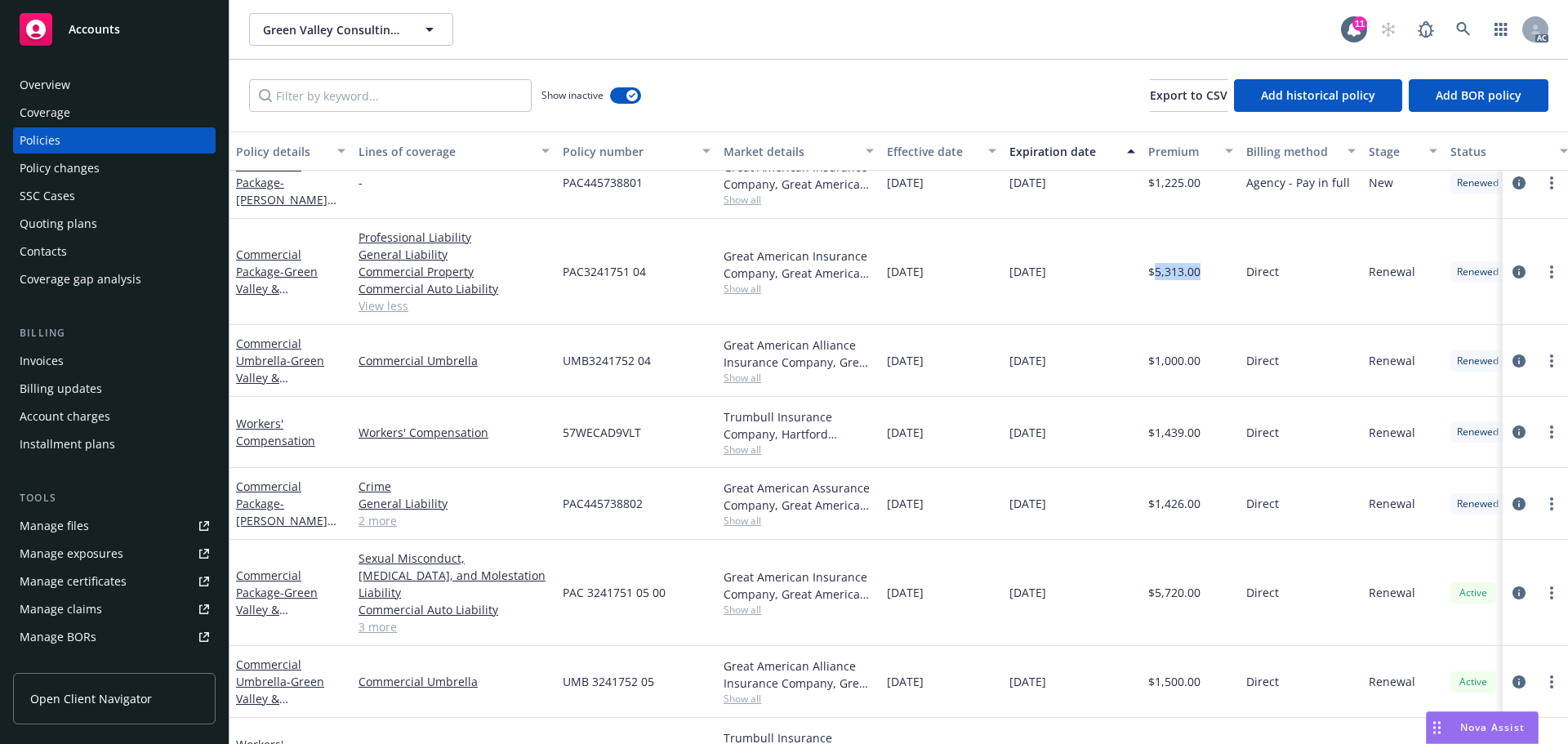
drag, startPoint x: 986, startPoint y: 283, endPoint x: 880, endPoint y: 292, distance: 106.4
click at [880, 292] on div "10/31/2023" at bounding box center [941, 271] width 122 height 106
drag, startPoint x: 1091, startPoint y: 286, endPoint x: 977, endPoint y: 295, distance: 114.4
click at [977, 295] on div "Commercial Package - Green Valley & Summerlin Professional Liability General Li…" at bounding box center [1016, 271] width 1573 height 106
click at [744, 294] on span "Show all" at bounding box center [799, 288] width 151 height 14
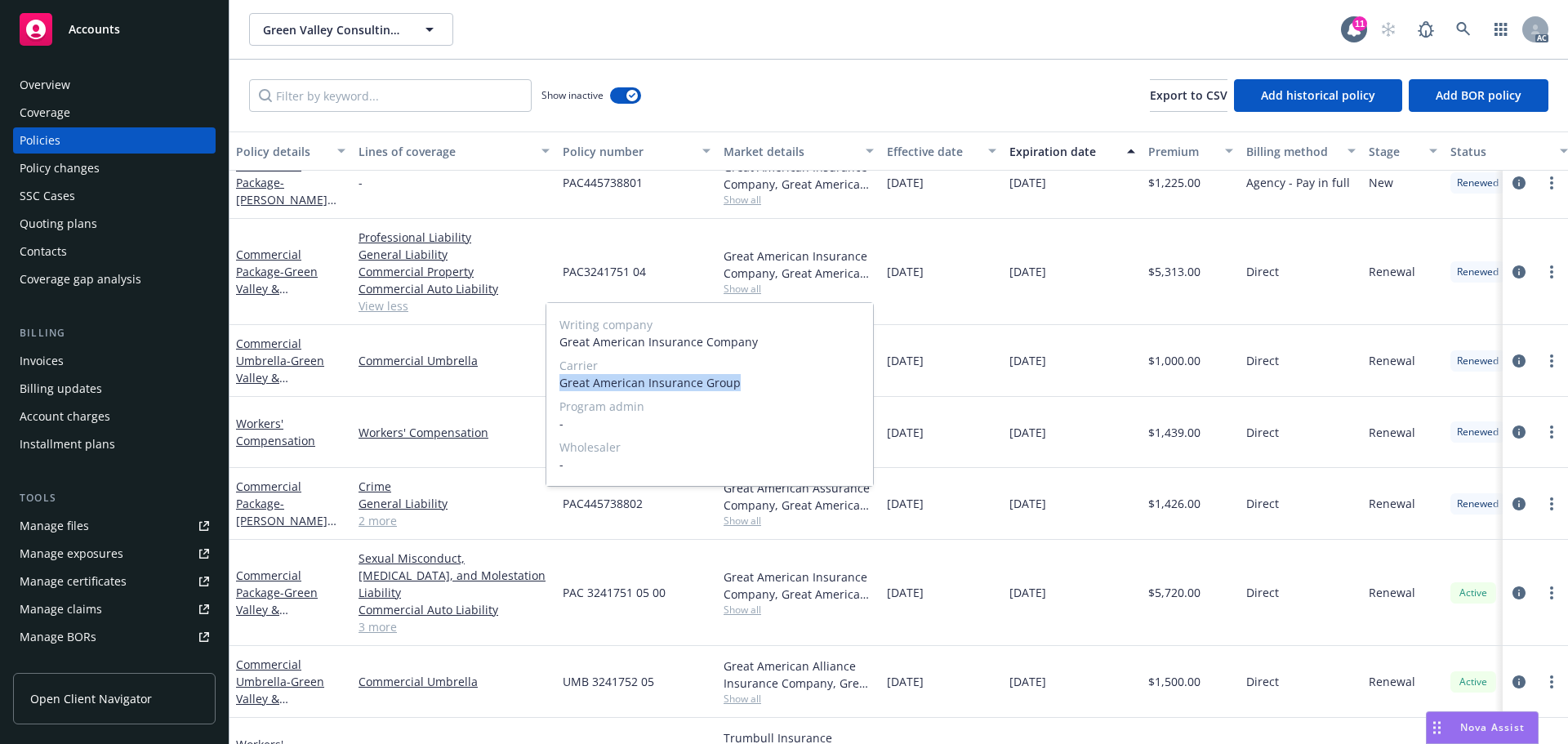
drag, startPoint x: 749, startPoint y: 389, endPoint x: 564, endPoint y: 392, distance: 185.0
click at [564, 392] on div "Writing company Great American Insurance Company Carrier Great American Insuran…" at bounding box center [710, 394] width 327 height 183
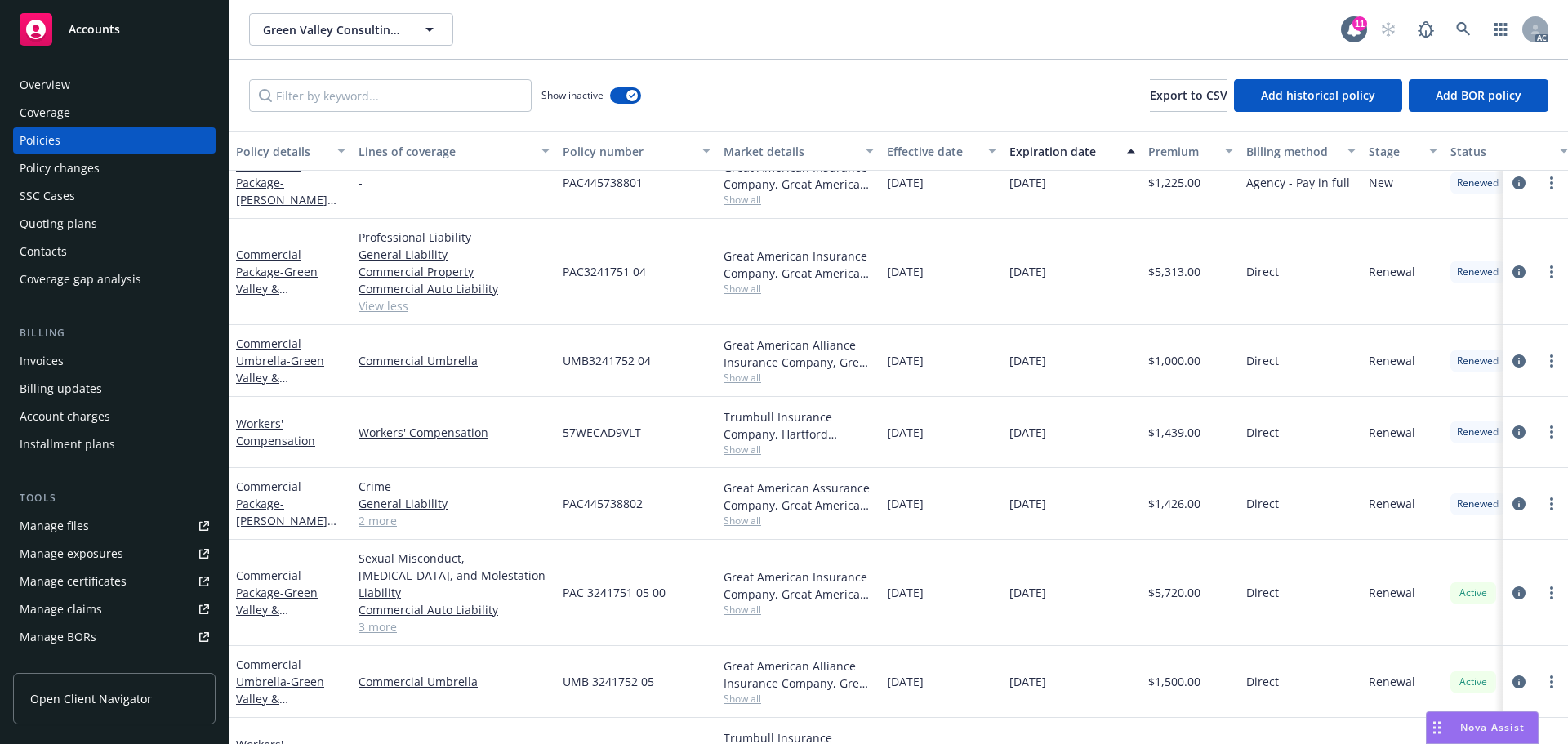
click at [1019, 241] on div "10/31/2024" at bounding box center [1071, 271] width 139 height 106
drag, startPoint x: 607, startPoint y: 273, endPoint x: 565, endPoint y: 275, distance: 42.0
click at [565, 275] on div "PAC3241751 04" at bounding box center [636, 271] width 161 height 106
drag, startPoint x: 1166, startPoint y: 279, endPoint x: 1156, endPoint y: 280, distance: 10.0
click at [1156, 280] on div "$5,313.00" at bounding box center [1190, 271] width 98 height 106
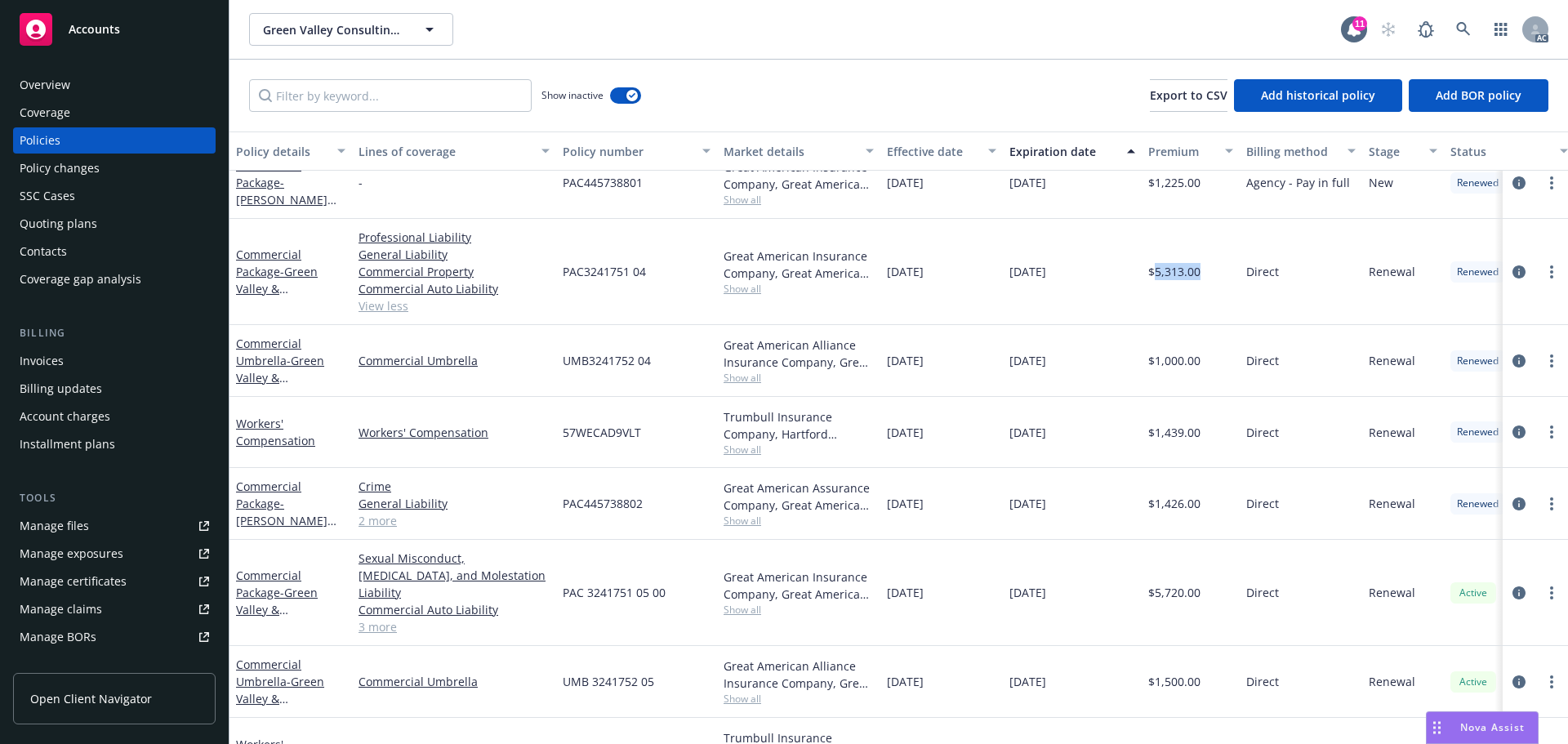
drag, startPoint x: 985, startPoint y: 272, endPoint x: 916, endPoint y: 279, distance: 69.4
click at [895, 277] on div "10/31/2023" at bounding box center [941, 271] width 122 height 106
click at [963, 286] on div "10/31/2023" at bounding box center [941, 271] width 122 height 106
drag, startPoint x: 987, startPoint y: 277, endPoint x: 997, endPoint y: 295, distance: 20.6
click at [892, 285] on div "Commercial Package - Green Valley & Summerlin Professional Liability General Li…" at bounding box center [1016, 271] width 1573 height 106
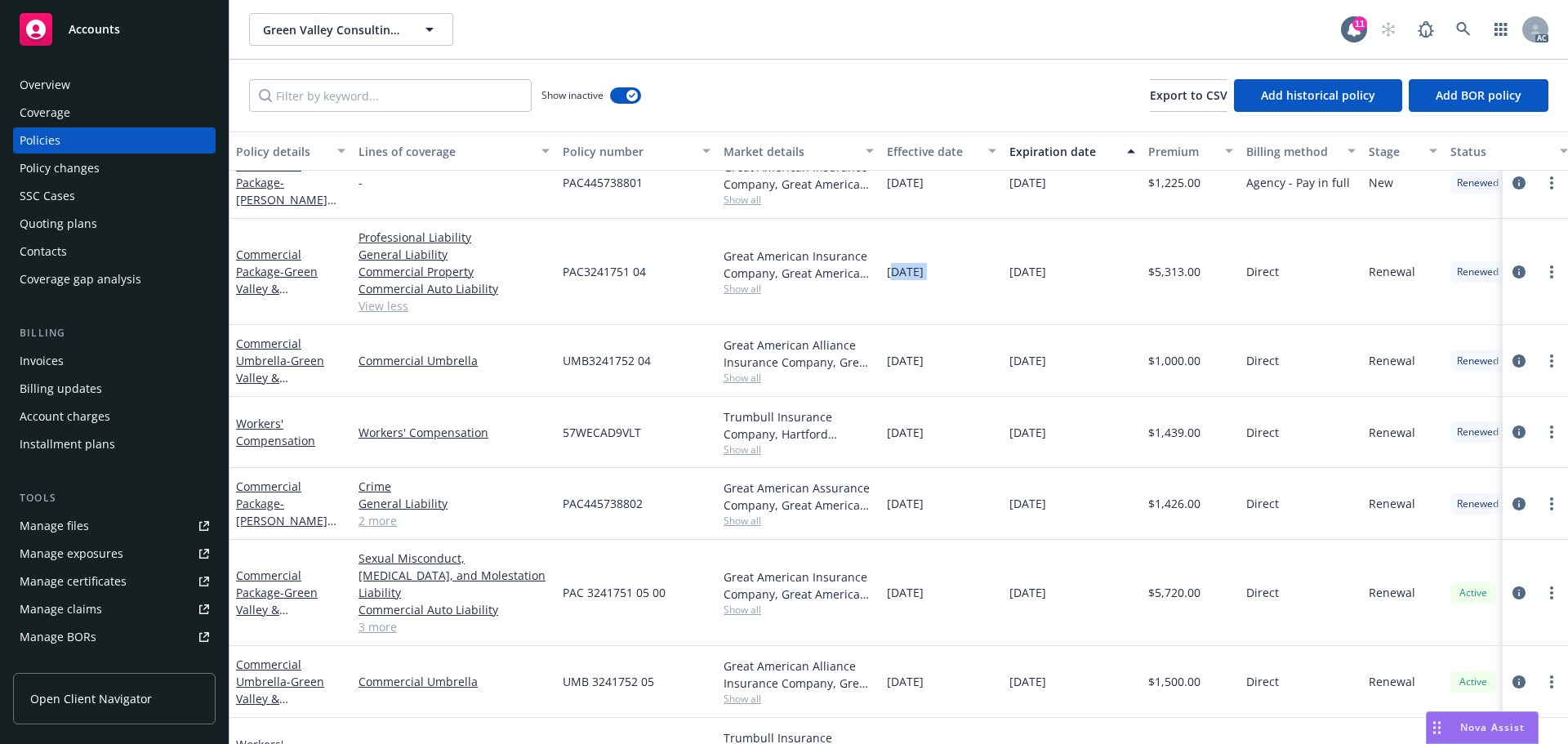
drag, startPoint x: 955, startPoint y: 311, endPoint x: 937, endPoint y: 306, distance: 18.7
click at [954, 311] on div "10/31/2023" at bounding box center [941, 271] width 122 height 106
drag, startPoint x: 885, startPoint y: 281, endPoint x: 961, endPoint y: 273, distance: 76.4
click at [961, 273] on div "10/31/2023" at bounding box center [941, 271] width 122 height 106
drag, startPoint x: 1069, startPoint y: 264, endPoint x: 1009, endPoint y: 278, distance: 61.6
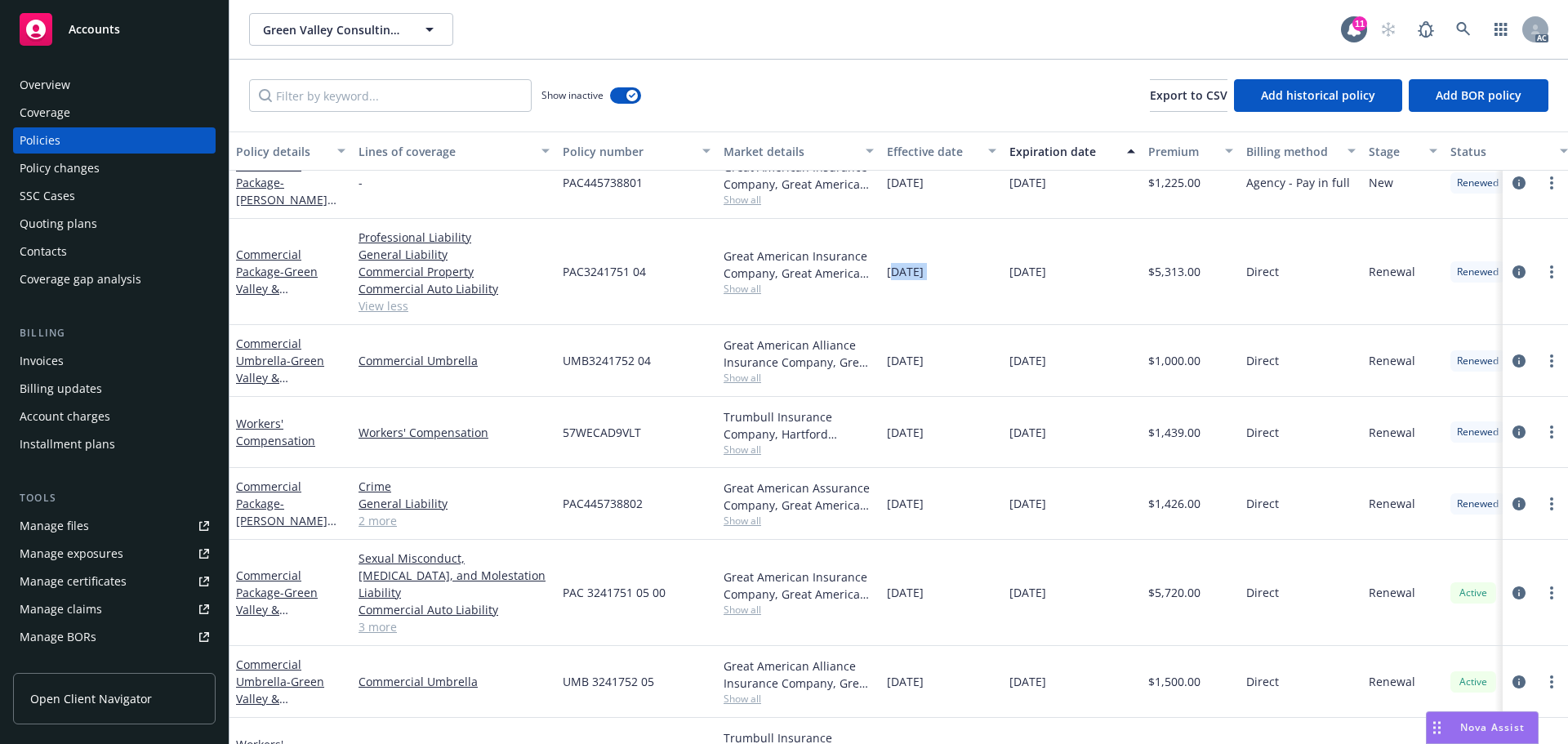
click at [1009, 278] on span "10/31/2024" at bounding box center [1028, 272] width 37 height 17
drag, startPoint x: 503, startPoint y: 348, endPoint x: 352, endPoint y: 360, distance: 151.5
click at [352, 360] on div "Commercial Umbrella" at bounding box center [454, 361] width 204 height 71
click at [748, 376] on span "Show all" at bounding box center [799, 378] width 151 height 14
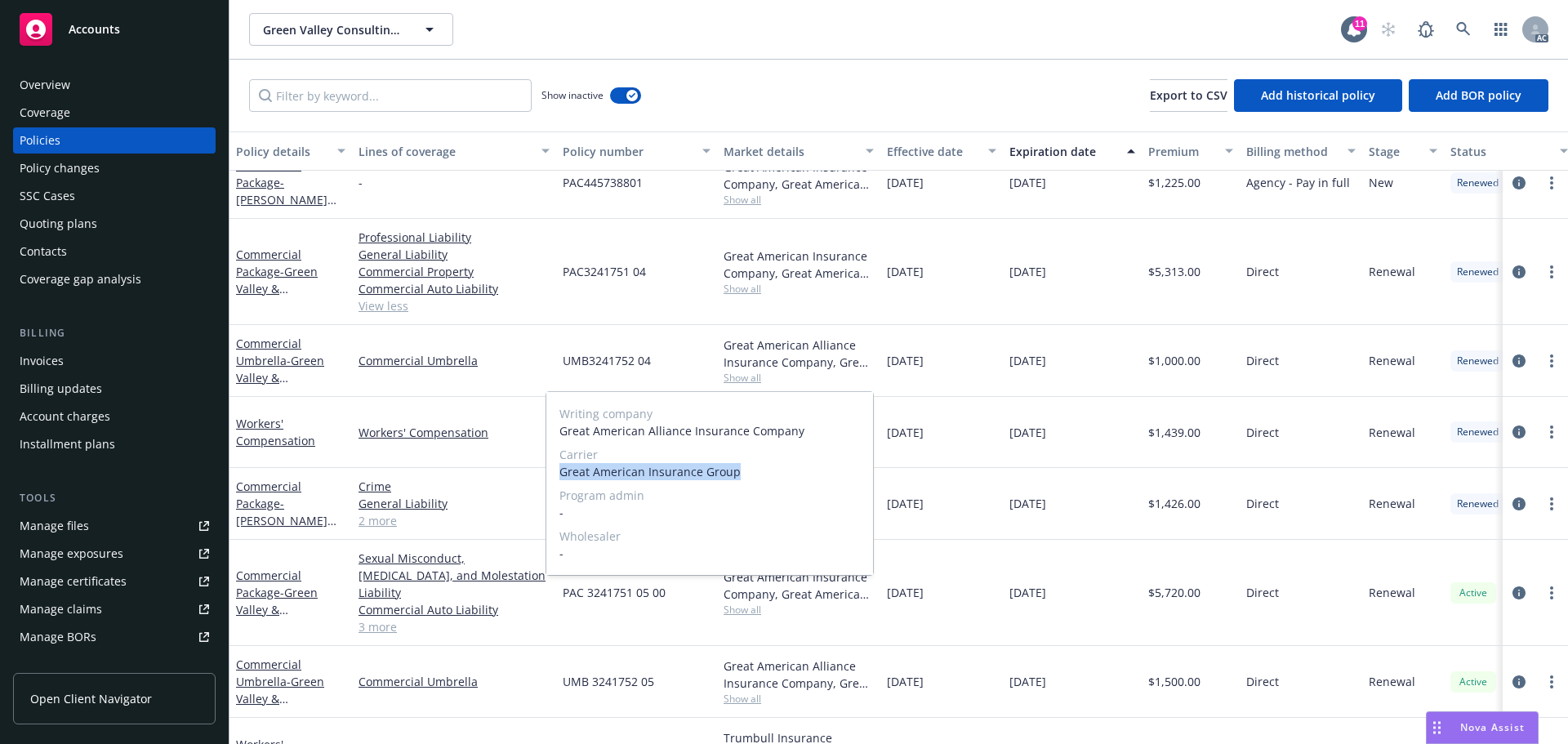
drag, startPoint x: 750, startPoint y: 477, endPoint x: 564, endPoint y: 474, distance: 186.0
click at [564, 474] on span "Great American Insurance Group" at bounding box center [709, 472] width 300 height 17
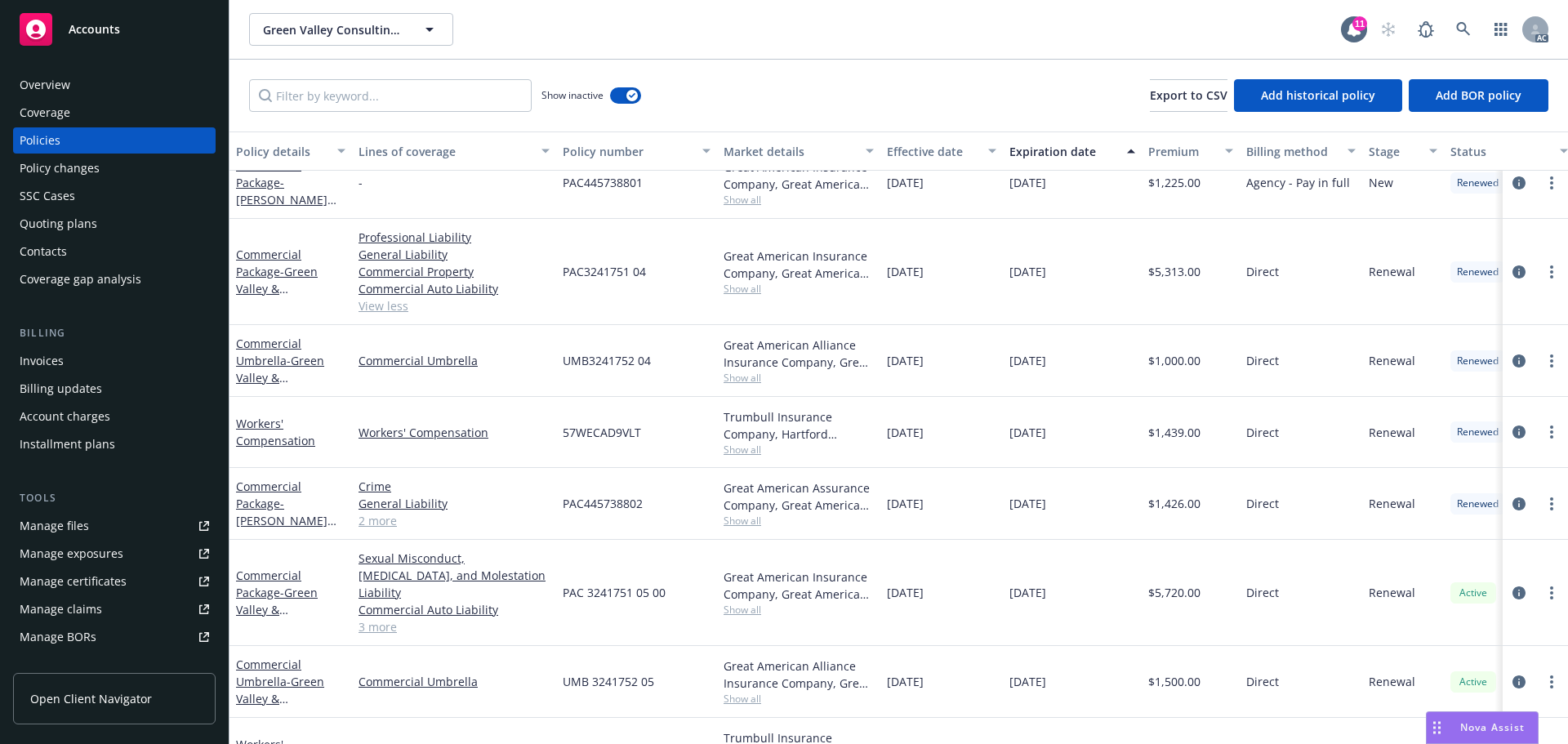
drag, startPoint x: 1076, startPoint y: 370, endPoint x: 1051, endPoint y: 369, distance: 25.0
click at [1060, 369] on div "10/31/2024" at bounding box center [1071, 361] width 139 height 71
drag, startPoint x: 676, startPoint y: 360, endPoint x: 563, endPoint y: 364, distance: 113.1
click at [559, 364] on div "UMB3241752 04" at bounding box center [636, 361] width 161 height 71
drag, startPoint x: 1225, startPoint y: 357, endPoint x: 1156, endPoint y: 359, distance: 69.0
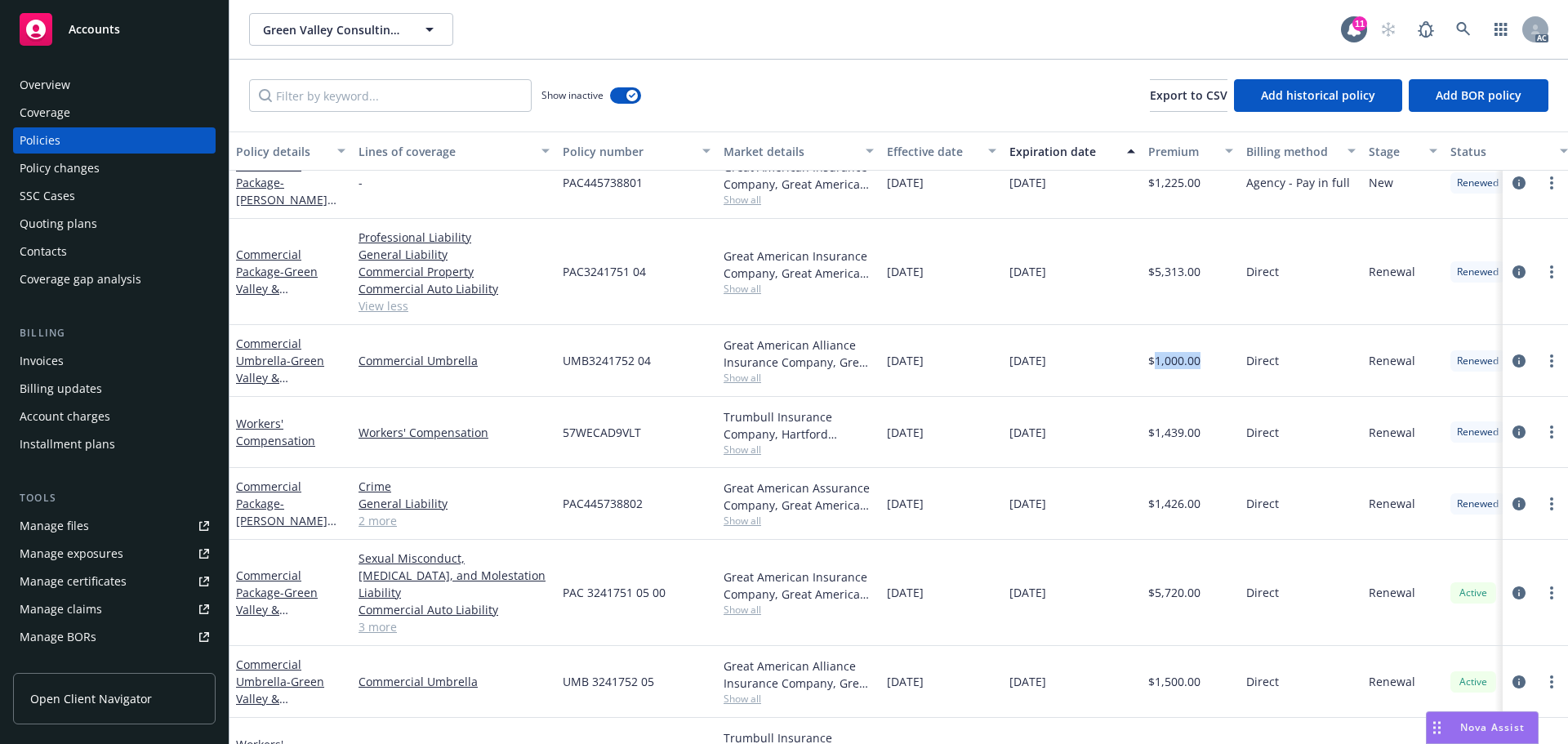
click at [1156, 359] on div "$1,000.00" at bounding box center [1190, 361] width 98 height 71
drag, startPoint x: 947, startPoint y: 378, endPoint x: 883, endPoint y: 379, distance: 64.0
click at [883, 379] on div "10/31/2023" at bounding box center [941, 361] width 122 height 71
drag, startPoint x: 1114, startPoint y: 352, endPoint x: 1009, endPoint y: 368, distance: 106.2
click at [1009, 368] on div "10/31/2024" at bounding box center [1071, 361] width 139 height 71
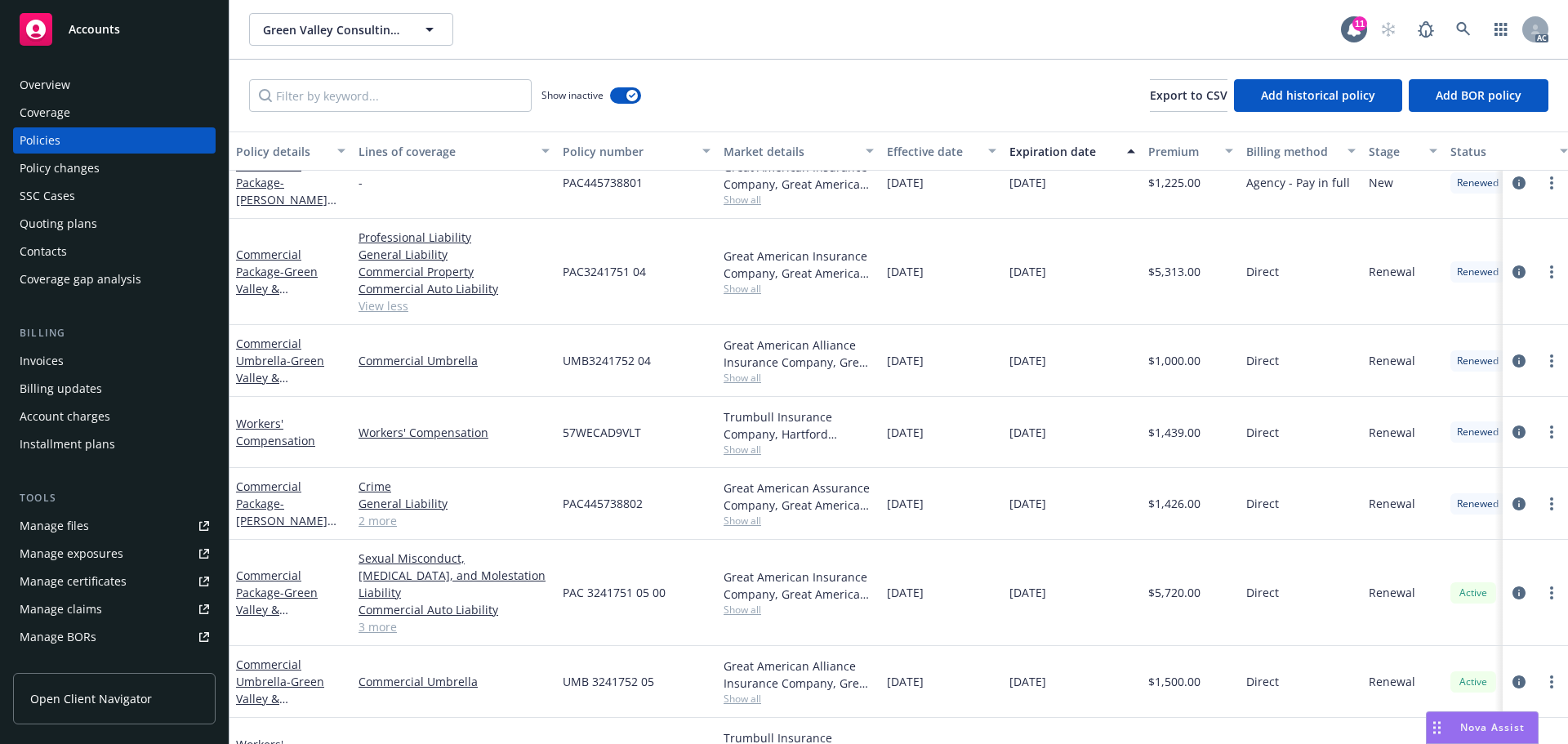
click at [880, 452] on div "Trumbull Insurance Company, Hartford Insurance Group Show all" at bounding box center [799, 432] width 164 height 71
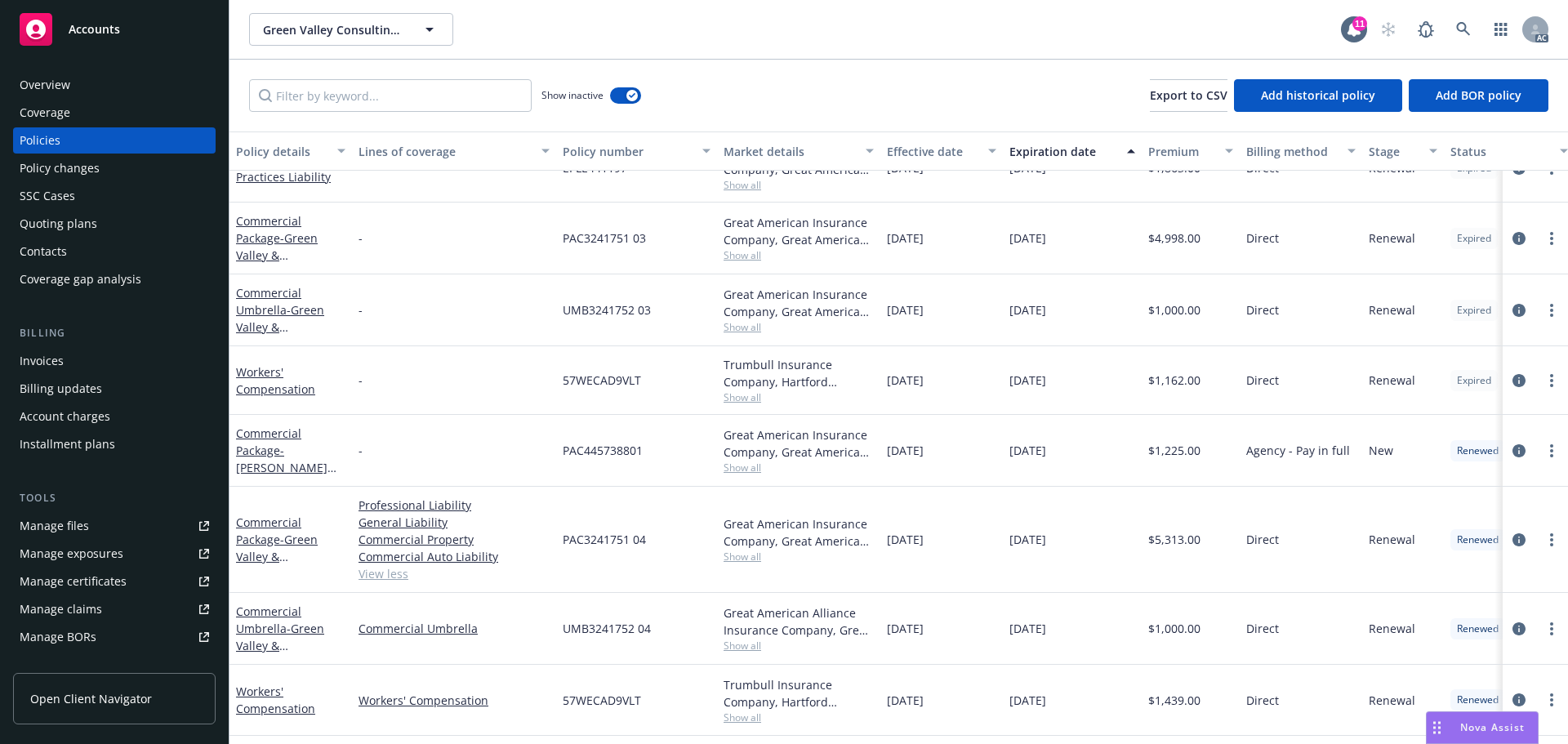
click at [757, 257] on span "Show all" at bounding box center [799, 255] width 151 height 14
click at [922, 247] on div "10/31/2022" at bounding box center [941, 238] width 122 height 71
drag, startPoint x: 1059, startPoint y: 238, endPoint x: 1046, endPoint y: 240, distance: 13.2
click at [1046, 240] on div "10/31/2023" at bounding box center [1071, 238] width 139 height 71
click at [740, 255] on span "Show all" at bounding box center [799, 255] width 151 height 14
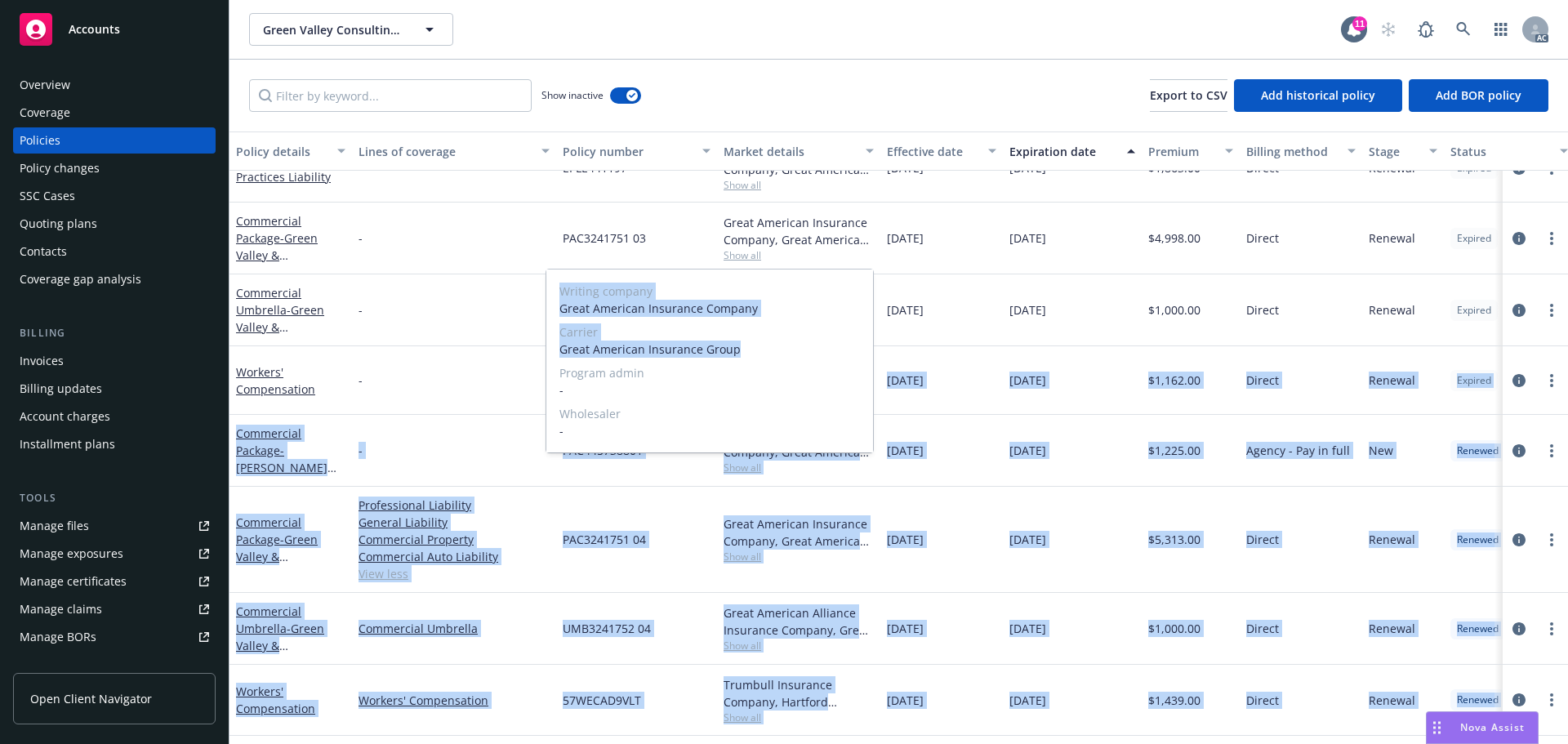
drag, startPoint x: 750, startPoint y: 356, endPoint x: 611, endPoint y: 356, distance: 139.0
click at [553, 349] on div "Writing company Great American Insurance Company Carrier Great American Insuran…" at bounding box center [710, 361] width 327 height 183
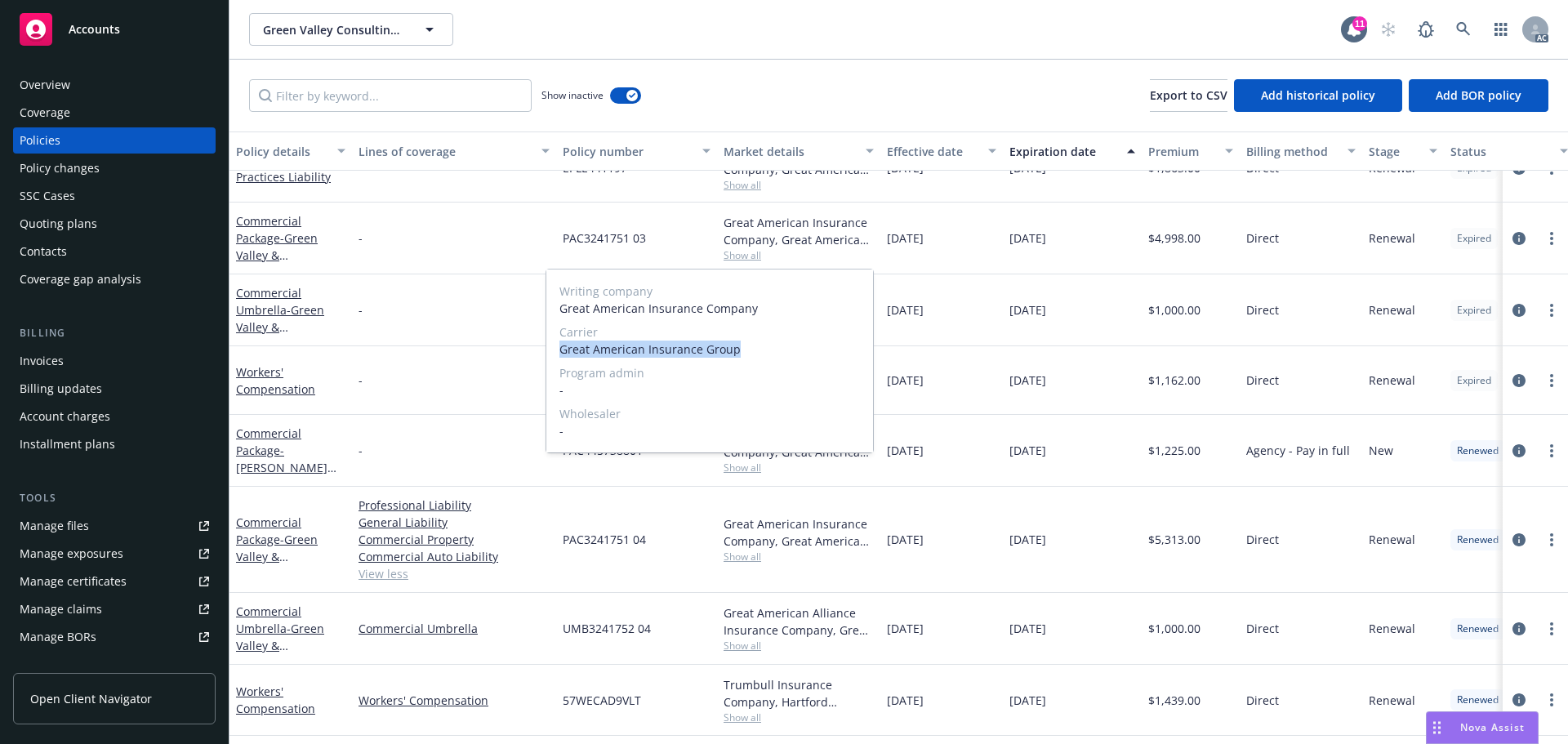
click at [611, 356] on span "Great American Insurance Group" at bounding box center [709, 350] width 300 height 17
drag, startPoint x: 750, startPoint y: 349, endPoint x: 1014, endPoint y: 382, distance: 266.1
click at [561, 356] on span "Great American Insurance Group" at bounding box center [709, 350] width 300 height 17
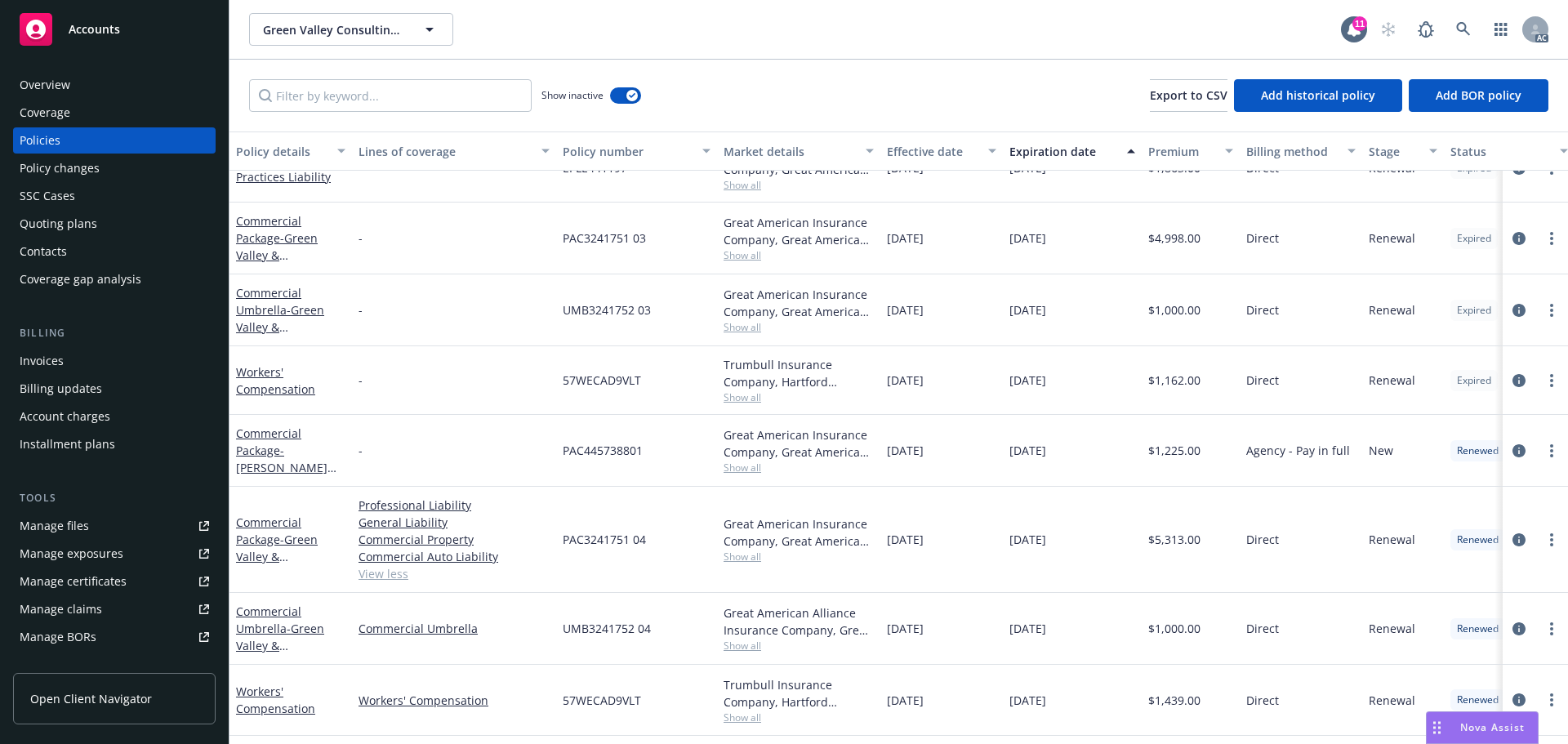
drag, startPoint x: 1172, startPoint y: 383, endPoint x: 1139, endPoint y: 374, distance: 34.2
click at [1171, 383] on span "$1,162.00" at bounding box center [1174, 381] width 52 height 17
drag, startPoint x: 675, startPoint y: 242, endPoint x: 1301, endPoint y: 385, distance: 642.1
click at [551, 250] on div "Commercial Package - Green Valley & Summerlin - PAC3241751 03 Great American In…" at bounding box center [1016, 238] width 1573 height 71
drag, startPoint x: 1210, startPoint y: 253, endPoint x: 1156, endPoint y: 256, distance: 54.1
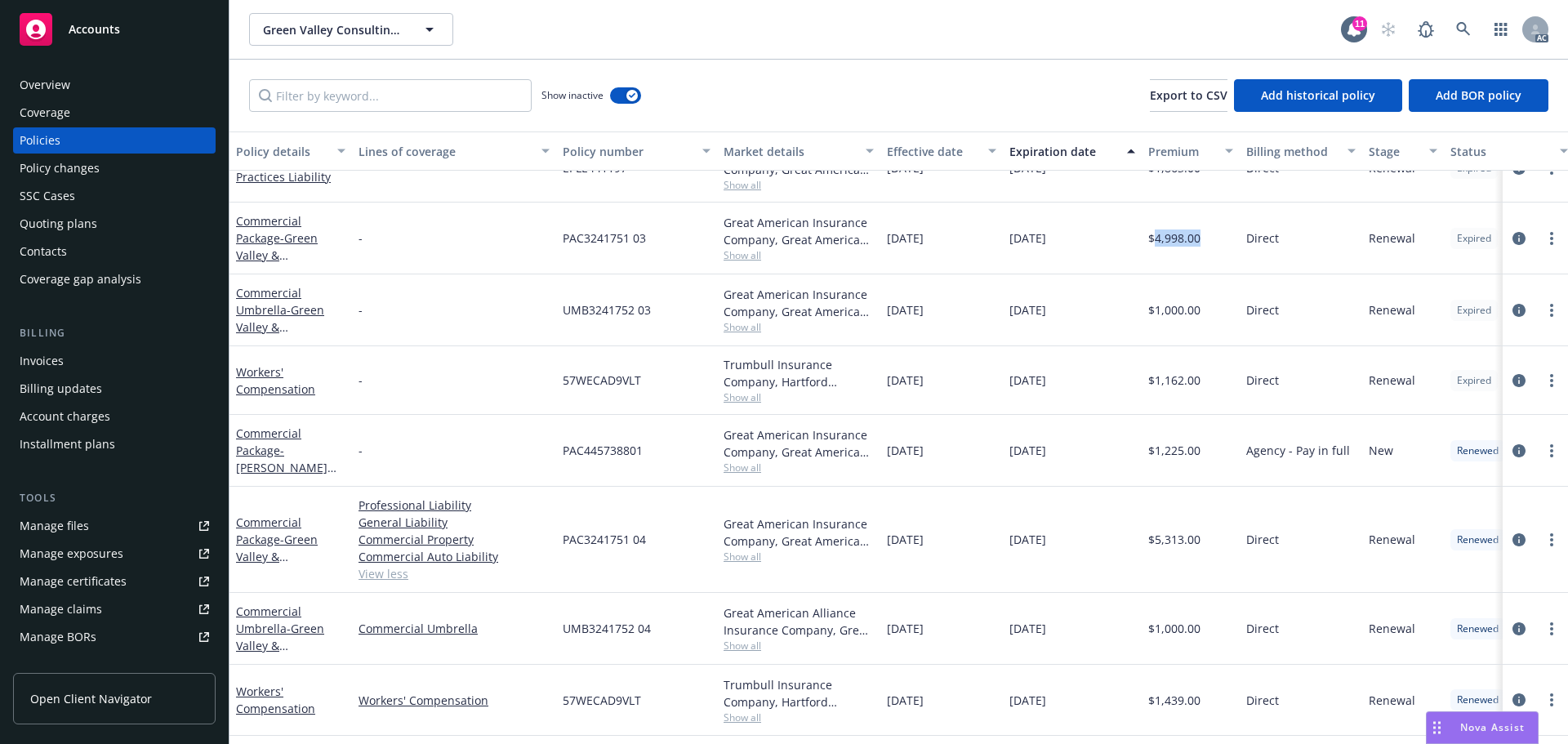
click at [1156, 256] on div "$4,998.00" at bounding box center [1190, 238] width 98 height 71
drag, startPoint x: 957, startPoint y: 251, endPoint x: 885, endPoint y: 253, distance: 72.0
click at [885, 253] on div "10/31/2022" at bounding box center [941, 238] width 122 height 71
drag, startPoint x: 1067, startPoint y: 242, endPoint x: 1006, endPoint y: 251, distance: 61.7
click at [1006, 251] on div "10/31/2023" at bounding box center [1071, 238] width 139 height 71
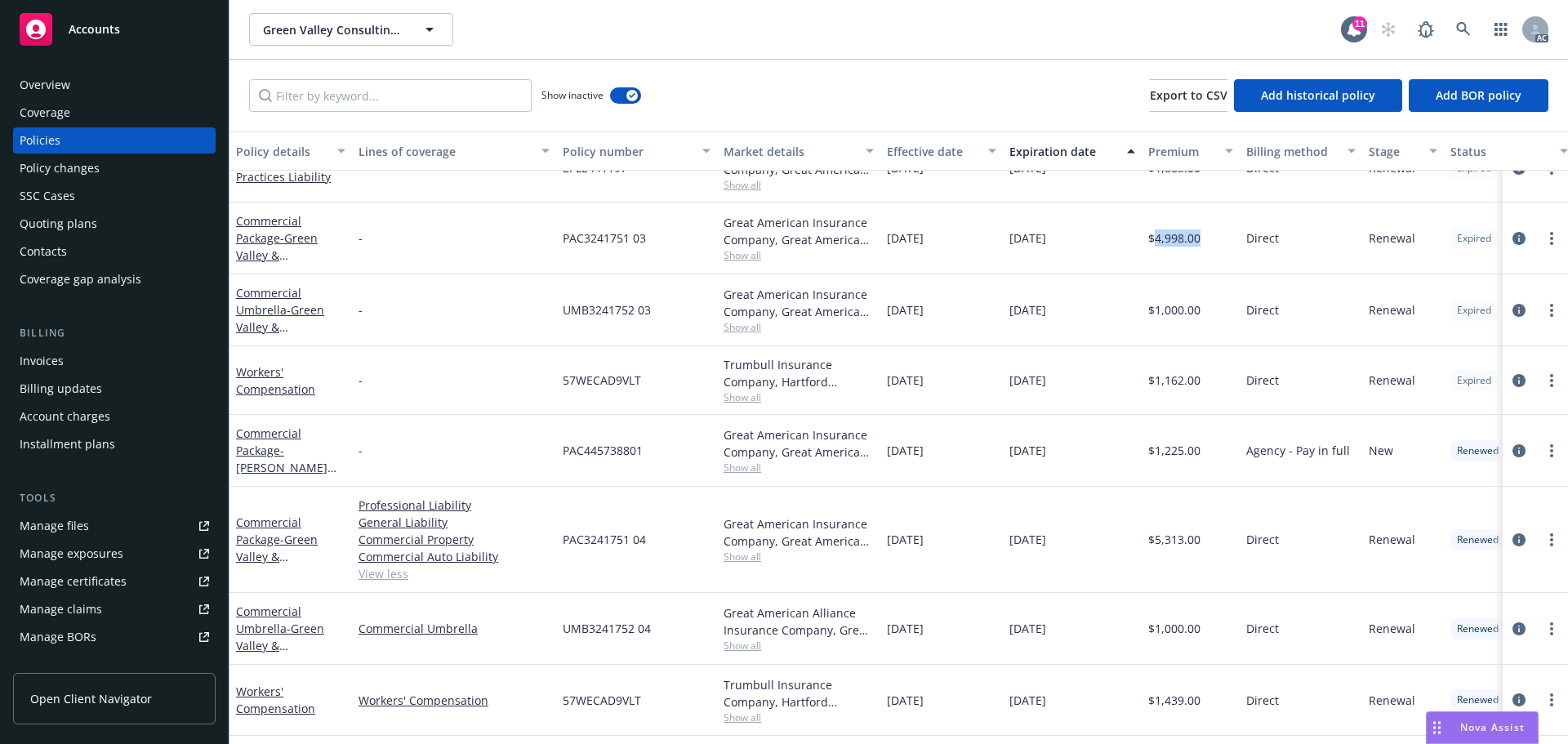
click at [748, 261] on span "Show all" at bounding box center [799, 255] width 151 height 14
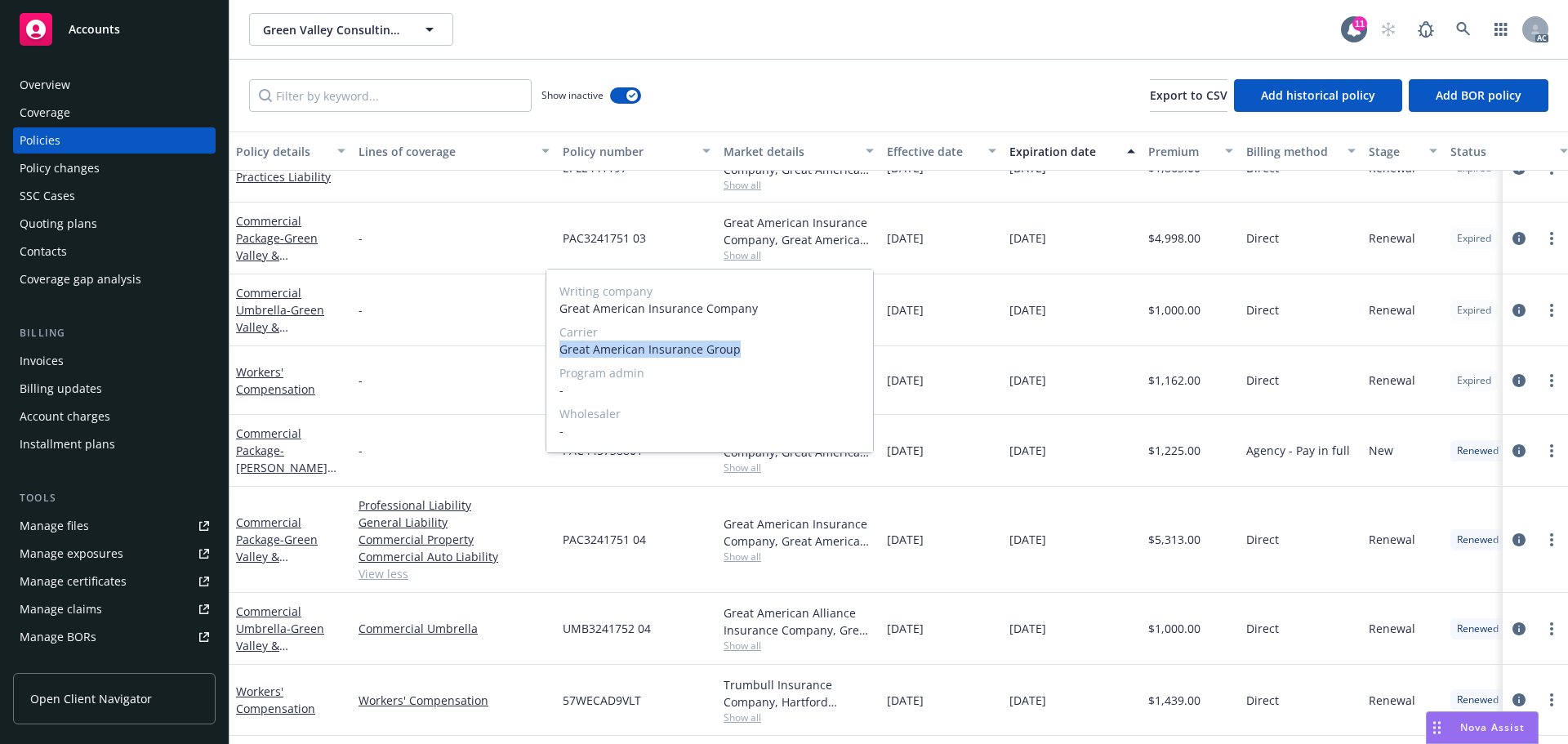
drag, startPoint x: 748, startPoint y: 356, endPoint x: 569, endPoint y: 354, distance: 179.0
click at [565, 355] on span "Great American Insurance Group" at bounding box center [709, 350] width 300 height 17
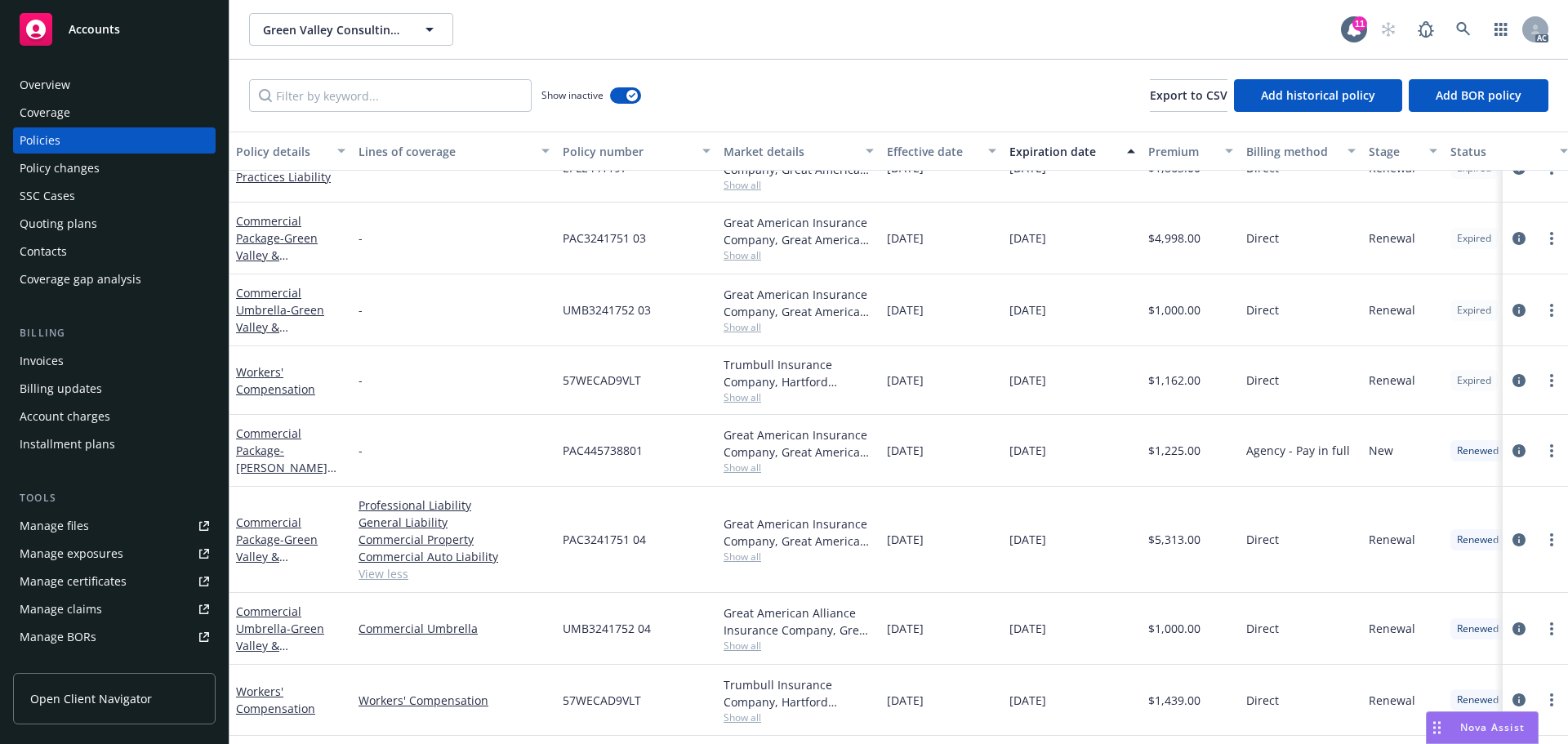
click at [1312, 378] on div "Direct" at bounding box center [1300, 381] width 122 height 69
drag, startPoint x: 738, startPoint y: 249, endPoint x: 746, endPoint y: 256, distance: 10.6
click at [738, 249] on span "Show all" at bounding box center [799, 255] width 151 height 14
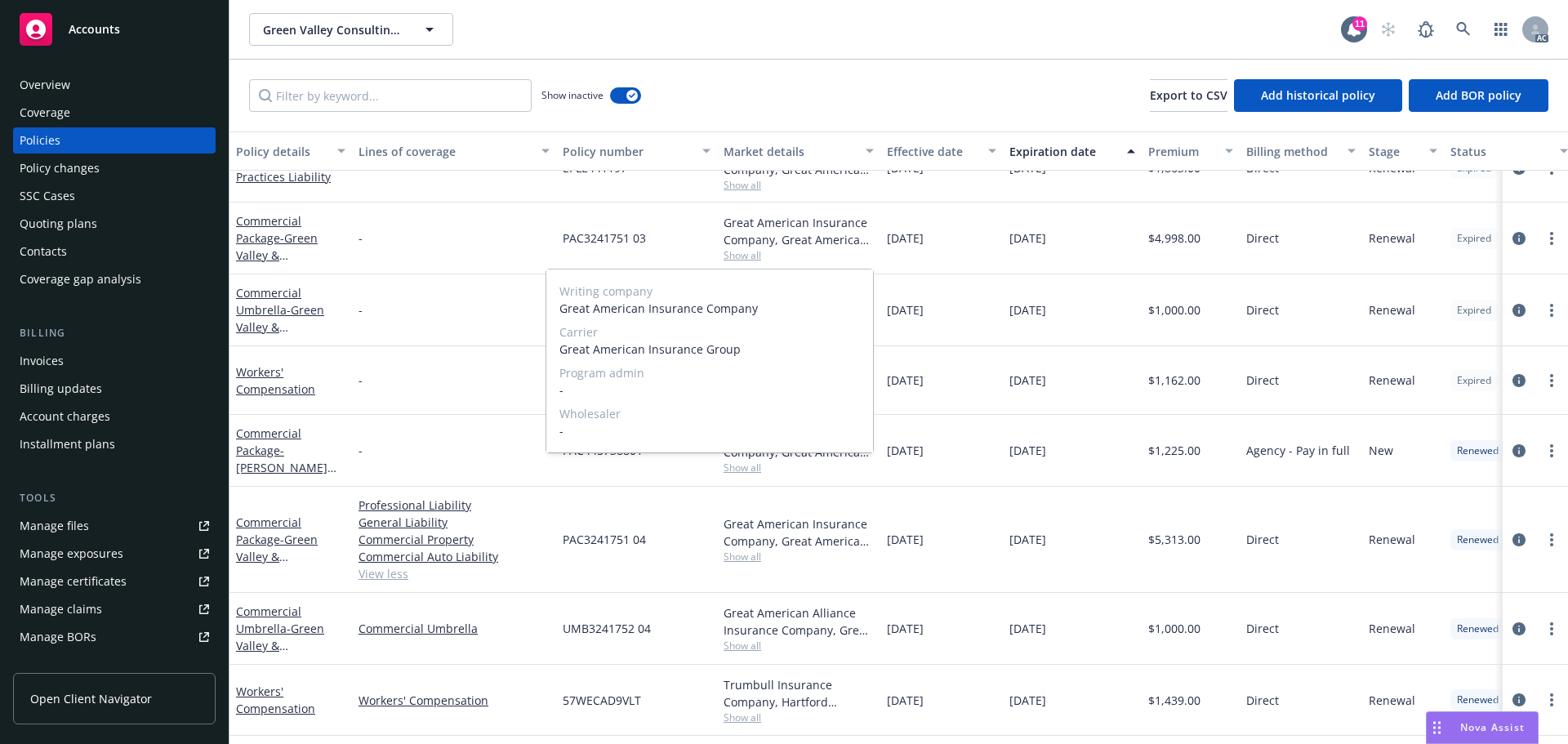
drag, startPoint x: 759, startPoint y: 339, endPoint x: 556, endPoint y: 343, distance: 203.0
click at [556, 343] on div "Writing company Great American Insurance Company Carrier Great American Insuran…" at bounding box center [710, 361] width 327 height 183
click at [736, 350] on span "Great American Insurance Group" at bounding box center [709, 350] width 300 height 17
drag, startPoint x: 748, startPoint y: 349, endPoint x: 560, endPoint y: 352, distance: 188.0
click at [560, 352] on span "Great American Insurance Group" at bounding box center [709, 350] width 300 height 17
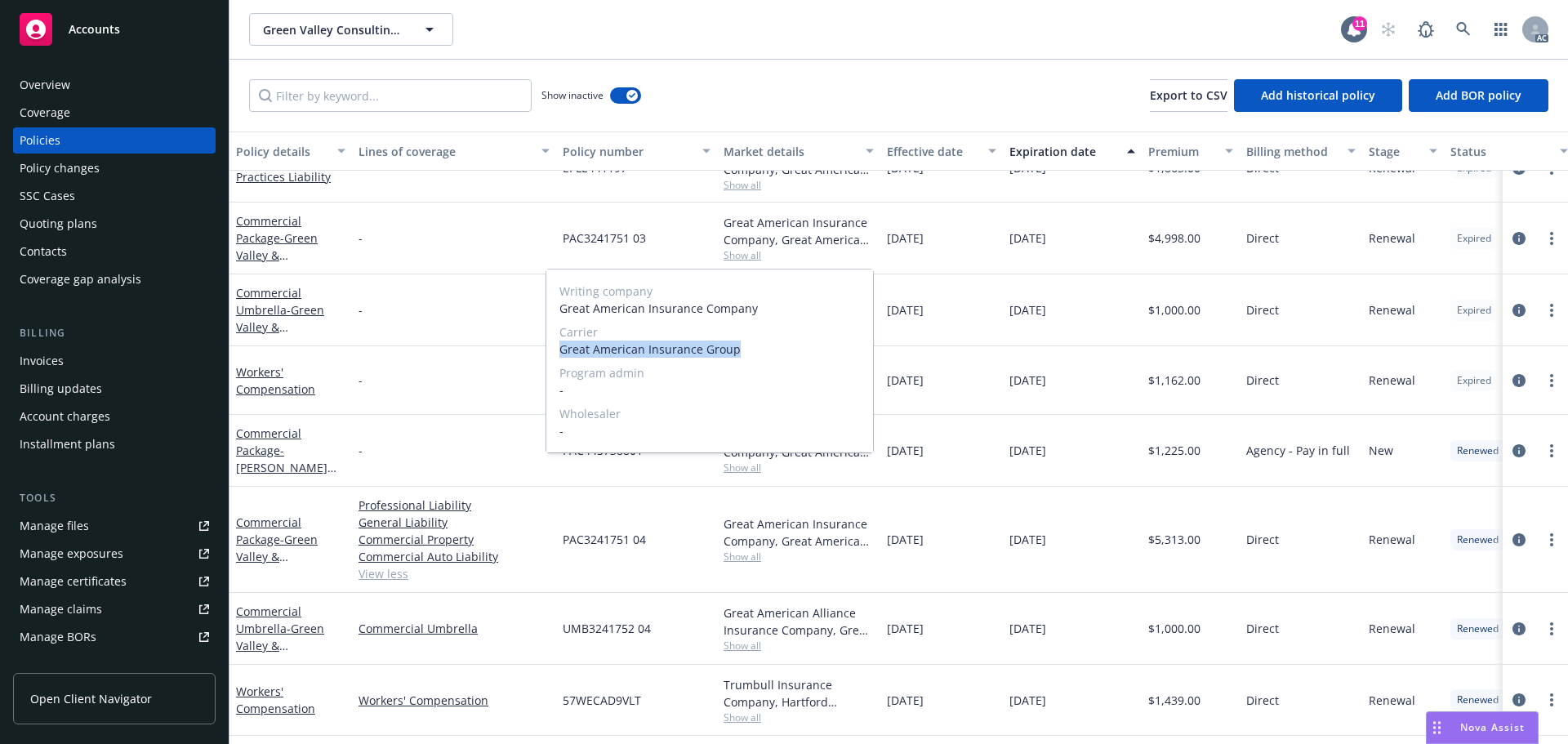
drag, startPoint x: 1139, startPoint y: 311, endPoint x: 805, endPoint y: 292, distance: 334.5
click at [1139, 311] on div "10/31/2023" at bounding box center [1071, 310] width 139 height 71
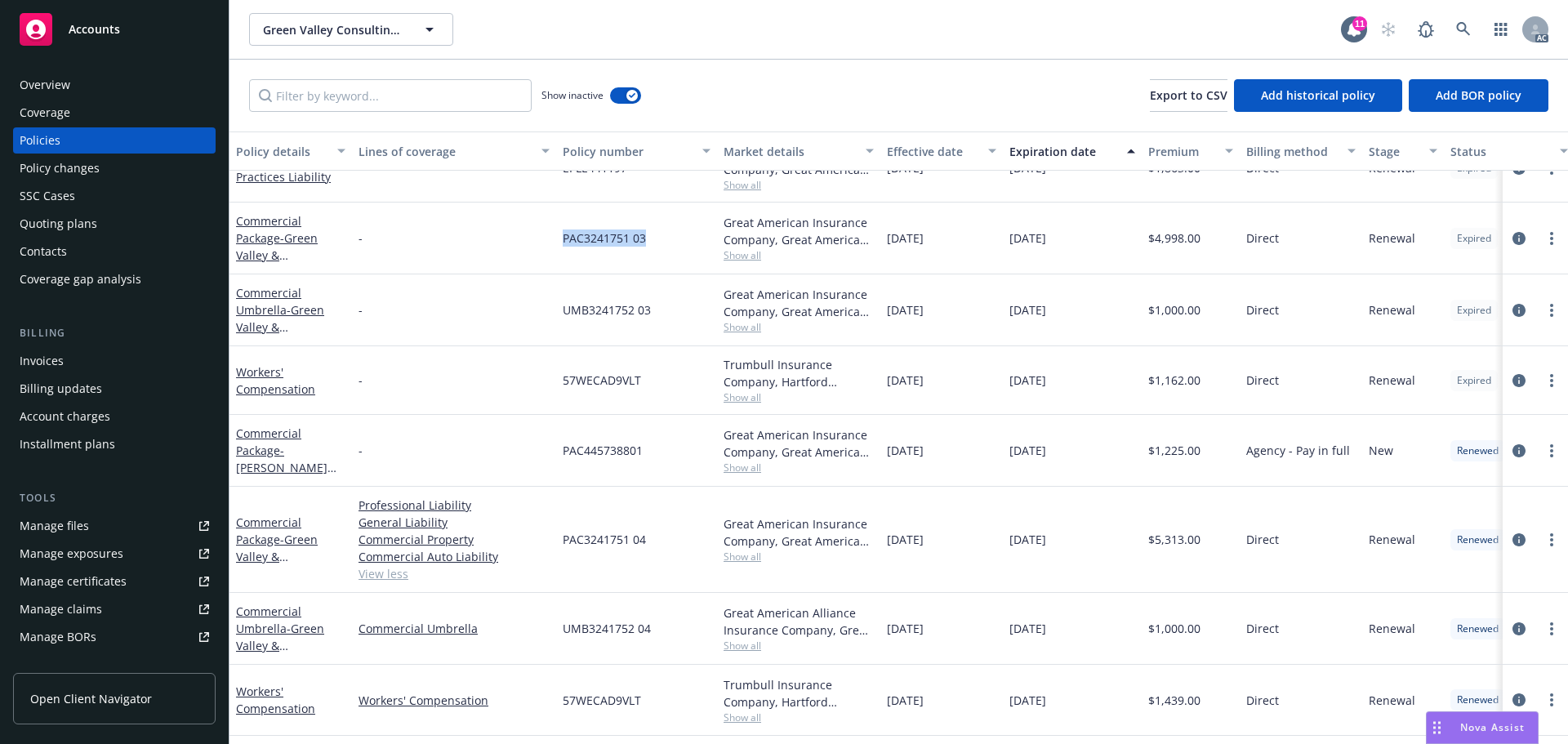
drag, startPoint x: 675, startPoint y: 244, endPoint x: 578, endPoint y: 249, distance: 97.1
click at [556, 247] on div "PAC3241751 03" at bounding box center [636, 238] width 161 height 71
drag, startPoint x: 1224, startPoint y: 251, endPoint x: 1155, endPoint y: 250, distance: 69.0
click at [1155, 250] on div "$4,998.00" at bounding box center [1190, 238] width 98 height 71
drag, startPoint x: 948, startPoint y: 245, endPoint x: 878, endPoint y: 253, distance: 70.5
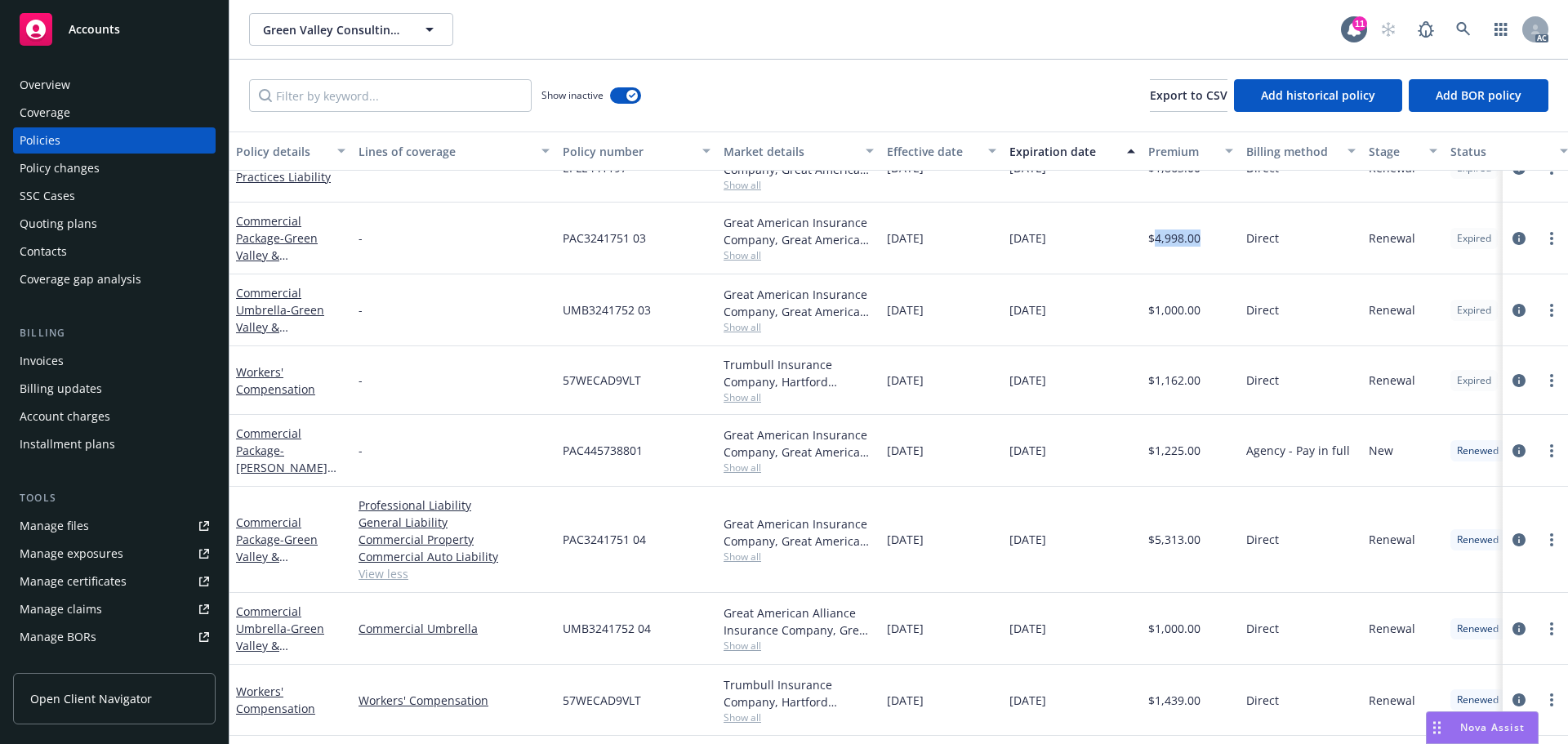
click at [878, 253] on div "Commercial Package - Green Valley & Summerlin - PAC3241751 03 Great American In…" at bounding box center [1016, 238] width 1573 height 71
drag, startPoint x: 1102, startPoint y: 256, endPoint x: 991, endPoint y: 257, distance: 111.0
click at [991, 257] on div "Commercial Package - Green Valley & Summerlin - PAC3241751 03 Great American In…" at bounding box center [1016, 238] width 1573 height 71
drag, startPoint x: 233, startPoint y: 277, endPoint x: 287, endPoint y: 311, distance: 63.8
click at [287, 311] on div "Commercial Umbrella - Green Valley & Summerlin" at bounding box center [291, 310] width 122 height 71
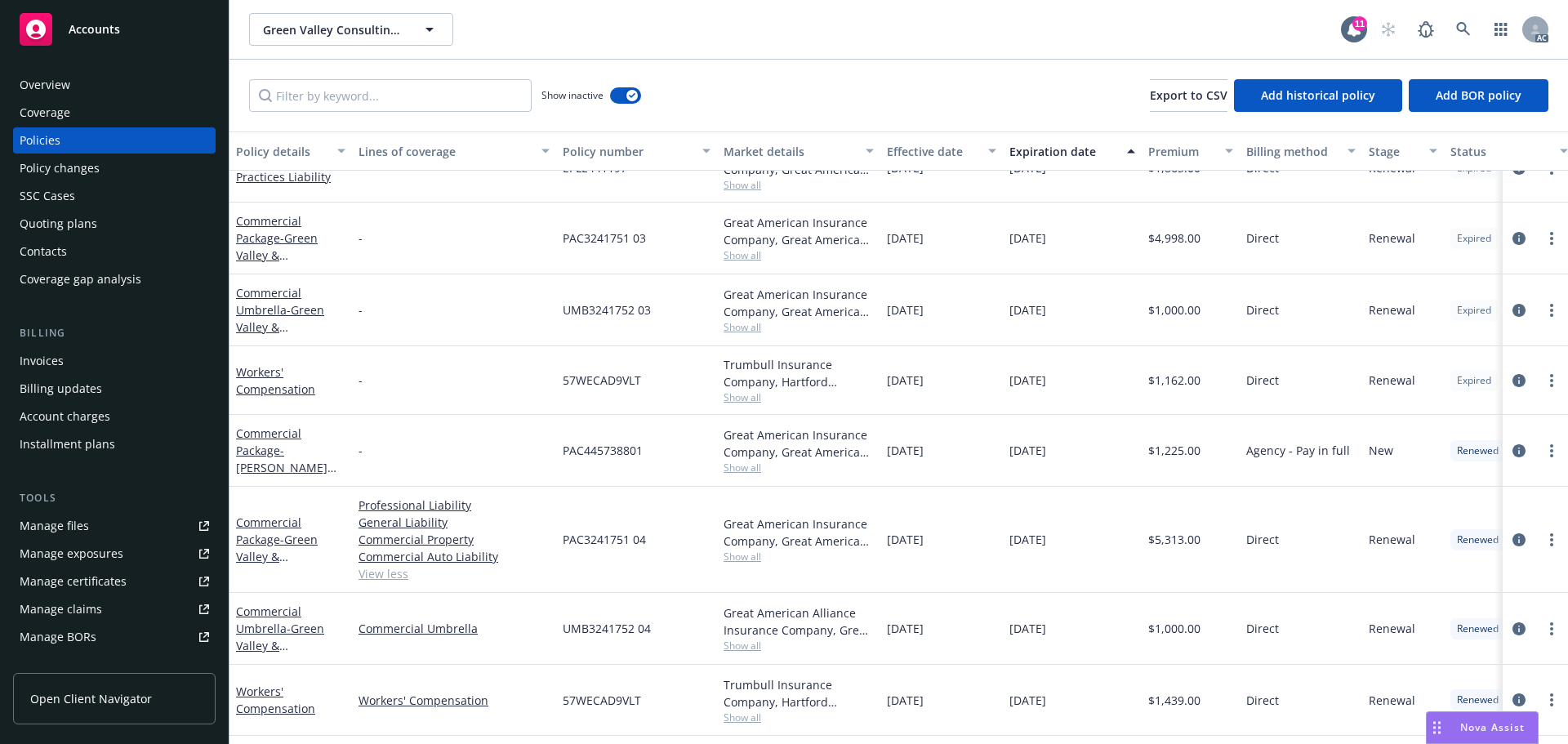
click at [759, 327] on span "Show all" at bounding box center [799, 327] width 151 height 14
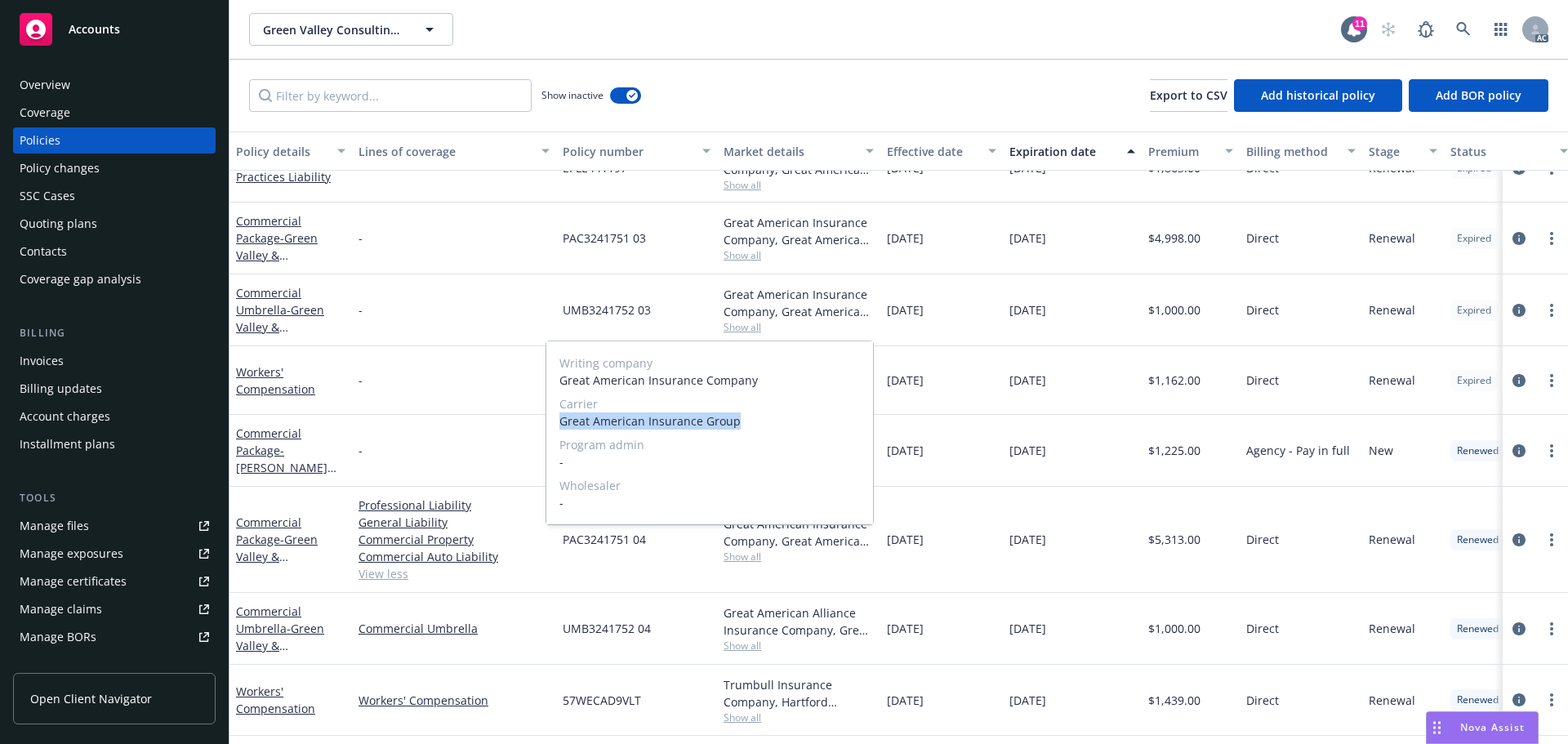
drag, startPoint x: 750, startPoint y: 416, endPoint x: 558, endPoint y: 430, distance: 192.5
click at [558, 430] on div "Writing company Great American Insurance Company Carrier Great American Insuran…" at bounding box center [710, 433] width 327 height 183
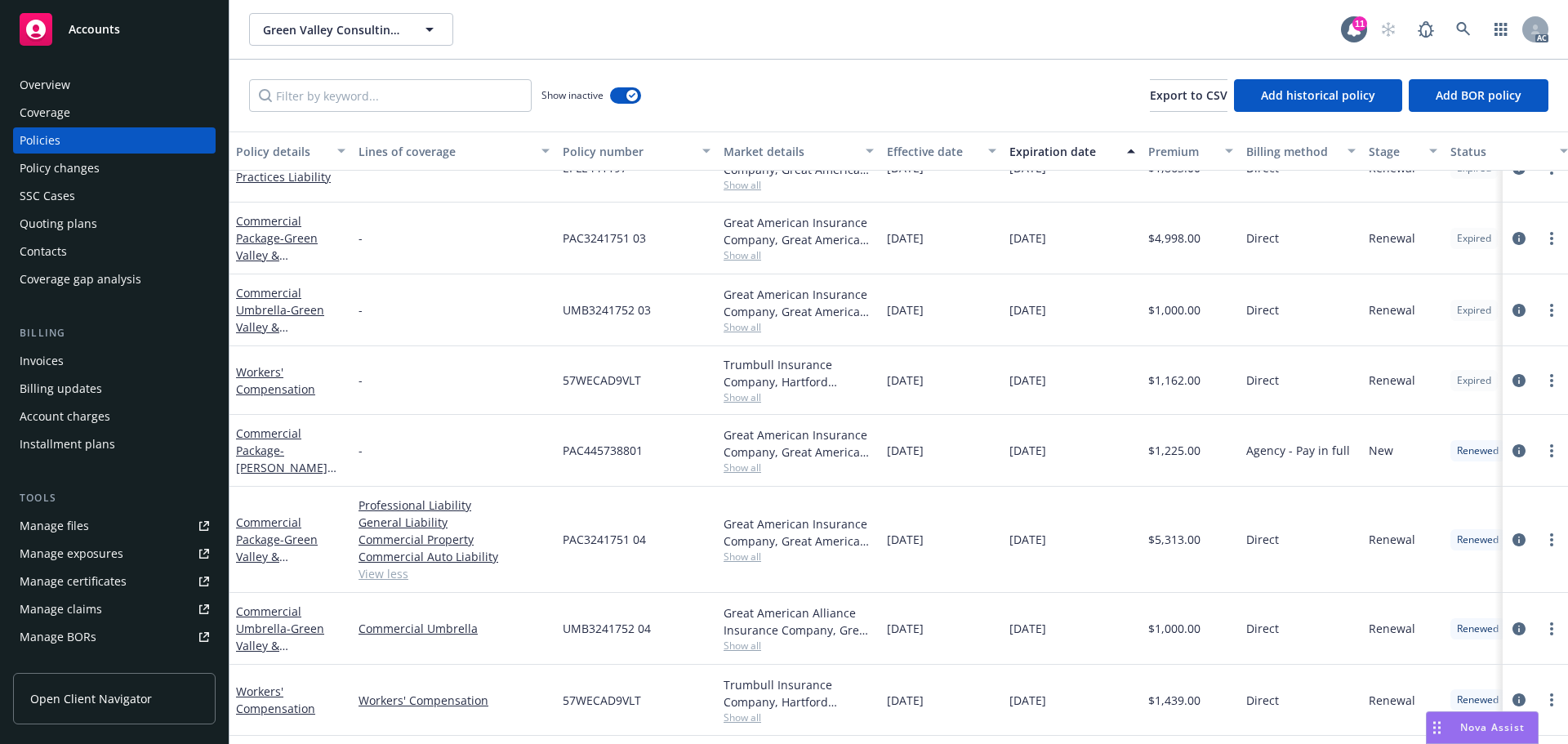
drag, startPoint x: 980, startPoint y: 299, endPoint x: 705, endPoint y: 323, distance: 276.0
click at [956, 309] on div "10/31/2022" at bounding box center [941, 310] width 122 height 71
drag, startPoint x: 682, startPoint y: 317, endPoint x: 561, endPoint y: 325, distance: 121.3
click at [561, 325] on div "UMB3241752 03" at bounding box center [636, 310] width 161 height 71
drag, startPoint x: 1218, startPoint y: 311, endPoint x: 1152, endPoint y: 316, distance: 66.2
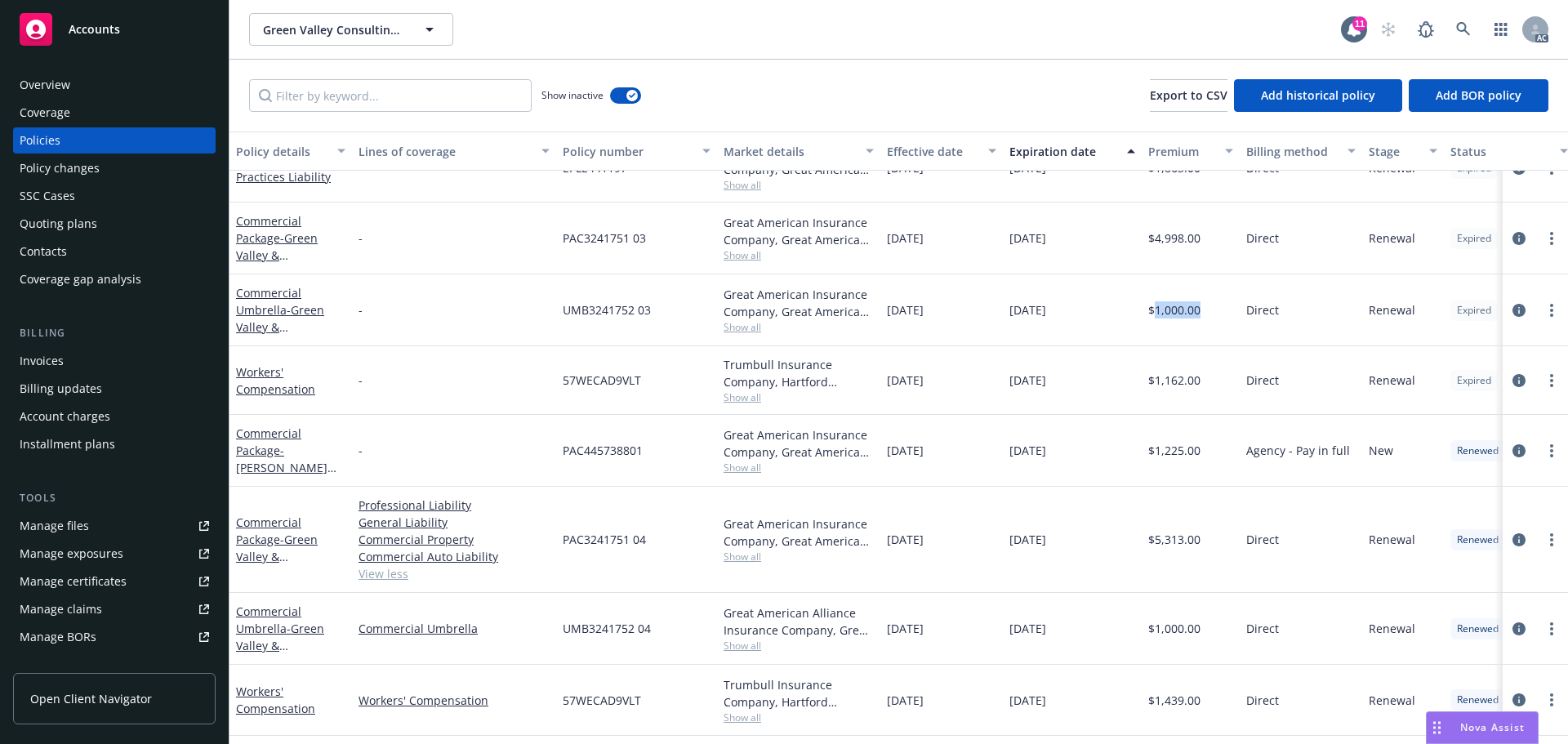
click at [1152, 316] on div "$1,000.00" at bounding box center [1190, 310] width 98 height 71
drag, startPoint x: 967, startPoint y: 315, endPoint x: 886, endPoint y: 317, distance: 81.0
click at [886, 317] on div "10/31/2022" at bounding box center [941, 310] width 122 height 71
drag, startPoint x: 1089, startPoint y: 304, endPoint x: 1008, endPoint y: 311, distance: 81.3
click at [1008, 311] on div "10/31/2023" at bounding box center [1071, 310] width 139 height 71
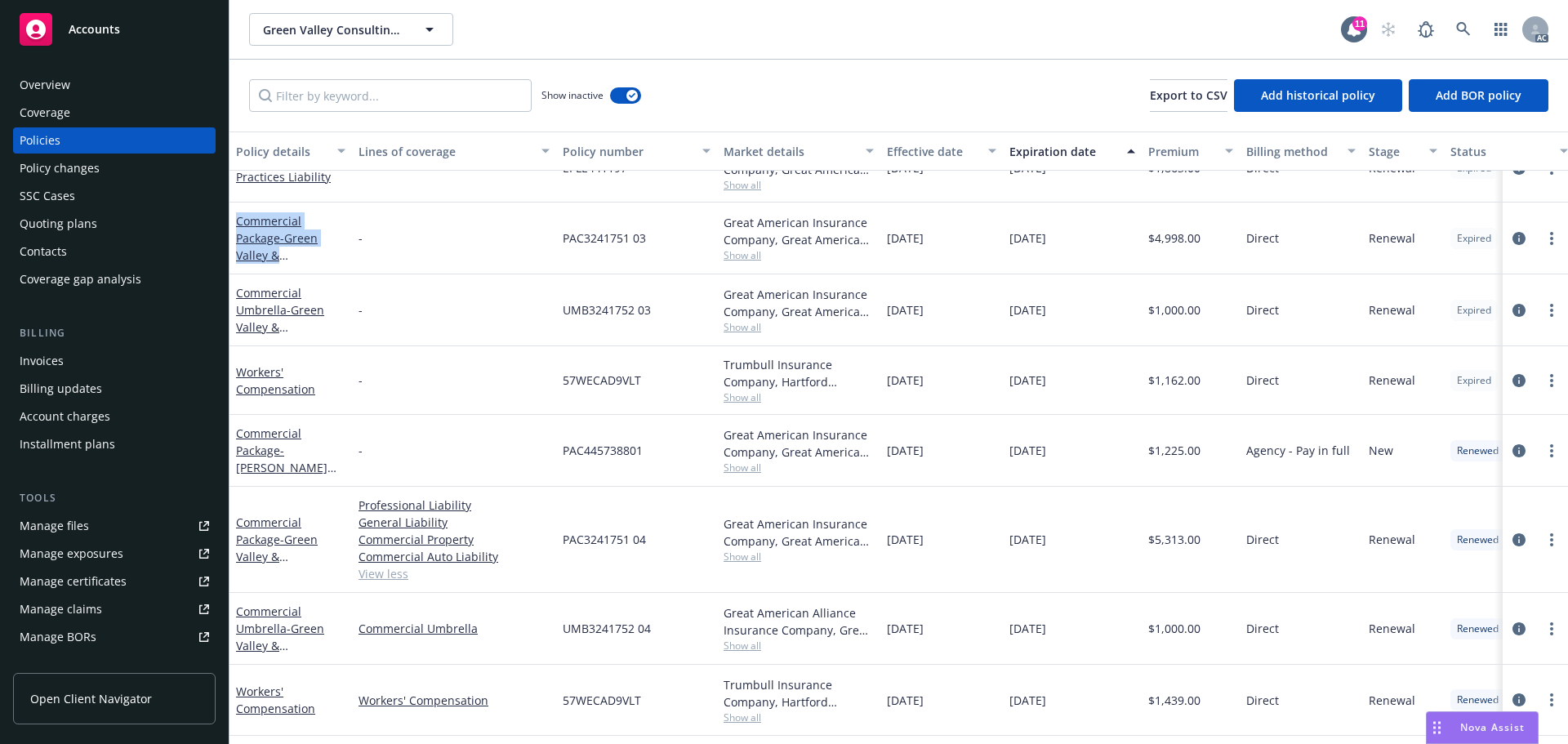
drag, startPoint x: 239, startPoint y: 205, endPoint x: 357, endPoint y: 274, distance: 136.7
click at [357, 274] on div "Commercial Package - Green Valley & Summerlin - PAC3241751 03 Great American In…" at bounding box center [1016, 238] width 1573 height 71
click at [383, 115] on div "Show inactive Export to CSV Add historical policy Add BOR policy" at bounding box center [898, 95] width 1338 height 71
click at [383, 98] on input "Filter by keyword..." at bounding box center [390, 96] width 282 height 33
paste input "Commercial Package - Green Valley & Summerlin"
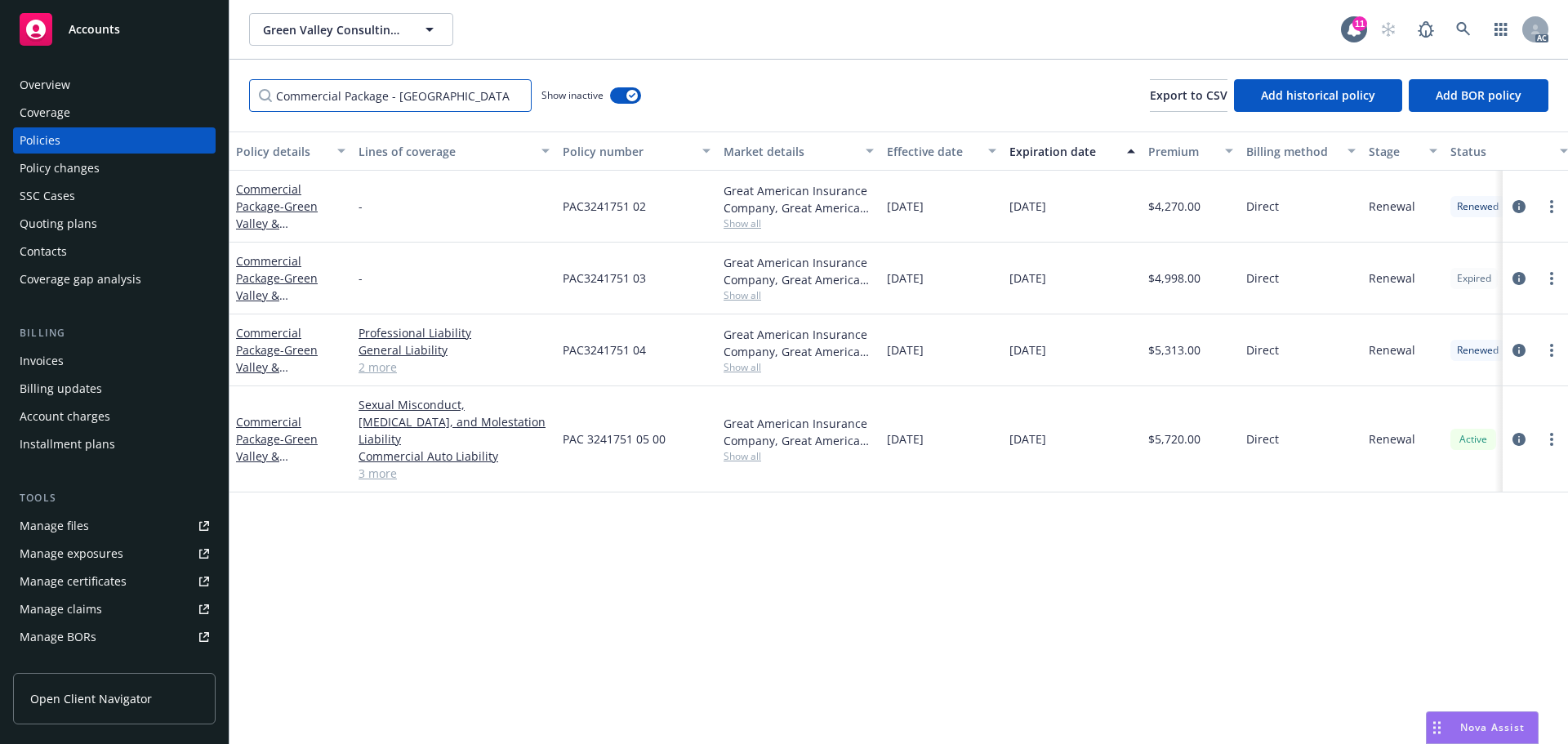
scroll to position [0, 26]
drag, startPoint x: 343, startPoint y: 99, endPoint x: 830, endPoint y: 135, distance: 488.3
click at [830, 135] on div "Commercial Package - Green Valley & Summerlin Show inactive Export to CSV Add h…" at bounding box center [898, 401] width 1338 height 685
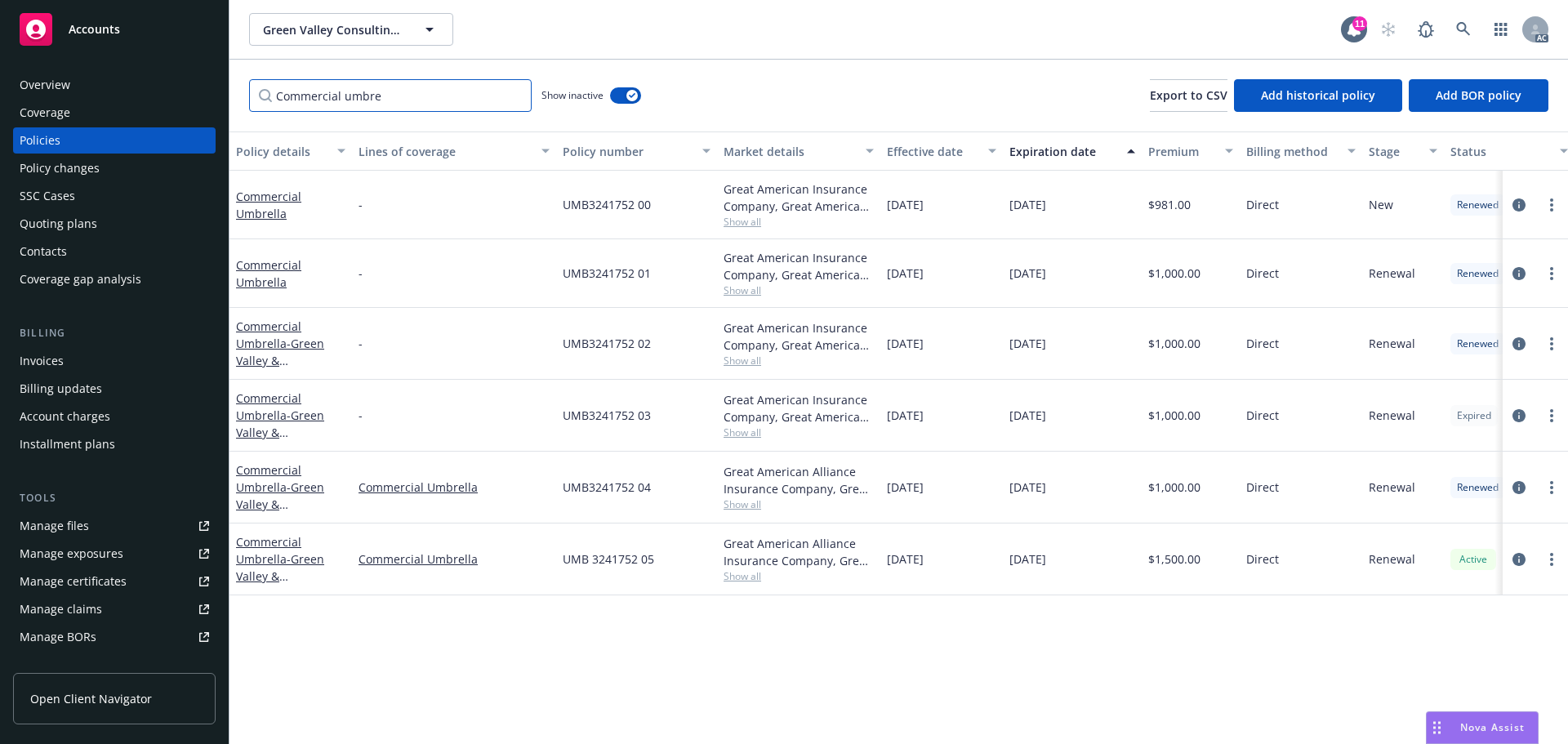
type input "Commercial umbre"
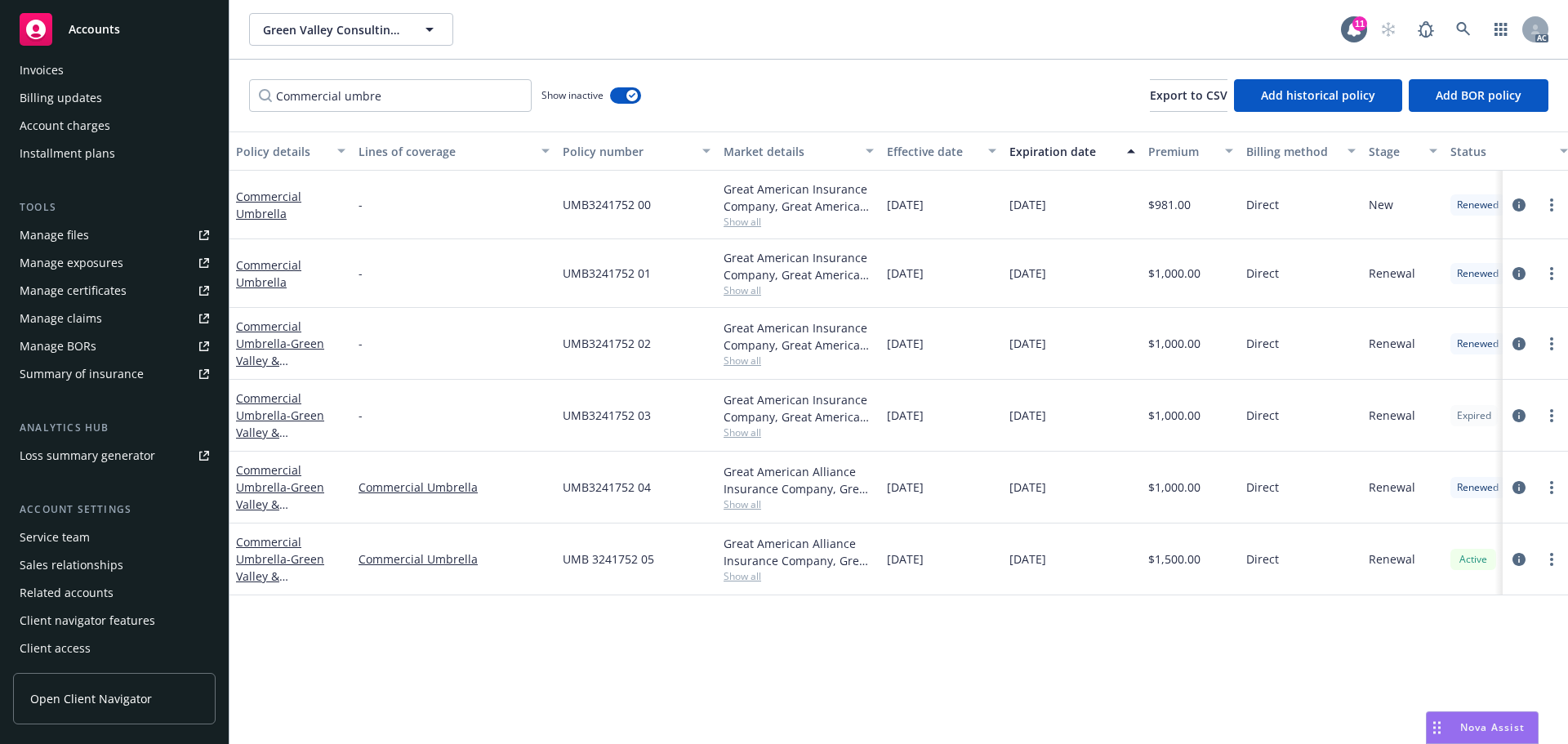
scroll to position [293, 0]
click at [60, 541] on div "Service team" at bounding box center [55, 536] width 71 height 26
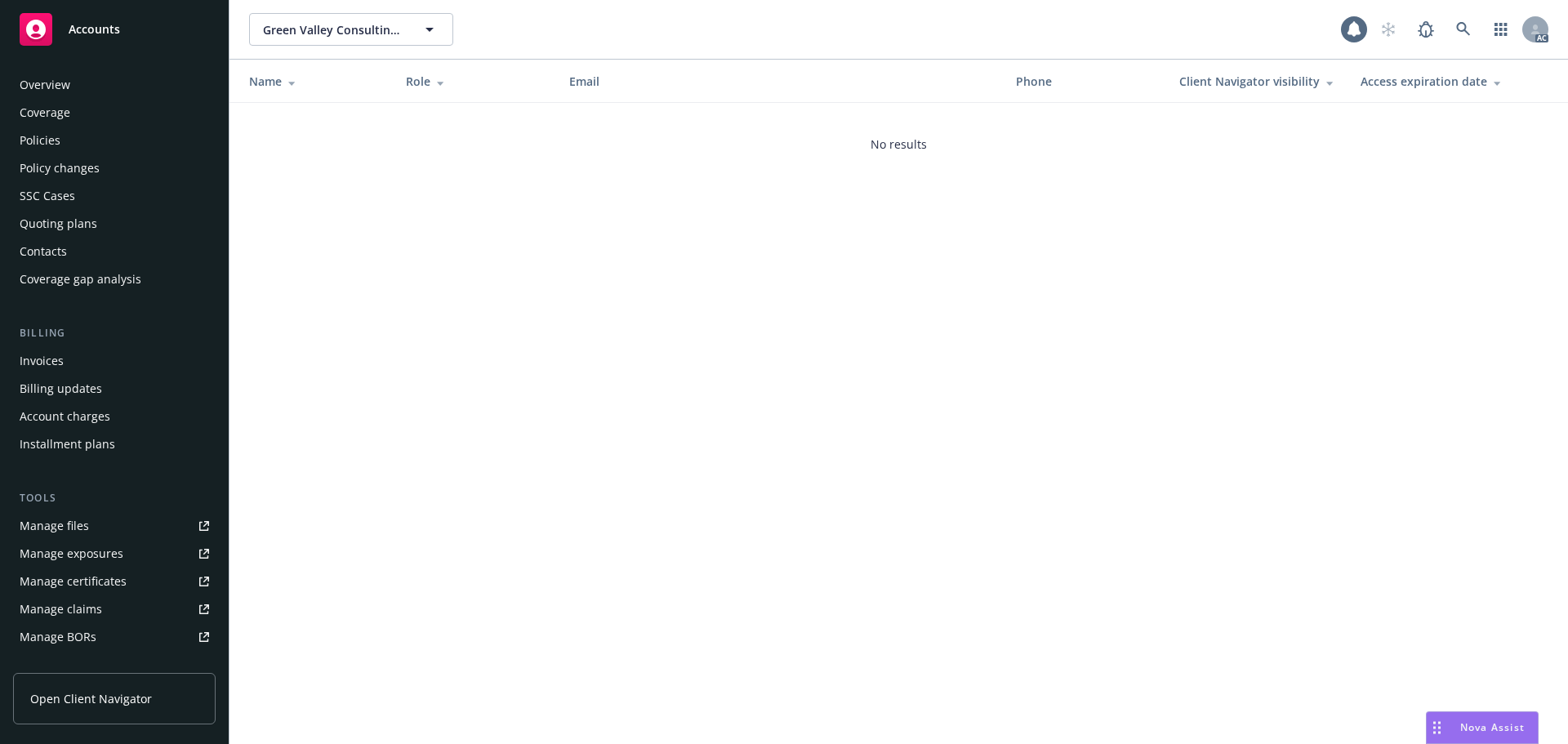
scroll to position [293, 0]
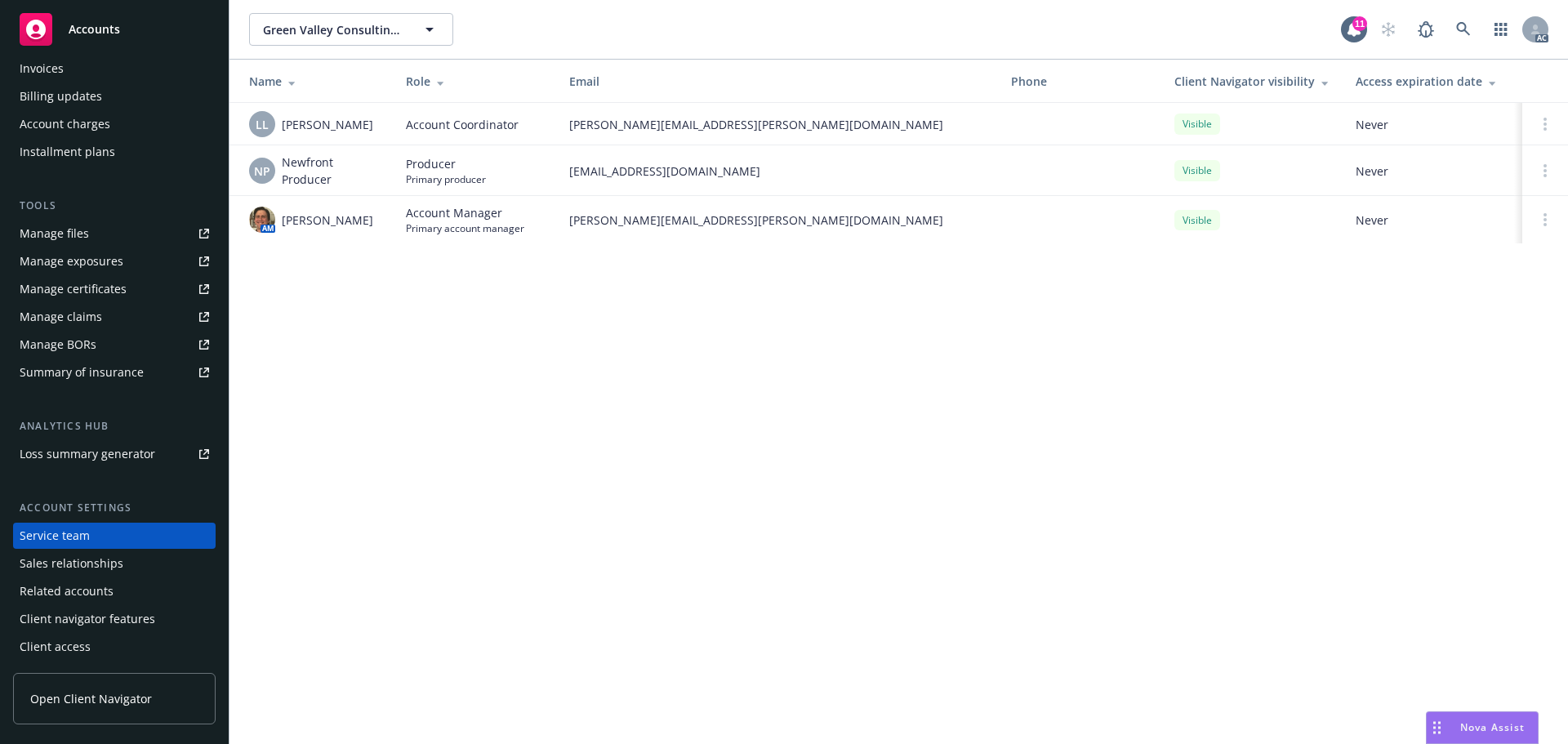
drag, startPoint x: 381, startPoint y: 216, endPoint x: 286, endPoint y: 232, distance: 96.3
click at [286, 232] on td "AM Nicholas Baldwin" at bounding box center [312, 220] width 164 height 47
drag, startPoint x: 565, startPoint y: 220, endPoint x: 778, endPoint y: 226, distance: 213.1
click at [778, 226] on td "nicholas.baldwin@newfront.com" at bounding box center [776, 220] width 441 height 47
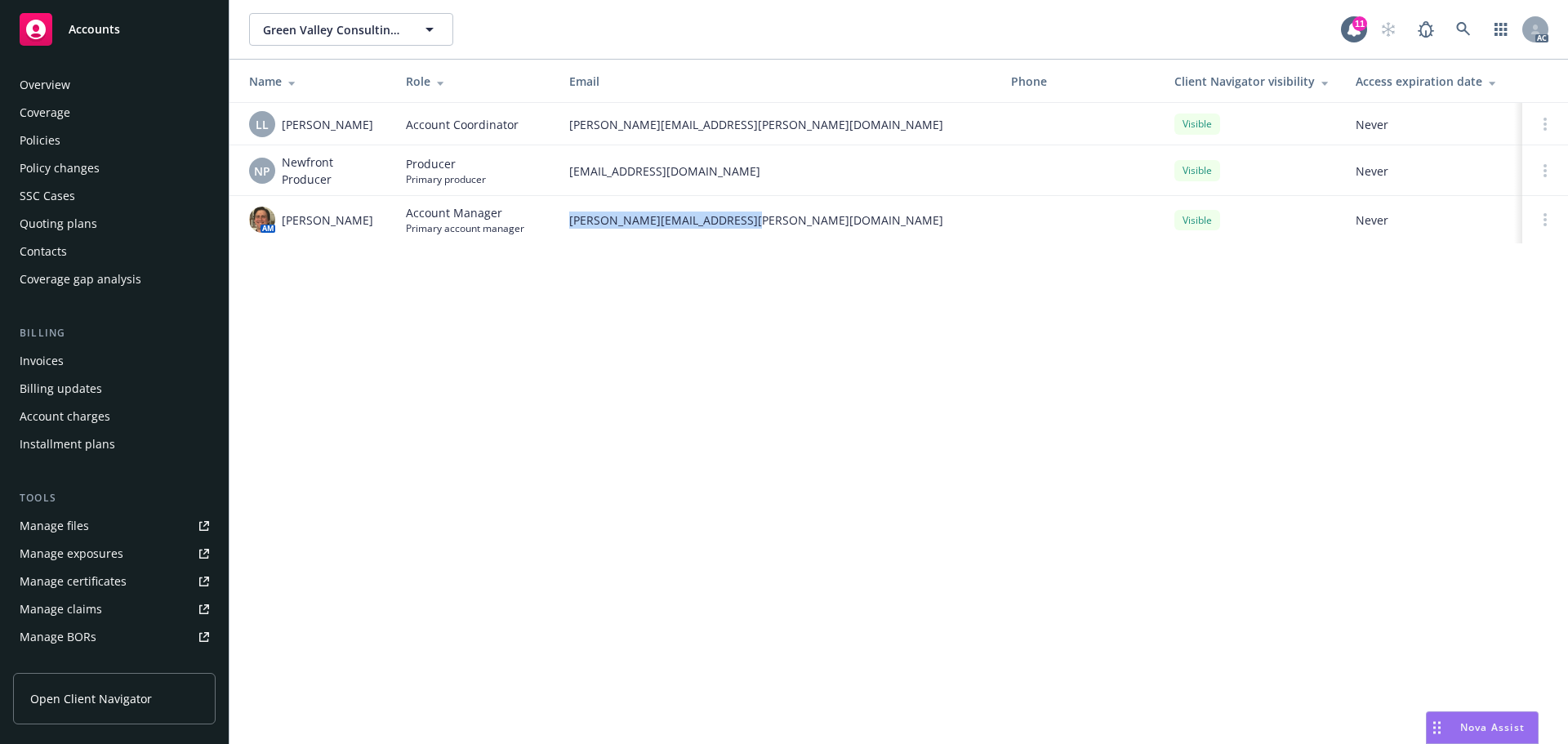
click at [35, 151] on div "Policies" at bounding box center [40, 140] width 40 height 26
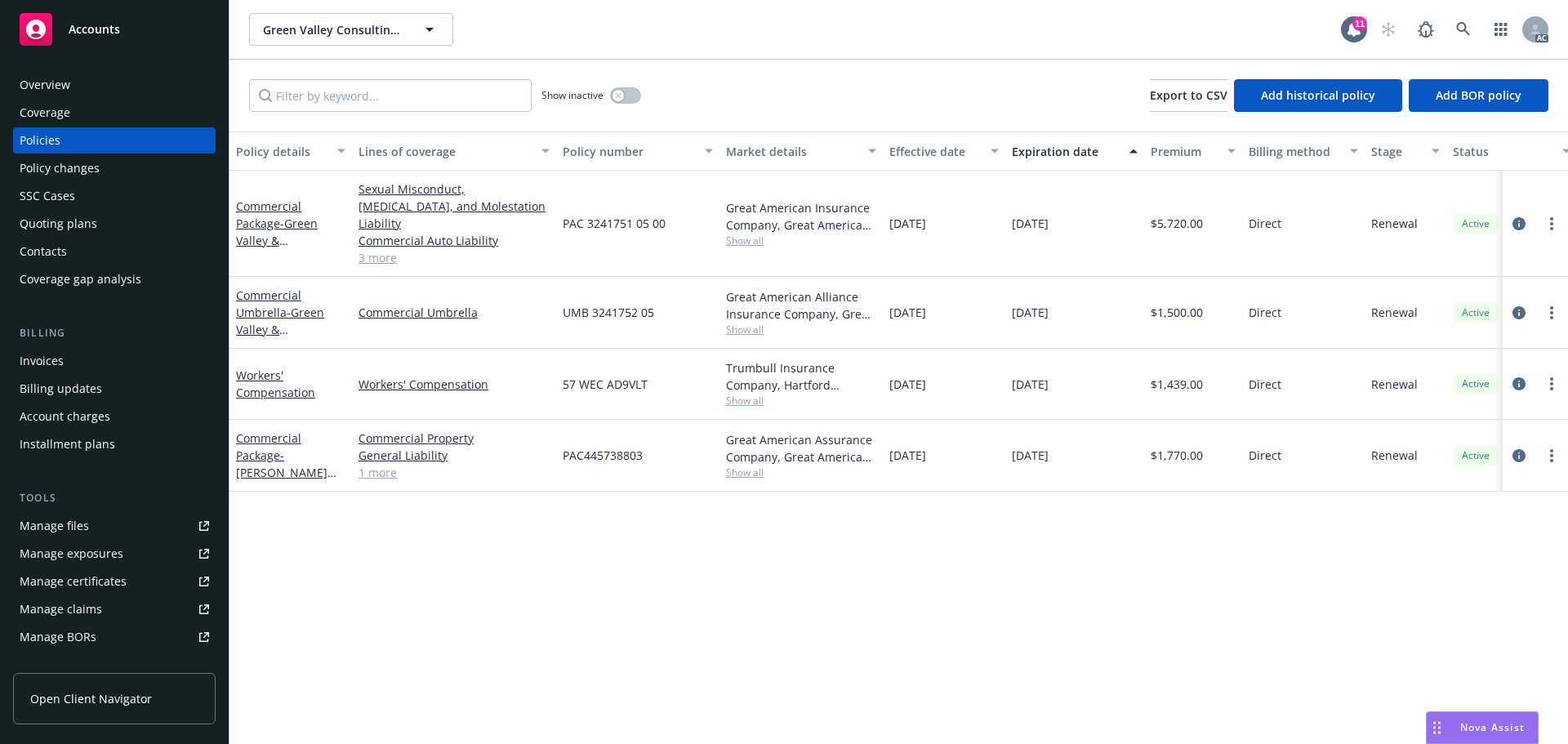
drag, startPoint x: 1108, startPoint y: 214, endPoint x: 1009, endPoint y: 231, distance: 100.4
click at [1009, 231] on div "10/31/2025" at bounding box center [1074, 223] width 139 height 106
click at [69, 71] on div "Overview" at bounding box center [45, 84] width 51 height 26
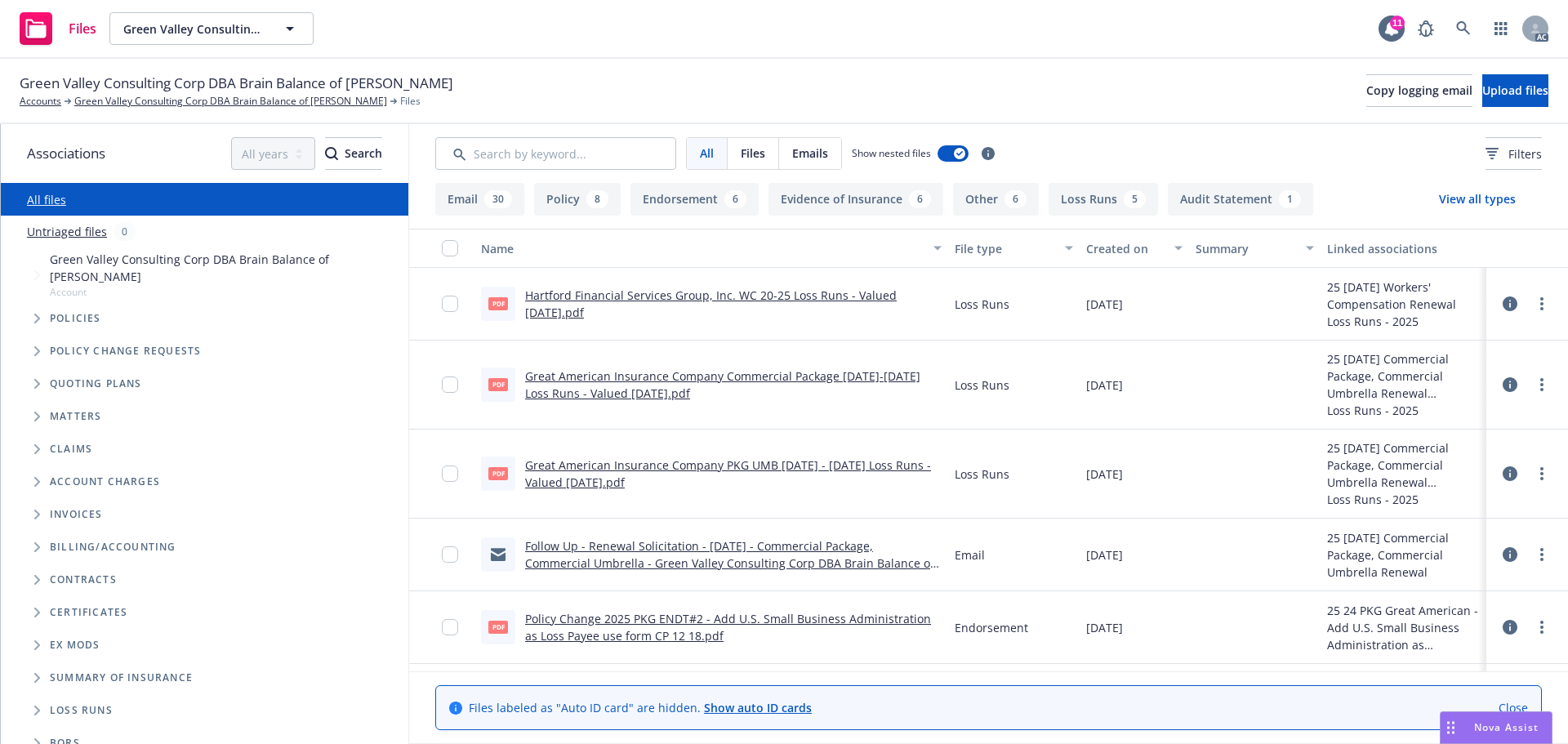
click at [24, 306] on span "Tree Example" at bounding box center [37, 319] width 26 height 26
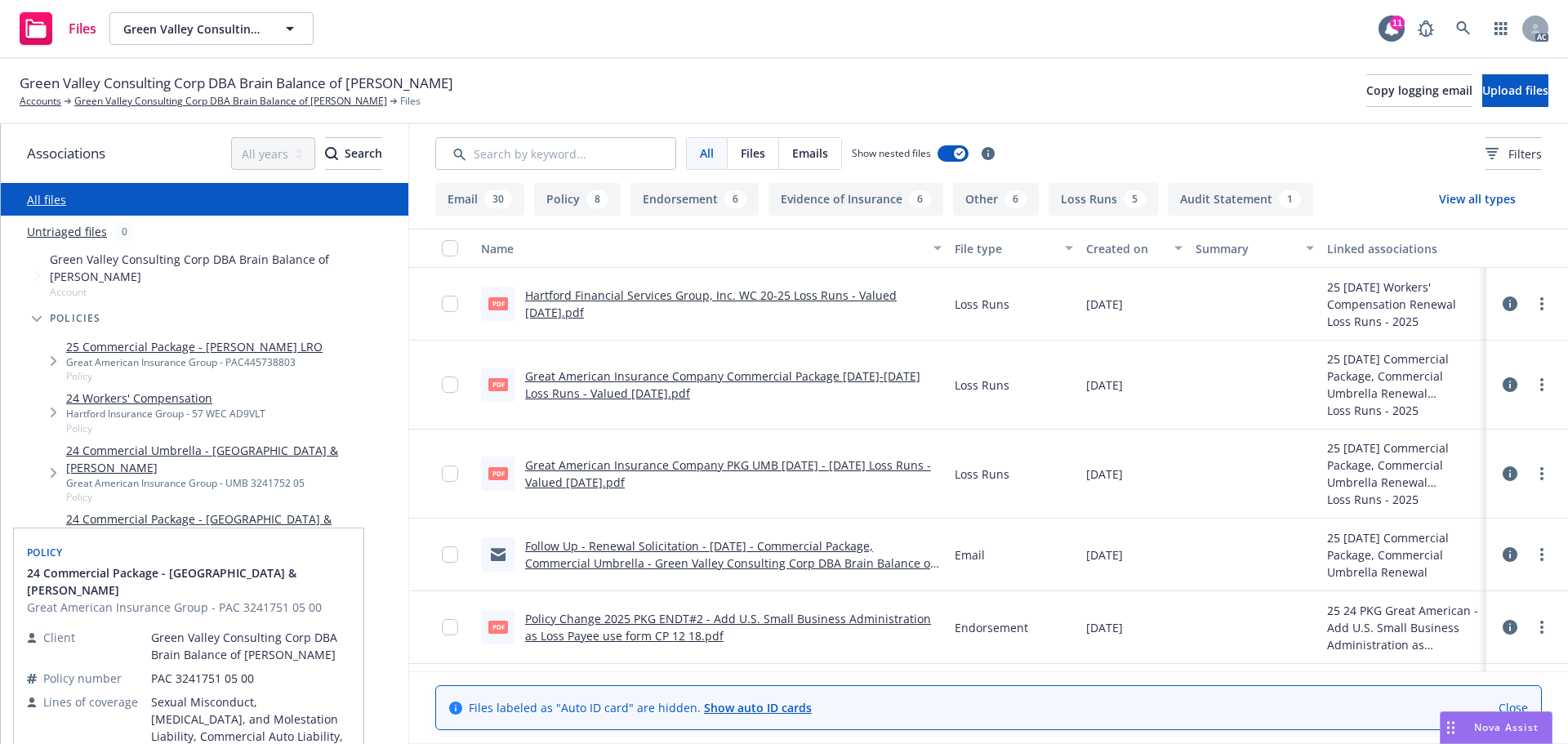
click at [218, 511] on link "24 Commercial Package - Green Valley & Summerlin" at bounding box center [234, 528] width 336 height 34
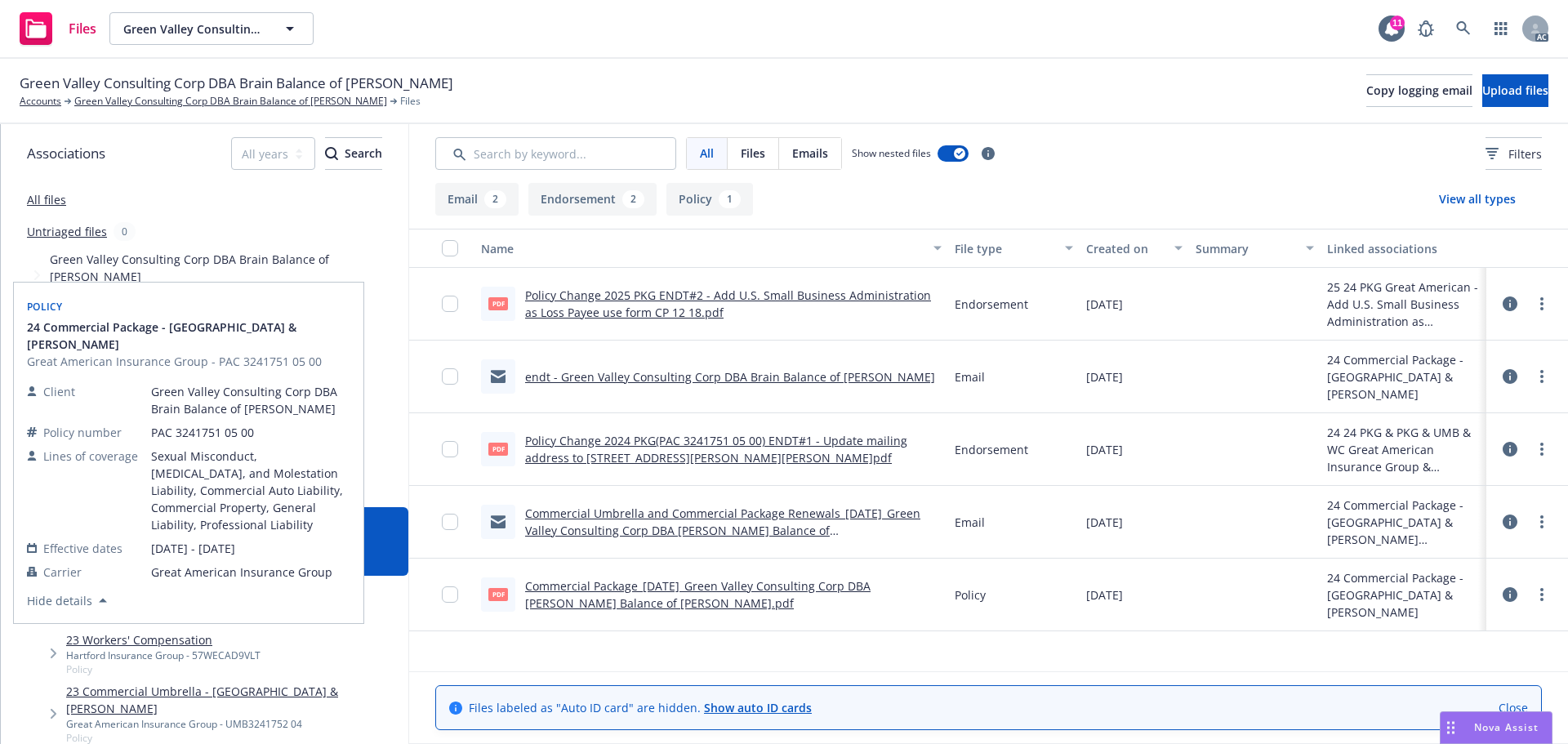
click at [626, 297] on link "Policy Change 2025 PKG ENDT#2 - Add U.S. Small Business Administration as Loss …" at bounding box center [728, 304] width 406 height 33
click at [688, 437] on link "Policy Change 2024 PKG(PAC 3241751 05 00) ENDT#1 - Update mailing address to 23…" at bounding box center [716, 450] width 382 height 33
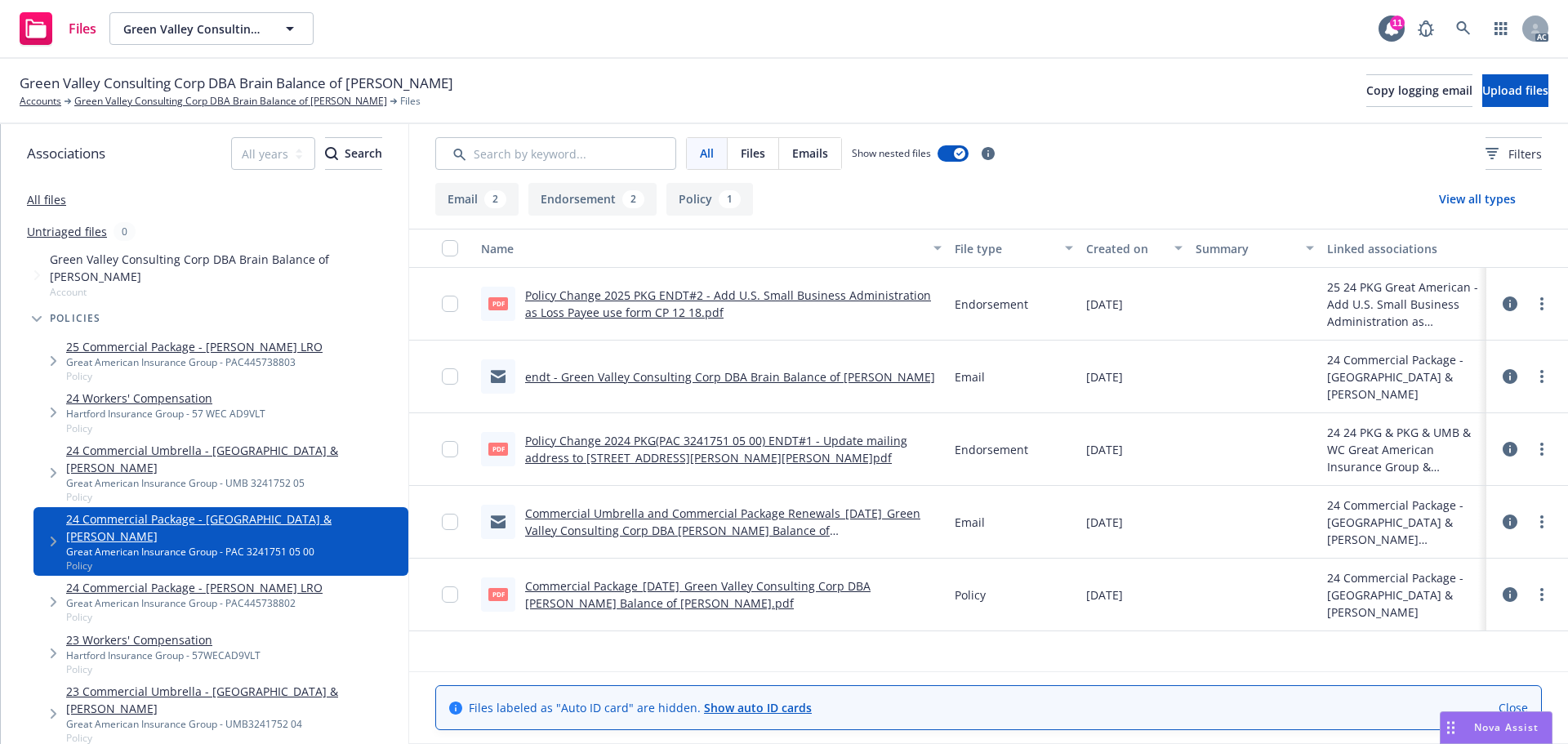
click at [199, 580] on link "24 Commercial Package - [PERSON_NAME] LRO" at bounding box center [194, 588] width 256 height 17
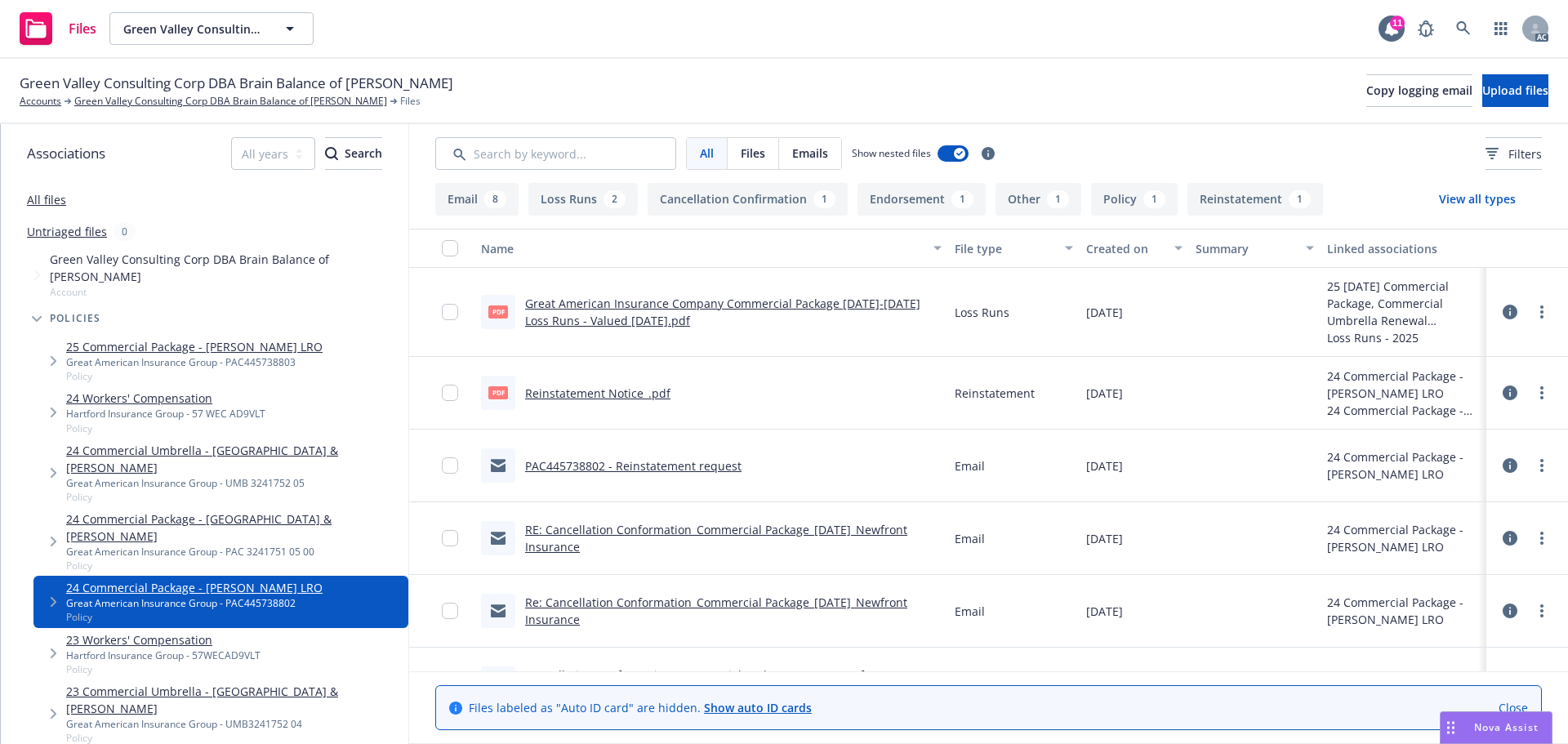
click at [231, 476] on div "Great American Insurance Group - UMB 3241752 05" at bounding box center [234, 483] width 336 height 14
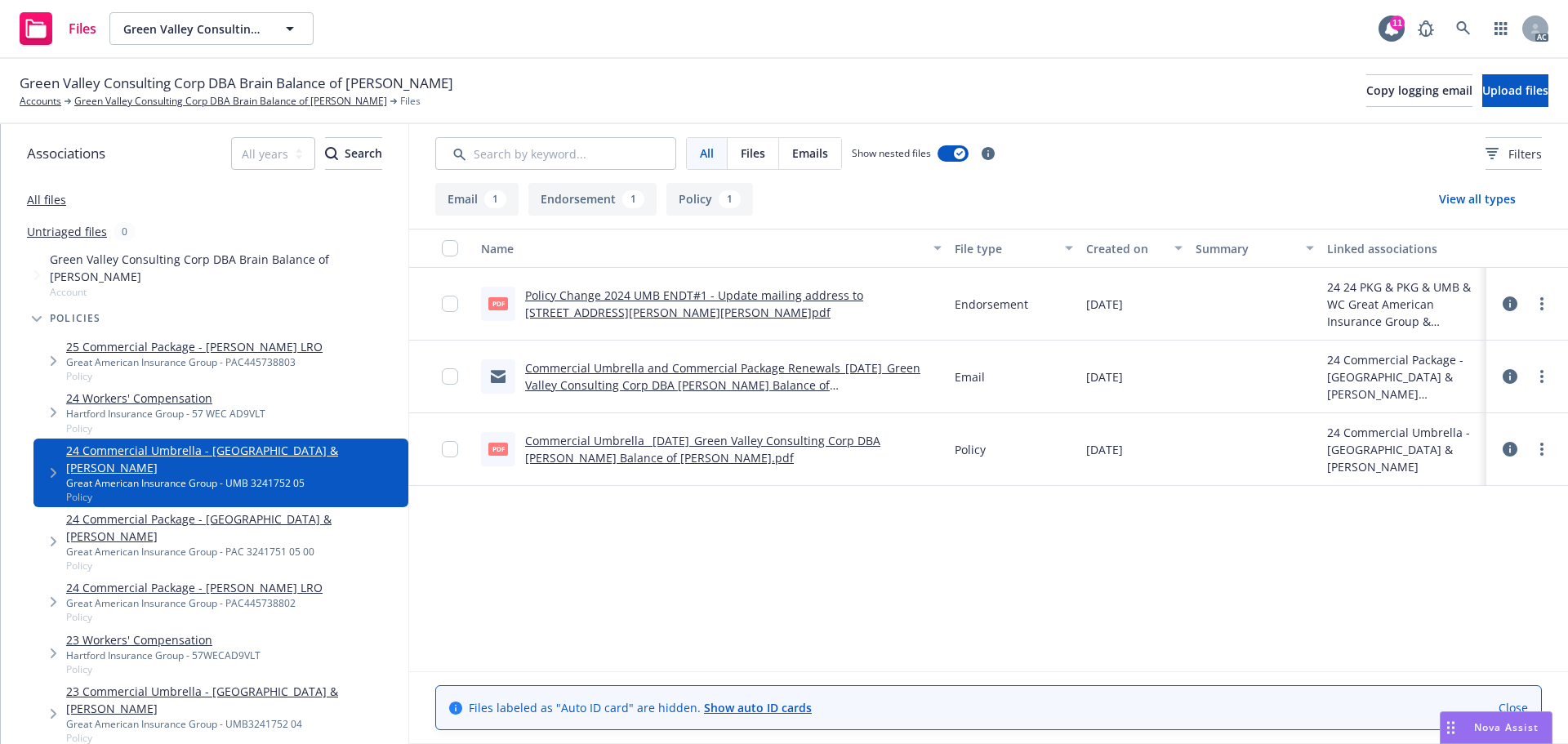
click at [711, 304] on div "Policy Change 2024 UMB ENDT#1 - Update mailing address to 233 Desert Arroyo Ct,…" at bounding box center [733, 304] width 417 height 34
click at [702, 300] on link "Policy Change 2024 UMB ENDT#1 - Update mailing address to 233 Desert Arroyo Ct,…" at bounding box center [694, 304] width 338 height 33
click at [42, 201] on link "All files" at bounding box center [46, 200] width 40 height 16
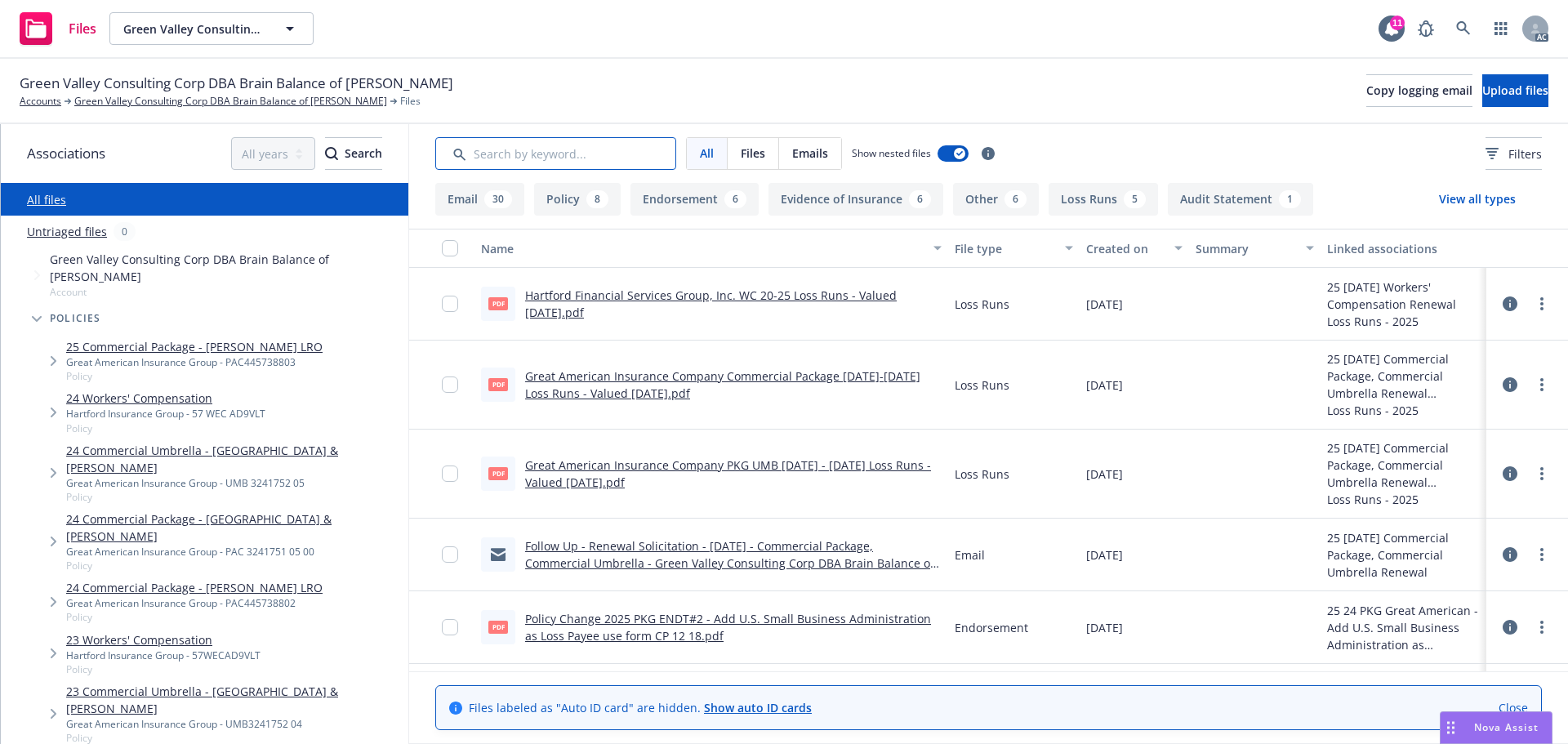
click at [512, 160] on input "Search by keyword..." at bounding box center [556, 153] width 241 height 33
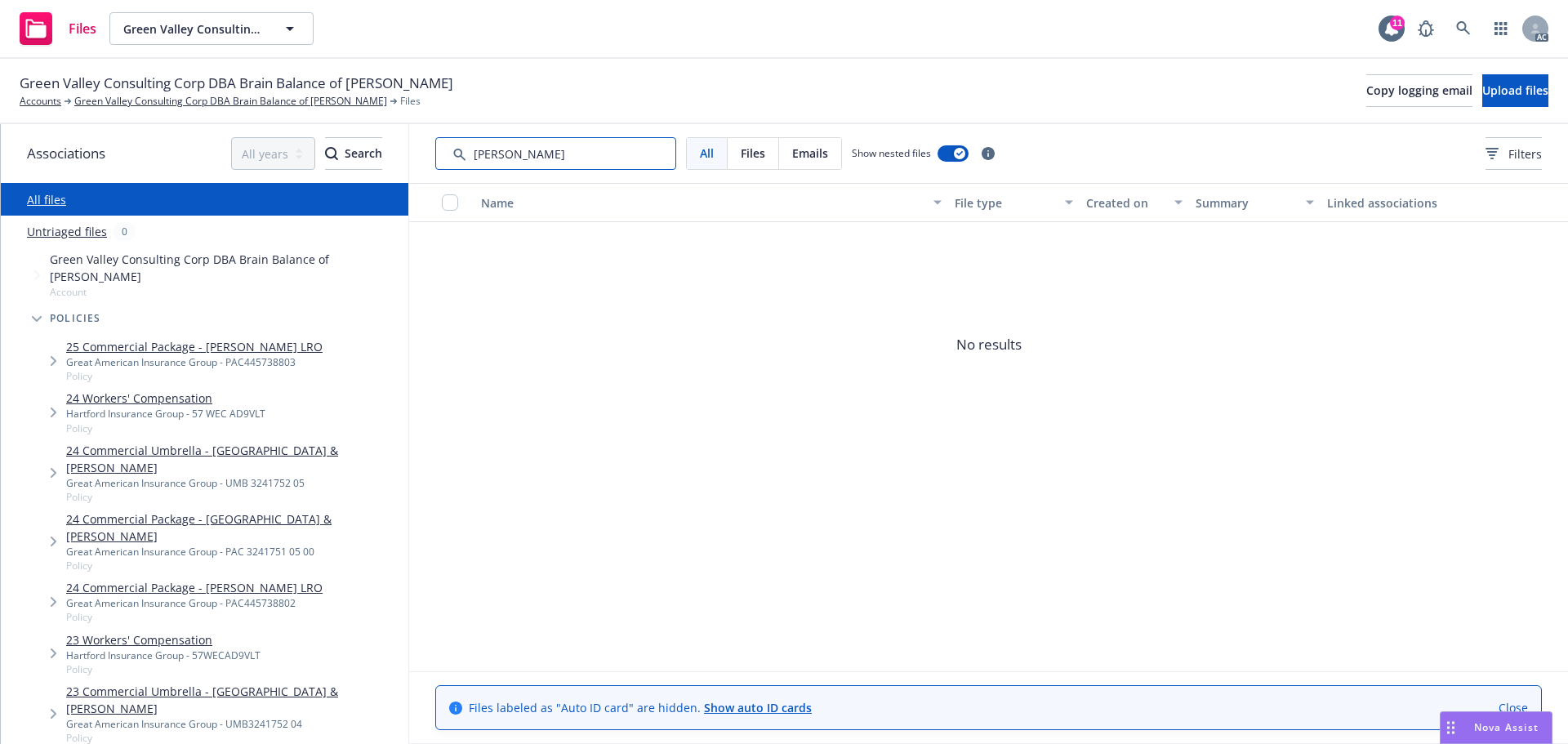
drag, startPoint x: 516, startPoint y: 156, endPoint x: 478, endPoint y: 152, distance: 38.2
click at [478, 152] on input "Search by keyword..." at bounding box center [556, 153] width 241 height 33
type input "app"
drag, startPoint x: 576, startPoint y: 161, endPoint x: 399, endPoint y: 155, distance: 177.1
click at [399, 155] on div "Associations All years 2027 2026 2025 2024 2023 2022 2021 2020 2019 2018 2017 2…" at bounding box center [784, 434] width 1567 height 620
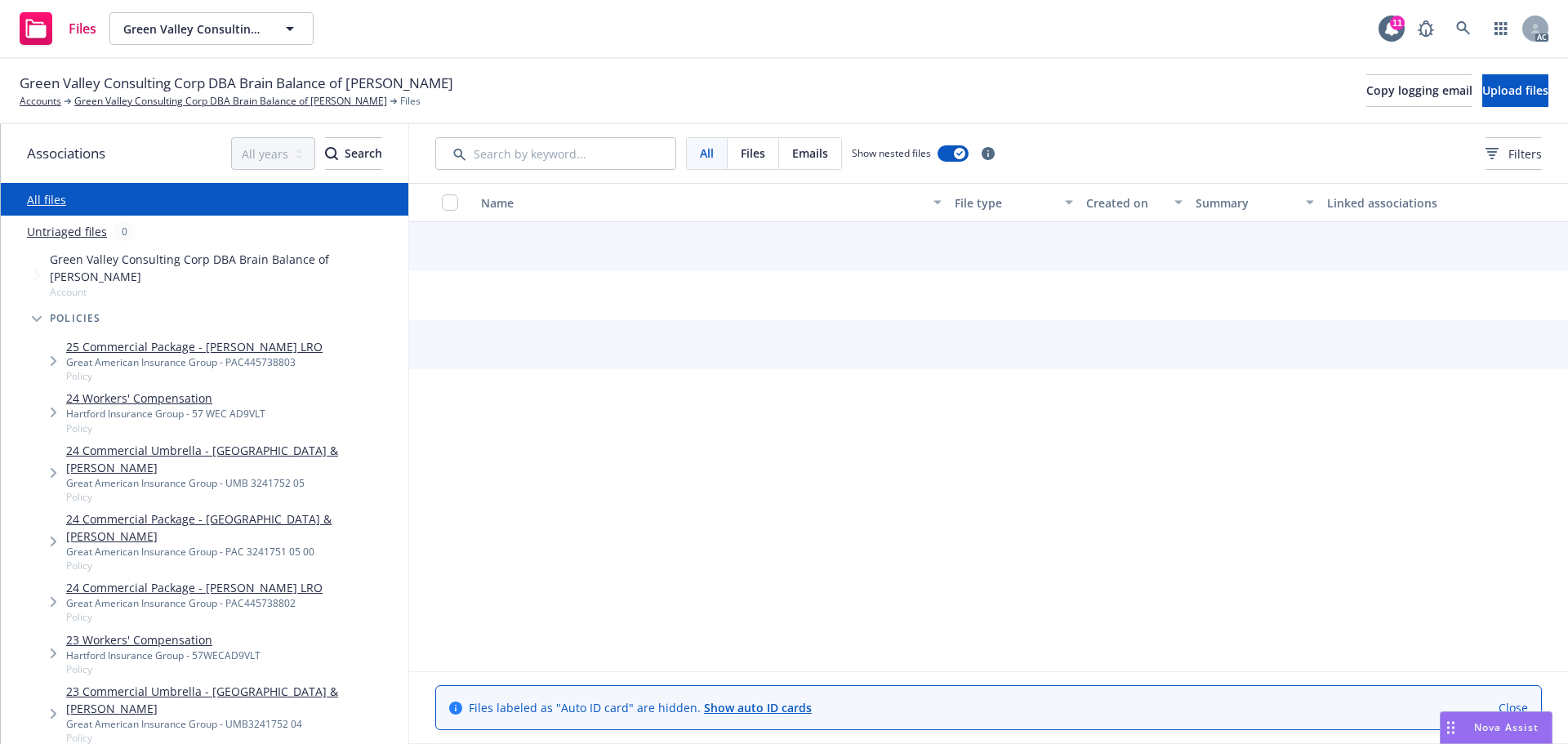
click at [1487, 171] on div "All Files Emails Show nested files Filters" at bounding box center [988, 153] width 1158 height 59
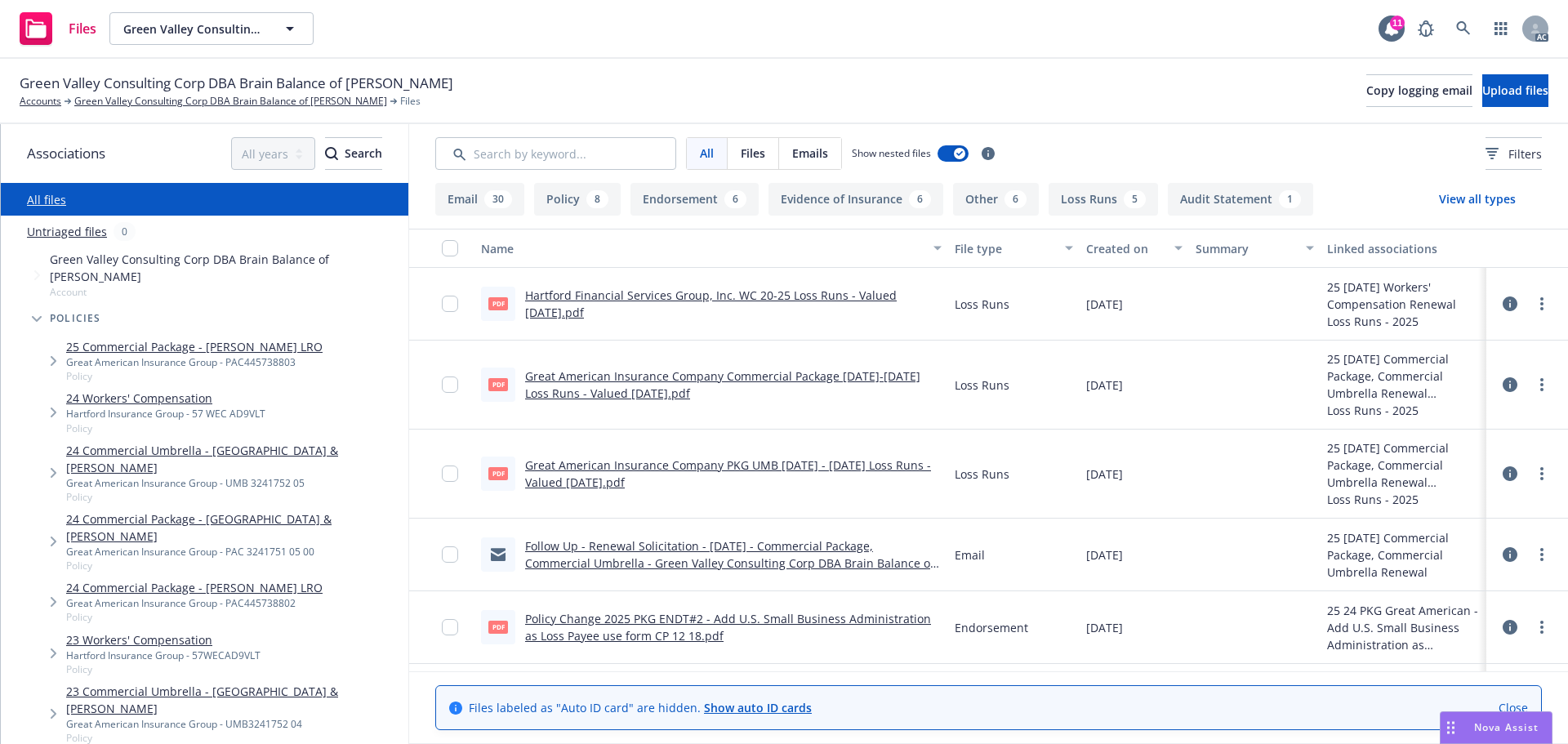
click at [1458, 172] on div "All Files Emails Show nested files Filters" at bounding box center [988, 153] width 1158 height 59
click at [1485, 165] on button "Filters" at bounding box center [1513, 153] width 56 height 33
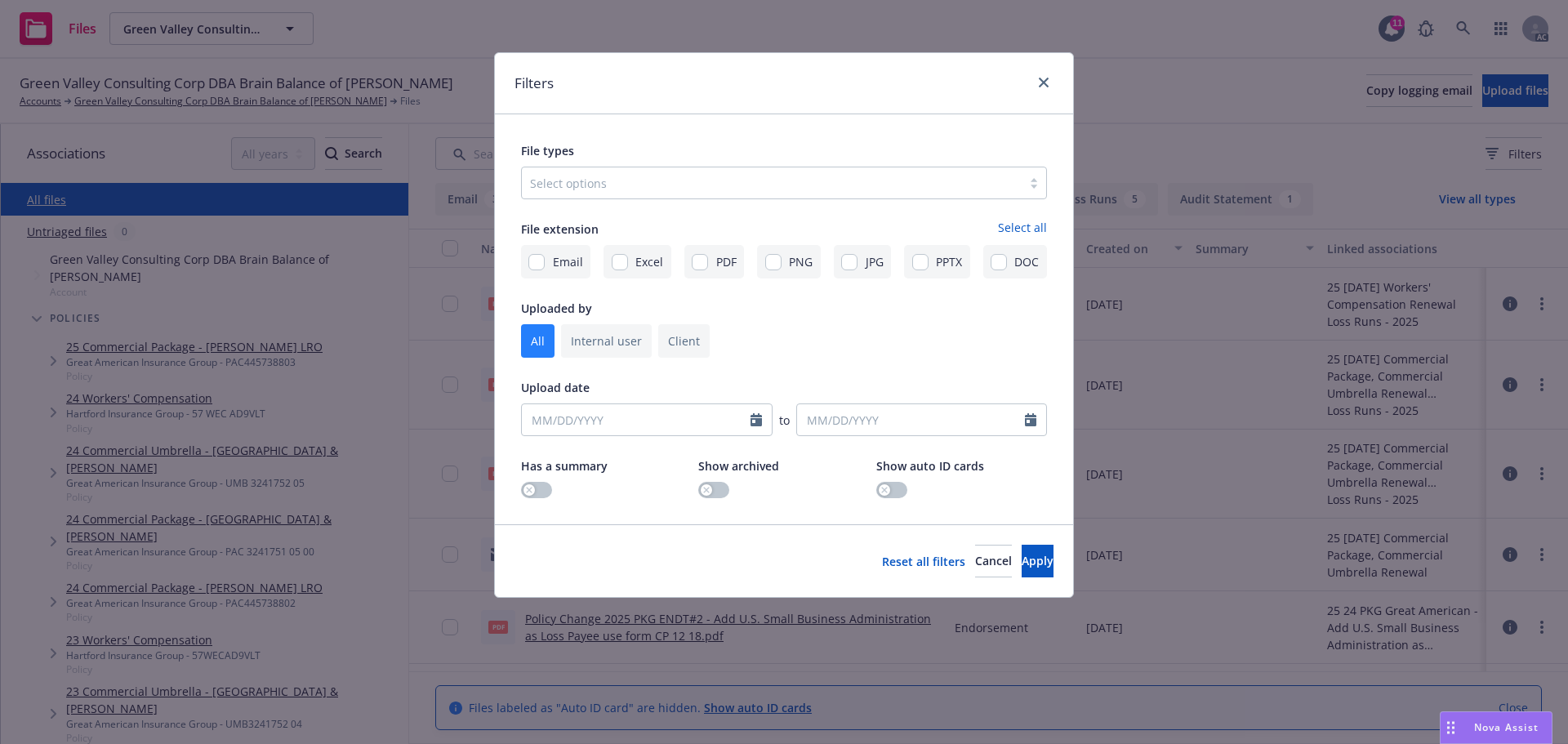
click at [775, 183] on div at bounding box center [772, 183] width 484 height 20
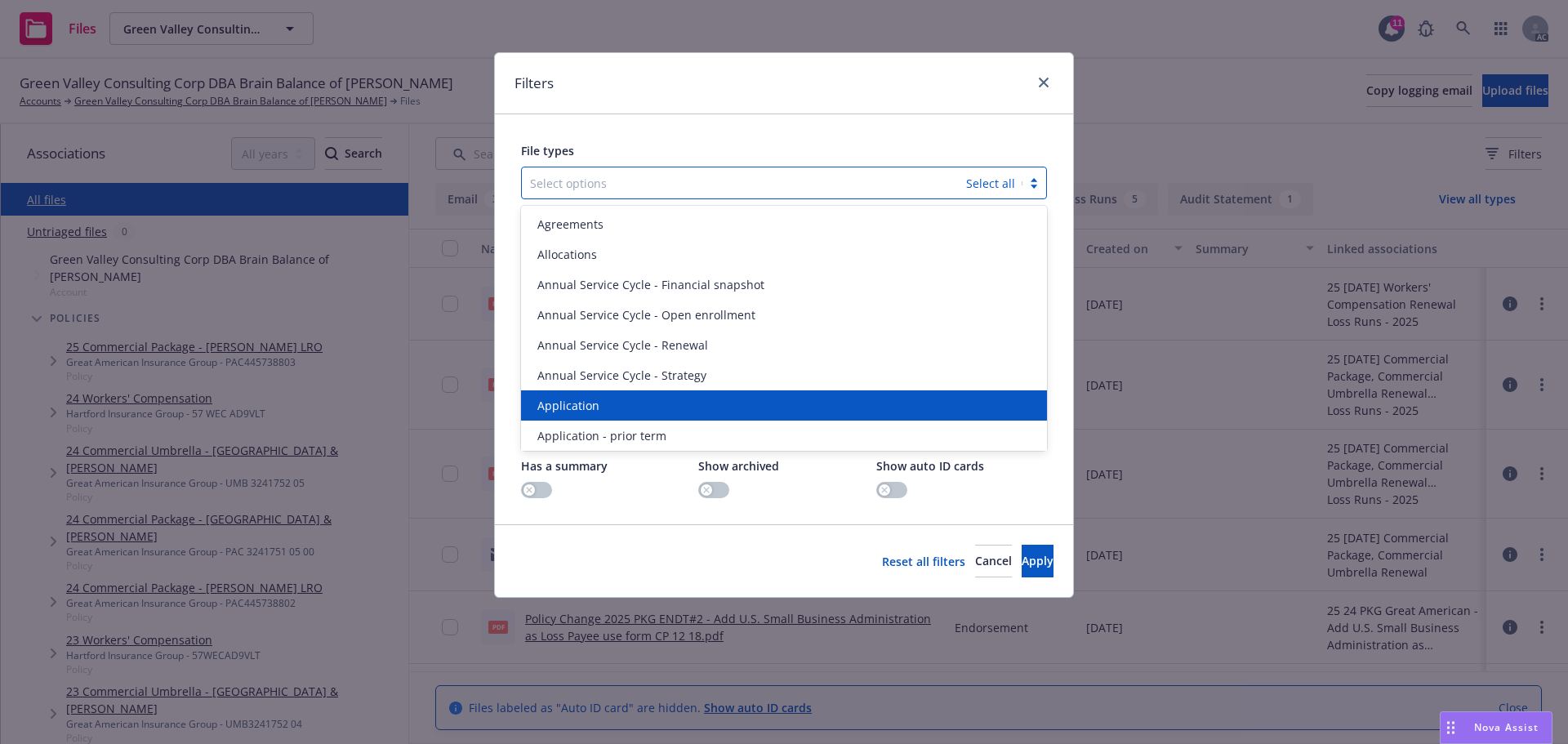
click at [576, 401] on span "Application" at bounding box center [568, 406] width 62 height 17
click at [576, 401] on span "Application - prior term" at bounding box center [602, 406] width 129 height 17
click at [576, 401] on span "Application - signed" at bounding box center [591, 406] width 109 height 17
click at [576, 401] on span "Application - unsigned" at bounding box center [599, 406] width 124 height 17
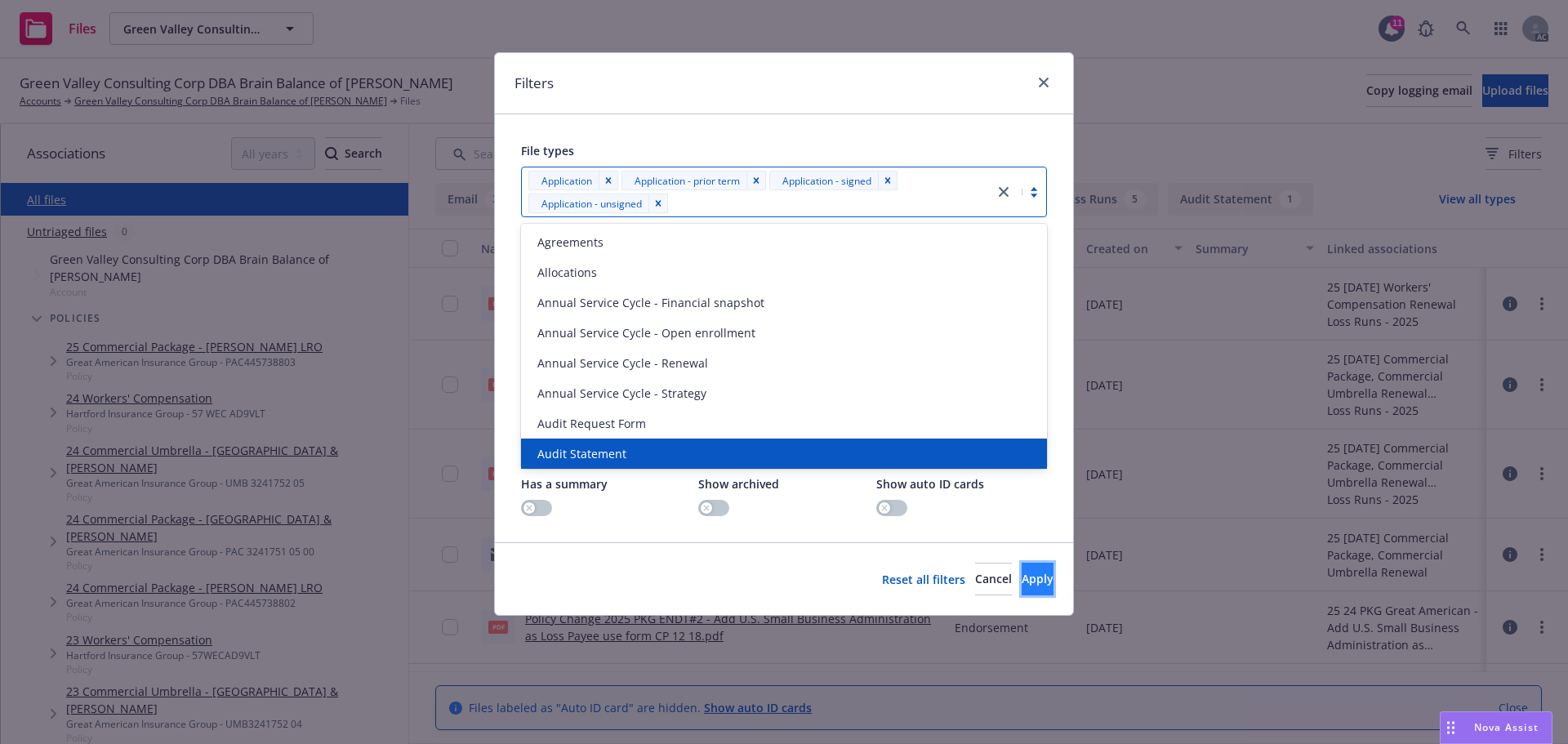
click at [1026, 581] on span "Apply" at bounding box center [1037, 579] width 32 height 16
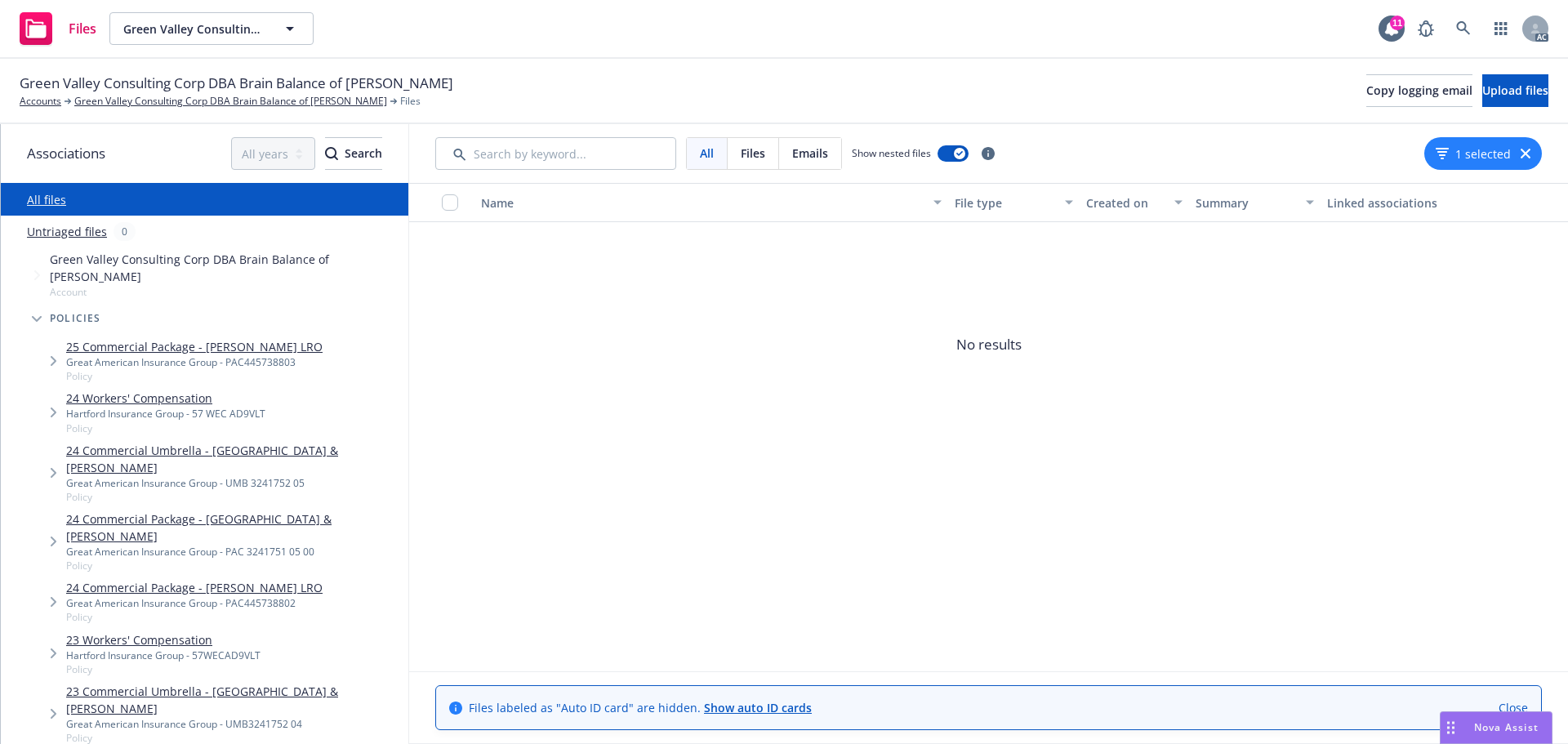
click at [1522, 150] on icon "button" at bounding box center [1525, 153] width 9 height 9
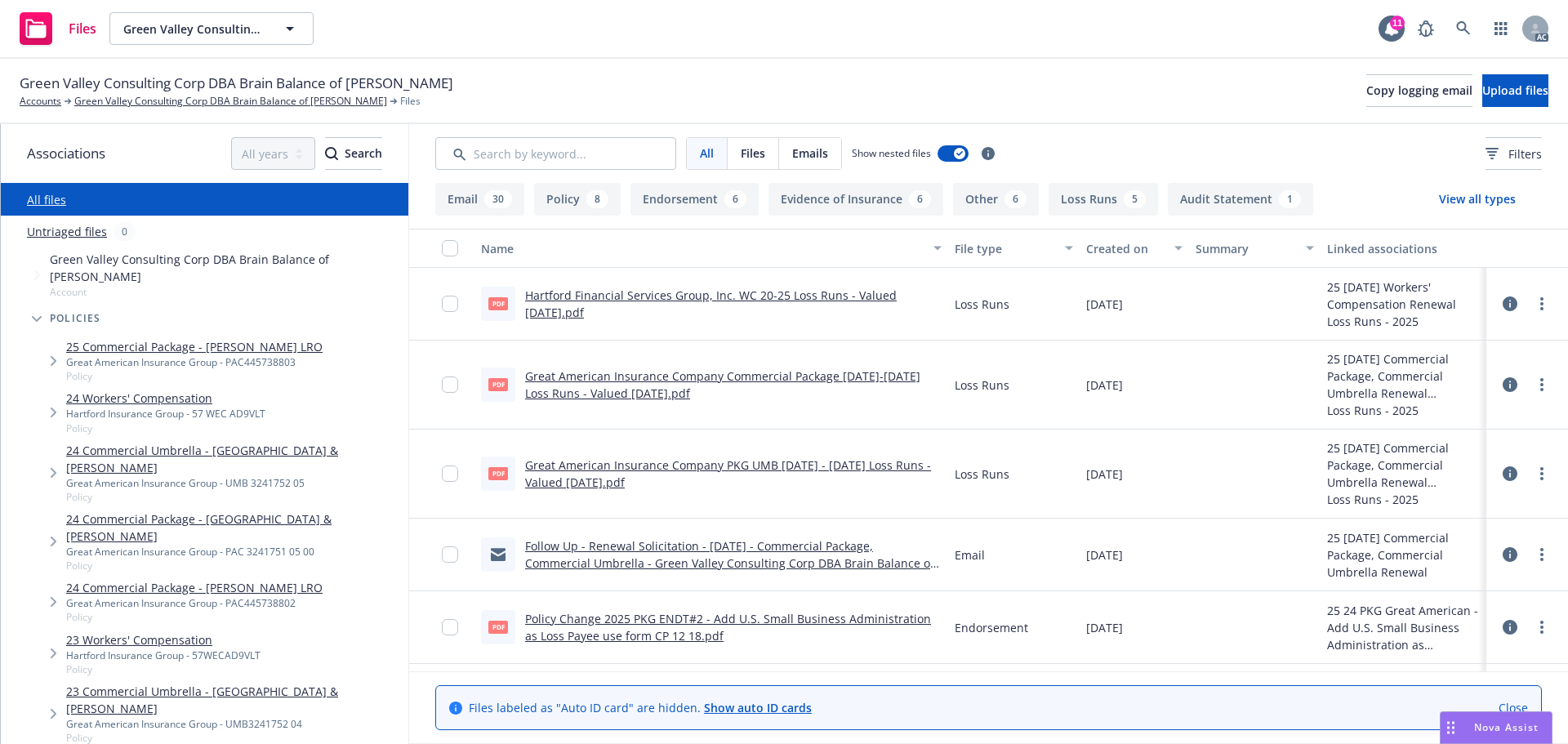
click at [243, 511] on link "24 Commercial Package - [GEOGRAPHIC_DATA] & [PERSON_NAME]" at bounding box center [234, 528] width 336 height 34
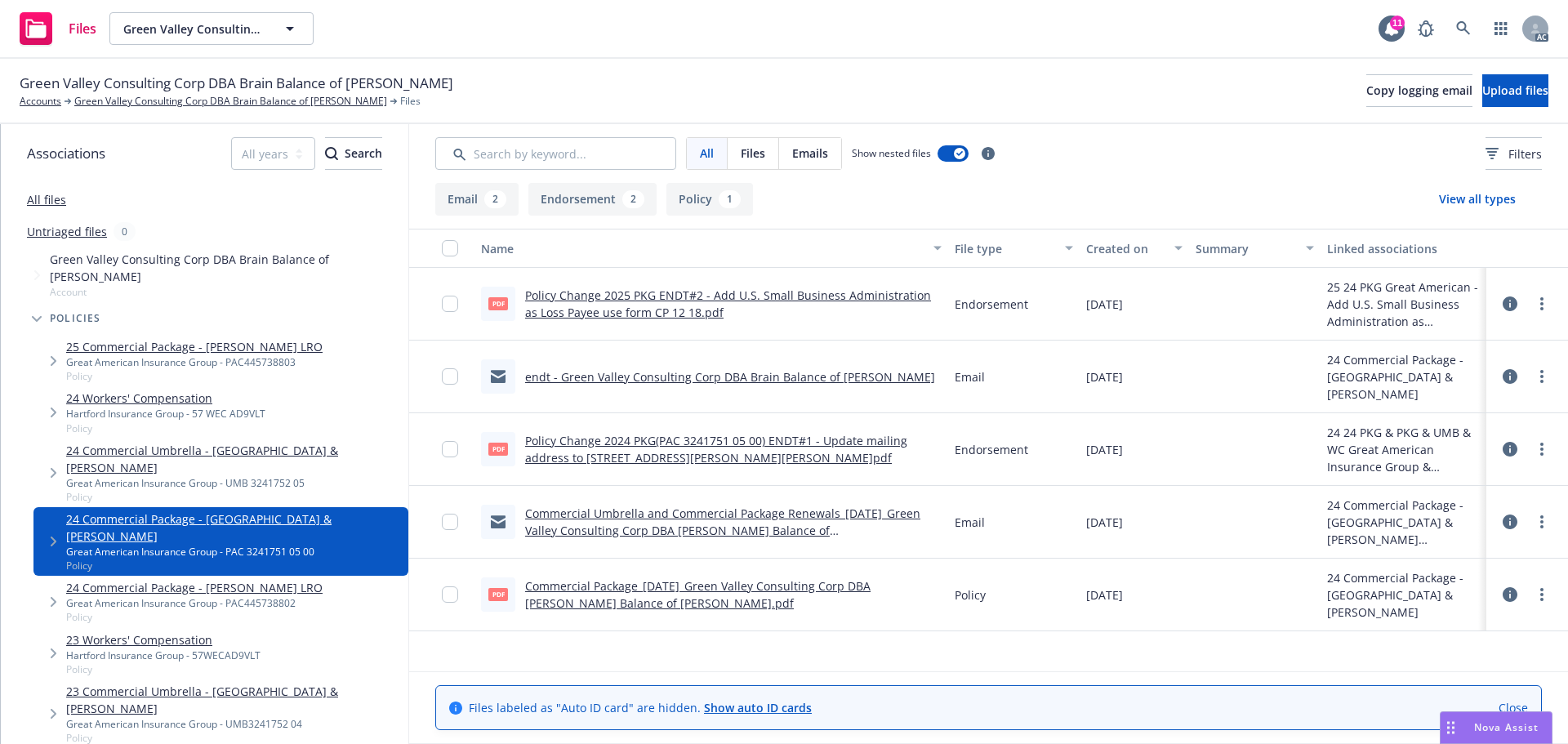
click at [156, 442] on link "24 Commercial Umbrella - [GEOGRAPHIC_DATA] & [PERSON_NAME]" at bounding box center [234, 459] width 336 height 34
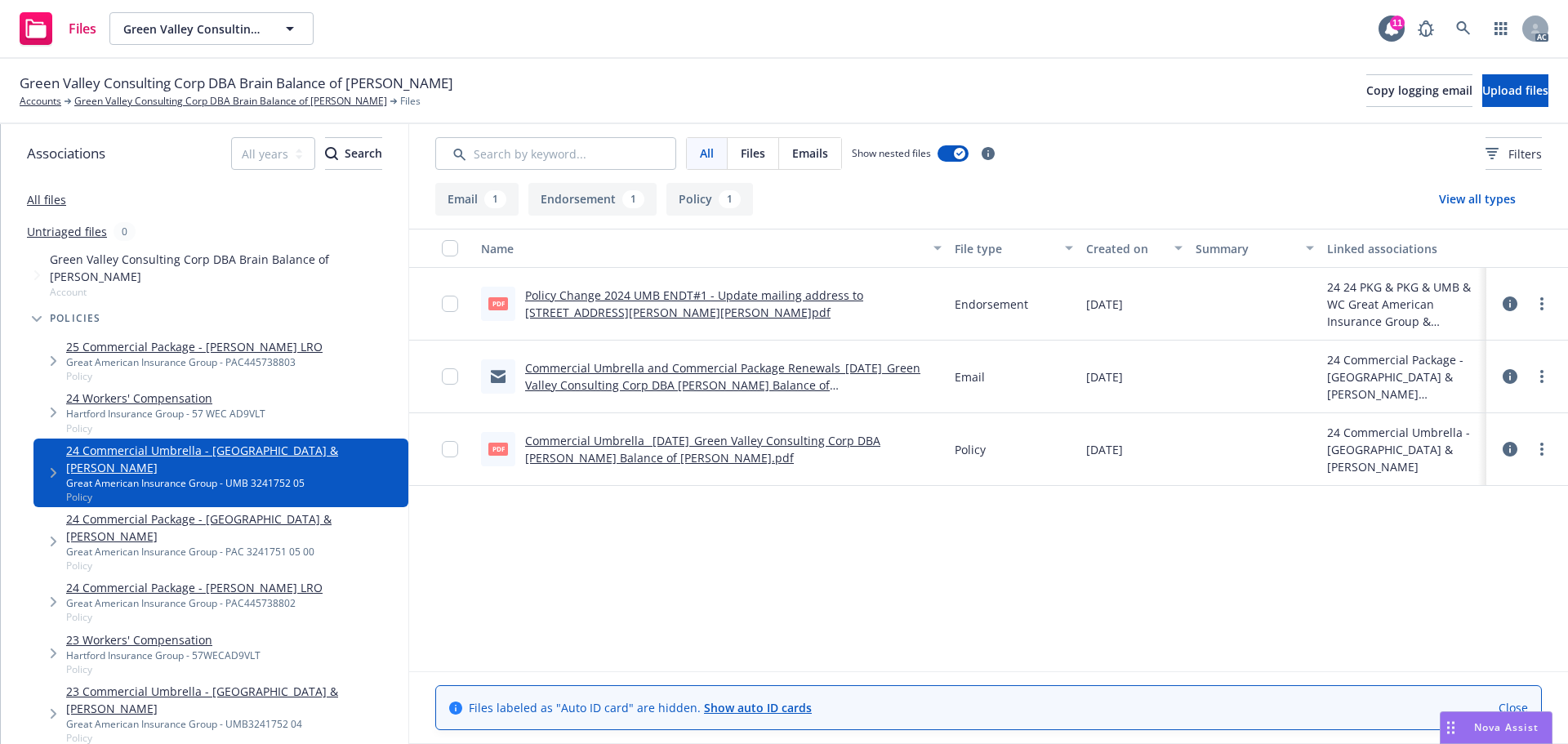
click at [137, 545] on div "Great American Insurance Group - PAC 3241751 05 00" at bounding box center [234, 552] width 336 height 14
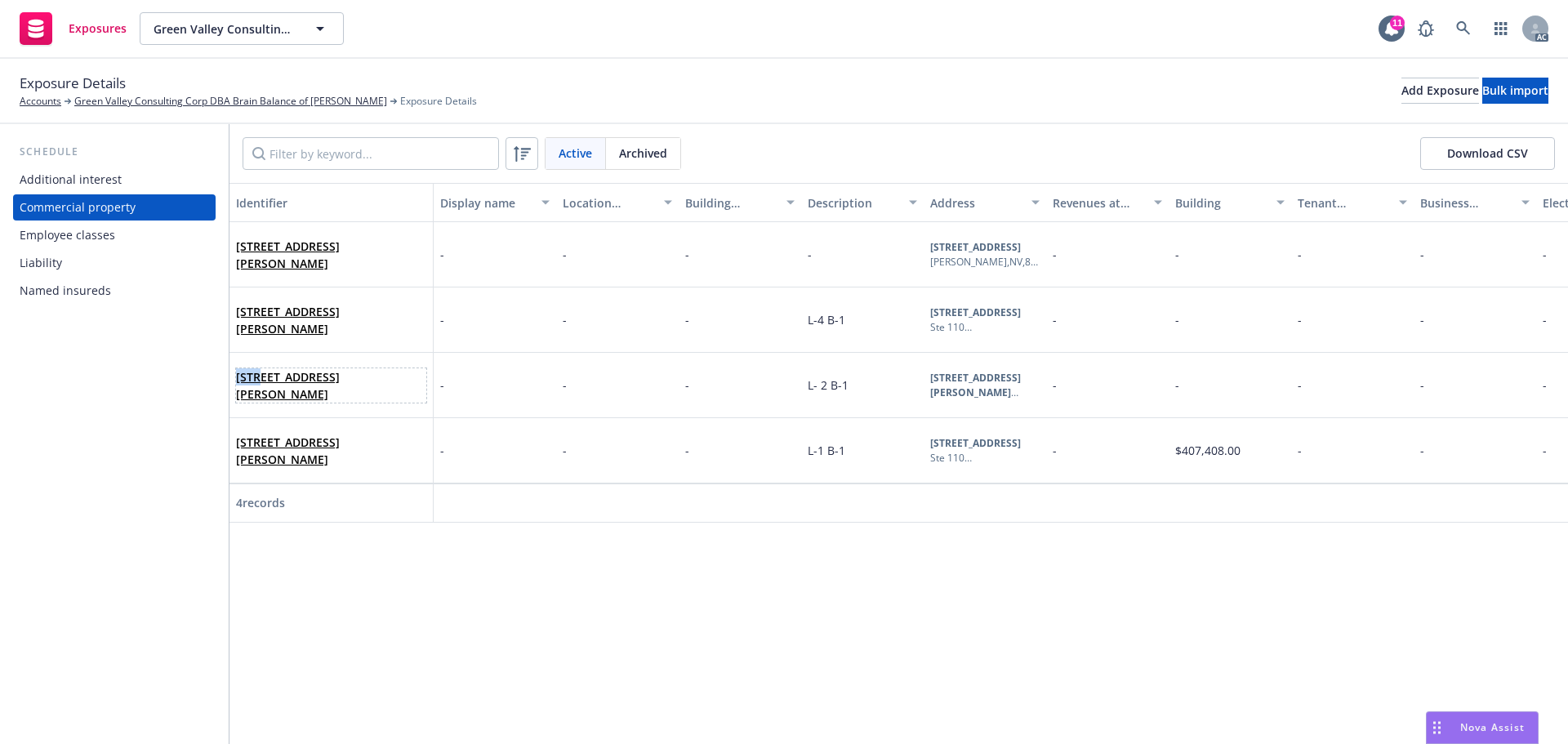
drag, startPoint x: 261, startPoint y: 382, endPoint x: 231, endPoint y: 382, distance: 30.0
click at [231, 382] on div "[STREET_ADDRESS][PERSON_NAME]" at bounding box center [331, 386] width 204 height 65
click at [306, 158] on input "Filter by keyword..." at bounding box center [371, 153] width 256 height 33
paste input "7501"
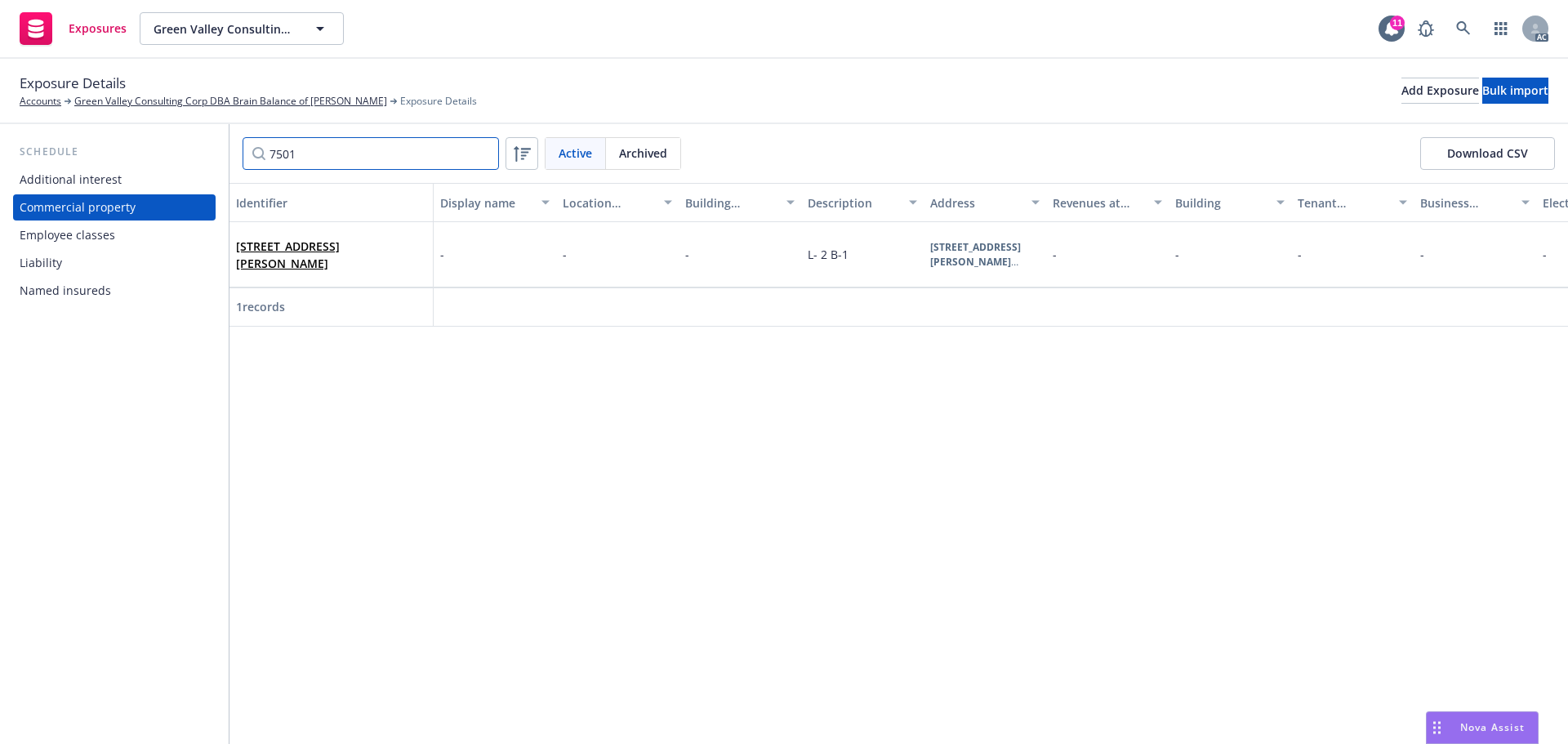
type input "7501"
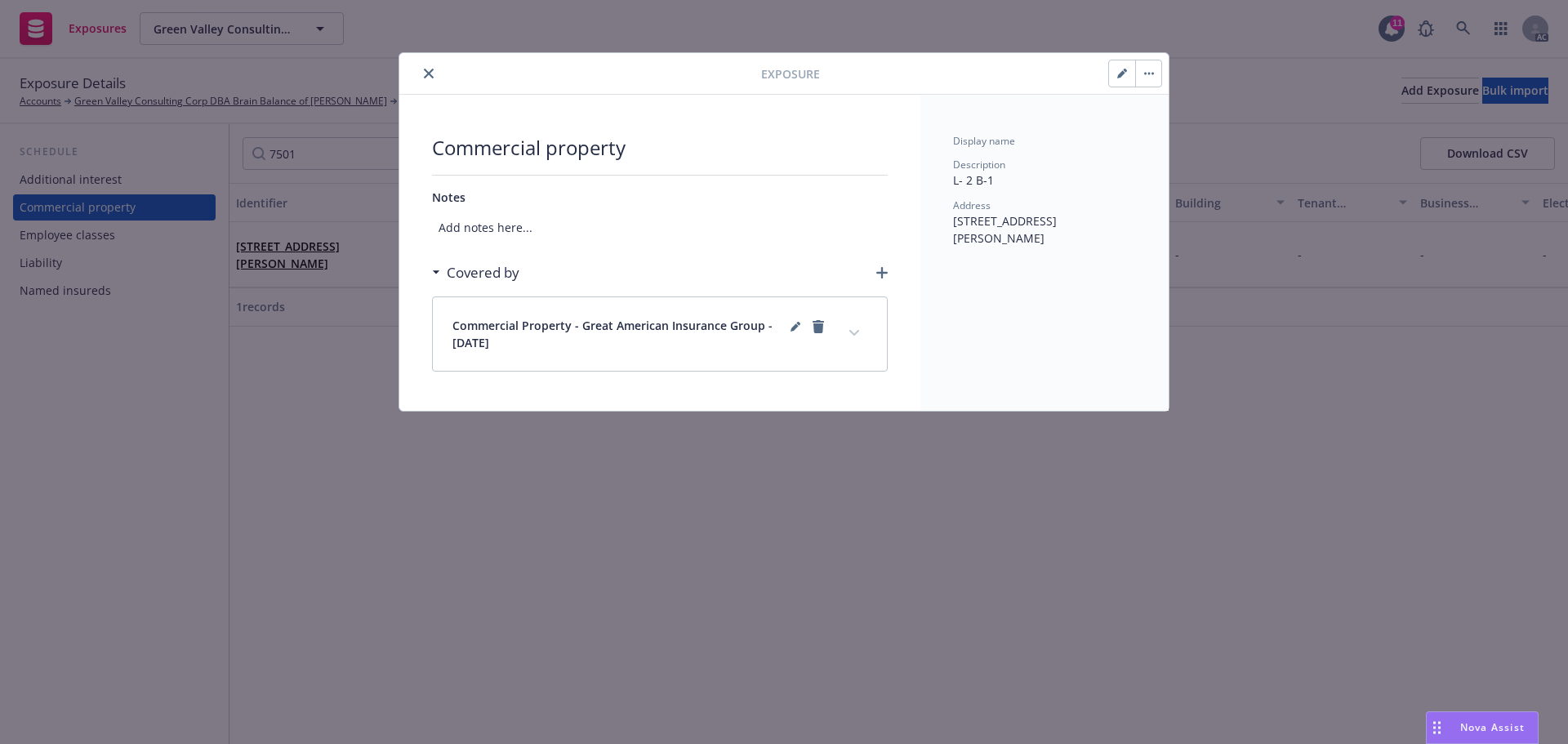
click at [426, 74] on icon "close" at bounding box center [428, 73] width 9 height 9
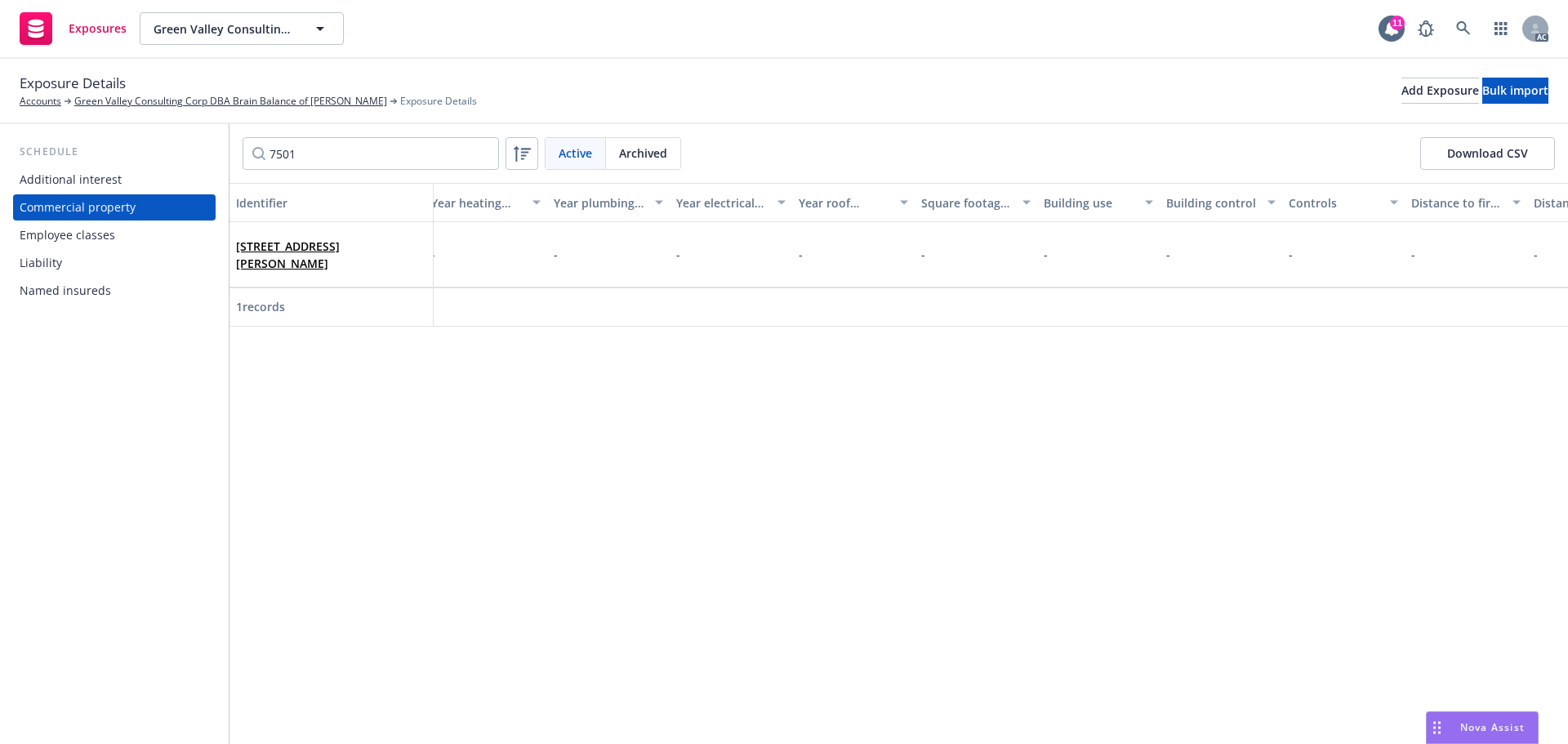
scroll to position [0, 3432]
drag, startPoint x: 327, startPoint y: 152, endPoint x: 219, endPoint y: 153, distance: 108.0
click at [219, 153] on div "Schedule Additional interest Commercial property Employee classes Liability Nam…" at bounding box center [784, 434] width 1568 height 620
paste input "10"
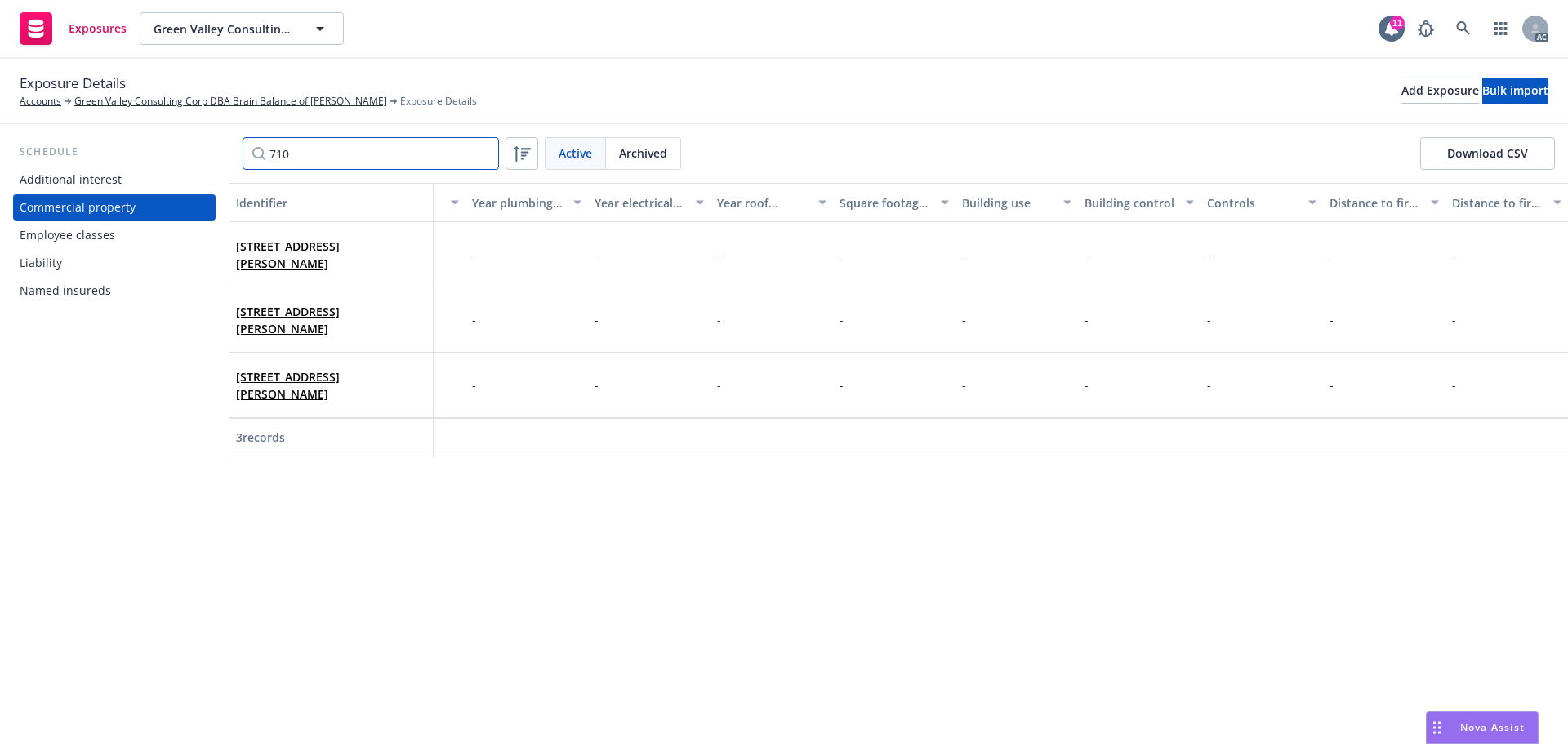
type input "710"
